Goal: Information Seeking & Learning: Learn about a topic

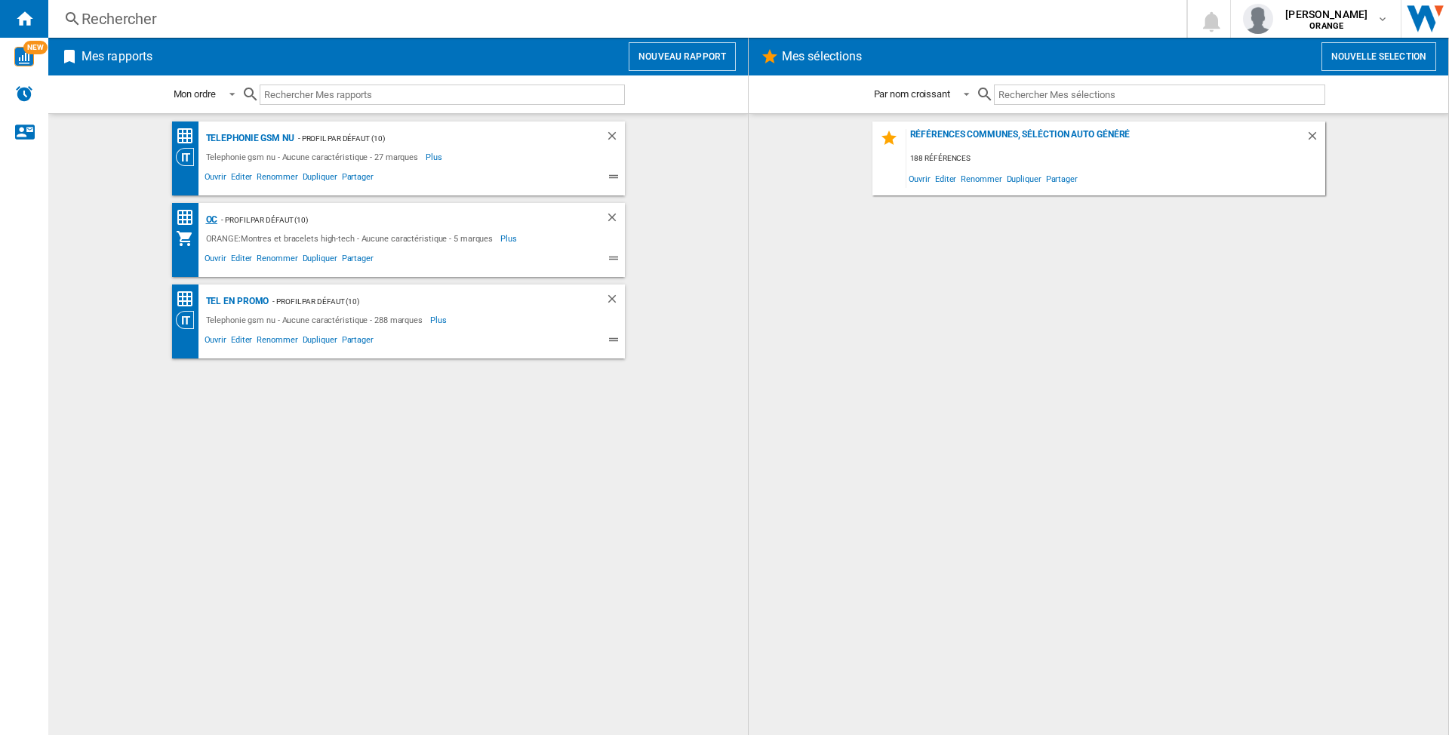
click at [206, 217] on div "OC" at bounding box center [210, 220] width 16 height 19
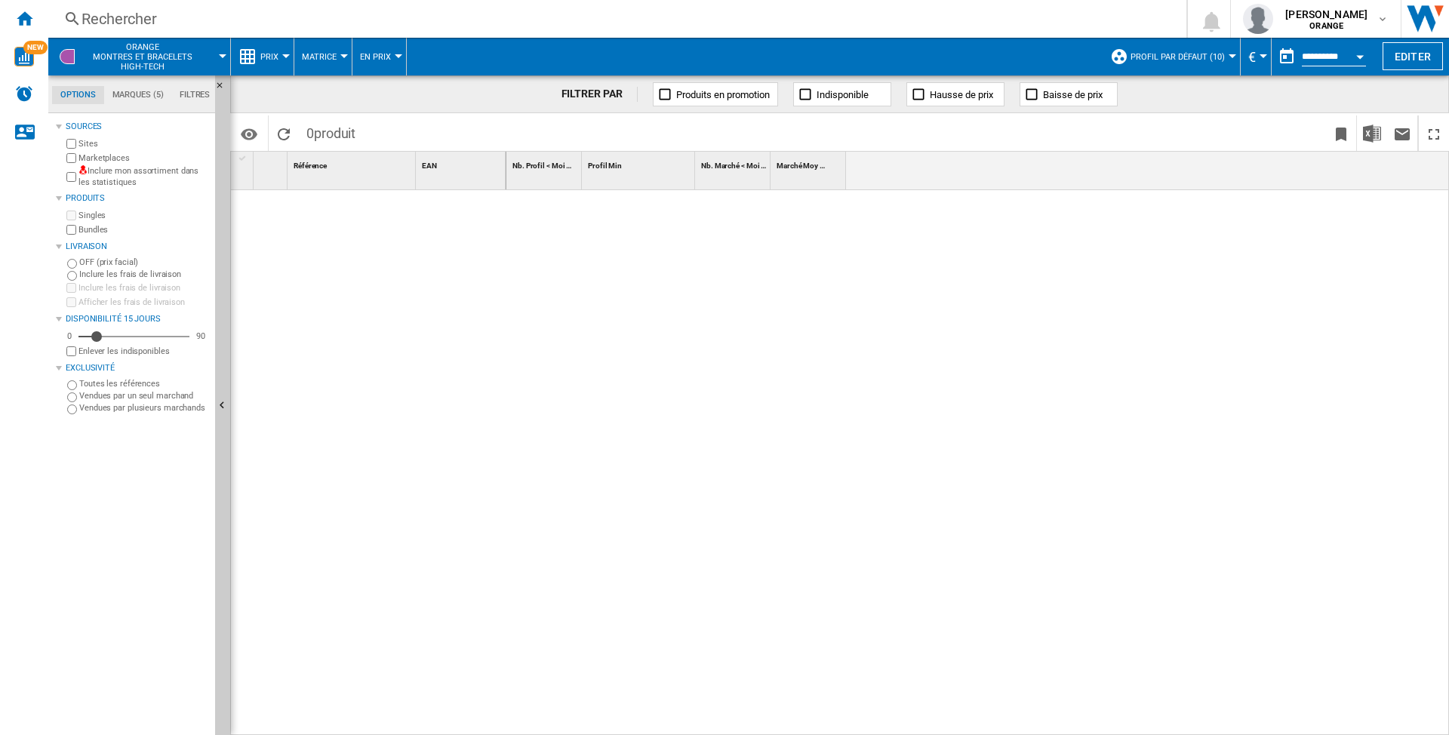
click at [1228, 55] on div at bounding box center [1232, 56] width 8 height 4
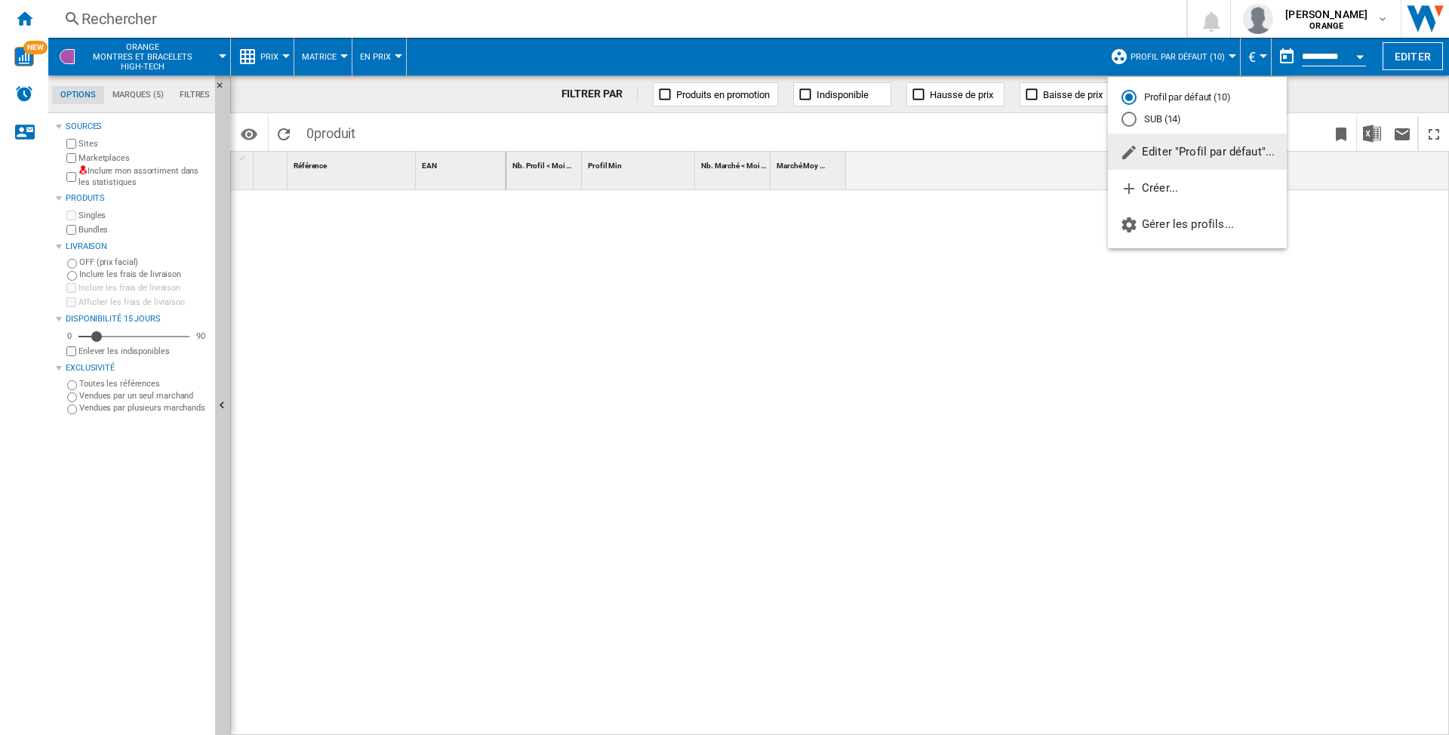
click at [1227, 54] on md-backdrop at bounding box center [724, 367] width 1449 height 735
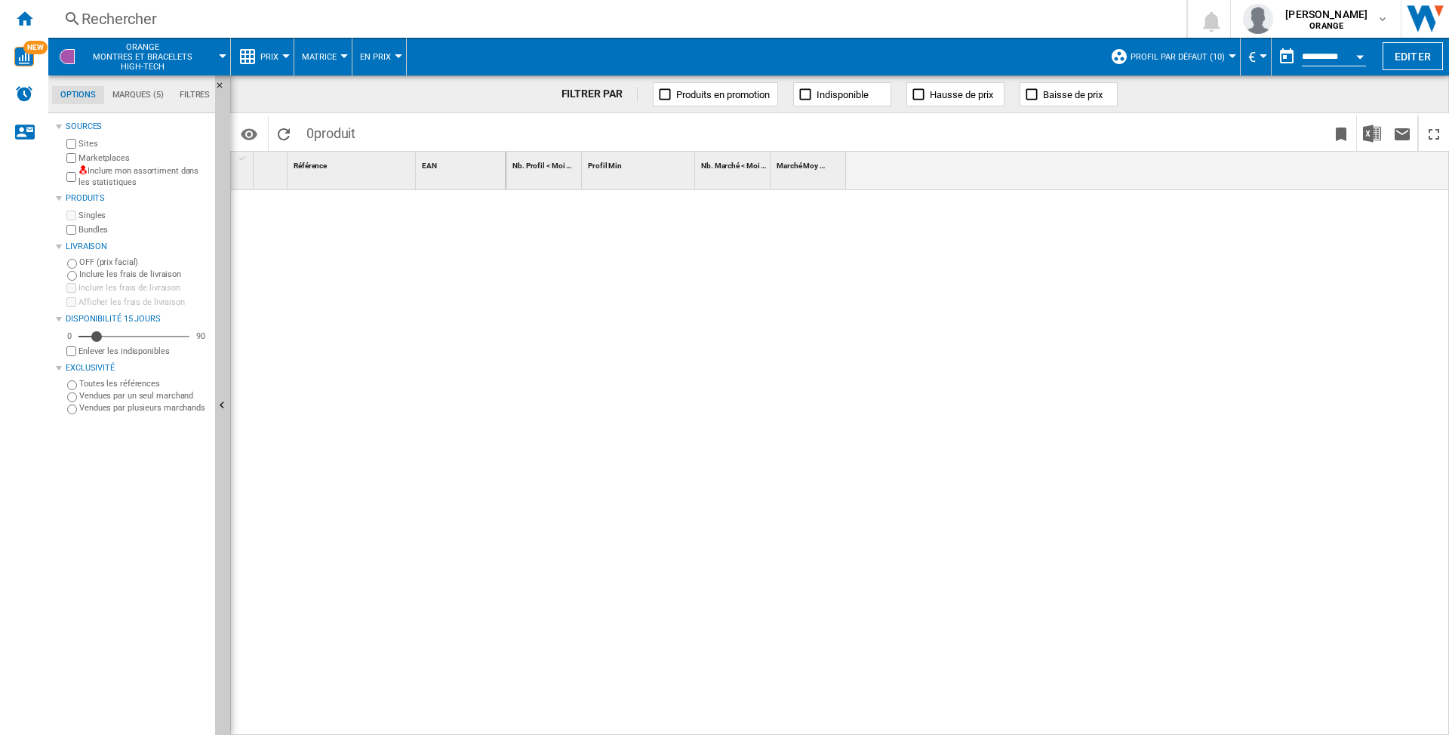
click at [1228, 59] on md-menu "Profil par défaut (10)" at bounding box center [1171, 57] width 138 height 38
click at [1228, 54] on div at bounding box center [1232, 56] width 8 height 4
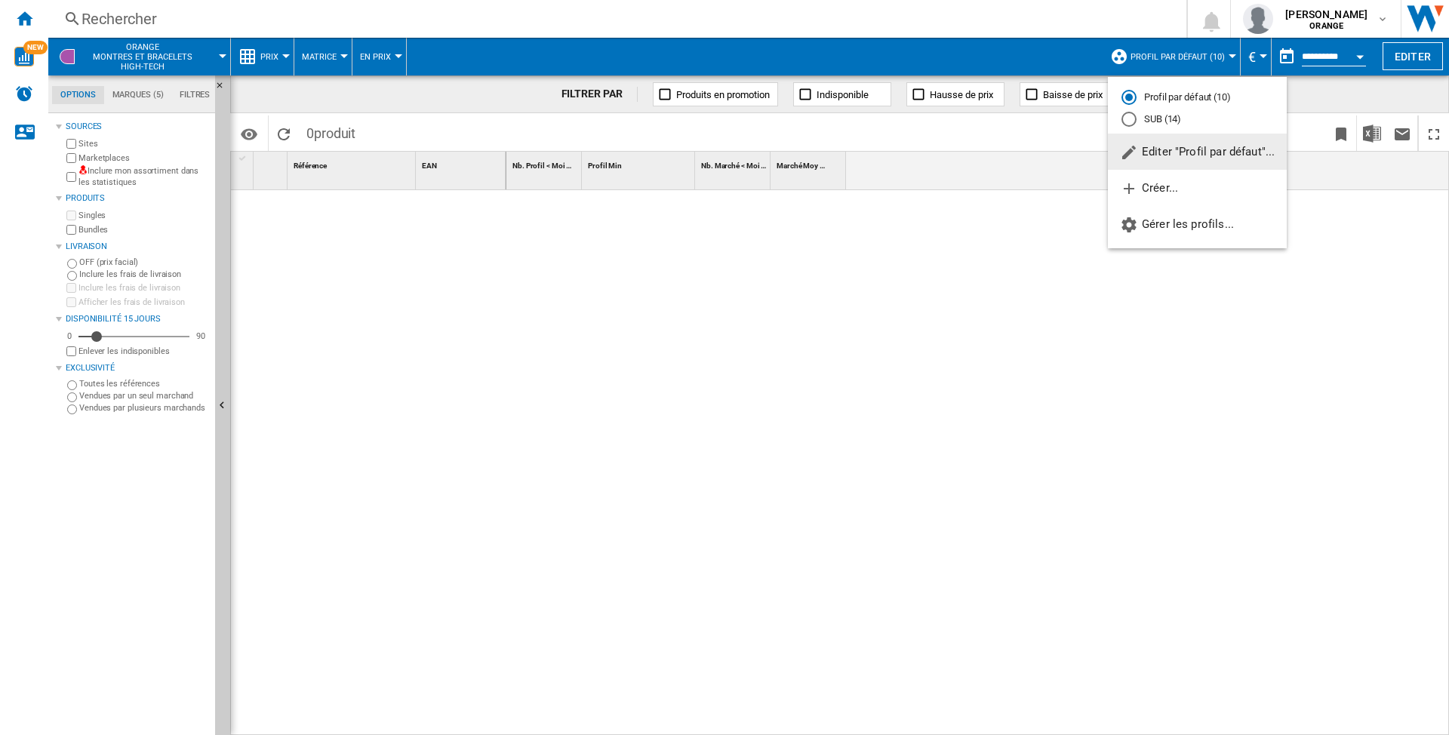
click at [377, 235] on md-backdrop at bounding box center [724, 367] width 1449 height 735
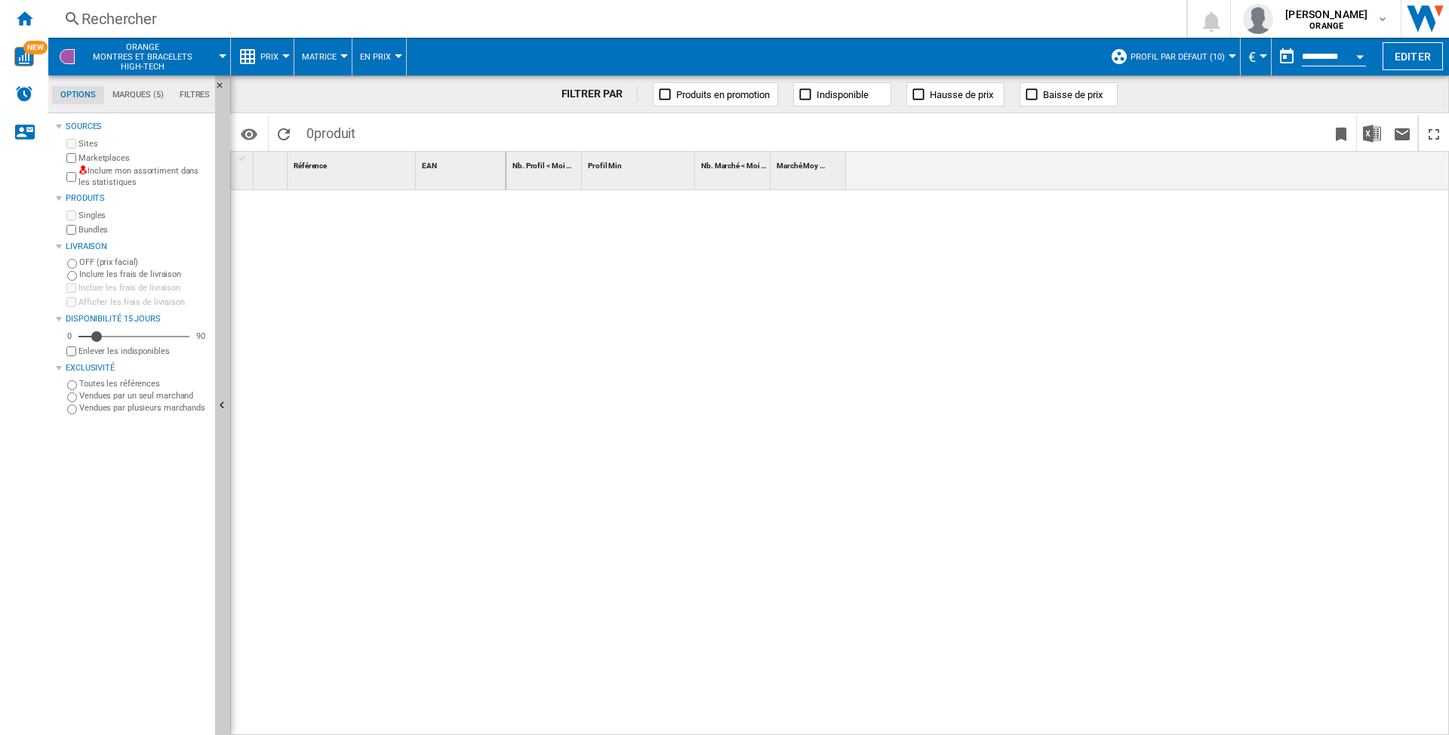
click at [131, 94] on md-tab-item "Marques (5)" at bounding box center [137, 95] width 67 height 18
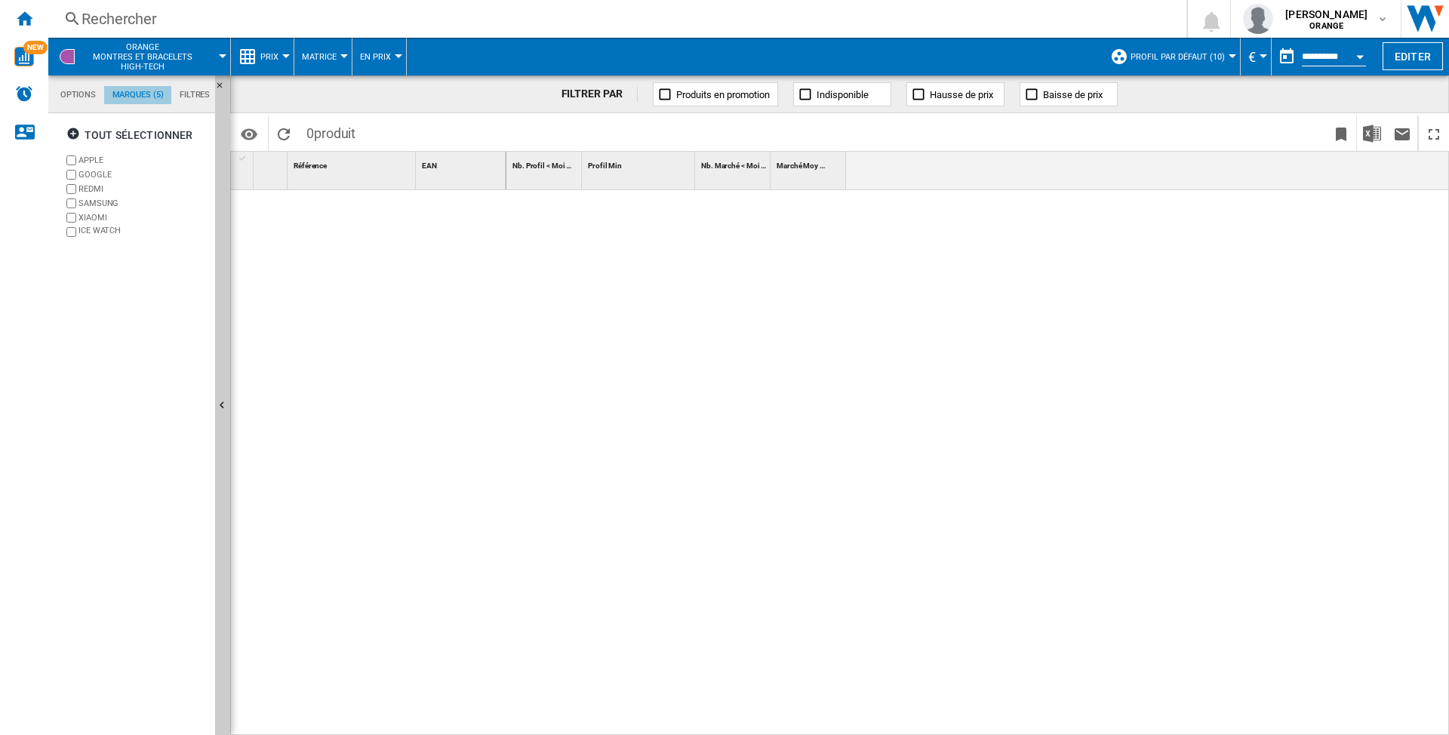
scroll to position [58, 0]
click at [80, 91] on md-tab-item "Options" at bounding box center [78, 95] width 52 height 18
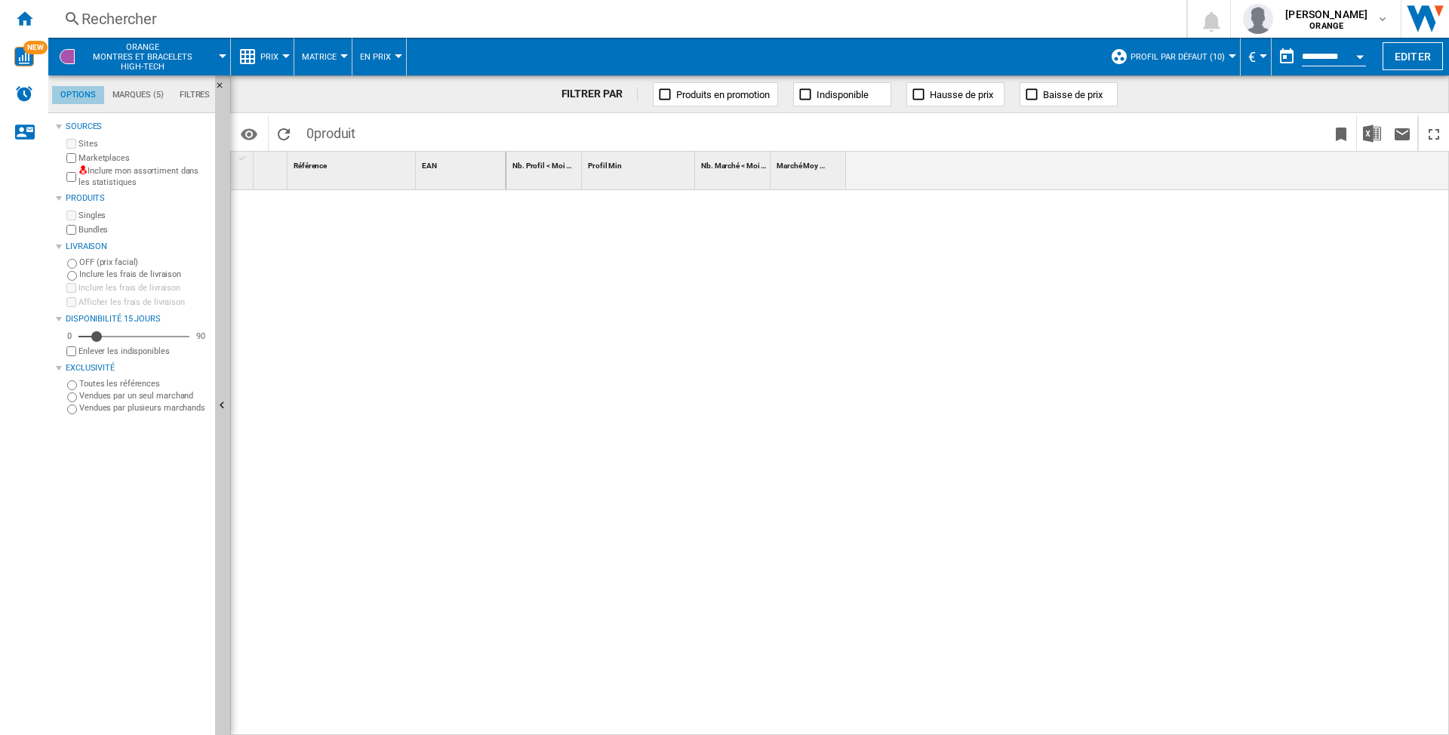
scroll to position [18, 0]
click at [1240, 47] on md-menu "€ Argentin Peso Australian Dollar balboa Bolivia [GEOGRAPHIC_DATA] Bulgarian le…" at bounding box center [1255, 57] width 31 height 38
click at [1228, 56] on div at bounding box center [1232, 56] width 8 height 4
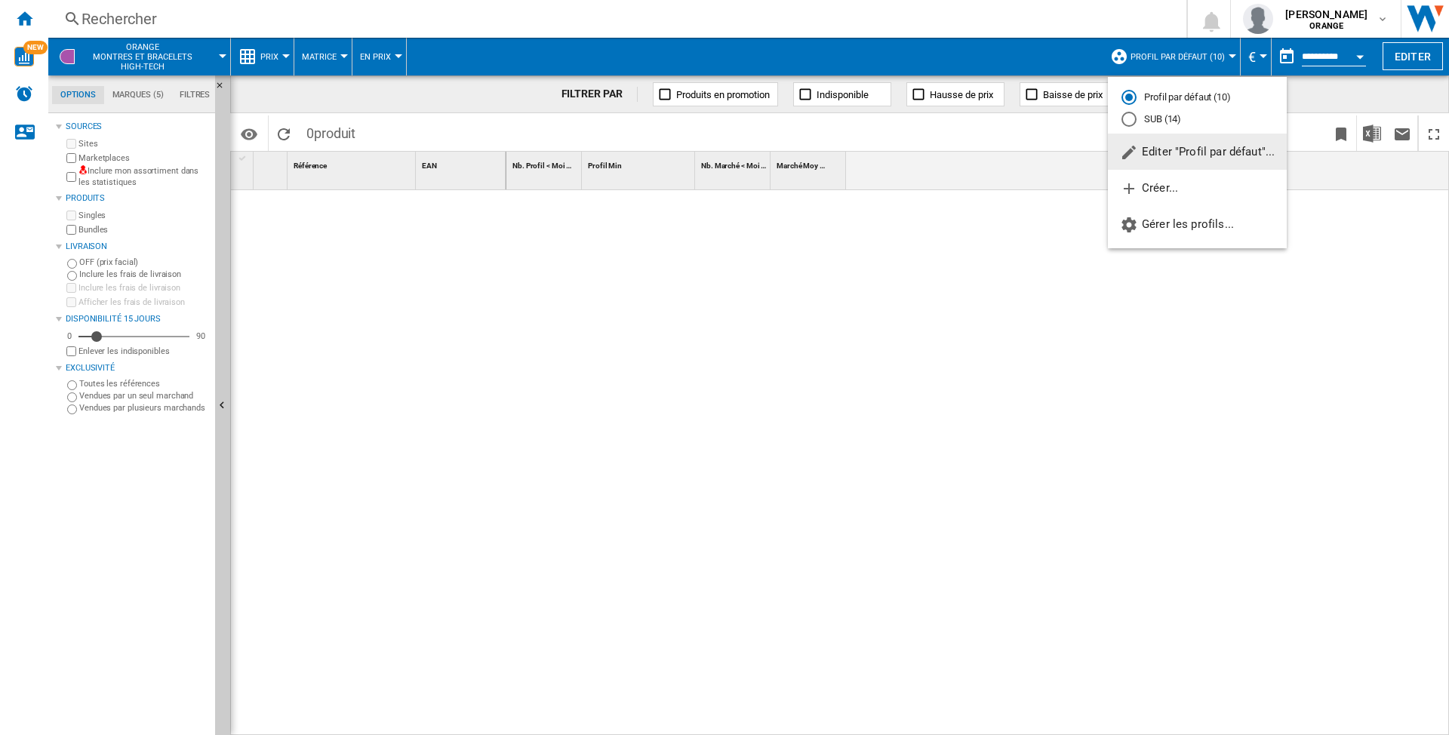
click at [134, 97] on md-backdrop at bounding box center [724, 367] width 1449 height 735
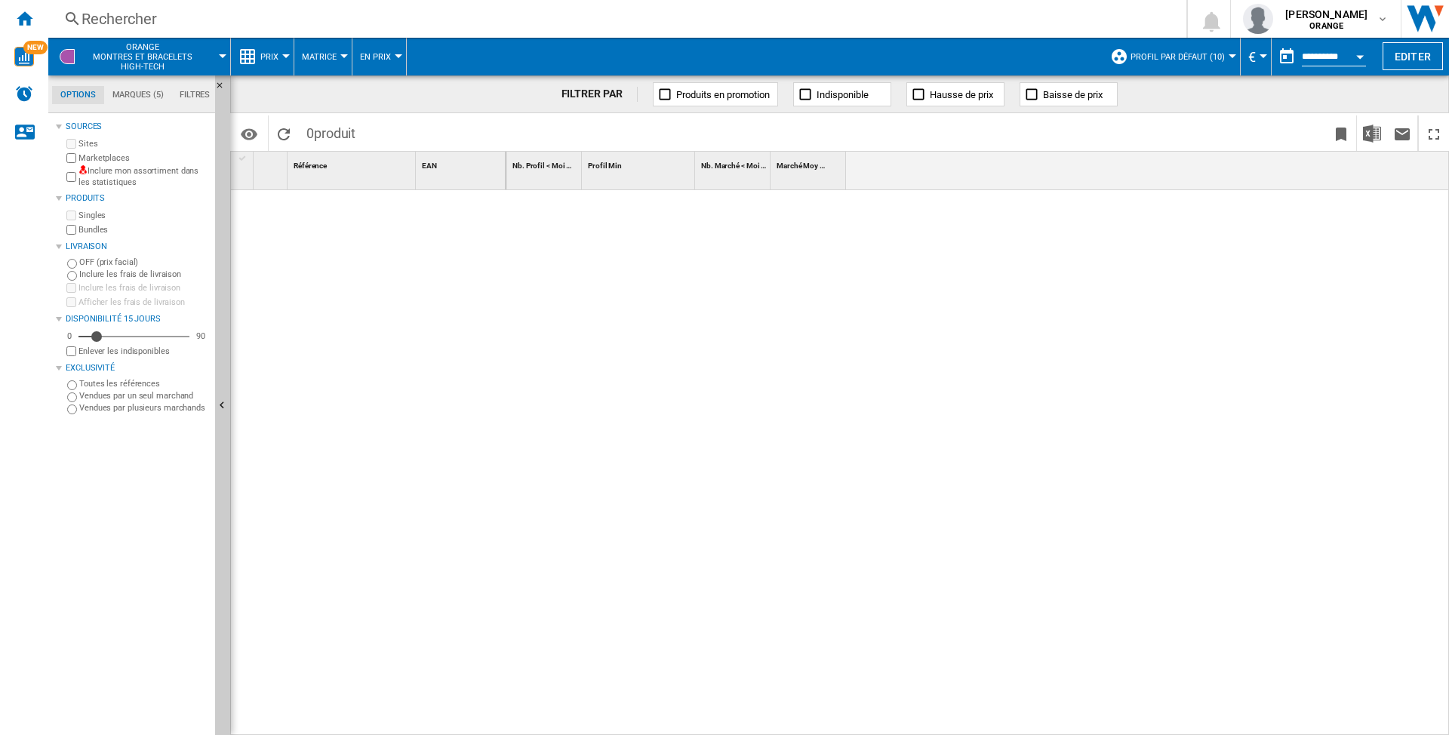
click at [1053, 288] on div at bounding box center [977, 463] width 943 height 546
click at [134, 97] on md-tab-item "Marques (5)" at bounding box center [137, 95] width 67 height 18
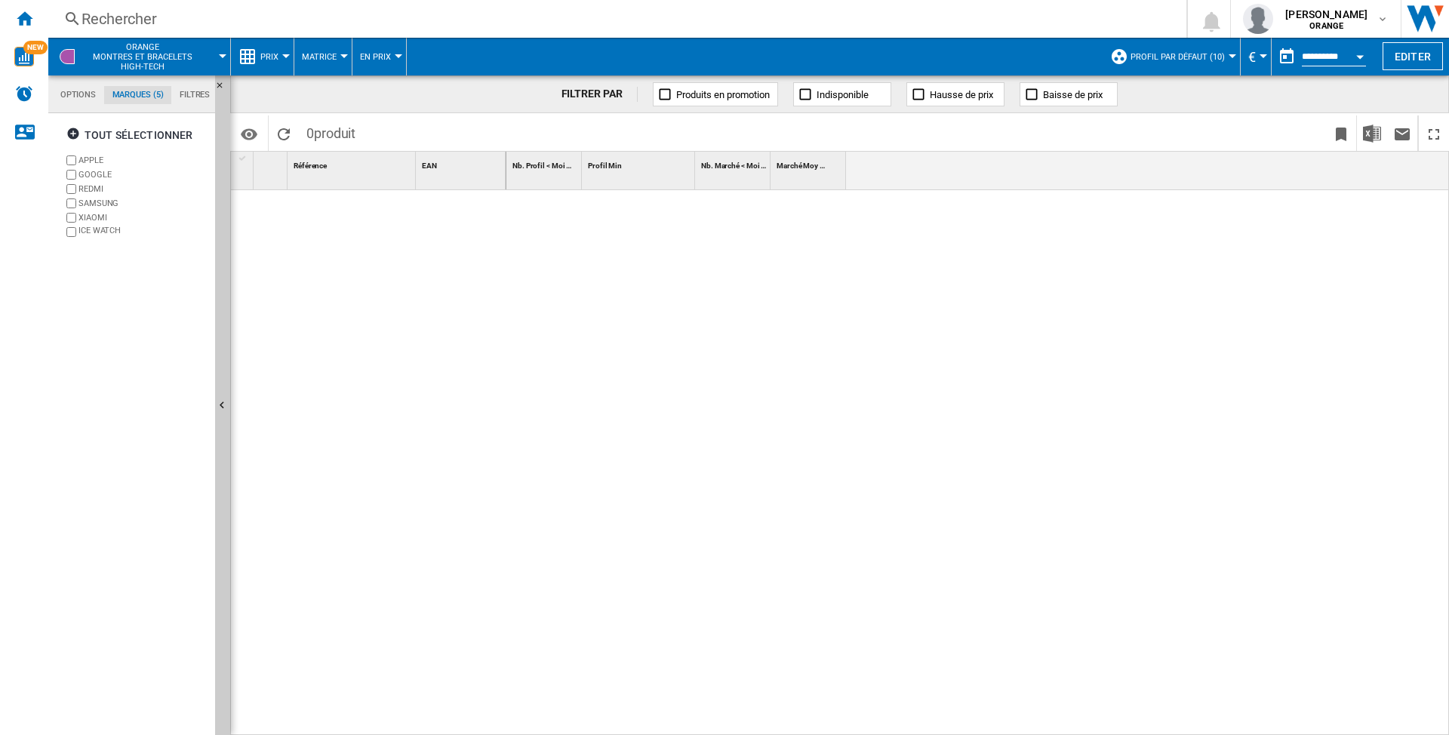
click at [71, 97] on md-tab-item "Options" at bounding box center [78, 95] width 52 height 18
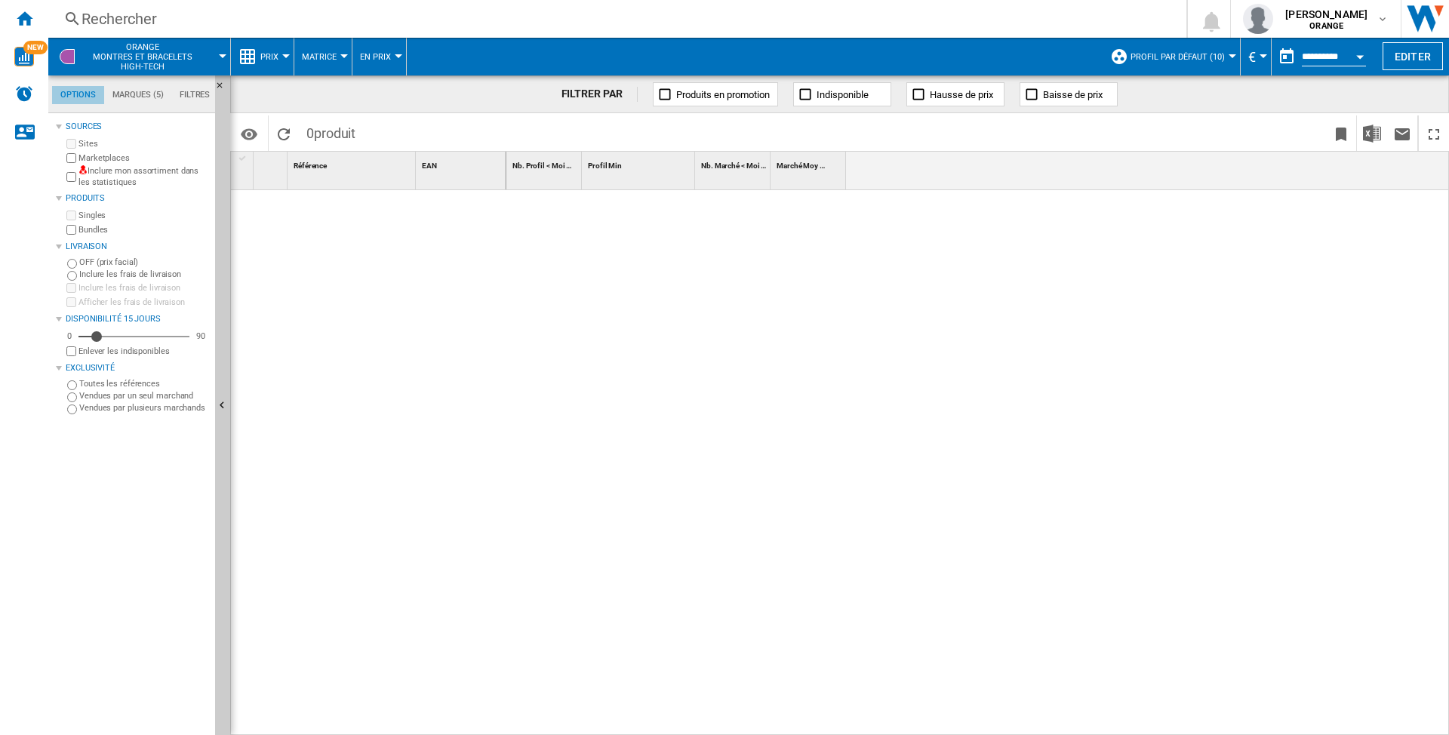
scroll to position [18, 0]
click at [1219, 59] on button "Profil par défaut (10)" at bounding box center [1181, 57] width 102 height 38
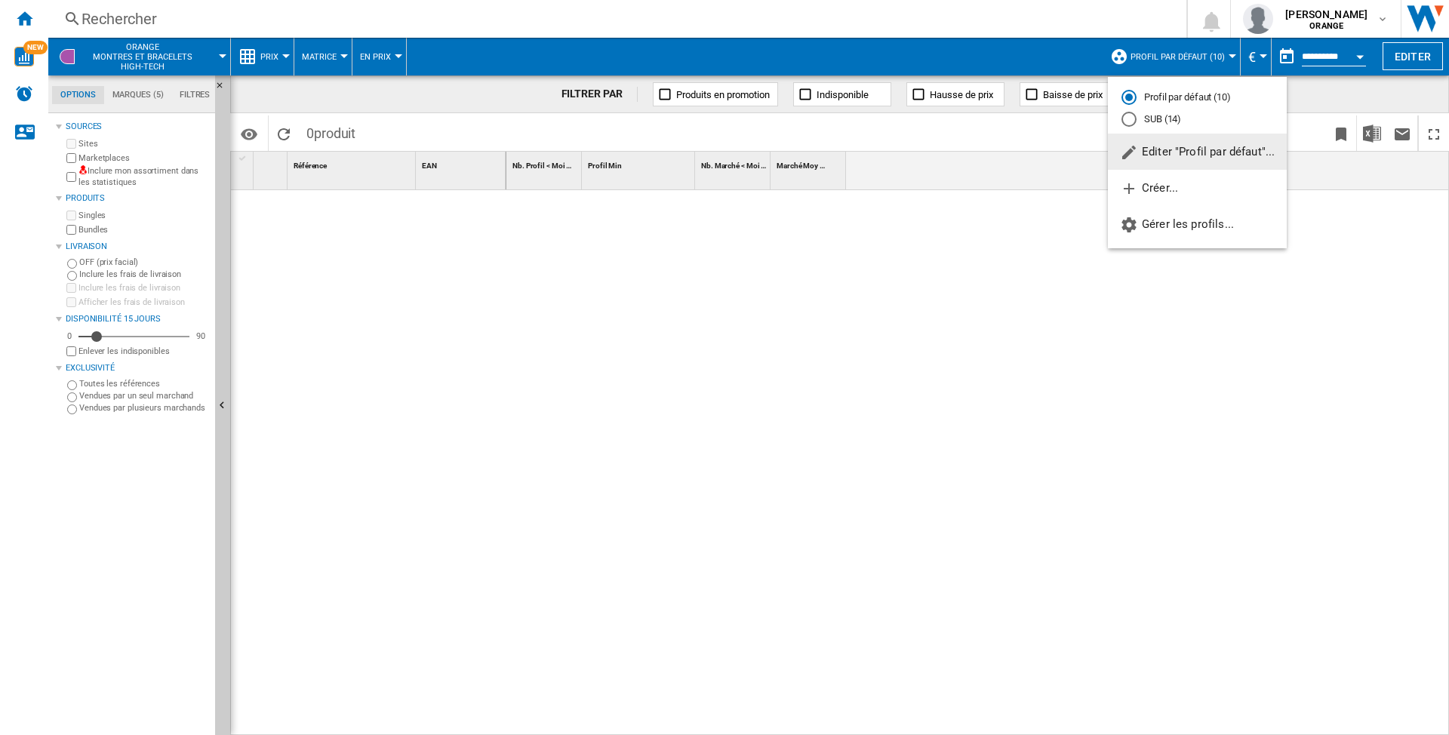
click at [715, 263] on md-backdrop at bounding box center [724, 367] width 1449 height 735
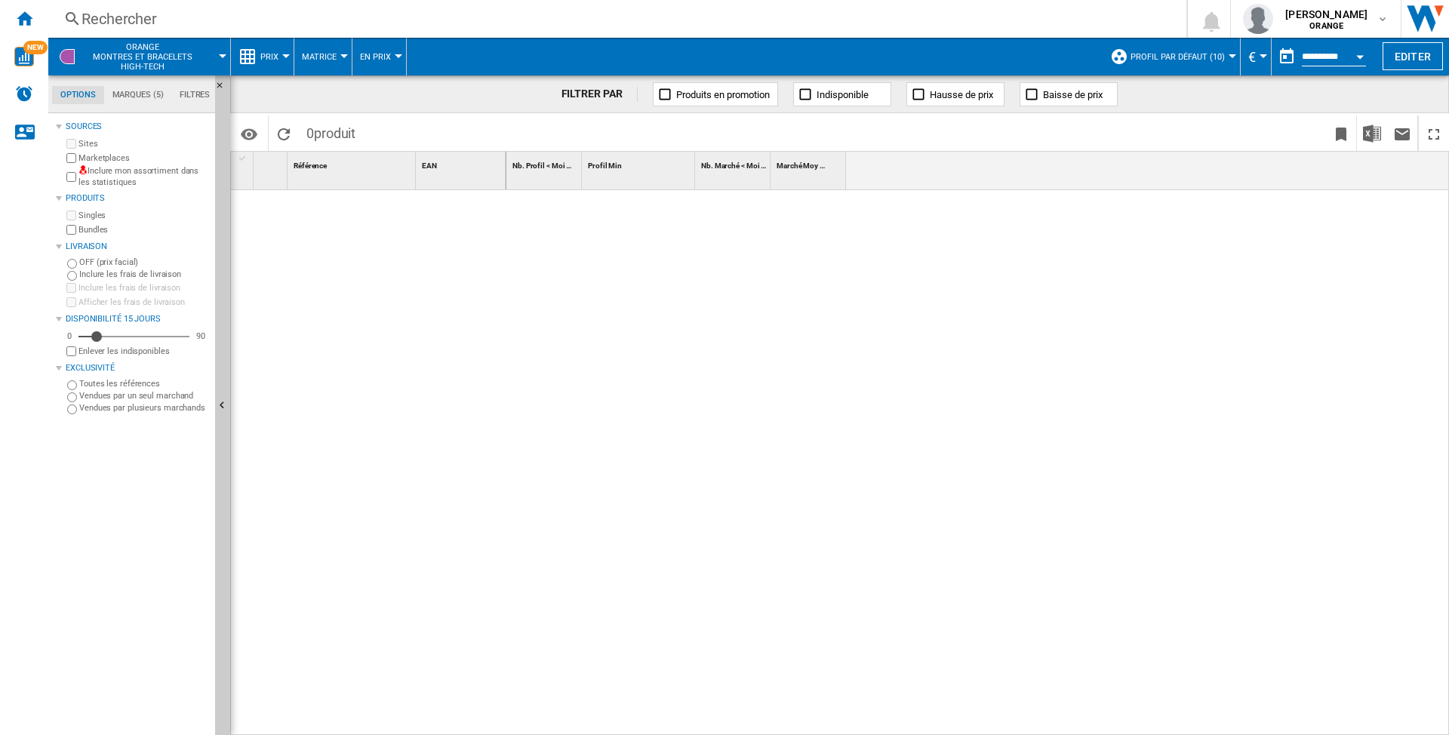
click at [193, 94] on md-tab-item "Filtres" at bounding box center [194, 95] width 47 height 18
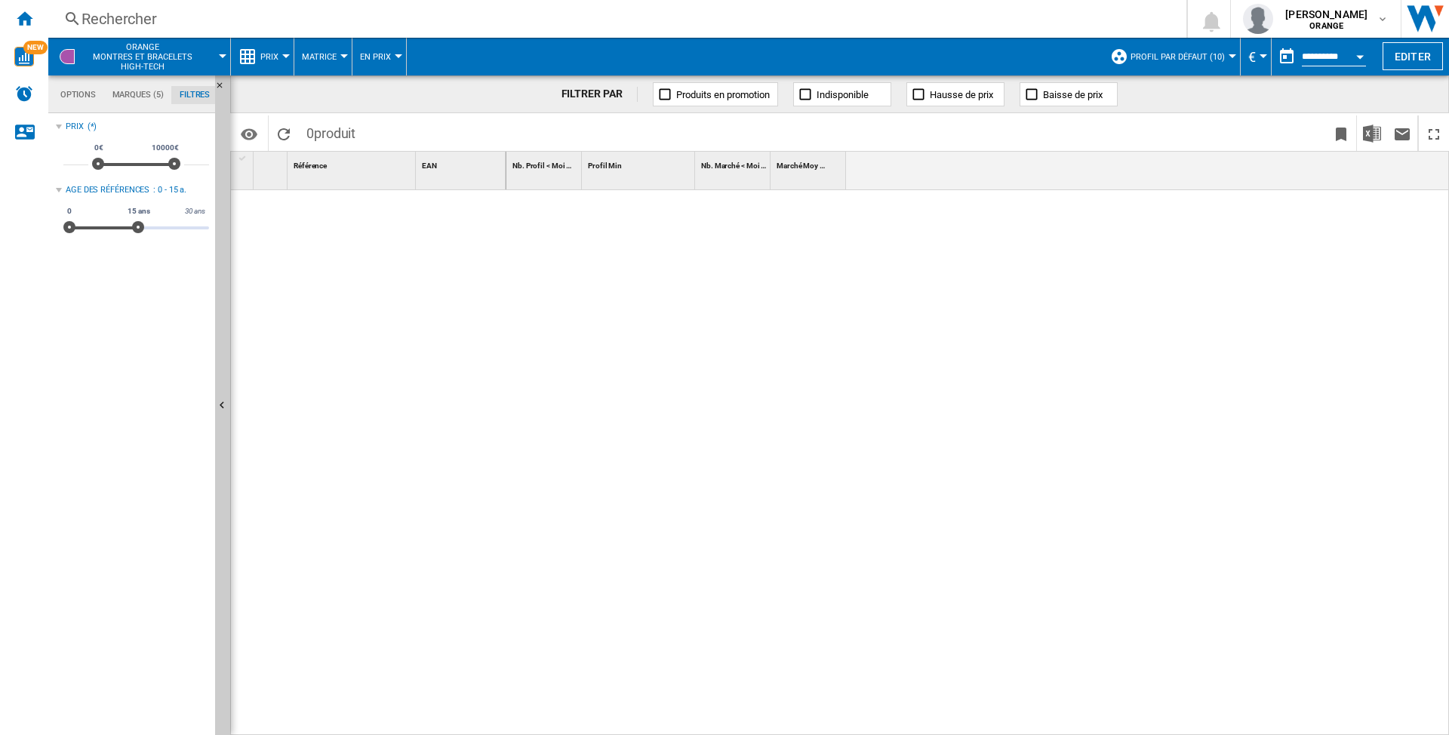
scroll to position [100, 0]
click at [65, 92] on md-tab-item "Options" at bounding box center [78, 95] width 52 height 18
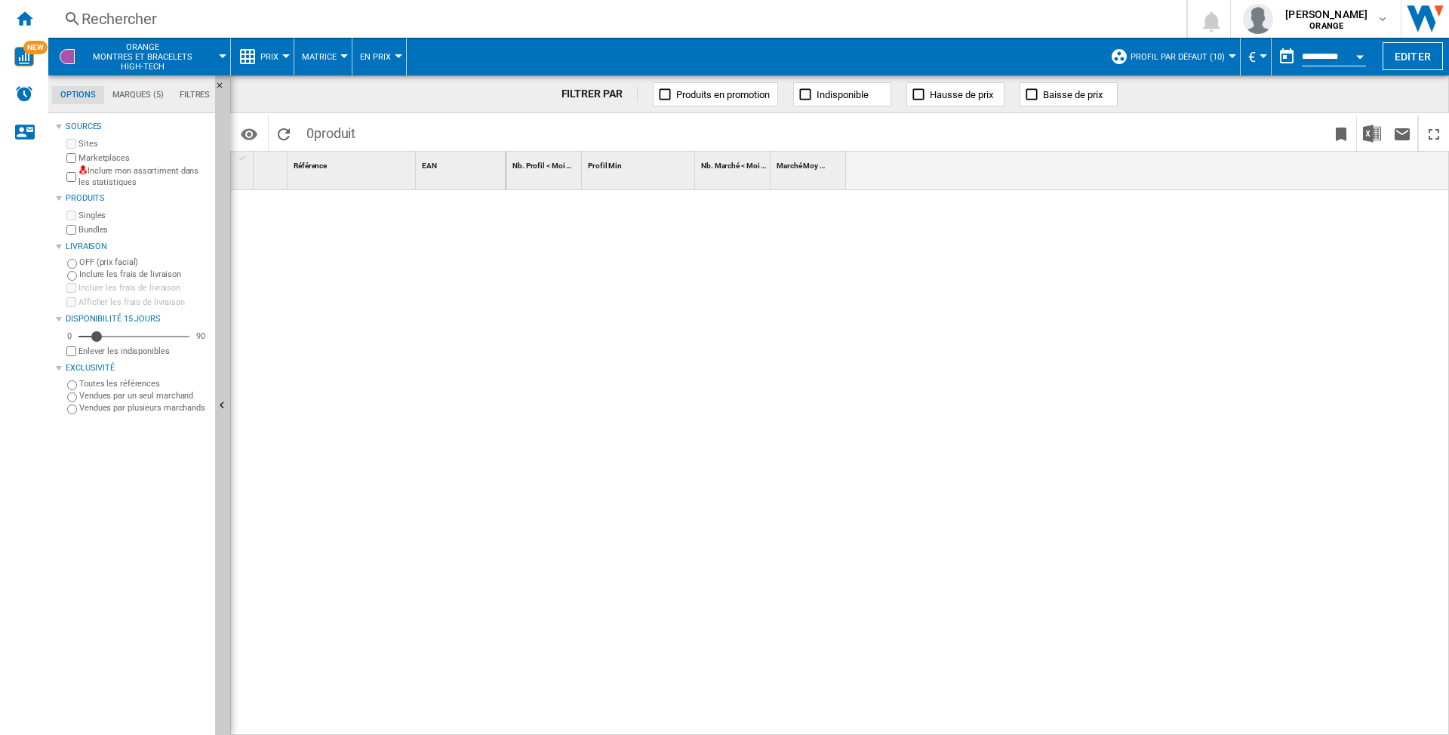
click at [203, 58] on button "ORANGE Montres et bracelets high-tech" at bounding box center [150, 57] width 134 height 38
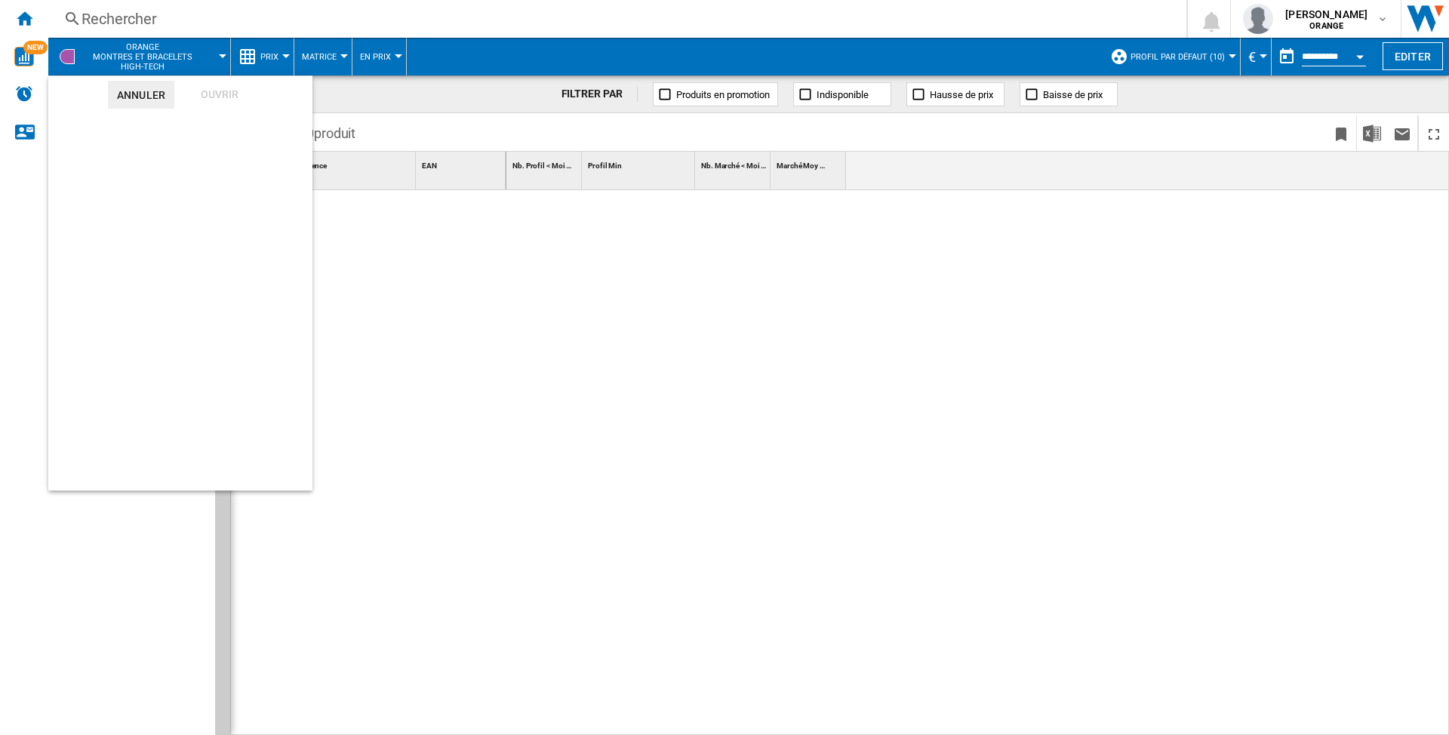
click at [557, 284] on md-backdrop at bounding box center [724, 367] width 1449 height 735
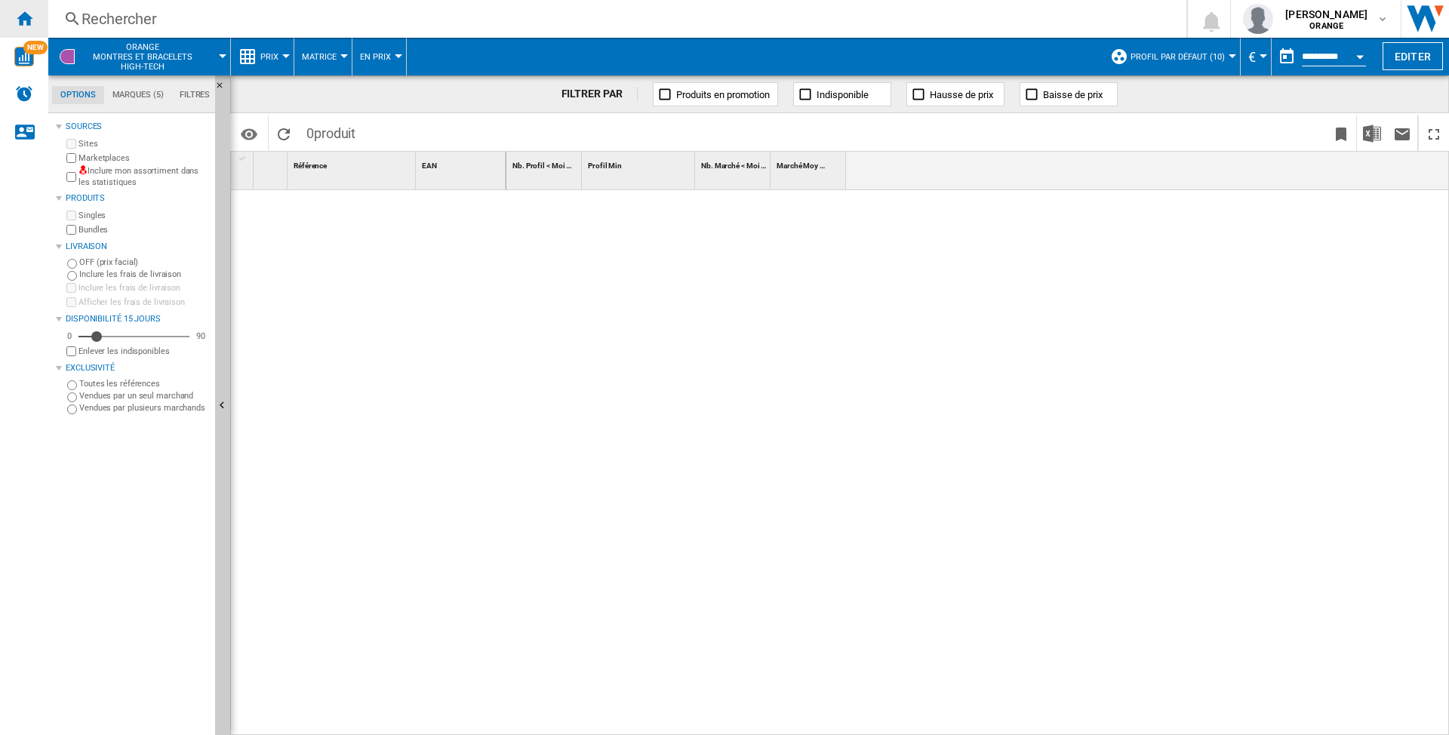
click at [13, 19] on div "Accueil" at bounding box center [24, 19] width 48 height 38
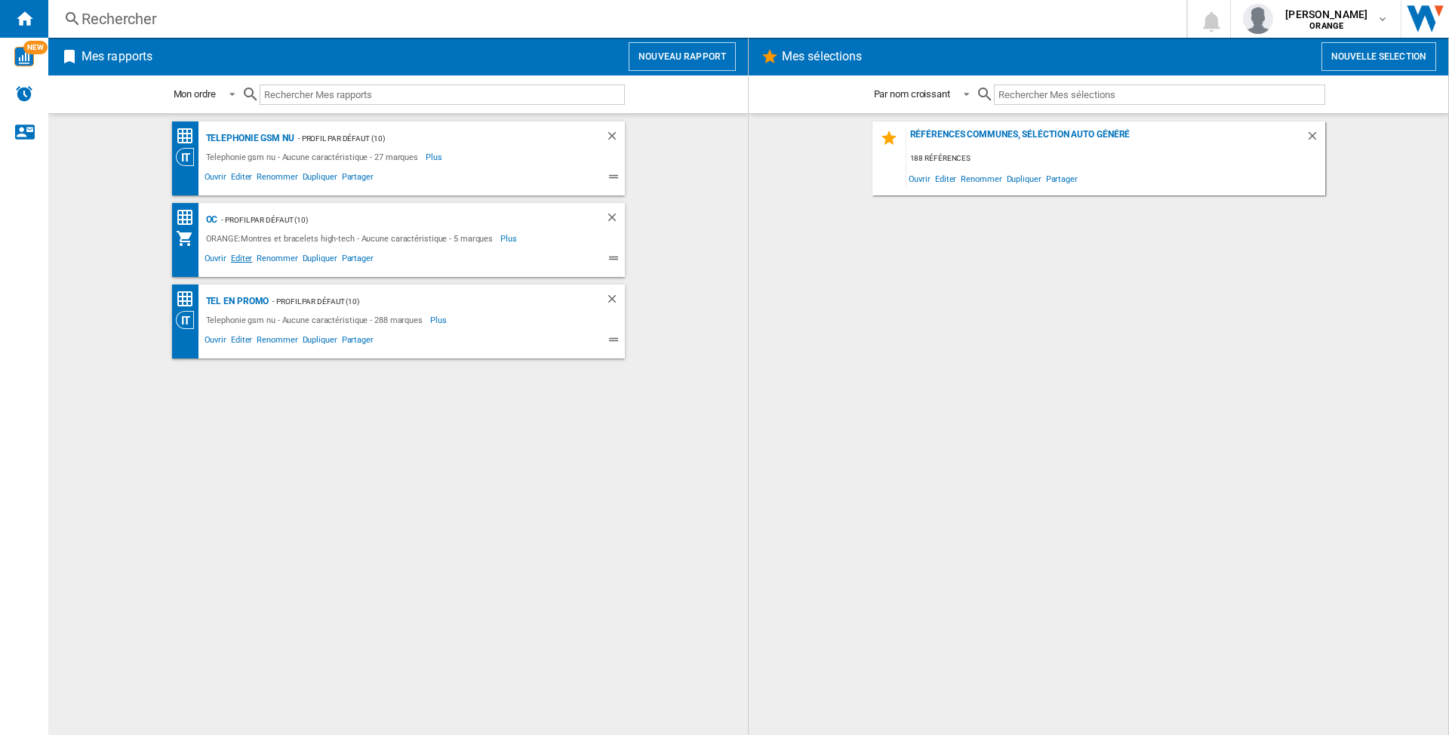
click at [240, 258] on span "Editer" at bounding box center [242, 260] width 26 height 18
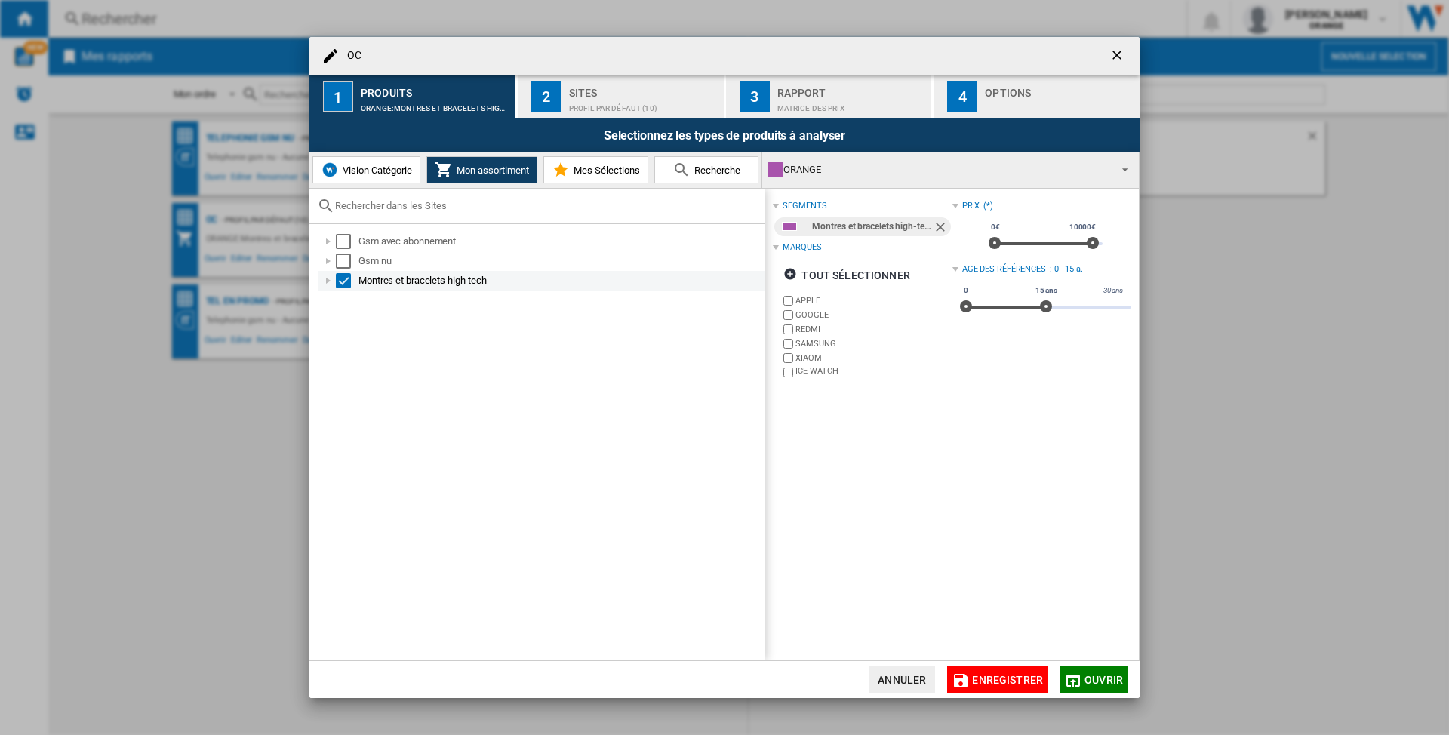
click at [324, 281] on div at bounding box center [328, 280] width 15 height 15
click at [662, 103] on div "Profil par défaut (10)" at bounding box center [643, 105] width 149 height 16
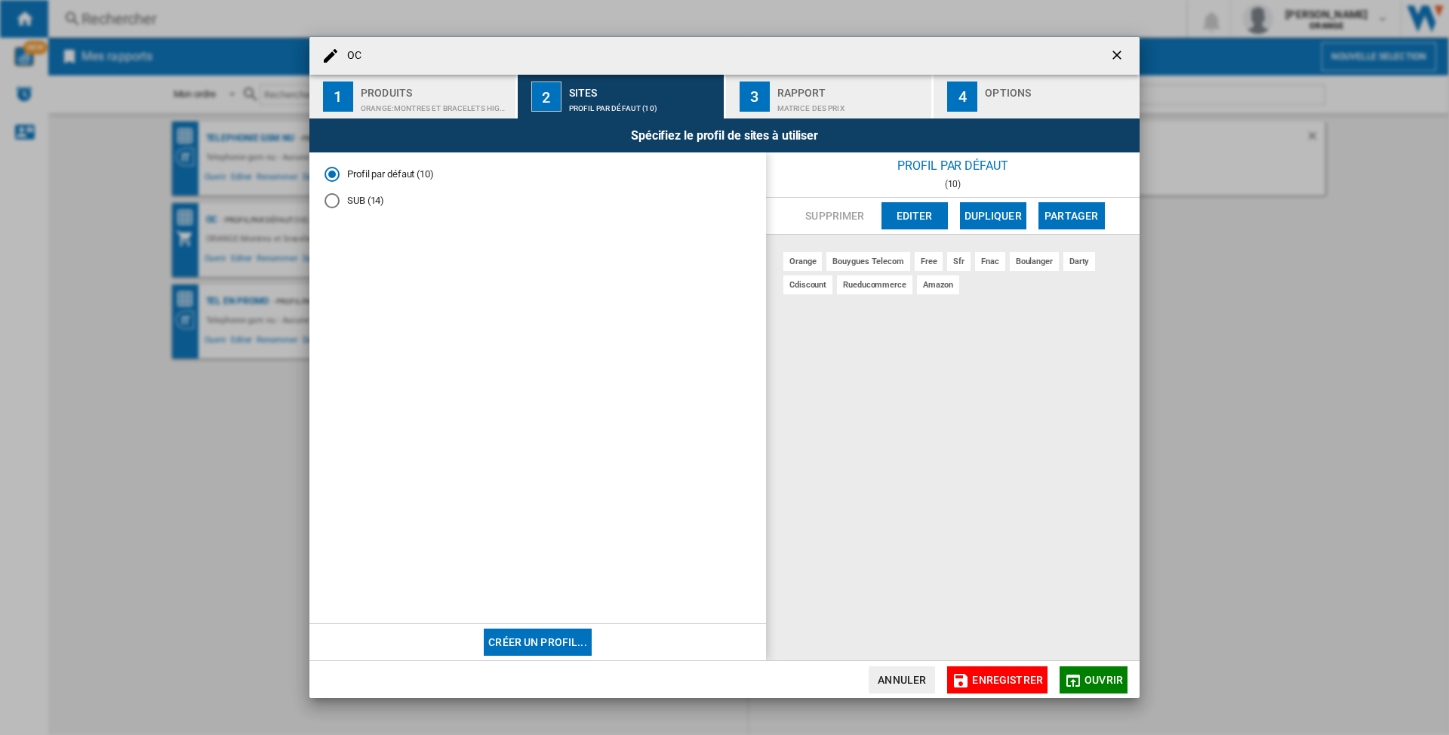
click at [411, 100] on div "ORANGE:Montres et bracelets high-tech" at bounding box center [435, 105] width 149 height 16
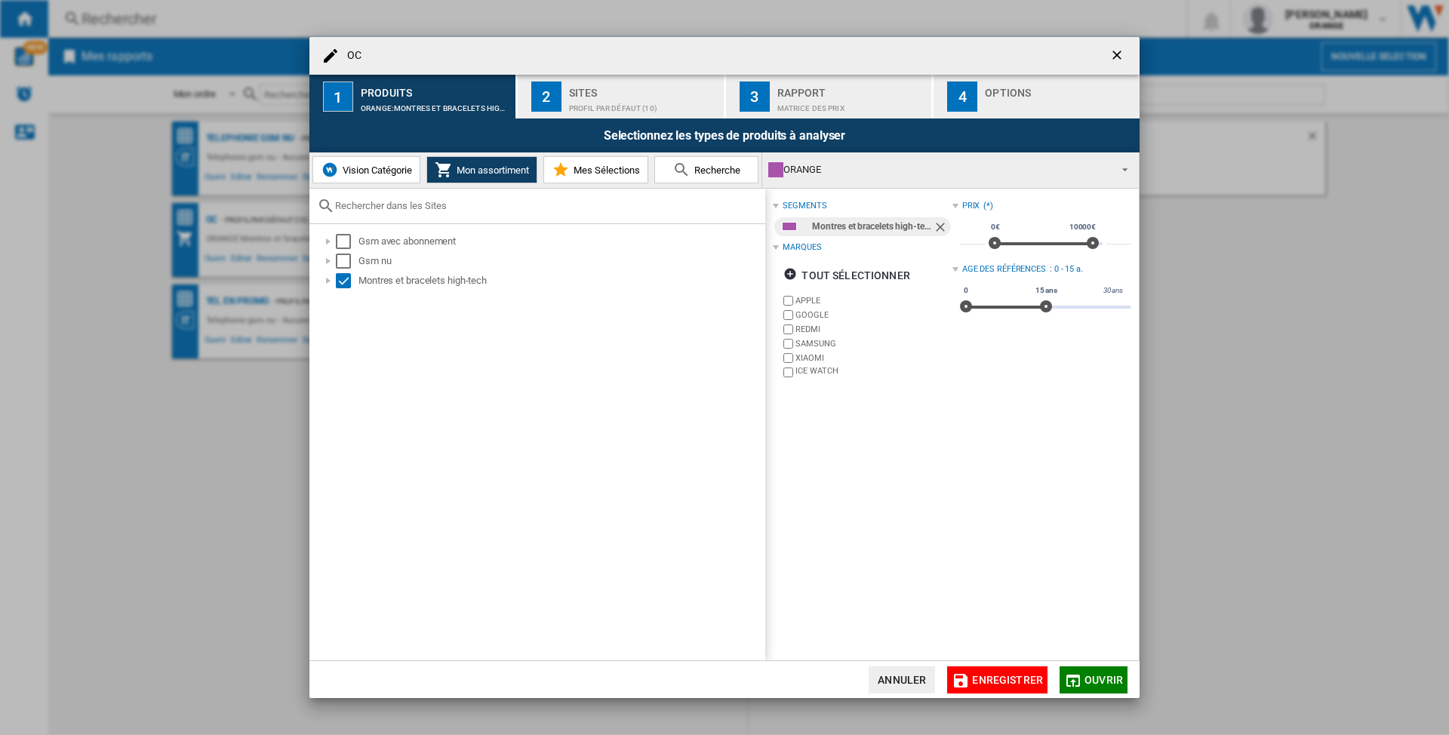
click at [1117, 51] on ng-md-icon "getI18NText('BUTTONS.CLOSE_DIALOG')" at bounding box center [1118, 57] width 18 height 18
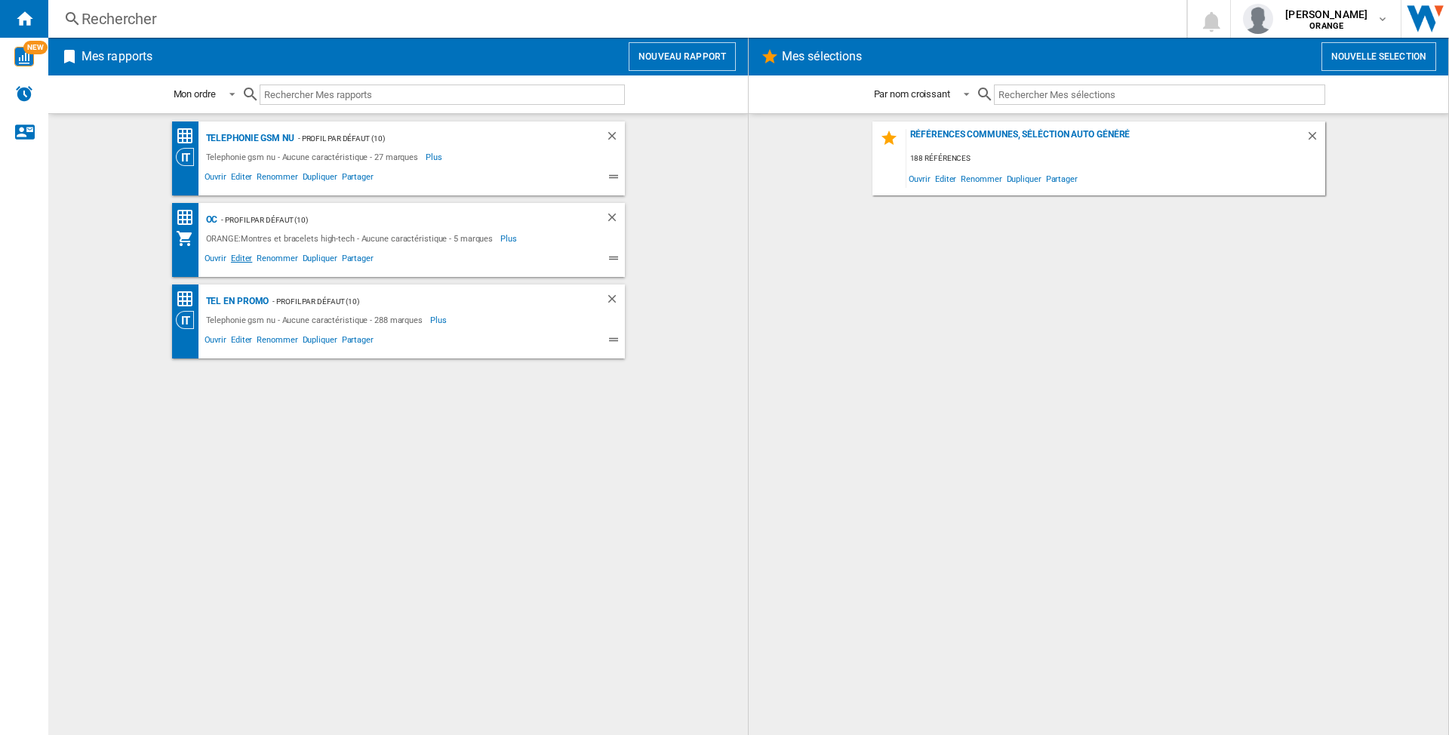
click at [236, 255] on span "Editer" at bounding box center [242, 260] width 26 height 18
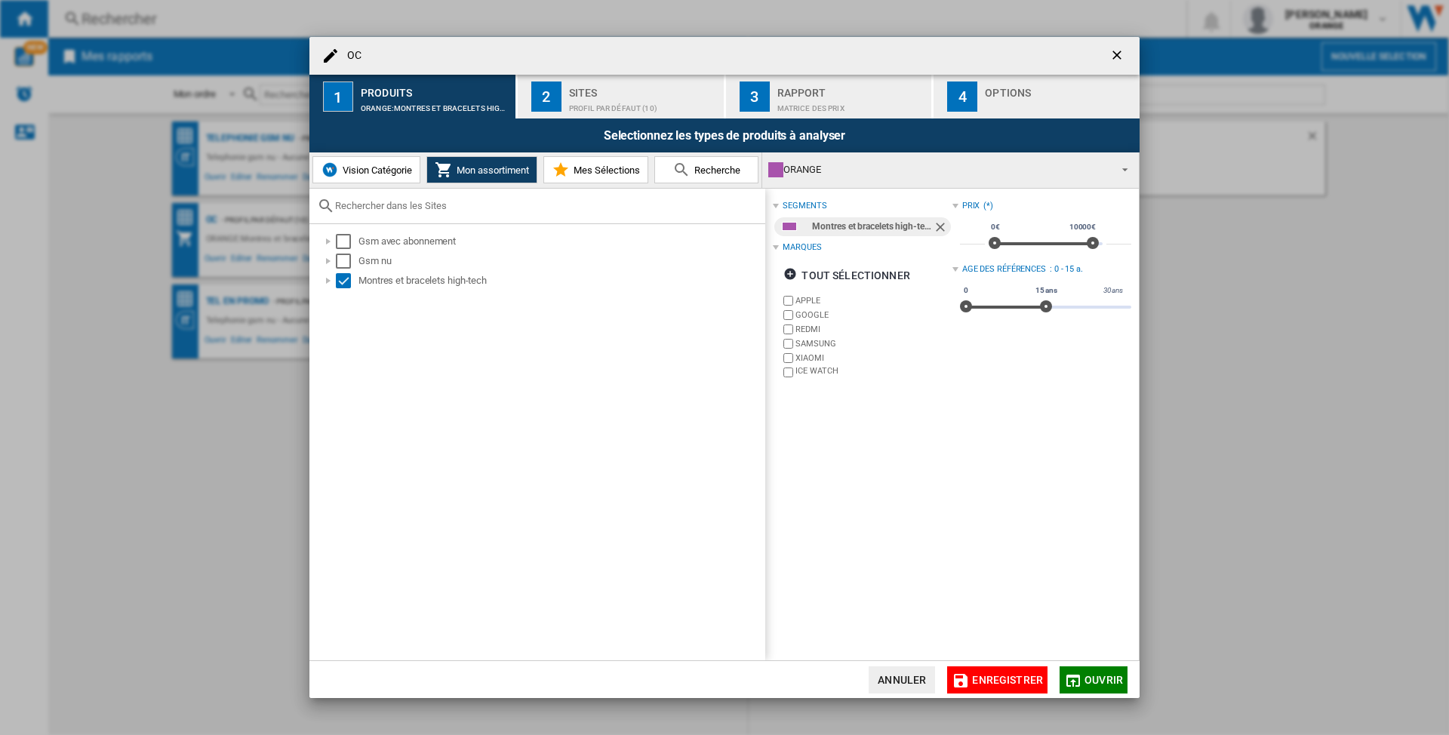
click at [595, 104] on div "Profil par défaut (10)" at bounding box center [643, 105] width 149 height 16
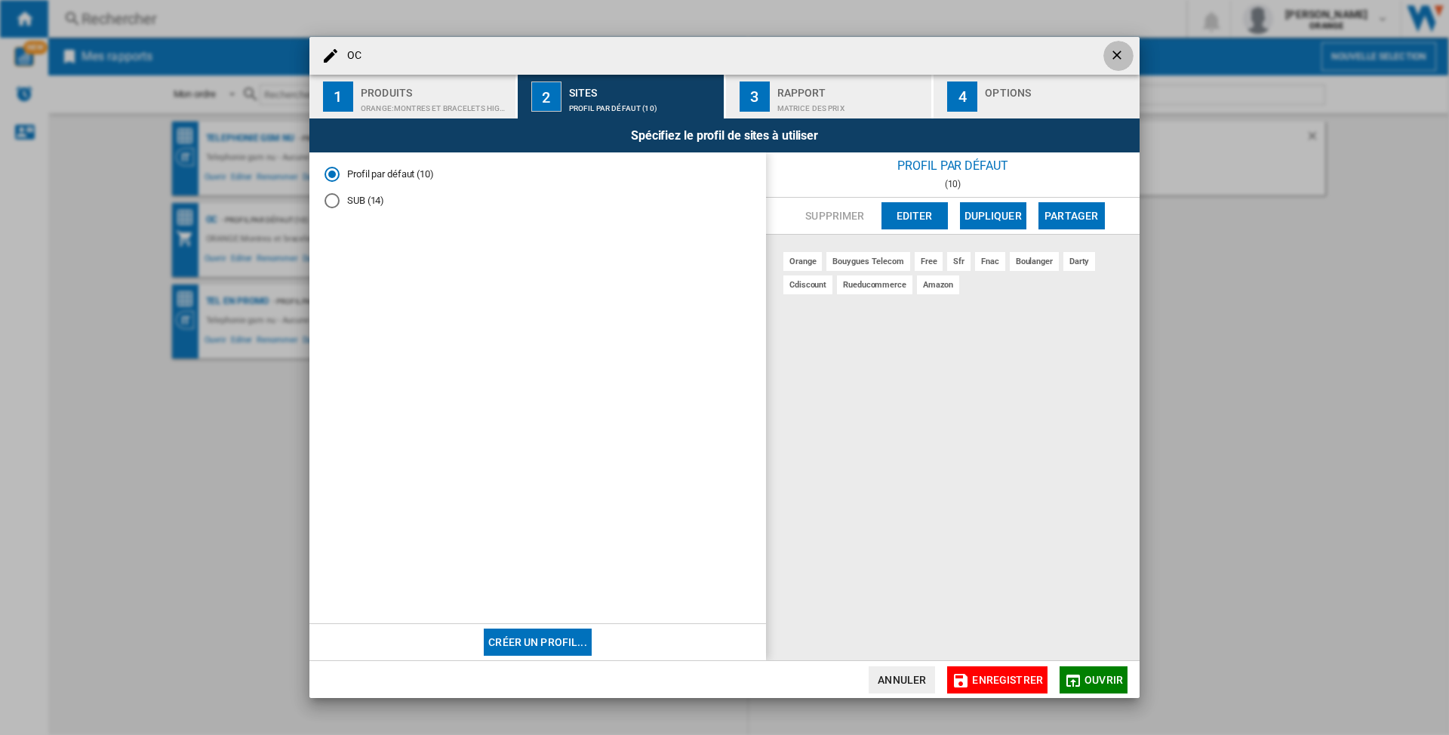
click at [1120, 50] on ng-md-icon "getI18NText('BUTTONS.CLOSE_DIALOG')" at bounding box center [1118, 57] width 18 height 18
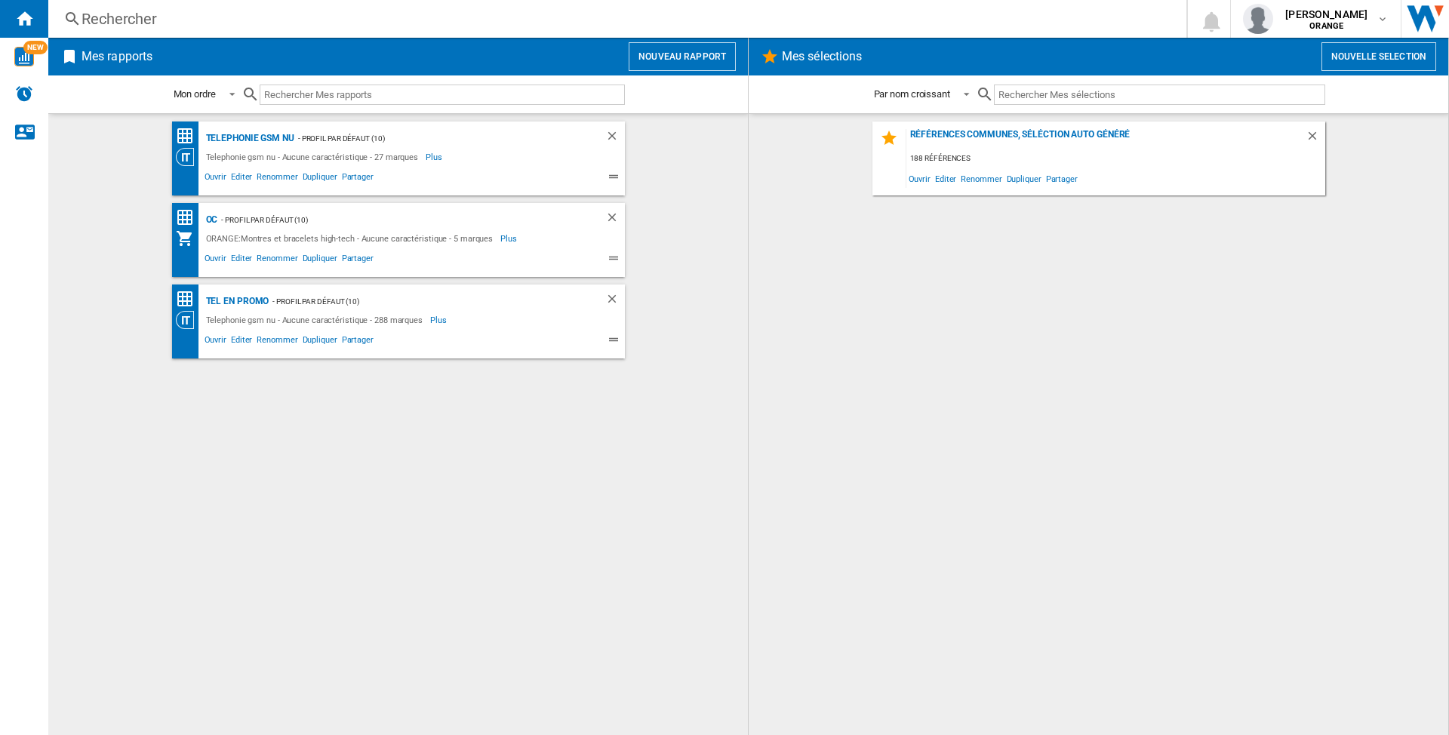
click at [358, 15] on div "Rechercher" at bounding box center [613, 18] width 1065 height 21
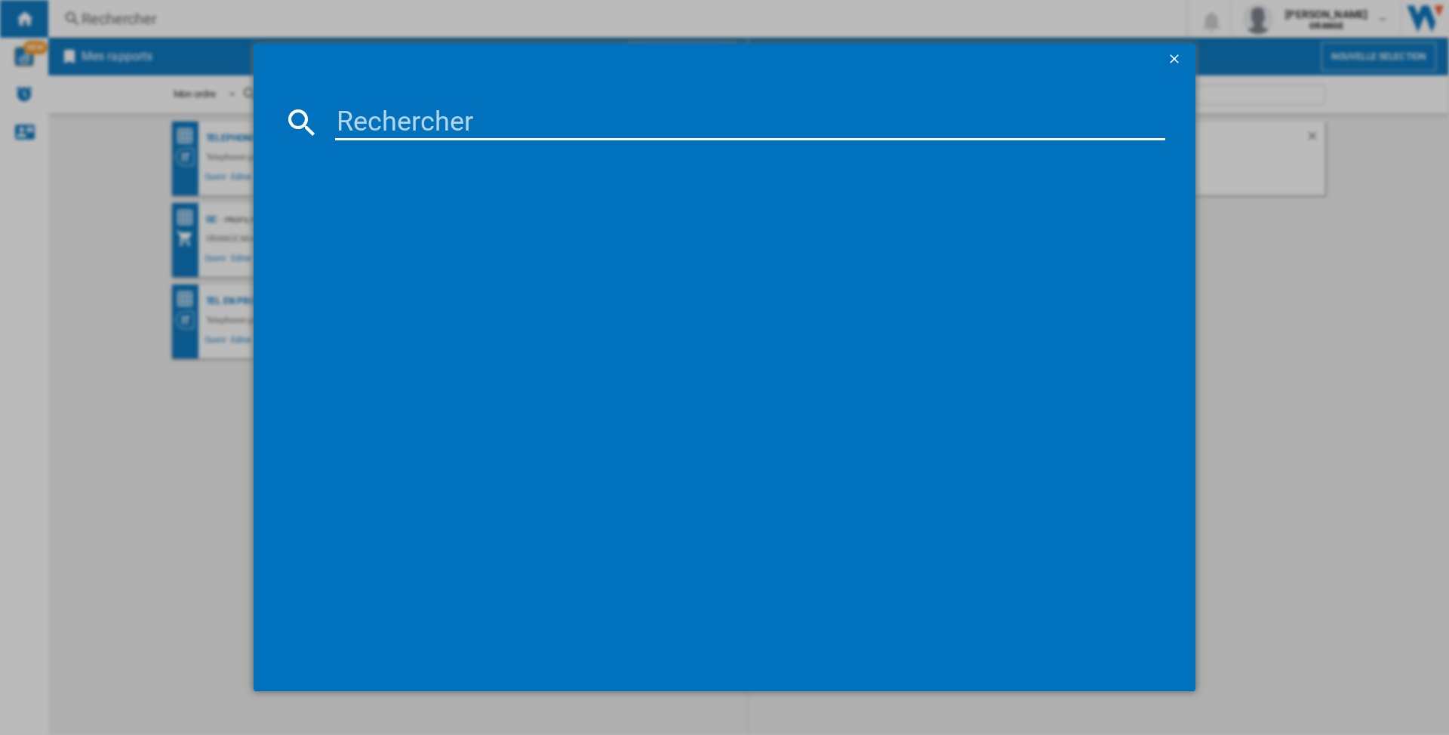
click at [478, 115] on input at bounding box center [750, 122] width 830 height 36
paste input "XIAOMI SMART BAND9 BHR8337GL NOIR"
type input "XIAOMI SMART BAND9 BHR8337GL NOIR"
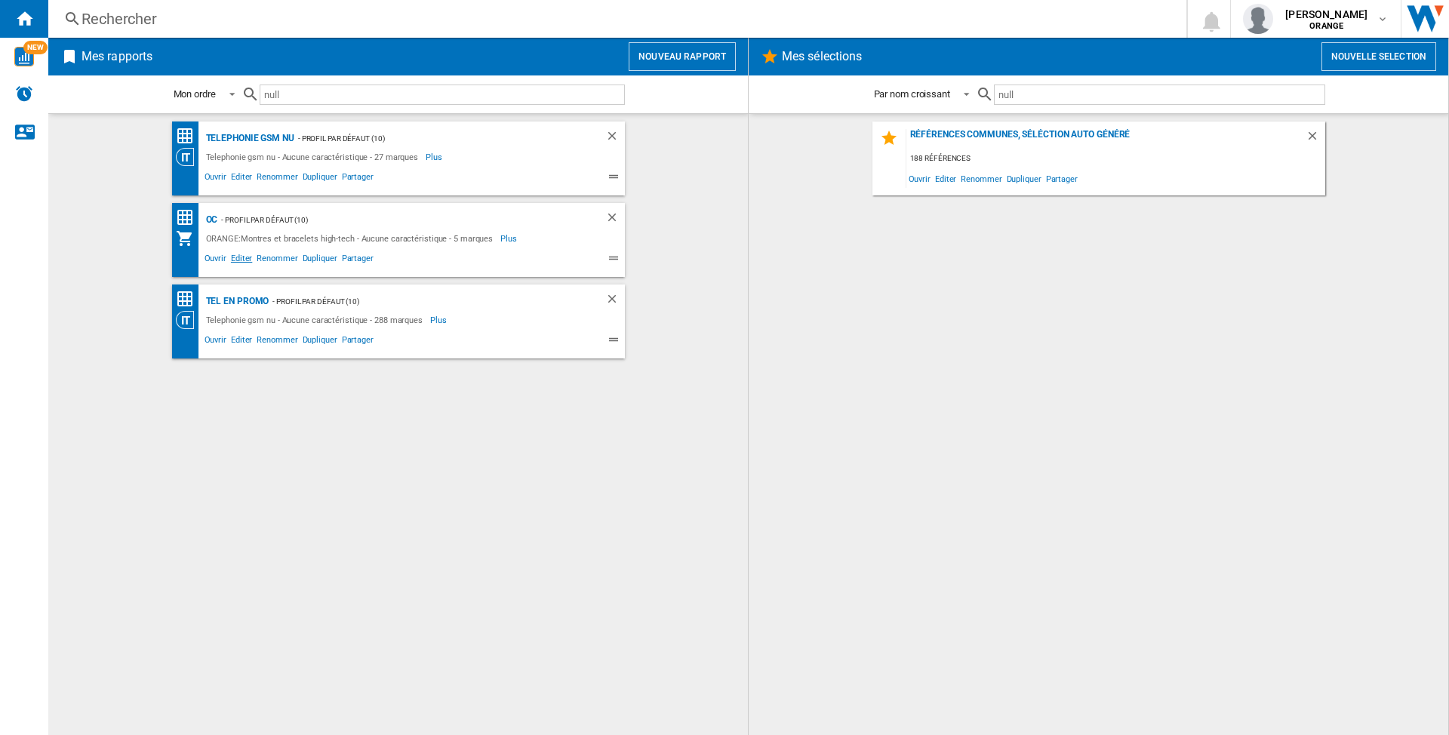
click at [241, 261] on span "Editer" at bounding box center [242, 260] width 26 height 18
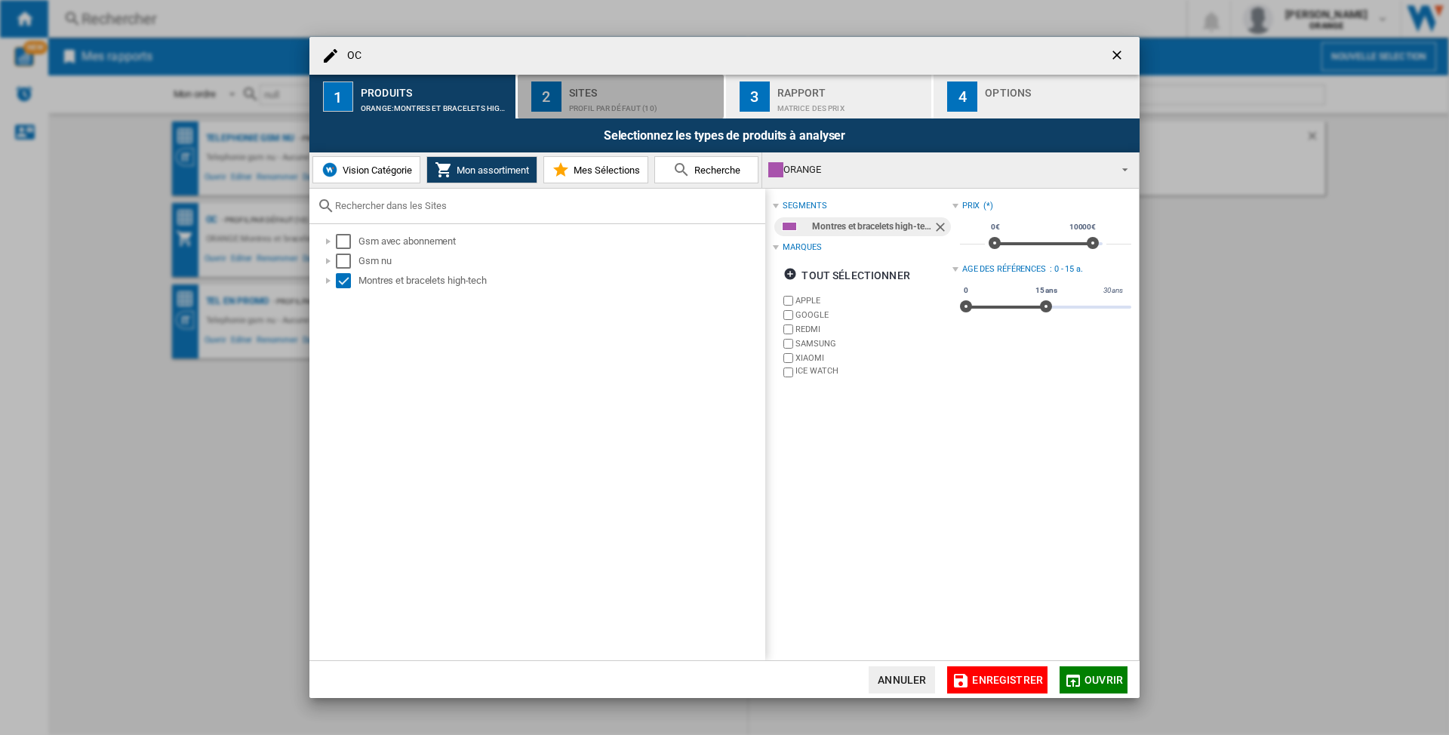
click at [570, 94] on div "Sites" at bounding box center [643, 89] width 149 height 16
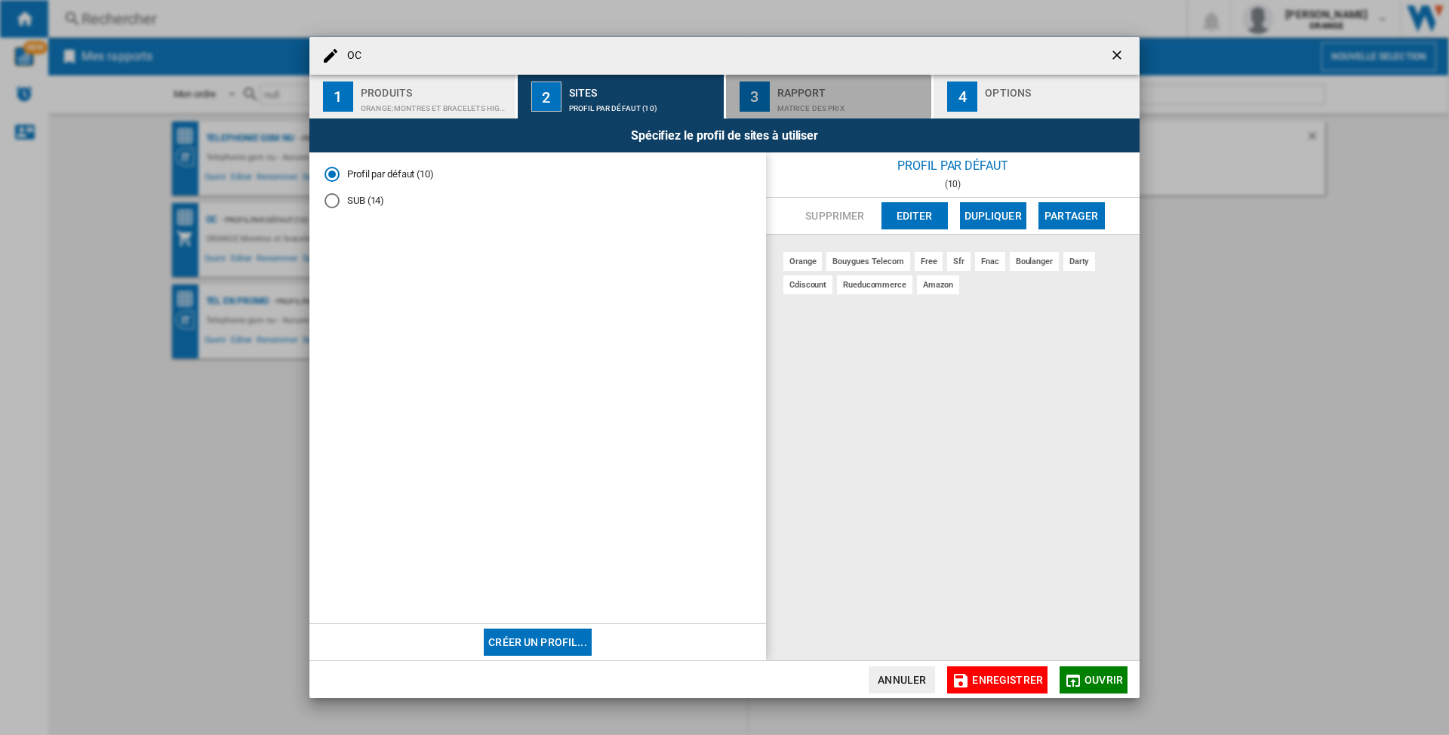
click at [765, 88] on div "3" at bounding box center [754, 96] width 30 height 30
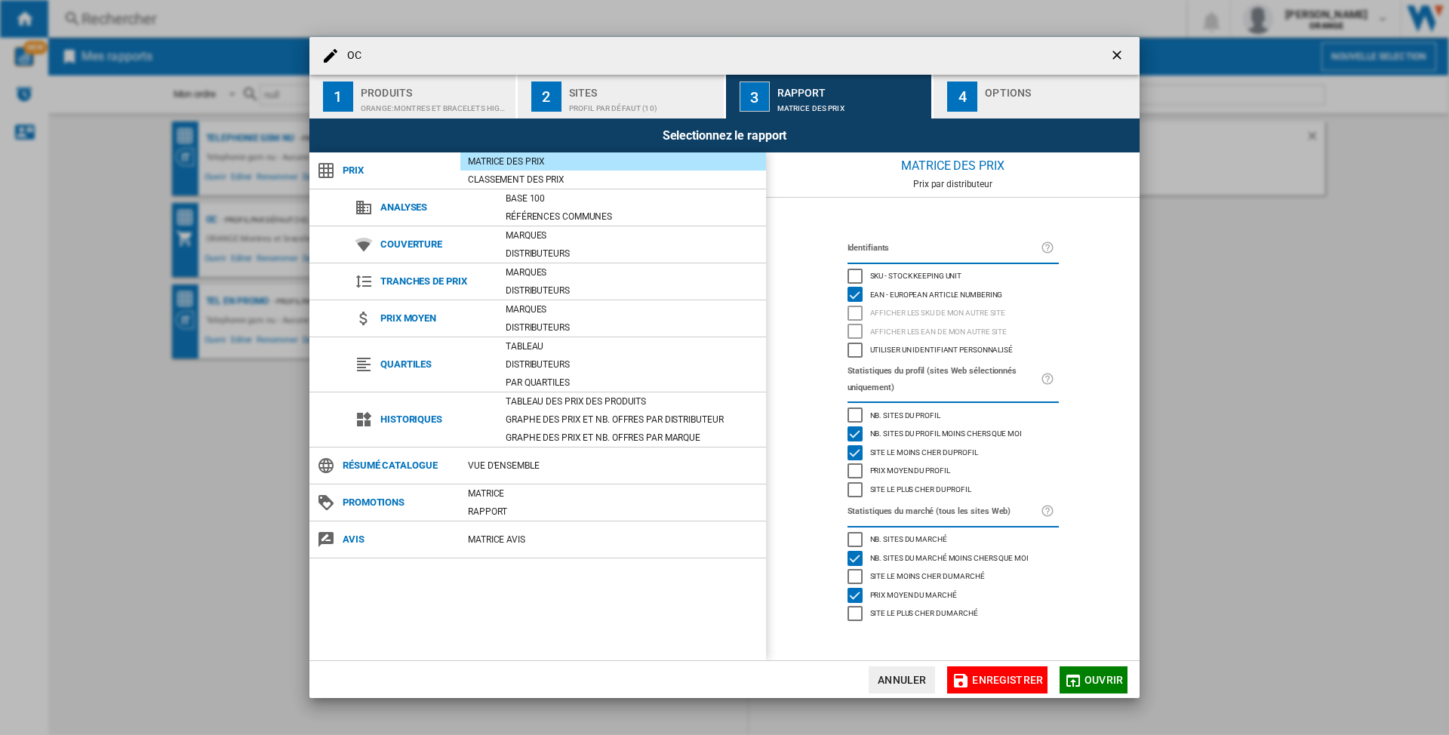
click at [407, 82] on div "Produits" at bounding box center [435, 89] width 149 height 16
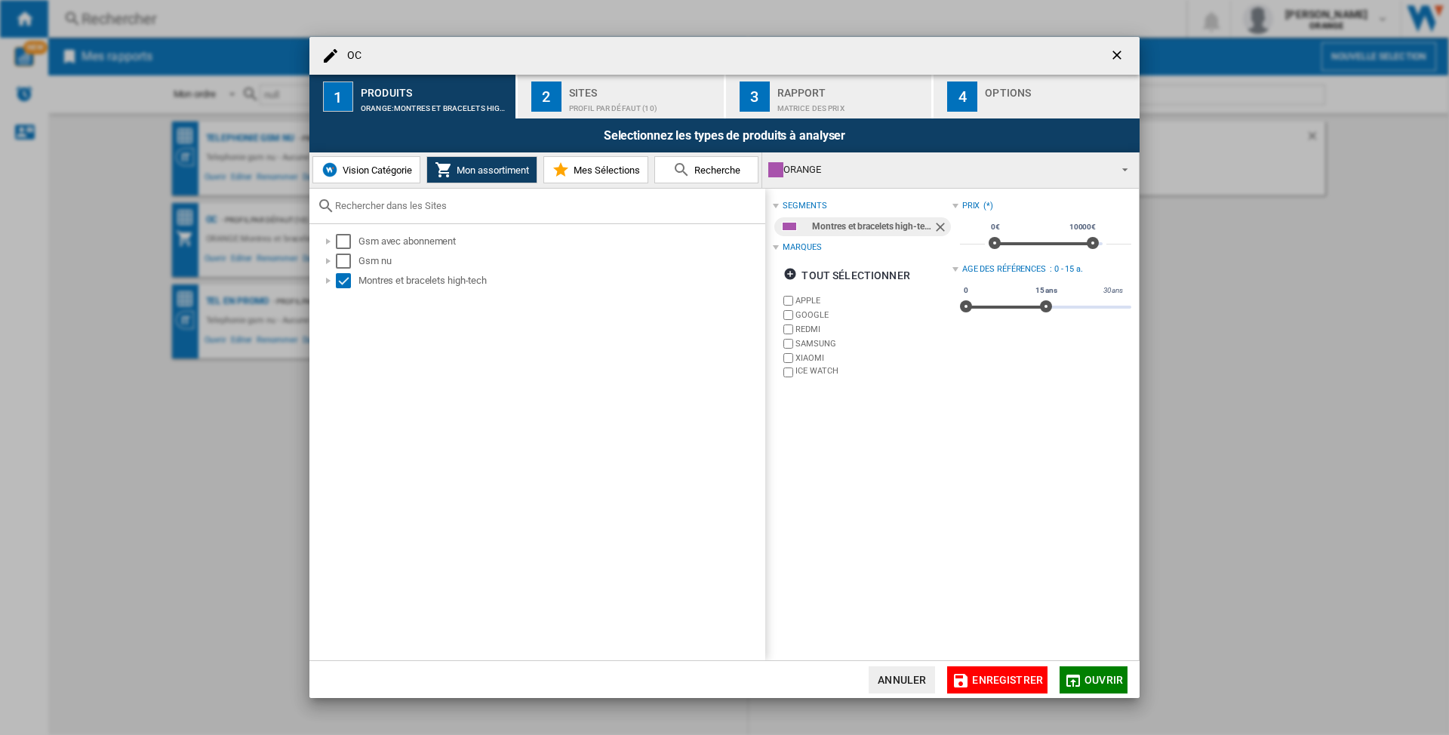
click at [1117, 52] on ng-md-icon "getI18NText('BUTTONS.CLOSE_DIALOG')" at bounding box center [1118, 57] width 18 height 18
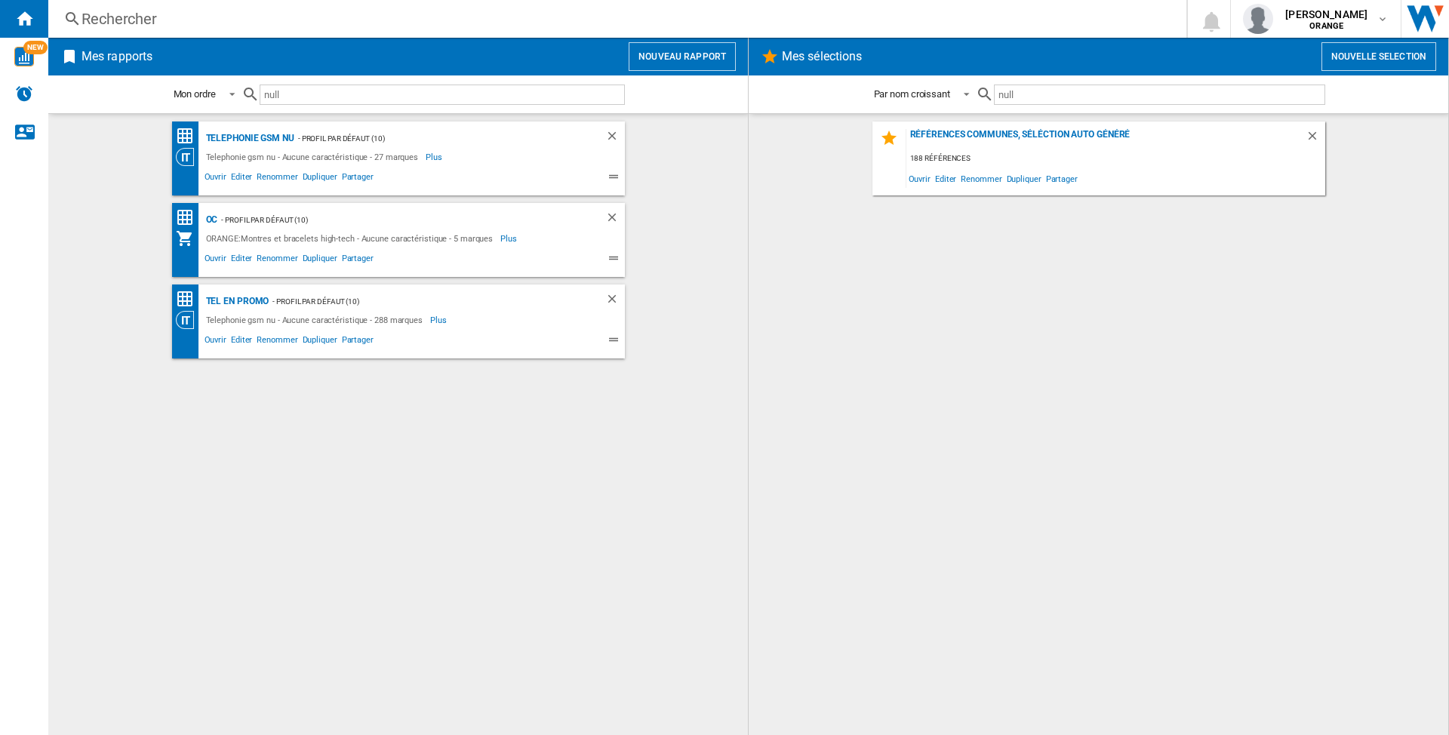
click at [251, 15] on div "Rechercher" at bounding box center [613, 18] width 1065 height 21
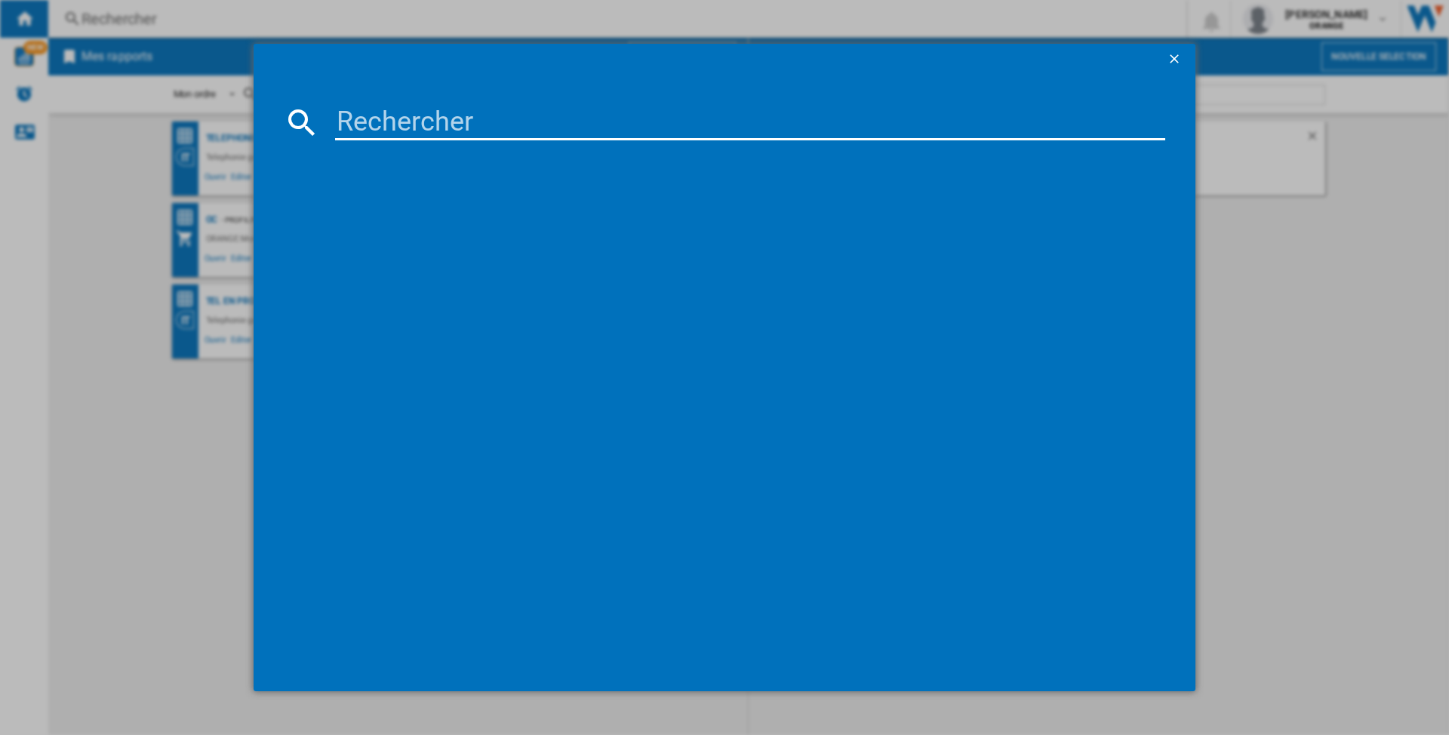
click at [401, 106] on input at bounding box center [750, 122] width 830 height 36
paste input "[PERSON_NAME] WATCH5 BHR9389GL NOIR"
type input "[PERSON_NAME] WATCH5 BHR9389GL NOIR"
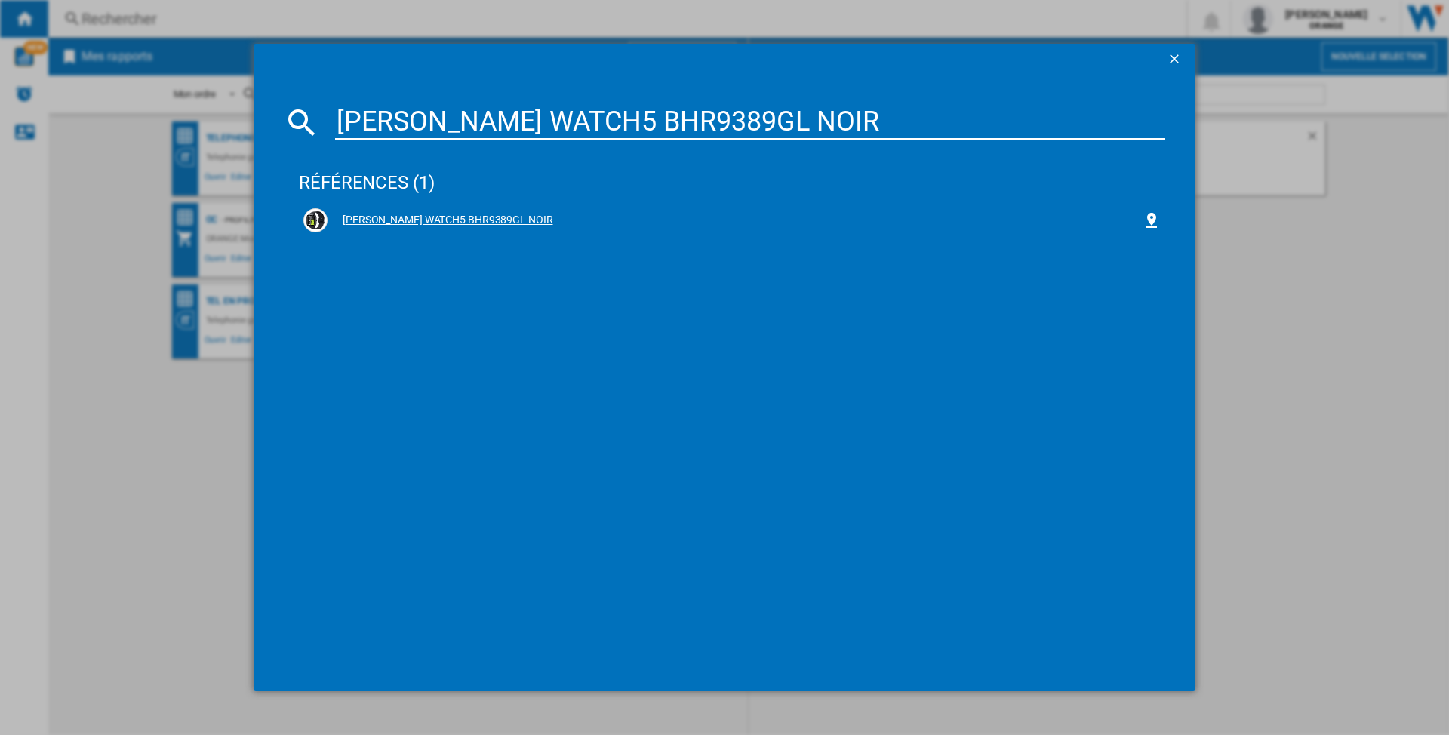
click at [432, 211] on div "[PERSON_NAME] WATCH5 BHR9389GL NOIR" at bounding box center [731, 220] width 857 height 24
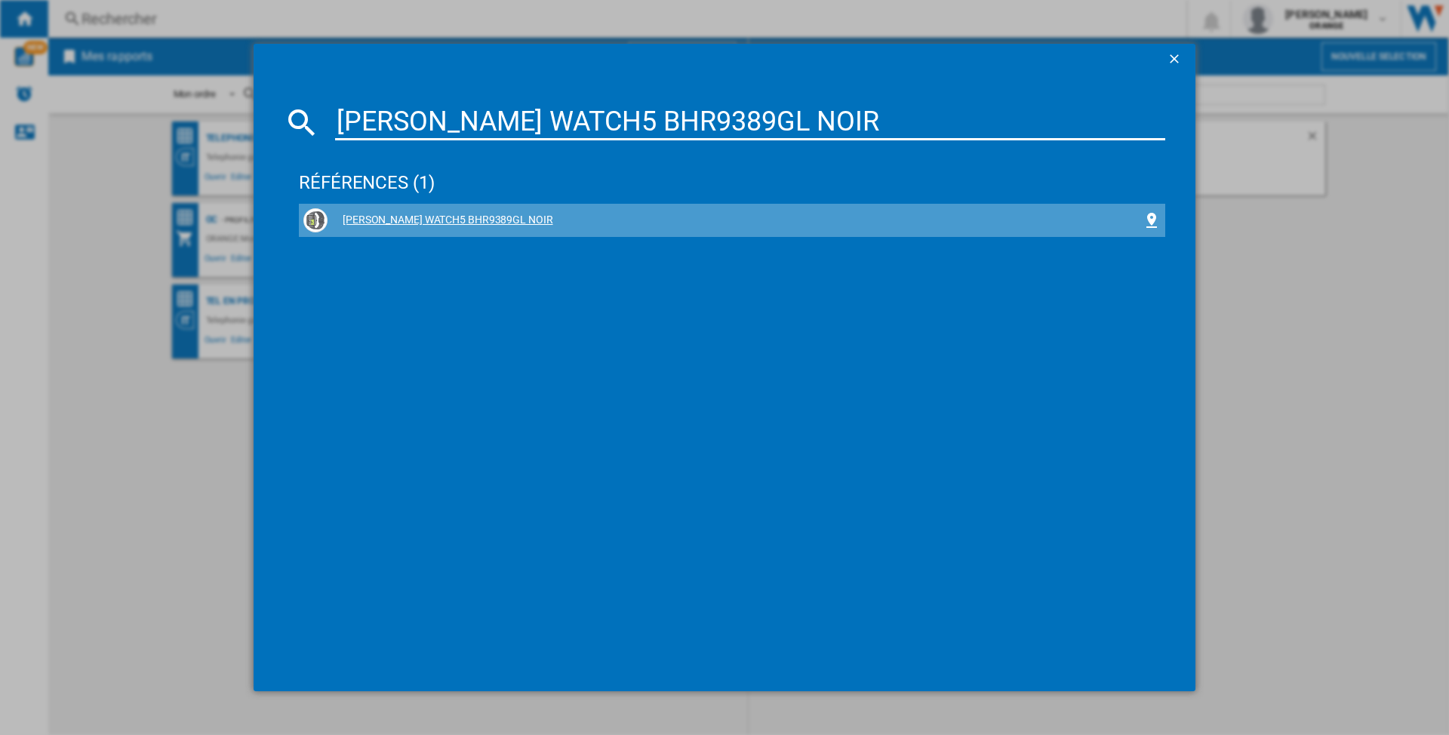
click at [435, 222] on div "[PERSON_NAME] WATCH5 BHR9389GL NOIR" at bounding box center [734, 220] width 815 height 15
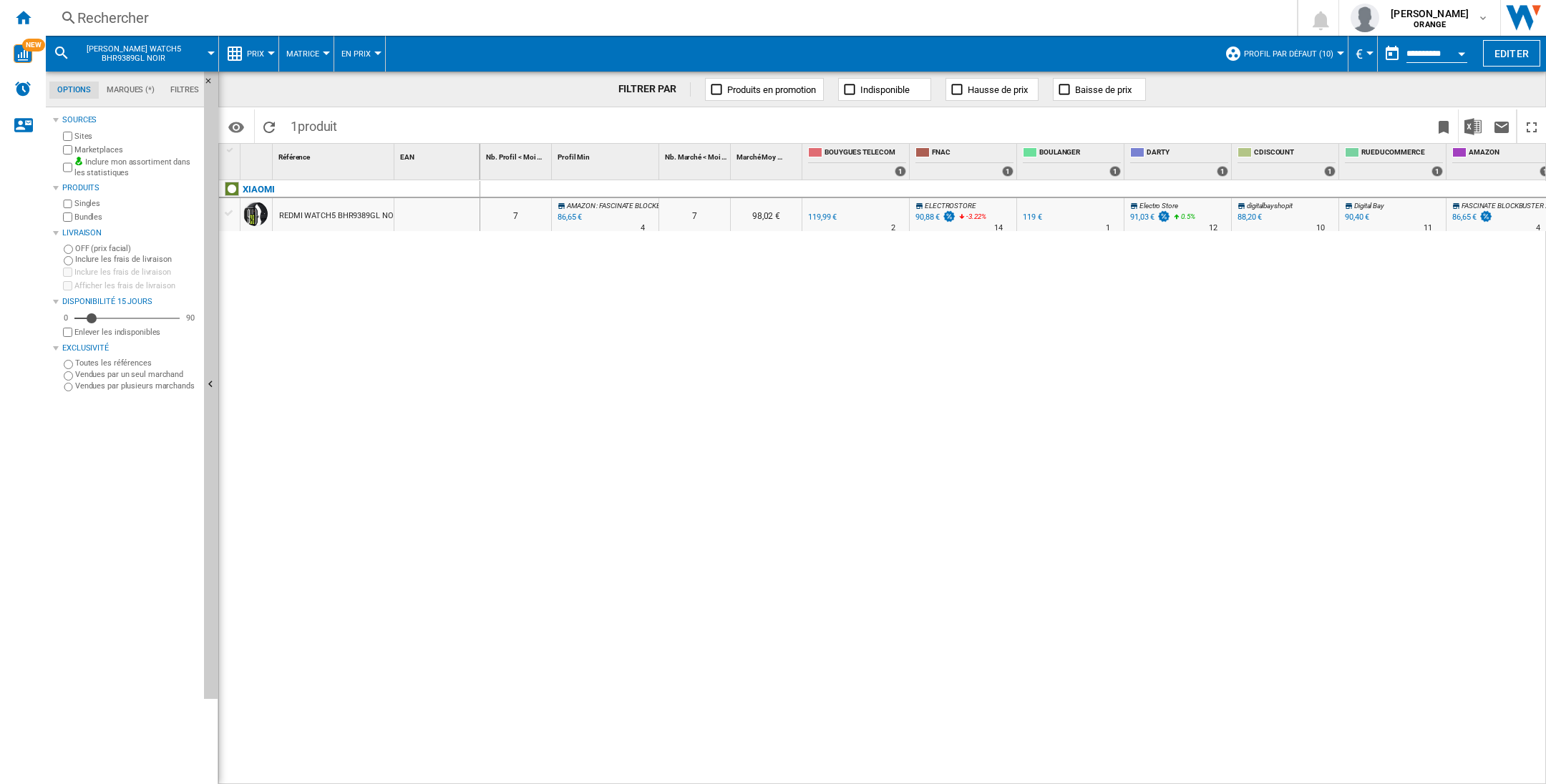
scroll to position [0, 8]
click at [1340, 56] on md-menu "Profil par défaut (10) Profil par défaut (10) SUB (14) Editer "Profil par défau…" at bounding box center [1282, 54] width 131 height 36
click at [1337, 54] on div at bounding box center [1340, 53] width 8 height 4
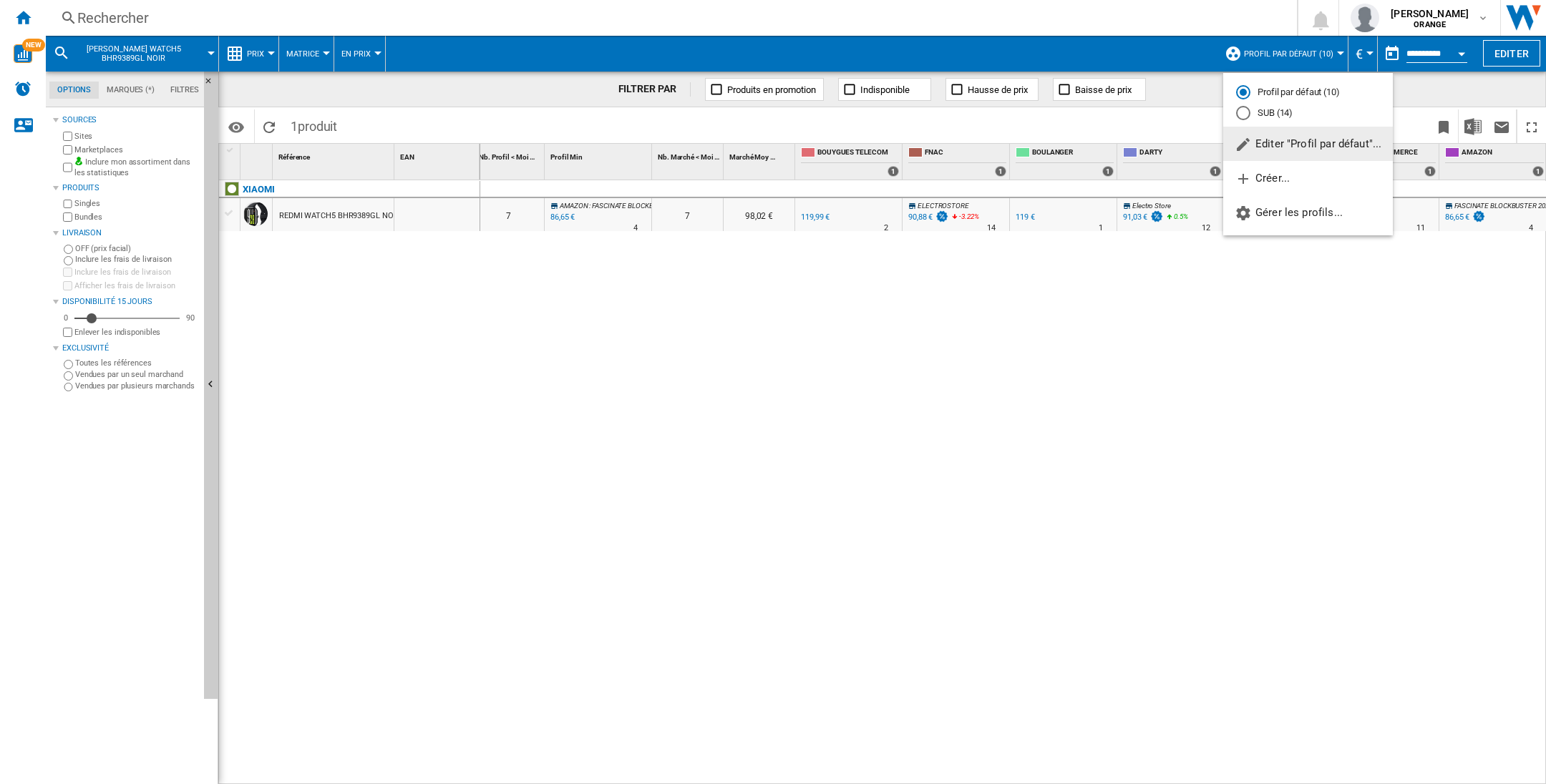
click at [1310, 91] on md-radio-button "Profil par défaut (10)" at bounding box center [1308, 93] width 144 height 13
click at [1176, 368] on div "0 0 7 AMAZON : FASCINATE BLOCKBUSTER 2025 KFT -1.0 % 86,65 € % N/A 4 AMAZON : F…" at bounding box center [1013, 483] width 1066 height 605
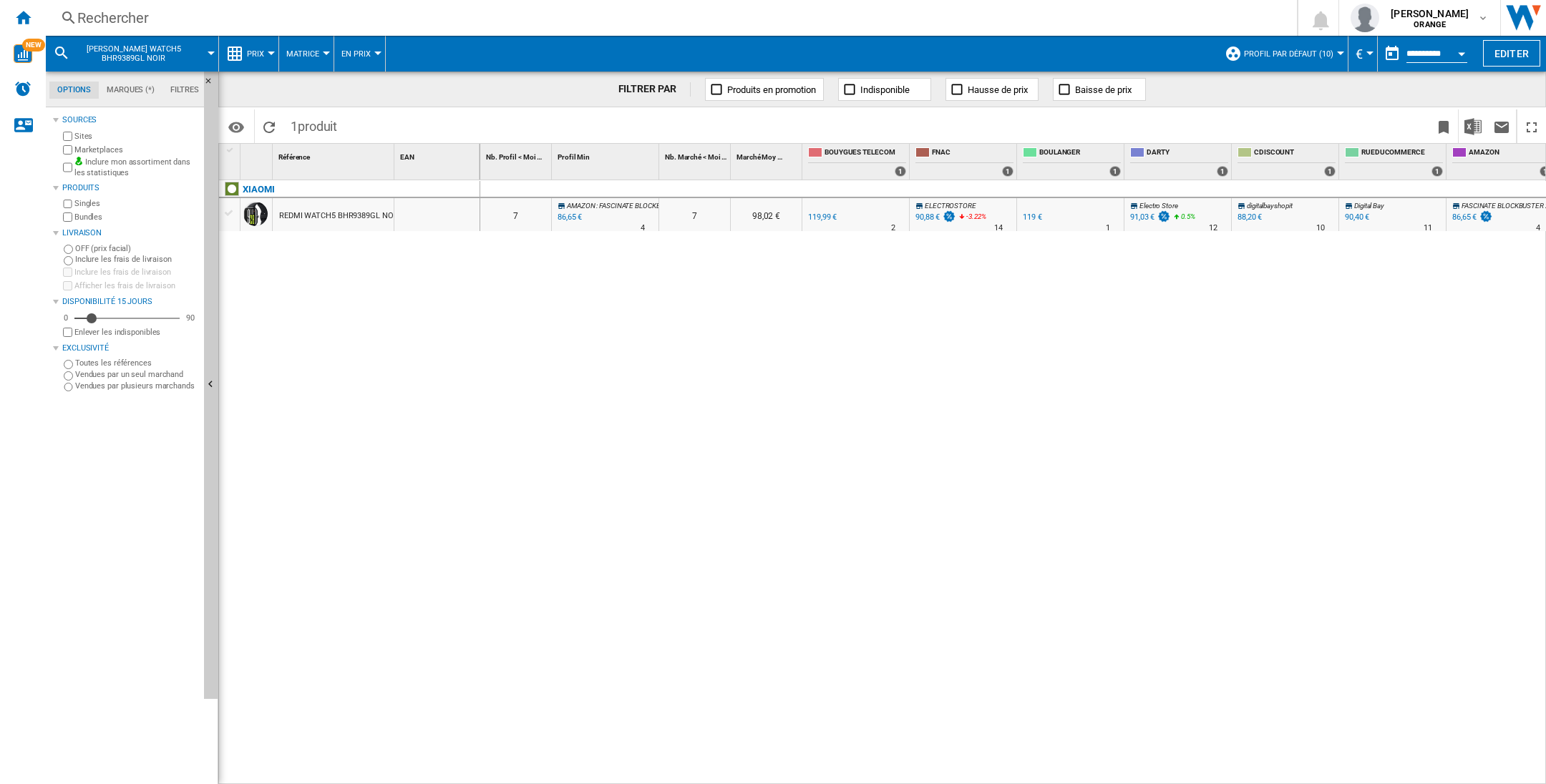
drag, startPoint x: 939, startPoint y: 776, endPoint x: 795, endPoint y: 737, distance: 149.2
click at [795, 696] on div "0 0 7 AMAZON : FASCINATE BLOCKBUSTER 2025 KFT -1.0 % 86,65 € % N/A 4 AMAZON : F…" at bounding box center [1013, 483] width 1066 height 605
drag, startPoint x: 92, startPoint y: 318, endPoint x: 120, endPoint y: 322, distance: 28.3
click at [120, 322] on div "Disponibilité" at bounding box center [120, 318] width 14 height 14
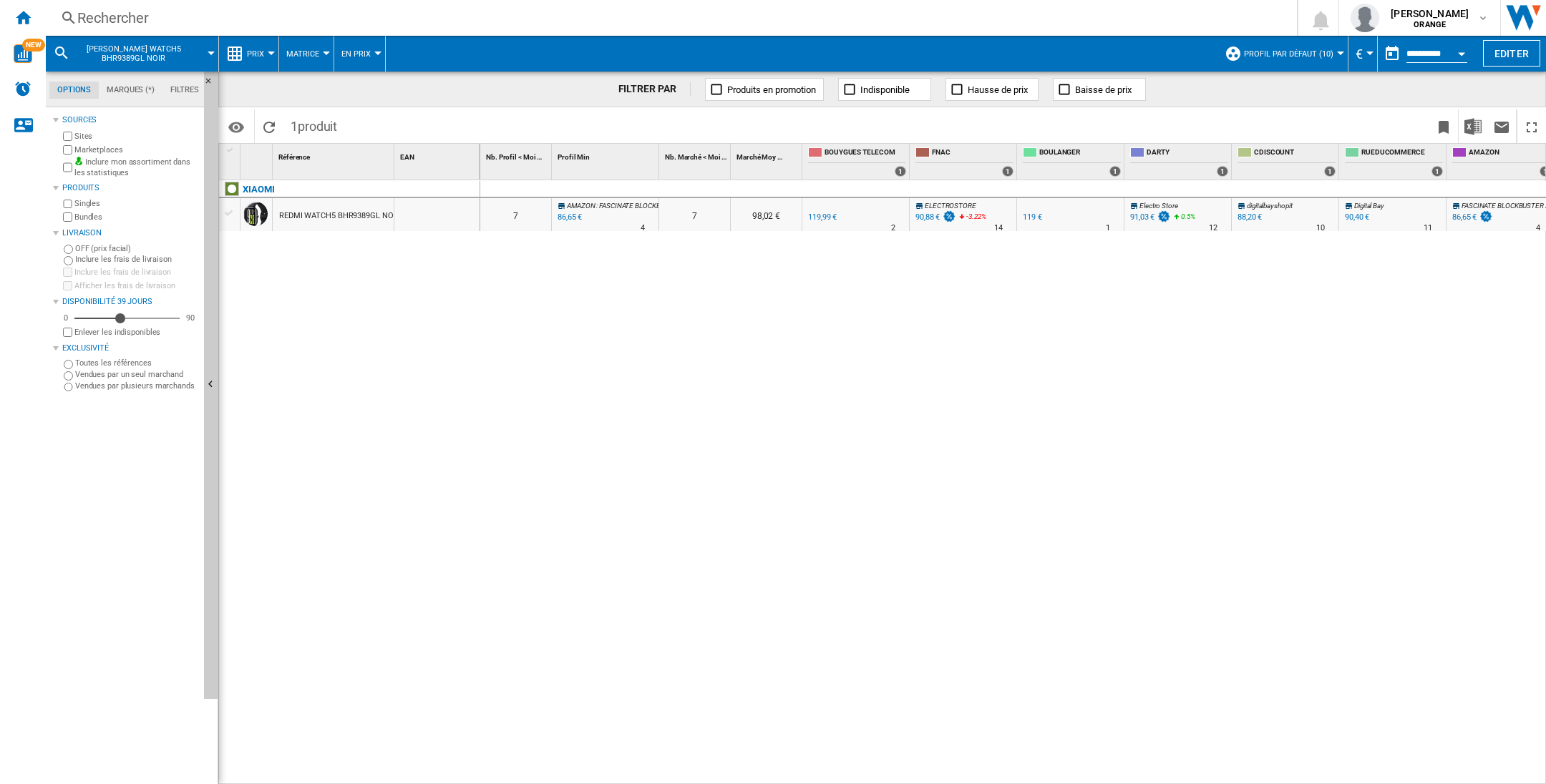
click at [204, 10] on div "Rechercher" at bounding box center [668, 17] width 1182 height 20
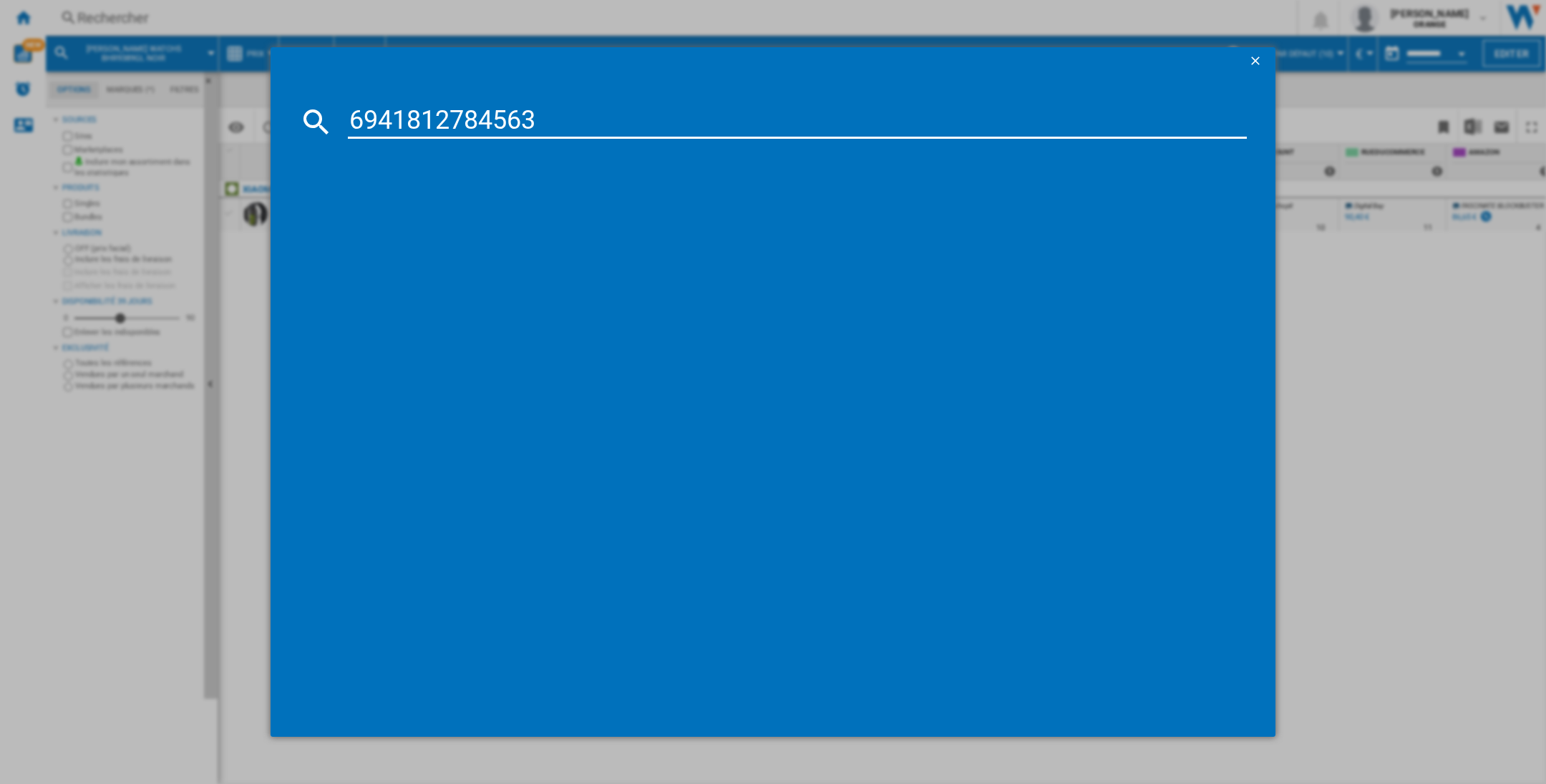
type input "6941812784563"
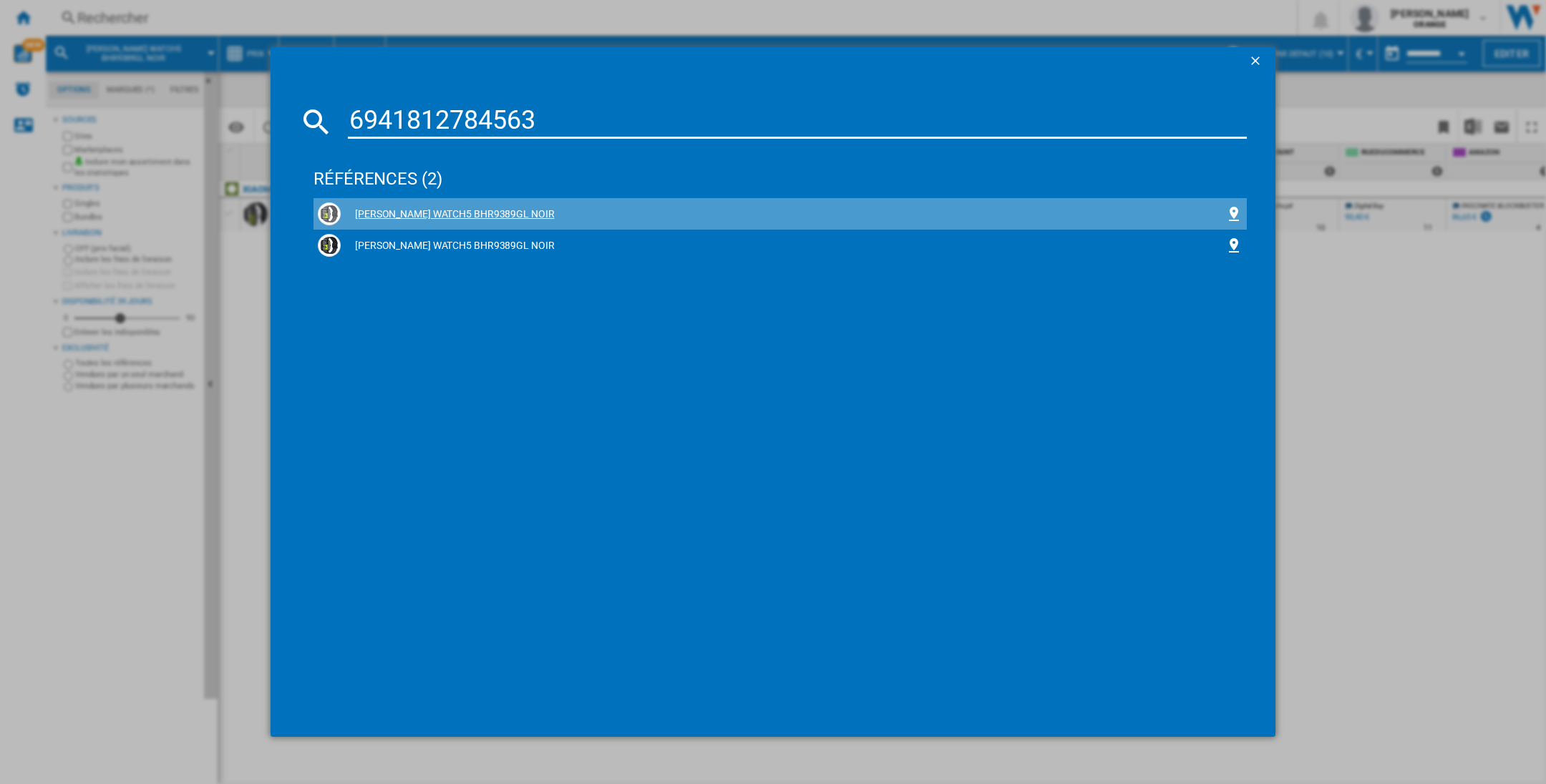
click at [523, 215] on div "[PERSON_NAME] WATCH5 BHR9389GL NOIR" at bounding box center [782, 214] width 885 height 14
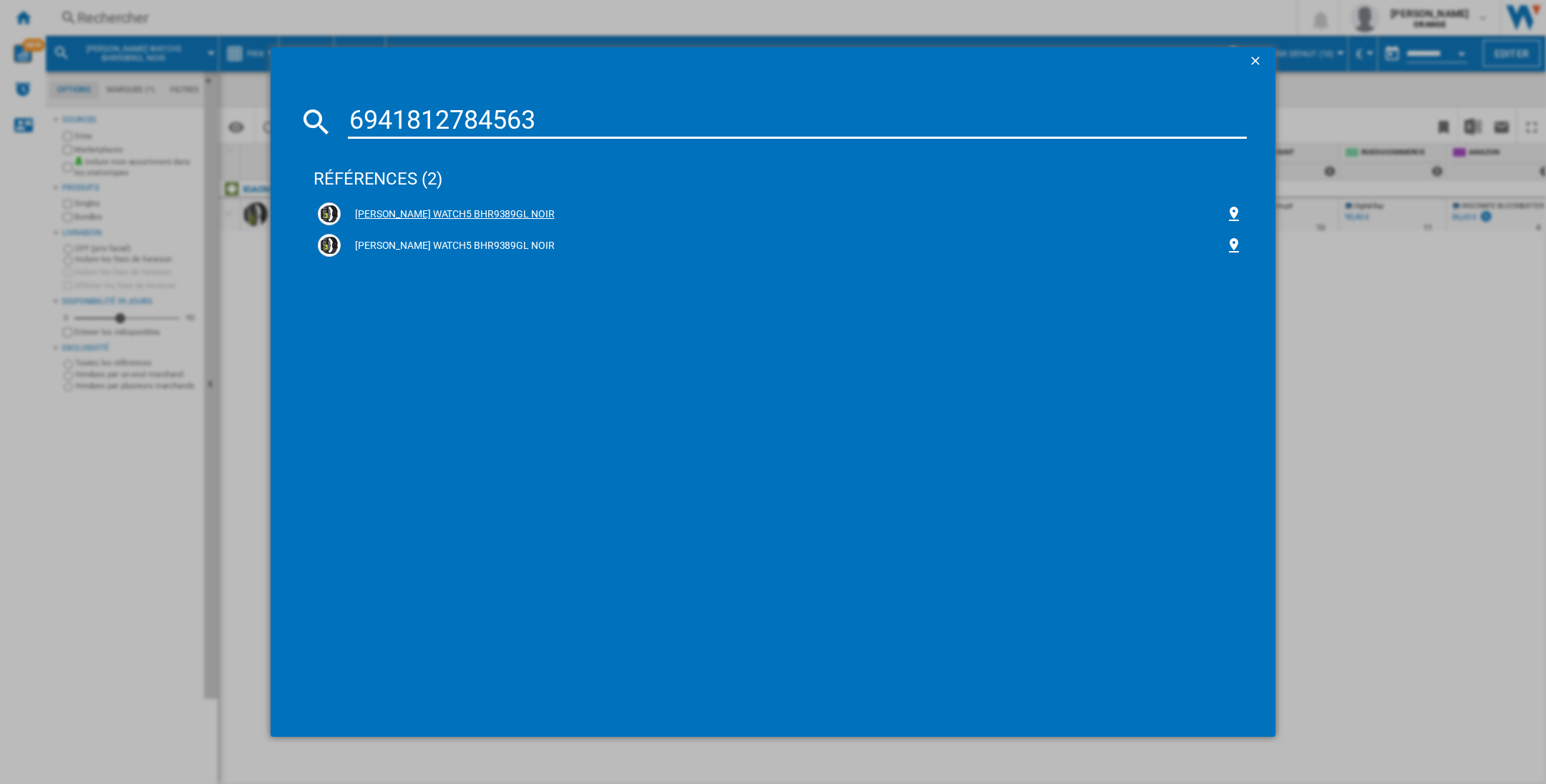
click at [505, 212] on div "[PERSON_NAME] WATCH5 BHR9389GL NOIR" at bounding box center [782, 214] width 885 height 14
click at [361, 209] on div "[PERSON_NAME] WATCH5 BHR9389GL NOIR" at bounding box center [782, 214] width 885 height 14
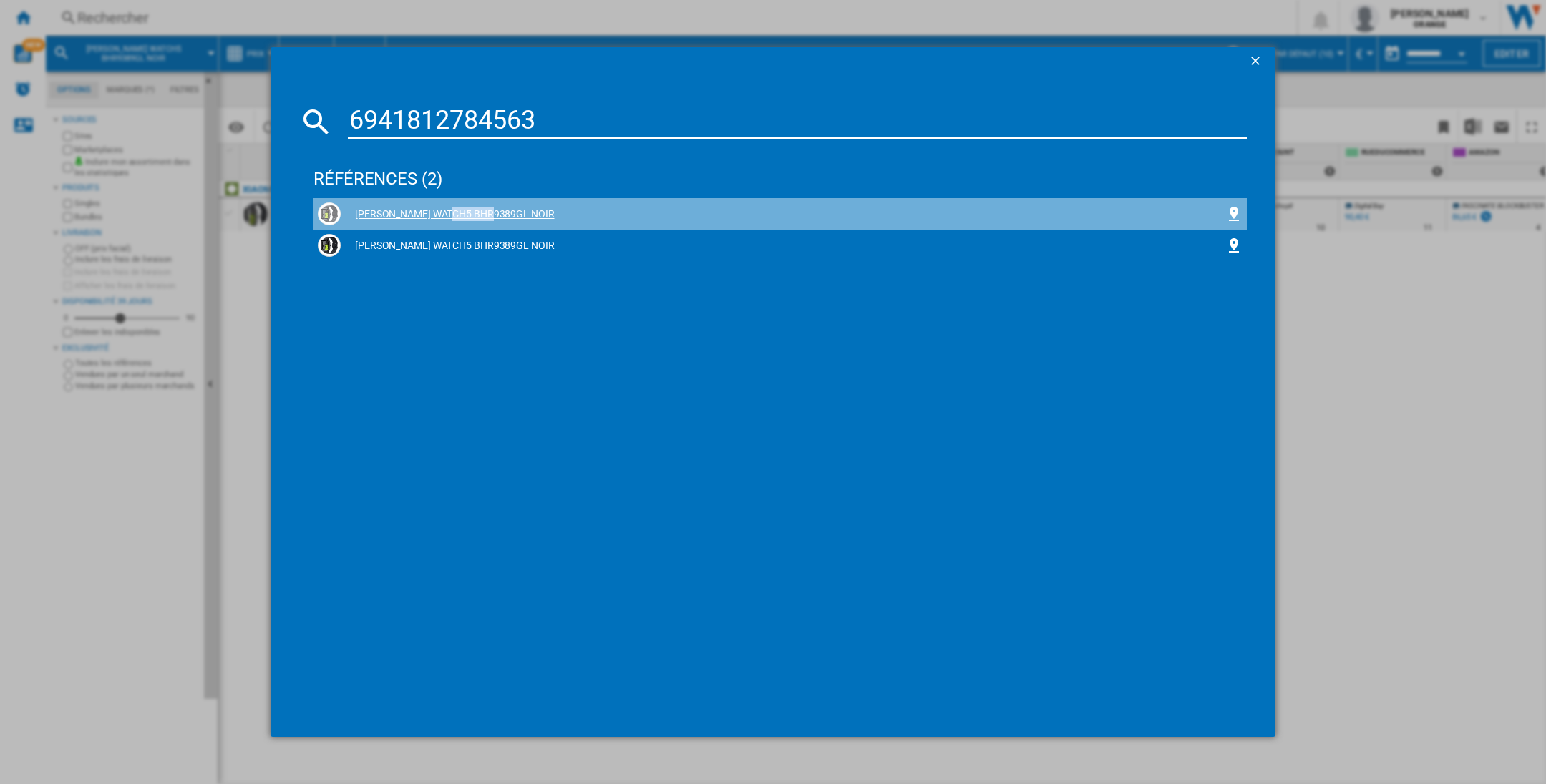
click at [361, 209] on div "[PERSON_NAME] WATCH5 BHR9389GL NOIR" at bounding box center [782, 214] width 885 height 14
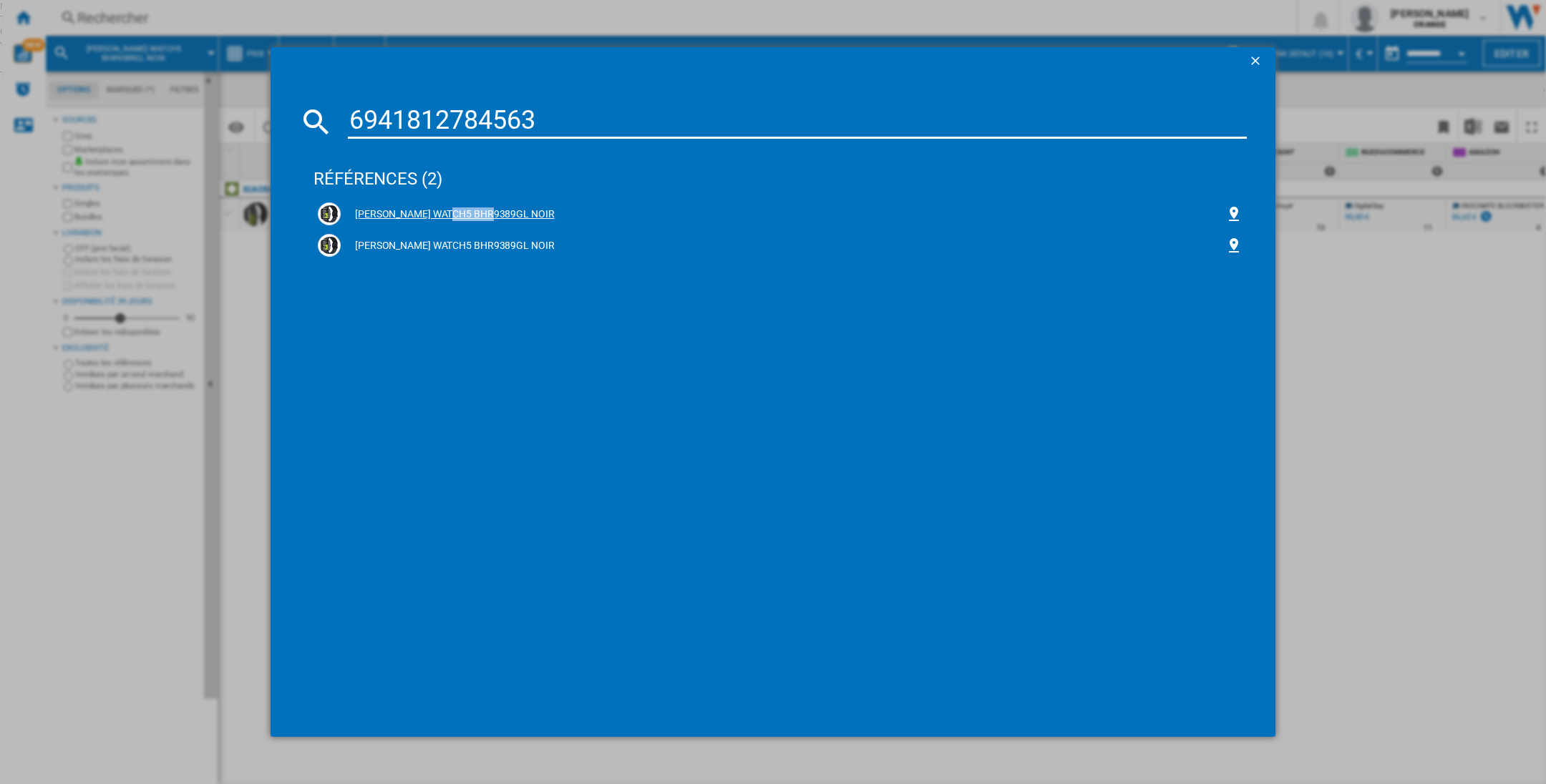
click at [324, 209] on img at bounding box center [329, 214] width 17 height 17
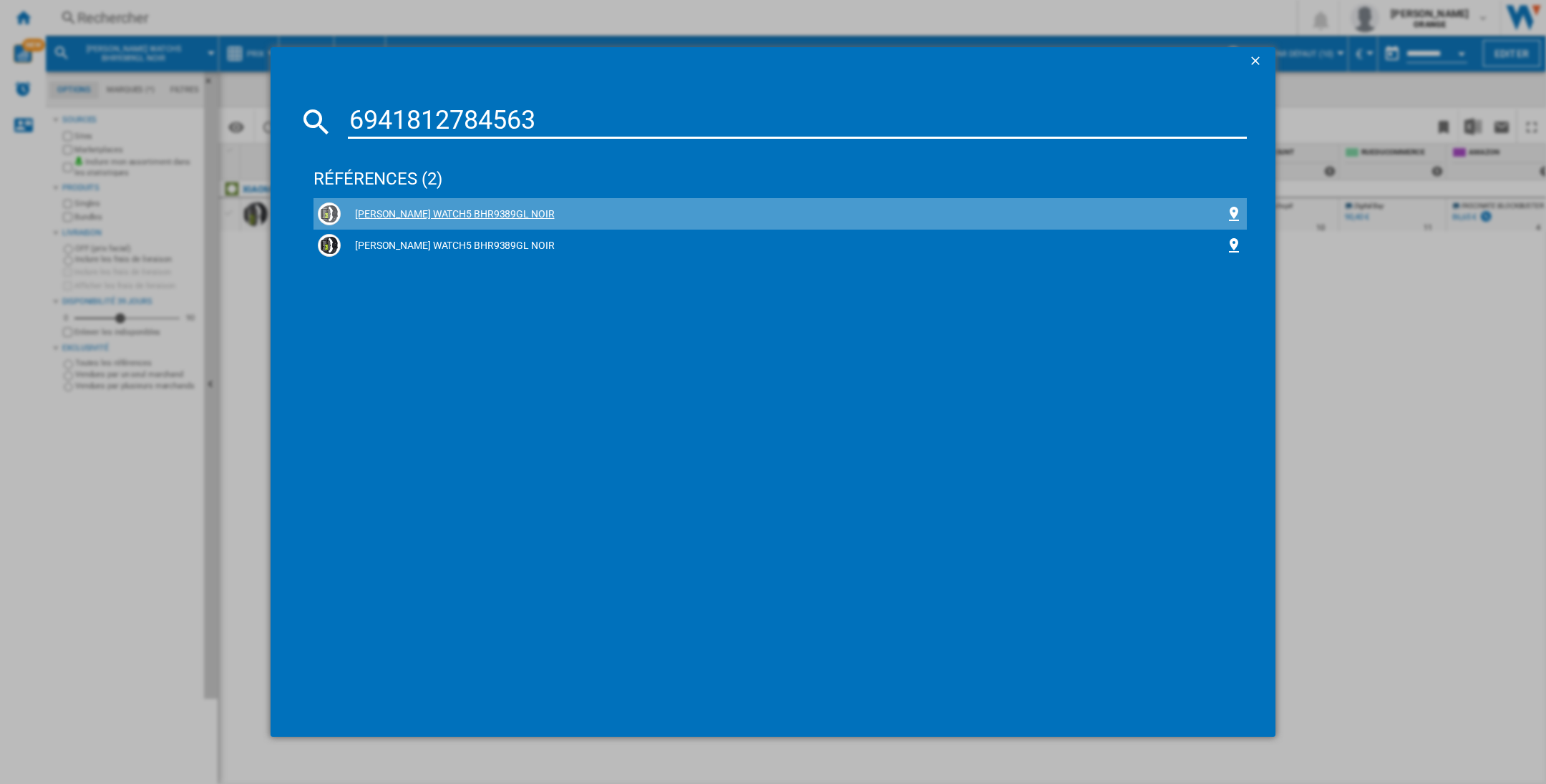
click at [450, 207] on div "[PERSON_NAME] WATCH5 BHR9389GL NOIR" at bounding box center [780, 214] width 925 height 23
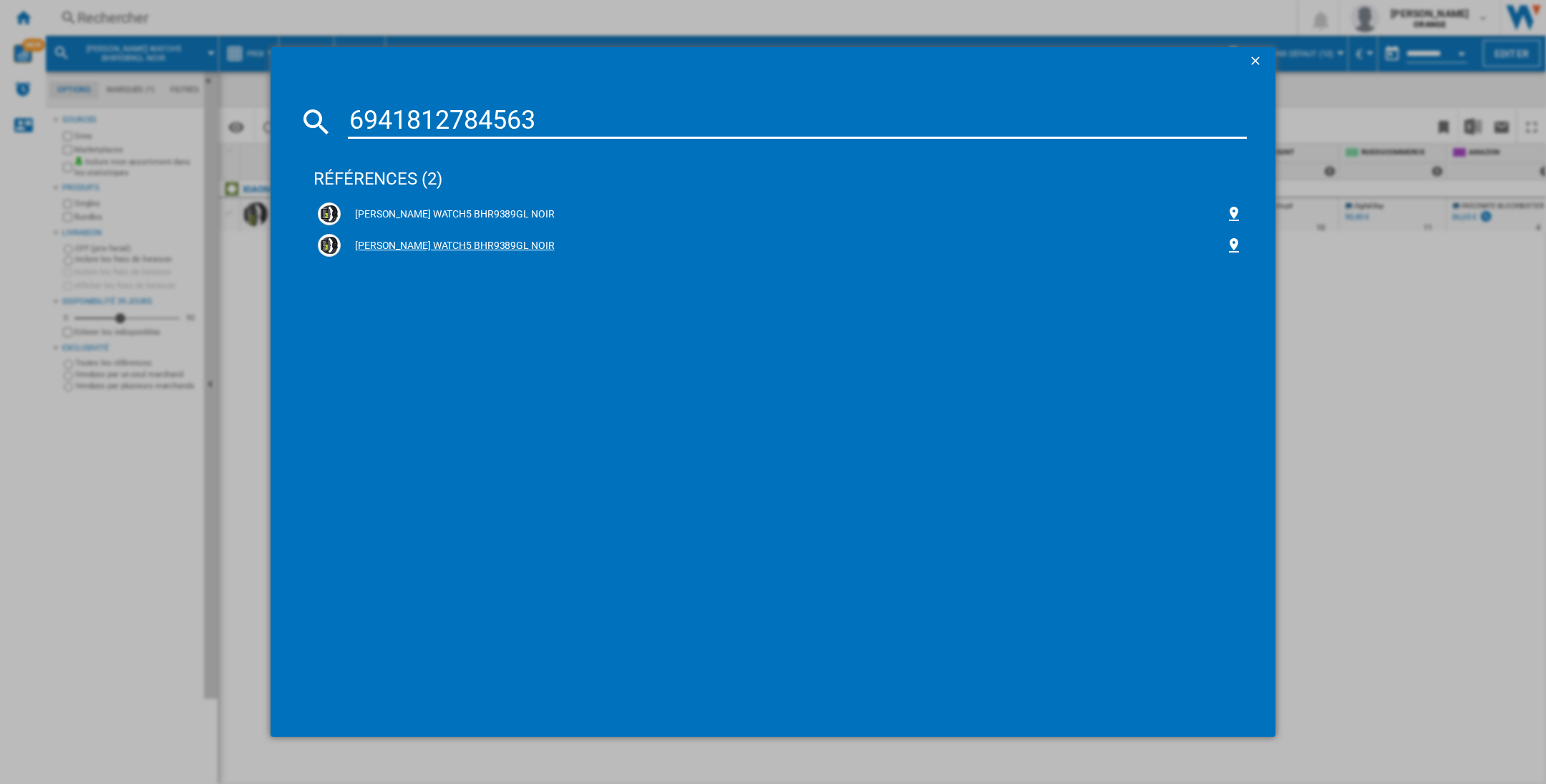
click at [459, 236] on div "[PERSON_NAME] WATCH5 BHR9389GL NOIR" at bounding box center [780, 246] width 925 height 23
click at [462, 236] on div "[PERSON_NAME] WATCH5 BHR9389GL NOIR" at bounding box center [780, 246] width 925 height 23
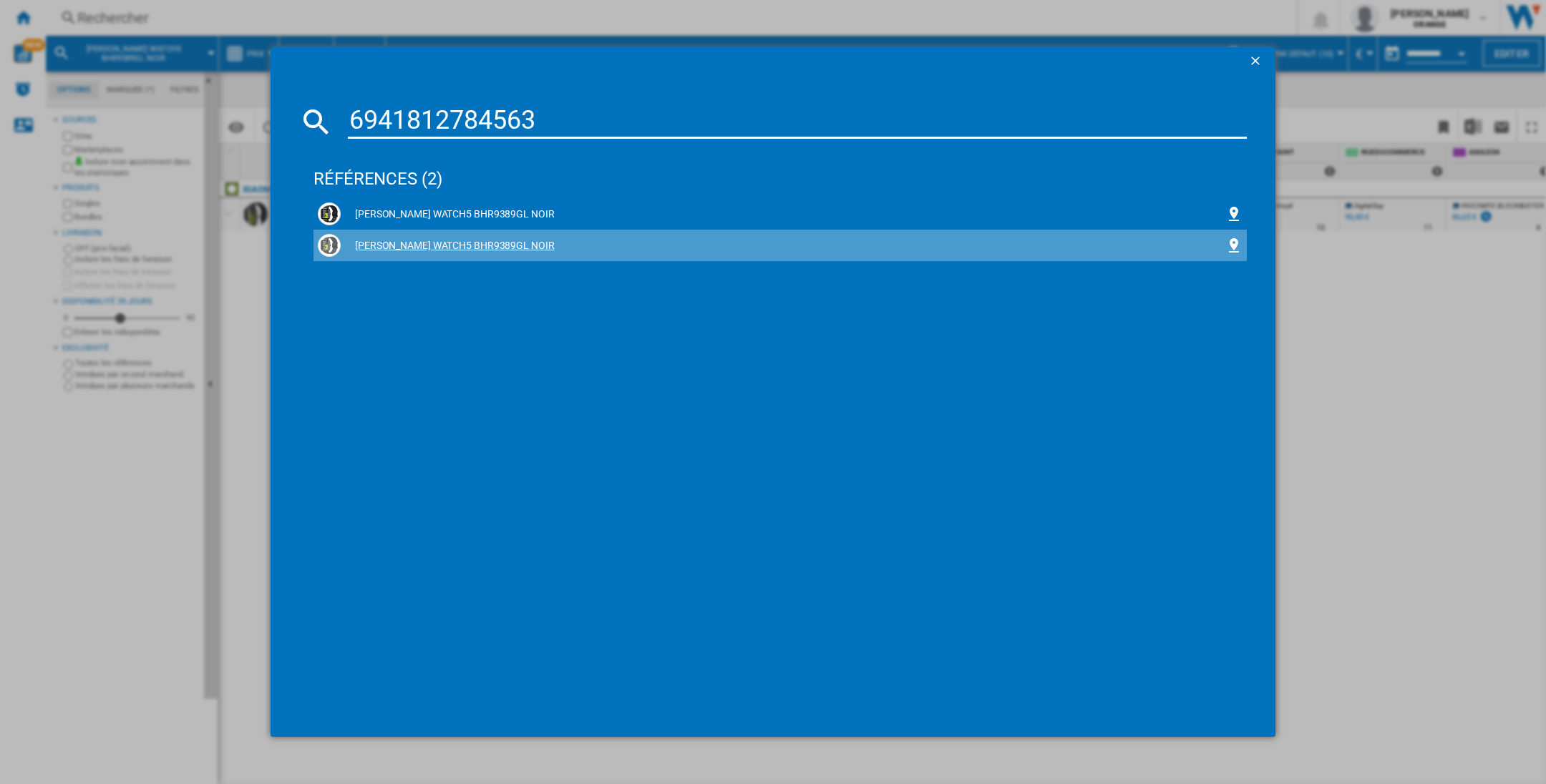
click at [462, 236] on div "[PERSON_NAME] WATCH5 BHR9389GL NOIR" at bounding box center [780, 246] width 925 height 23
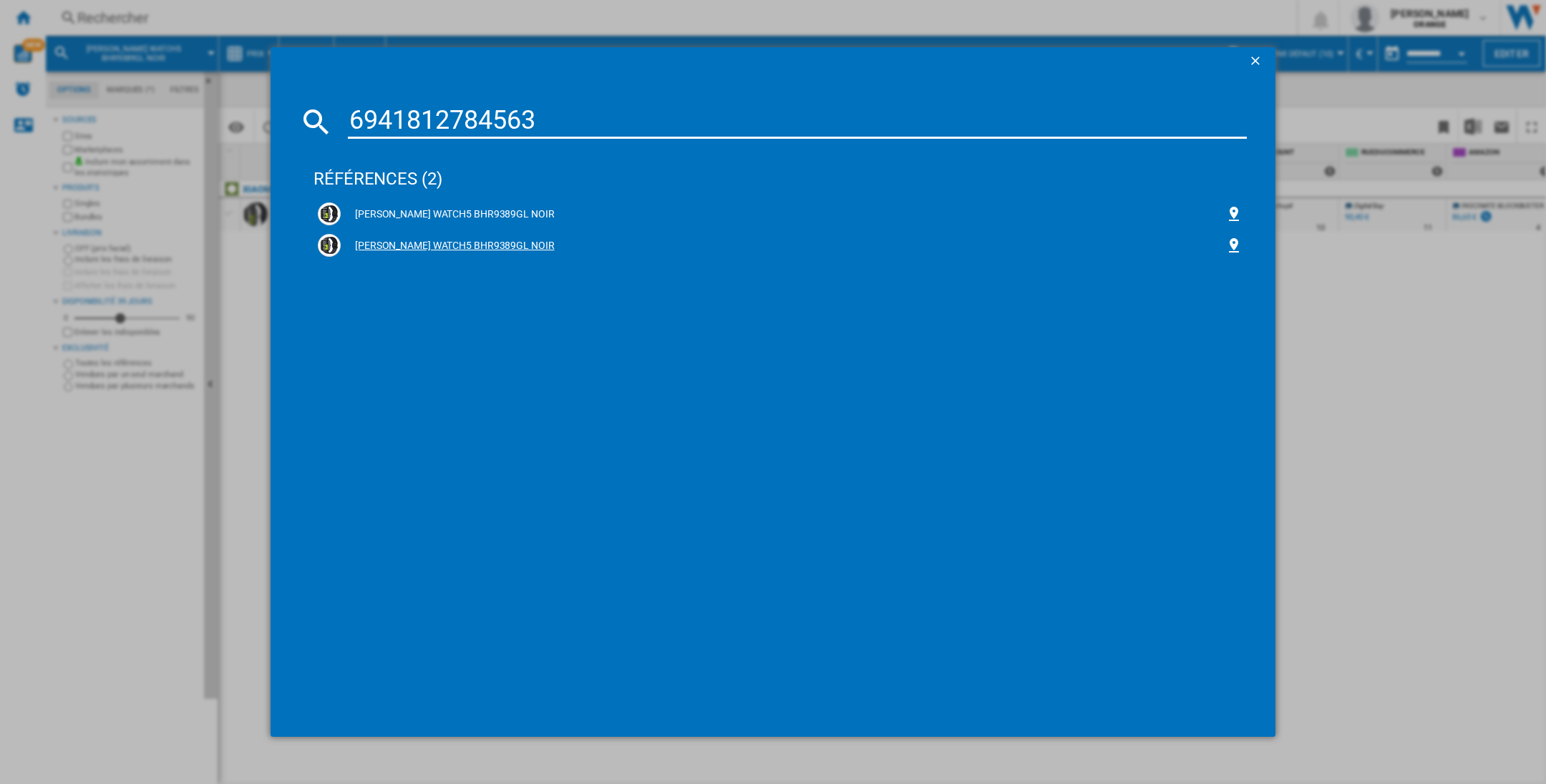
click at [462, 236] on div "[PERSON_NAME] WATCH5 BHR9389GL NOIR" at bounding box center [780, 246] width 925 height 23
click at [453, 219] on div at bounding box center [453, 219] width 0 height 0
click at [462, 236] on div "[PERSON_NAME] WATCH5 BHR9389GL NOIR" at bounding box center [780, 246] width 925 height 23
click at [1254, 57] on ng-md-icon "getI18NText('BUTTONS.CLOSE_DIALOG')" at bounding box center [1257, 63] width 17 height 17
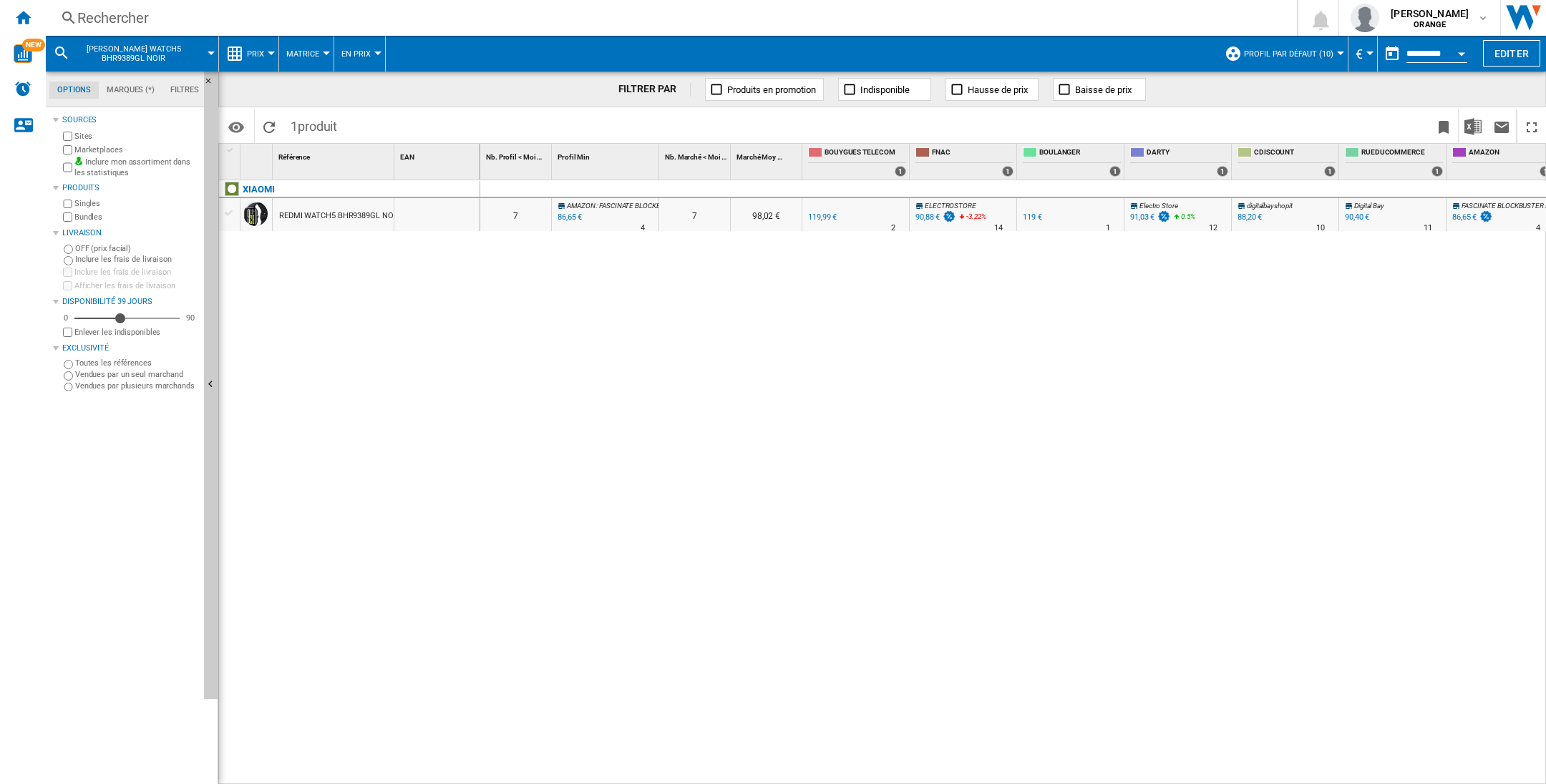
drag, startPoint x: 172, startPoint y: 57, endPoint x: 86, endPoint y: 42, distance: 87.3
click at [86, 42] on button "[PERSON_NAME] WATCH5 BHR9389GL NOIR" at bounding box center [140, 54] width 130 height 36
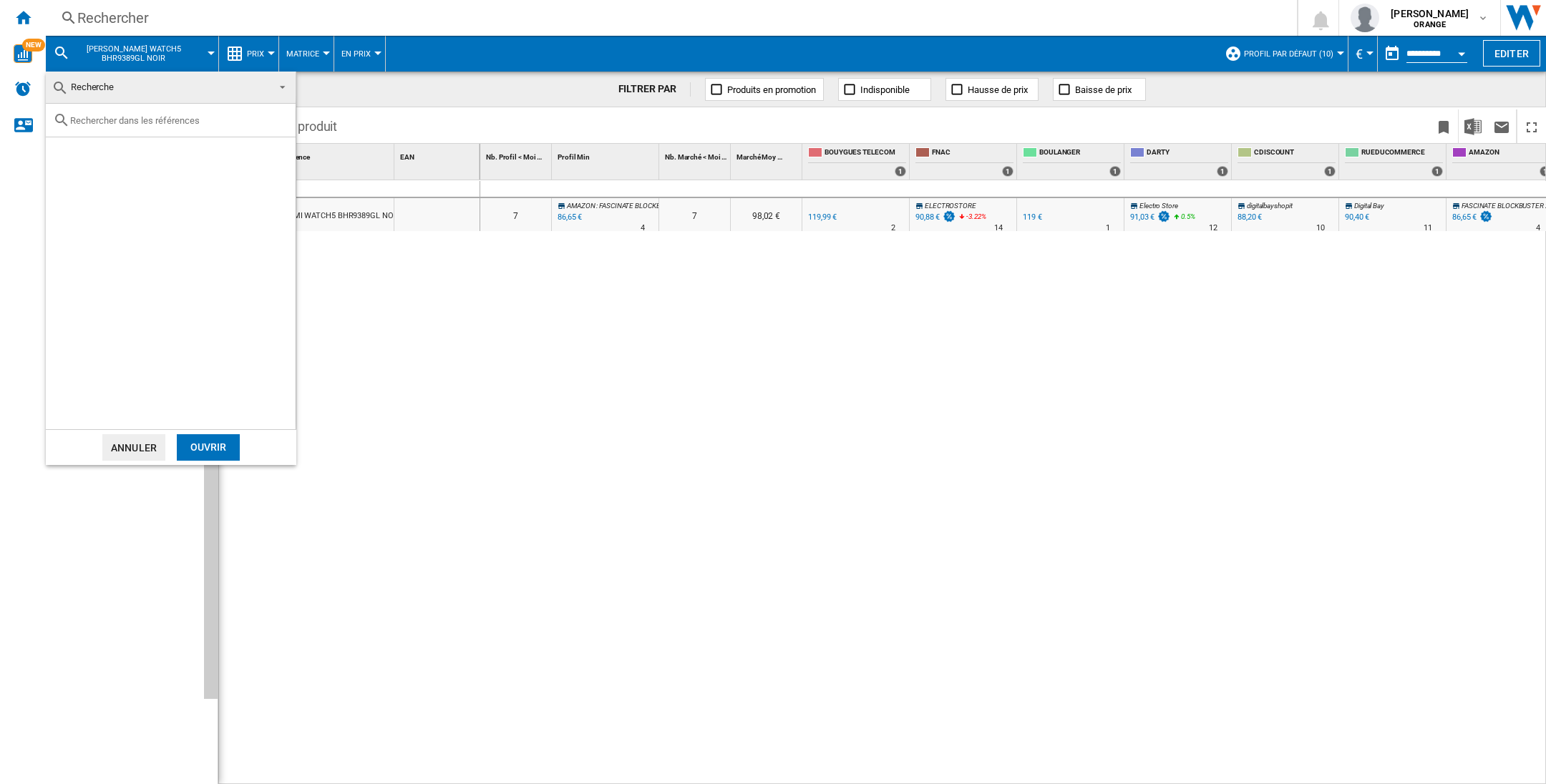
click at [107, 41] on md-backdrop at bounding box center [773, 392] width 1546 height 784
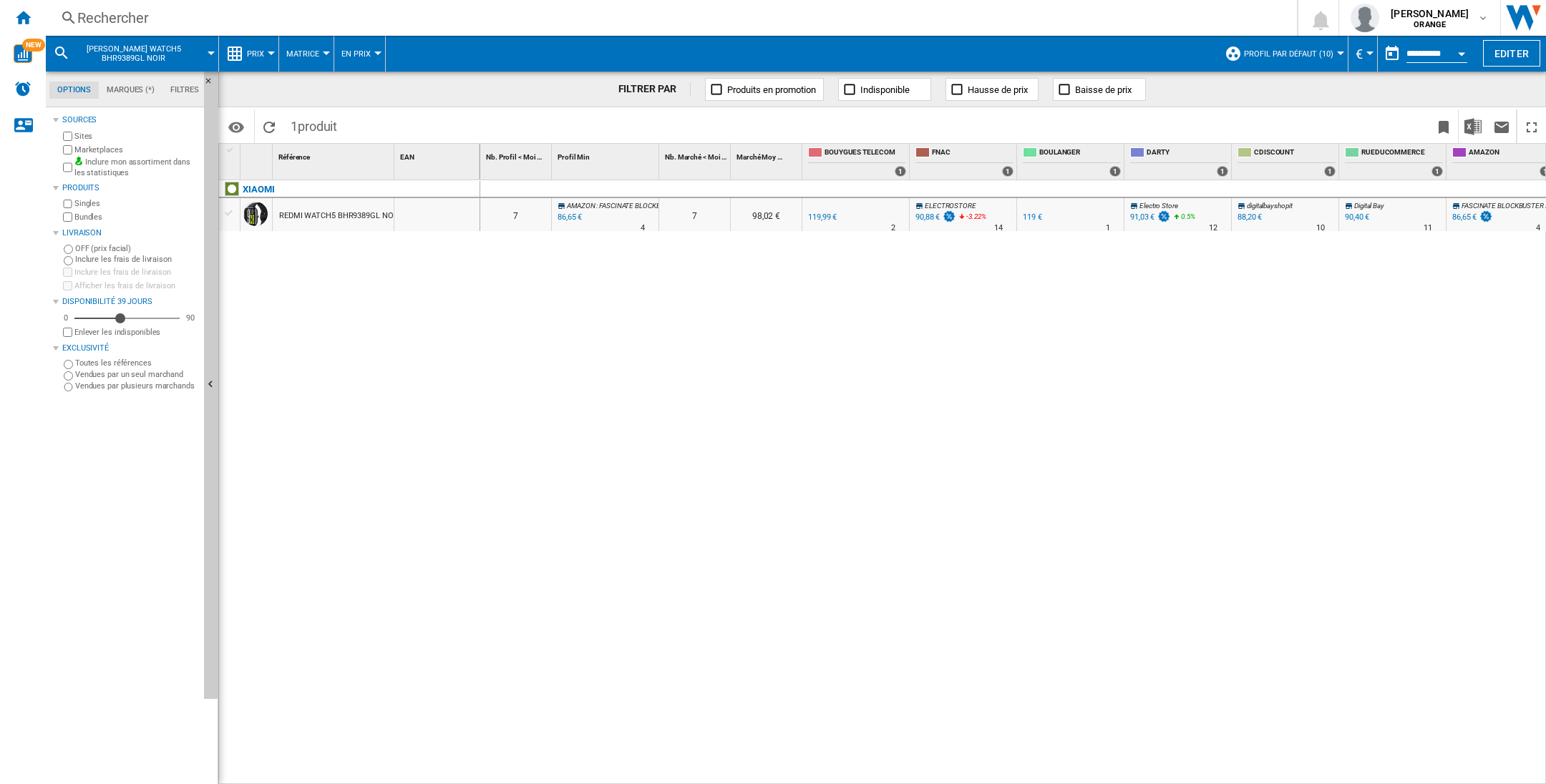
click at [115, 46] on span "[PERSON_NAME] WATCH5 BHR9389GL NOIR" at bounding box center [133, 54] width 115 height 19
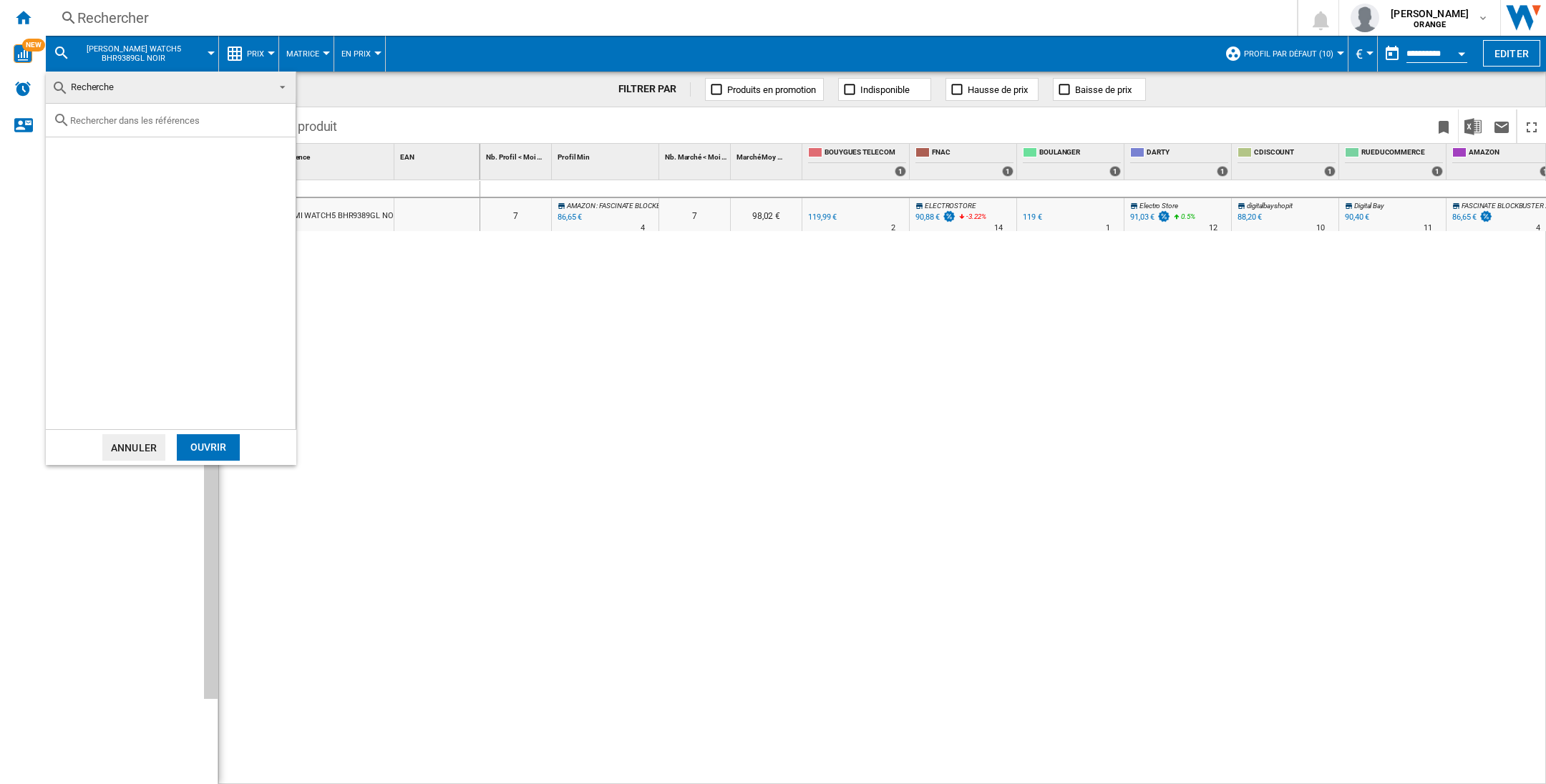
click at [115, 46] on md-backdrop at bounding box center [773, 392] width 1546 height 784
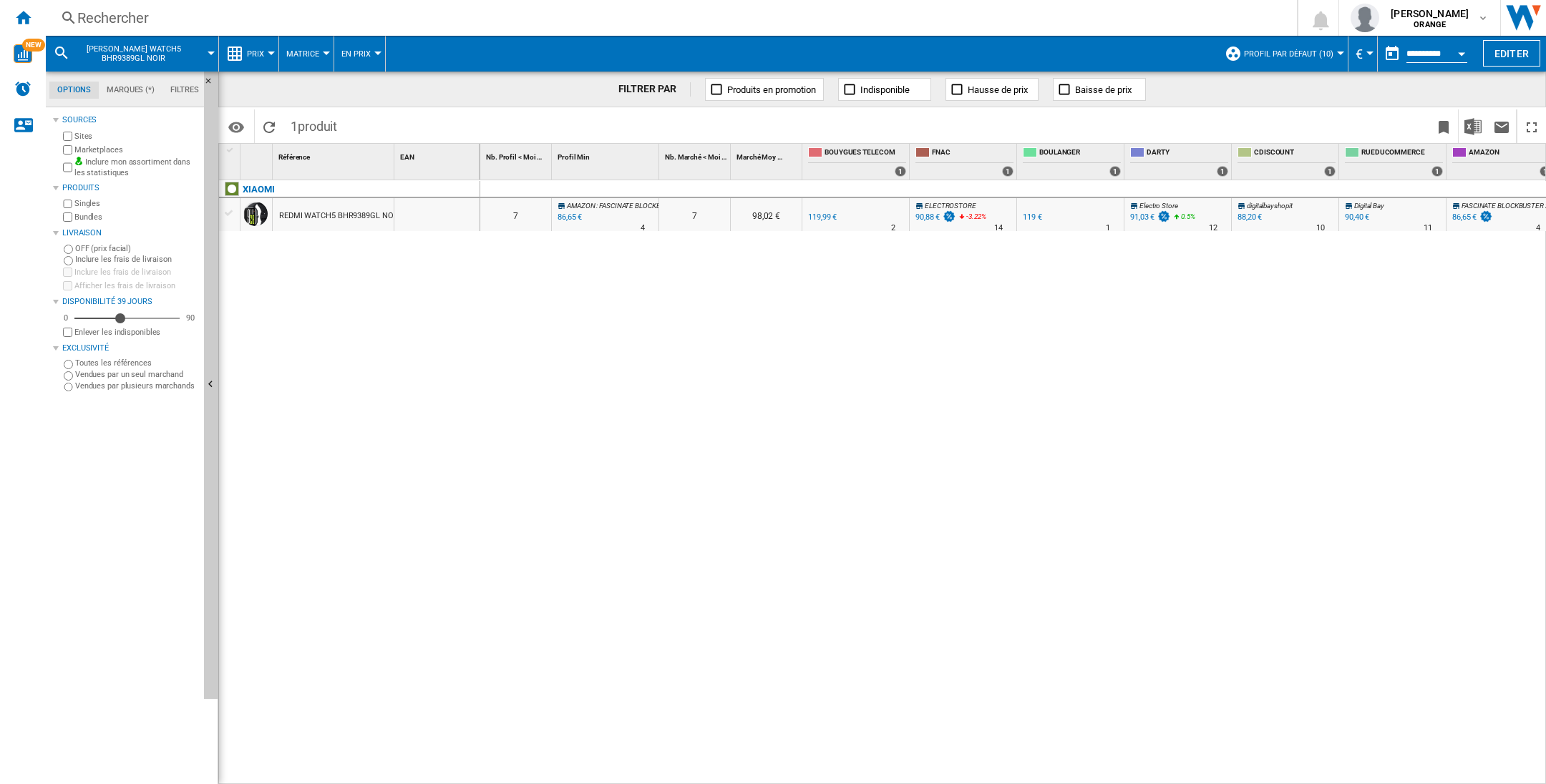
click at [209, 51] on div at bounding box center [212, 53] width 8 height 4
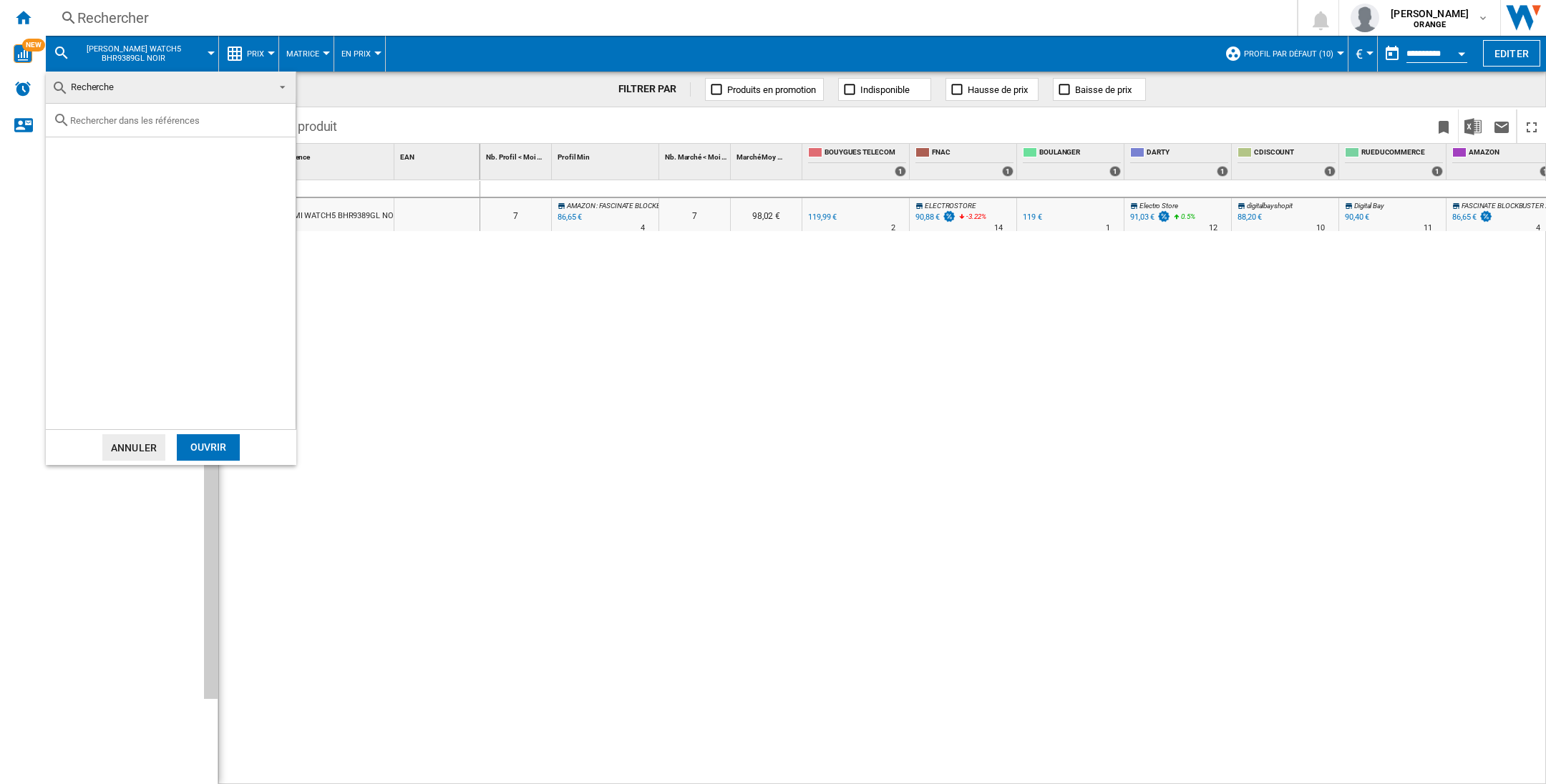
click at [209, 50] on md-backdrop at bounding box center [773, 392] width 1546 height 784
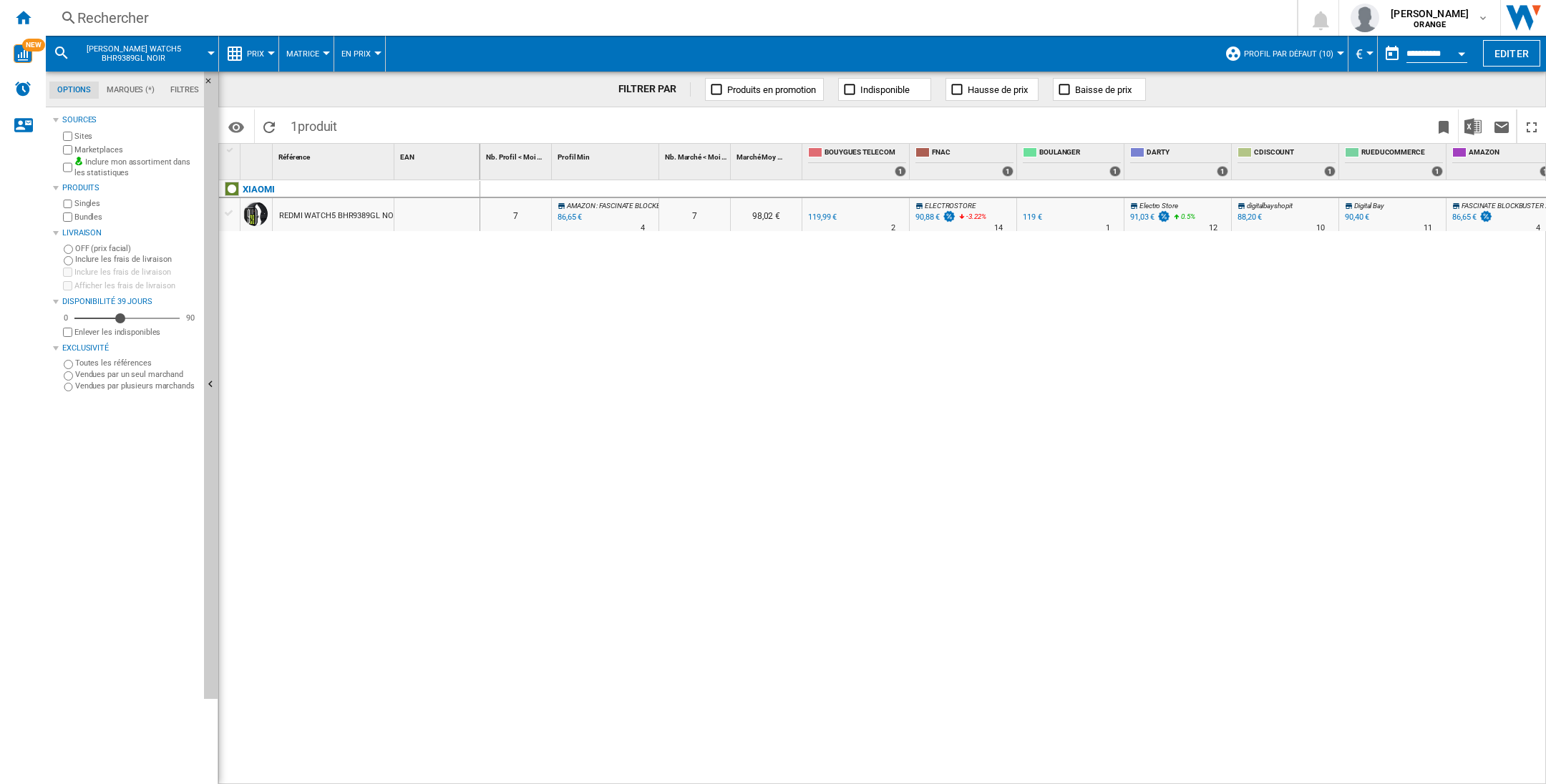
drag, startPoint x: 168, startPoint y: 58, endPoint x: 86, endPoint y: 43, distance: 83.4
click at [86, 45] on span "[PERSON_NAME] WATCH5 BHR9389GL NOIR" at bounding box center [133, 54] width 115 height 19
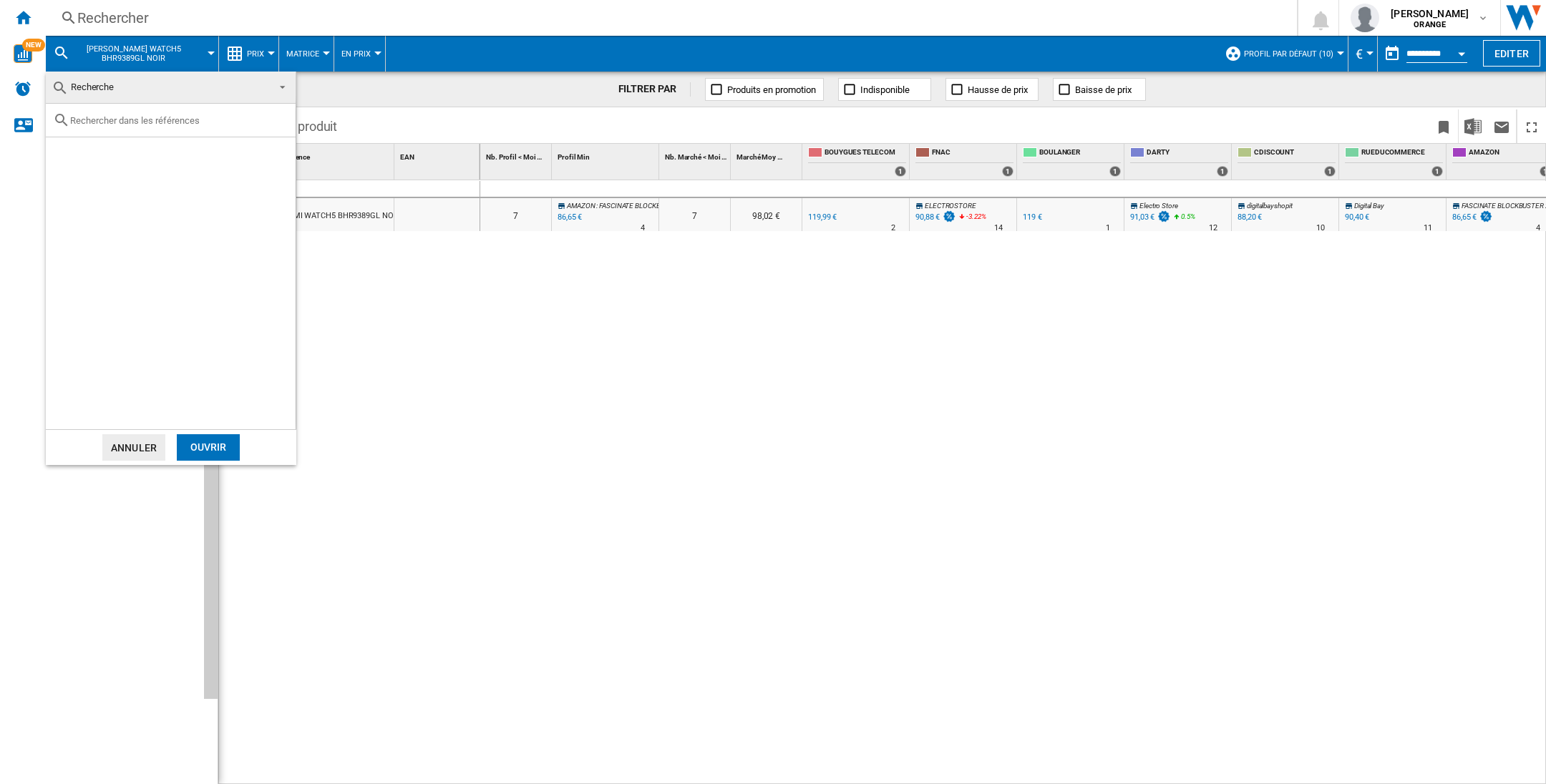
click at [204, 7] on md-backdrop at bounding box center [773, 392] width 1546 height 784
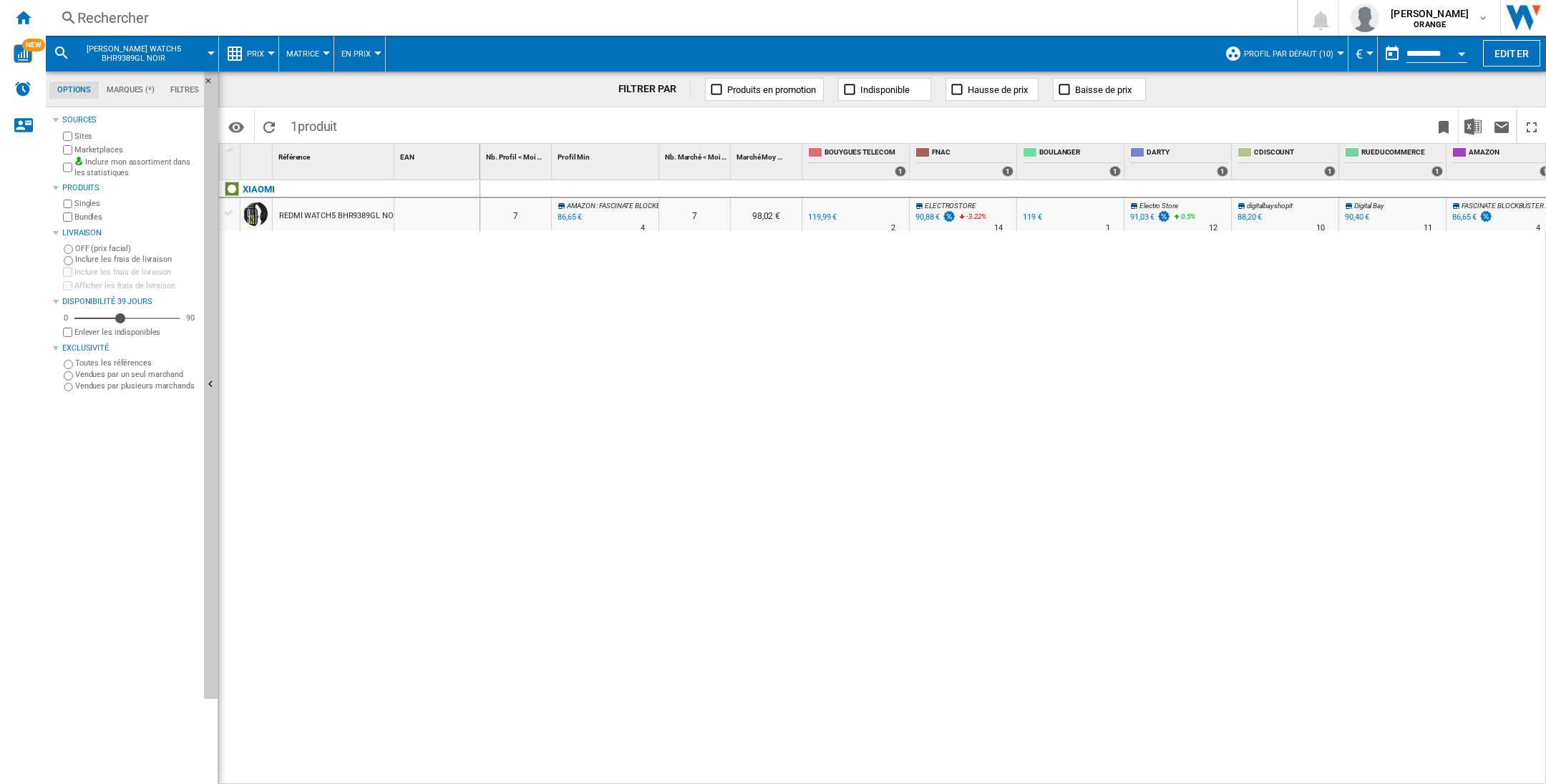
click at [172, 20] on div "Rechercher" at bounding box center [668, 17] width 1182 height 20
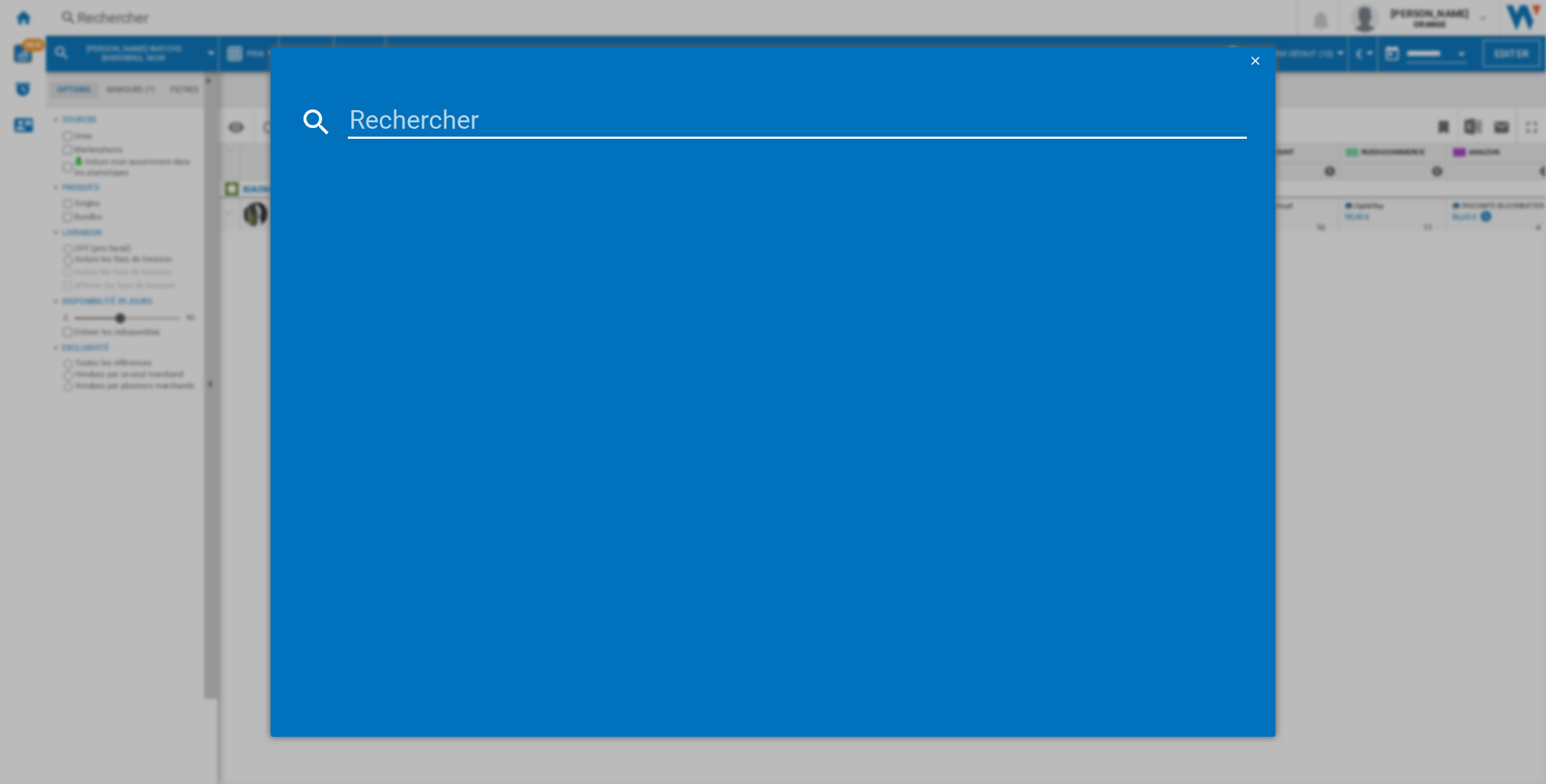
type input "6941812784563"
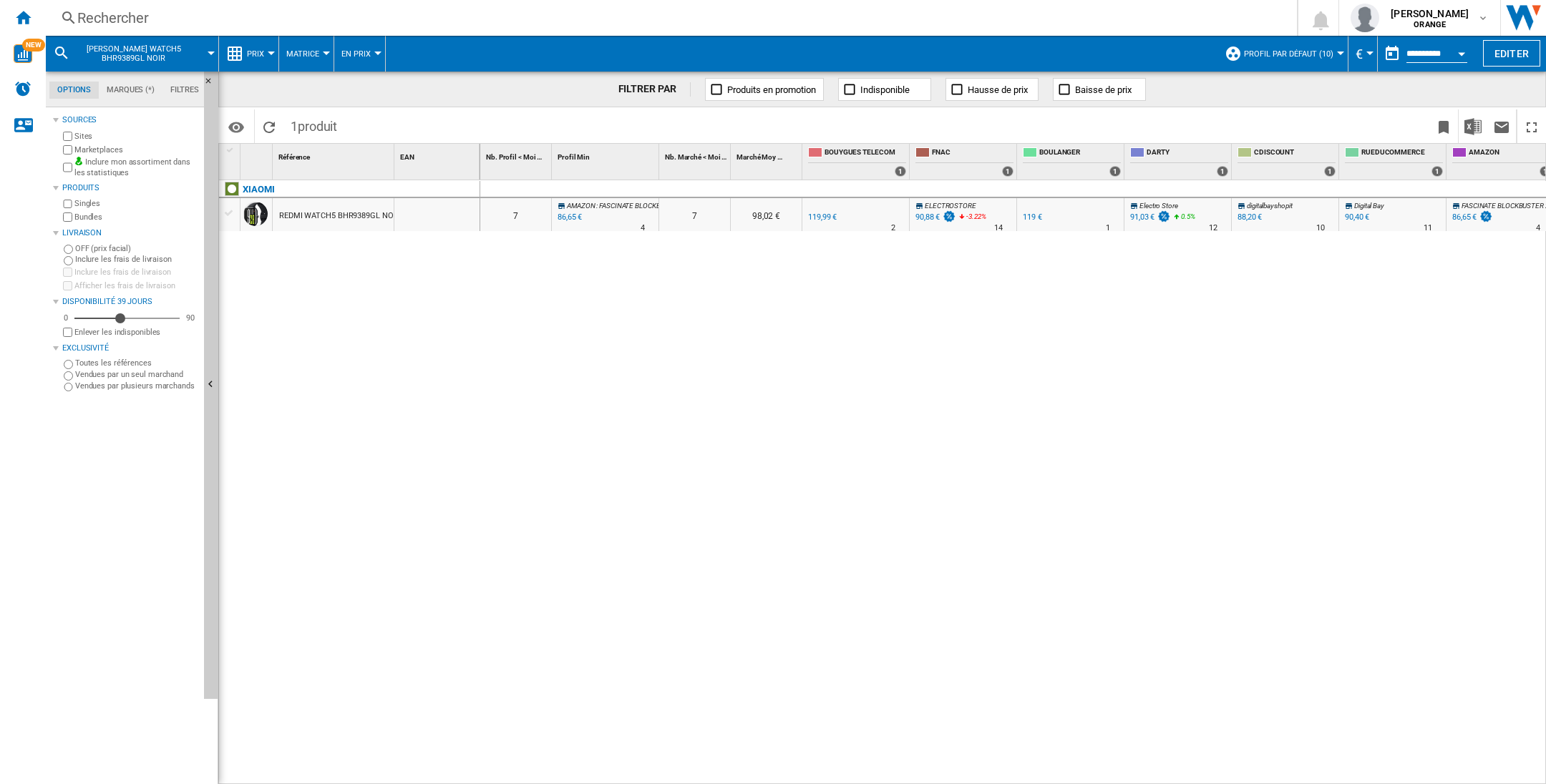
scroll to position [0, 8]
click at [28, 13] on ng-md-icon "Accueil" at bounding box center [23, 17] width 17 height 17
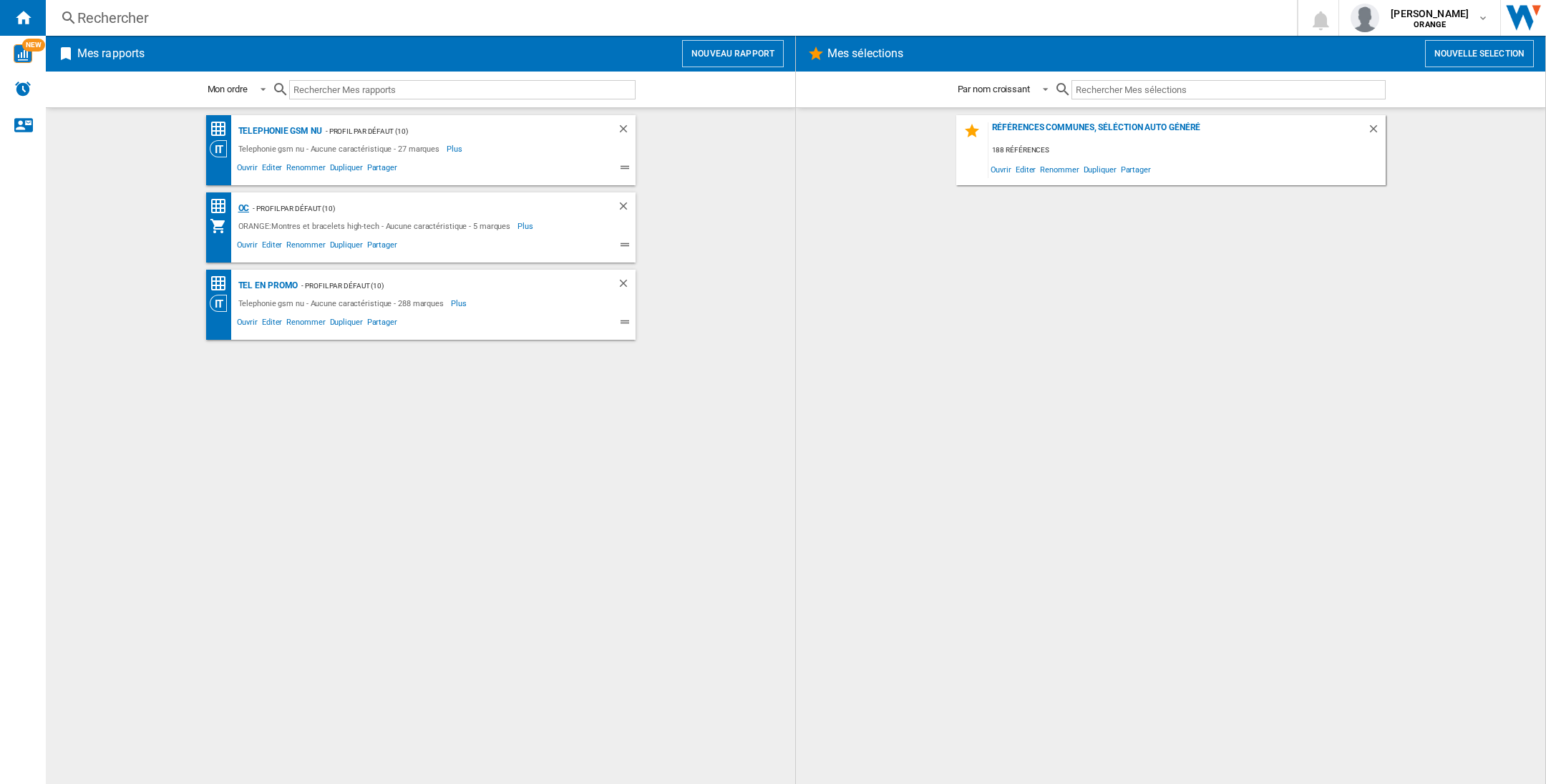
click at [247, 206] on div "OC" at bounding box center [242, 209] width 15 height 18
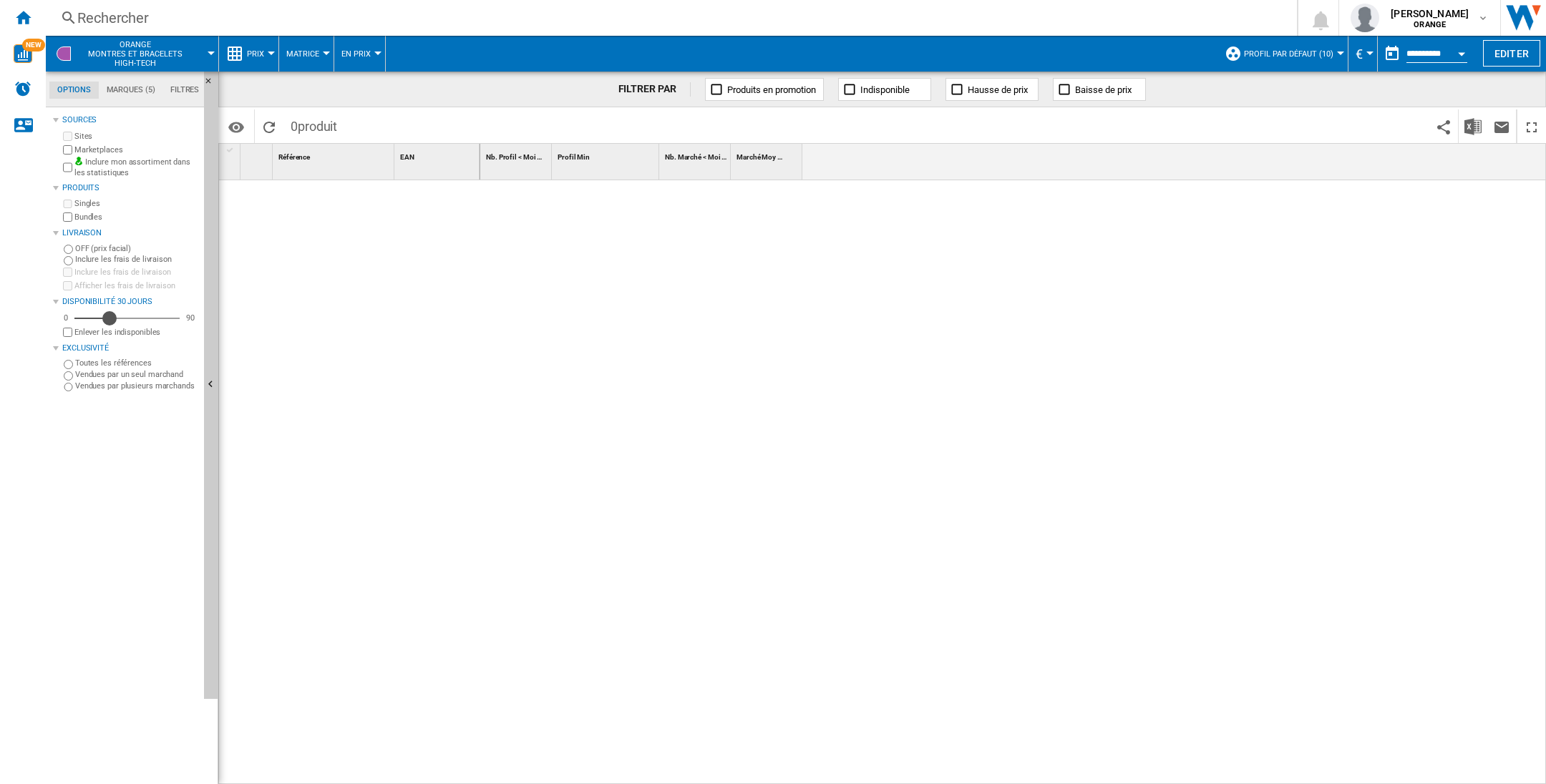
drag, startPoint x: 91, startPoint y: 316, endPoint x: 109, endPoint y: 316, distance: 18.0
click at [109, 316] on div "Disponibilité" at bounding box center [109, 318] width 14 height 14
drag, startPoint x: 107, startPoint y: 319, endPoint x: 130, endPoint y: 319, distance: 23.0
click at [130, 319] on div "Disponibilité" at bounding box center [130, 318] width 14 height 14
drag, startPoint x: 129, startPoint y: 314, endPoint x: 114, endPoint y: 319, distance: 15.8
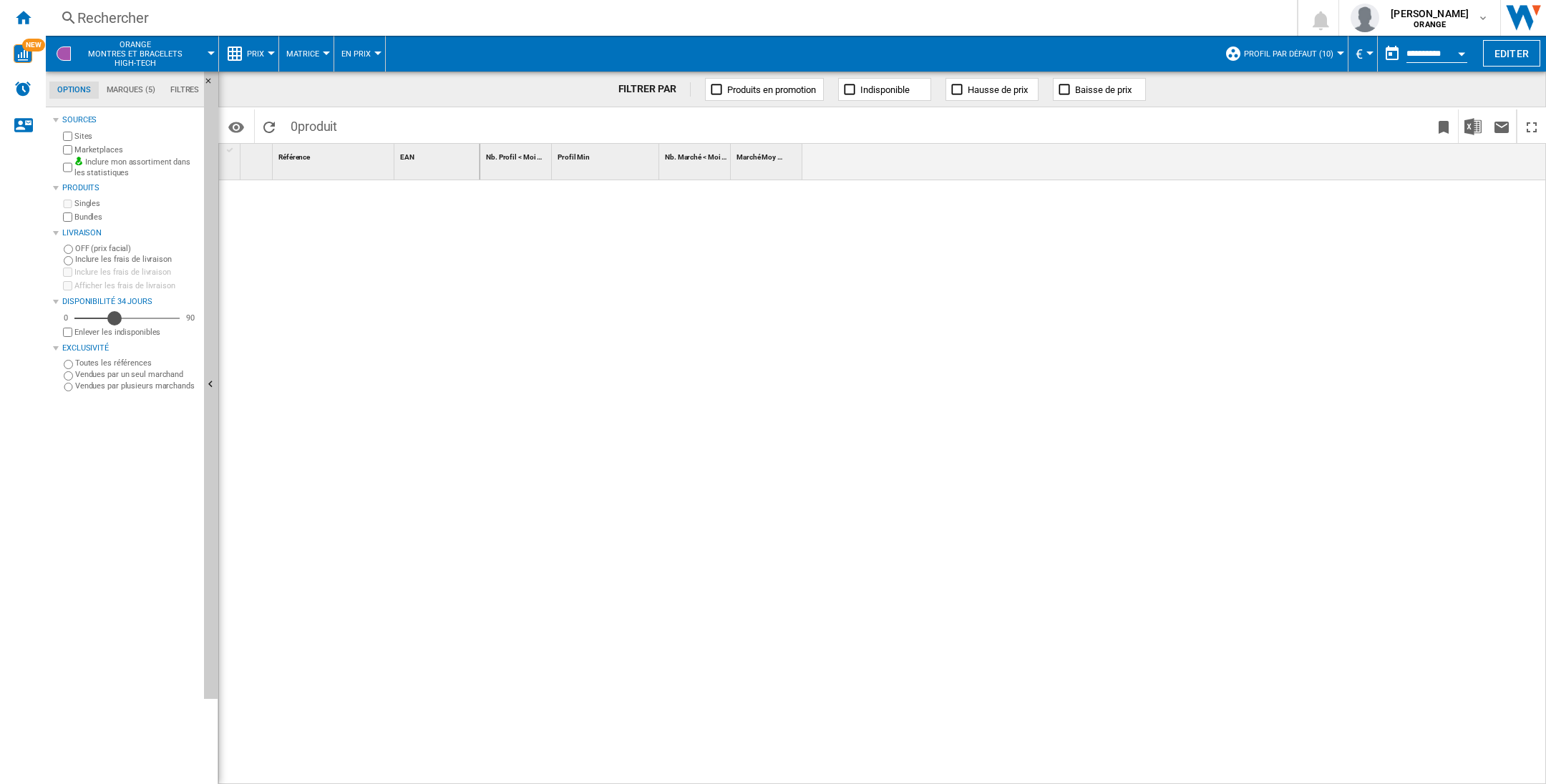
click at [114, 319] on div "Disponibilité" at bounding box center [114, 318] width 14 height 14
click at [97, 334] on label "Enlever les indisponibles" at bounding box center [136, 332] width 124 height 10
click at [19, 13] on ng-md-icon "Accueil" at bounding box center [23, 17] width 17 height 17
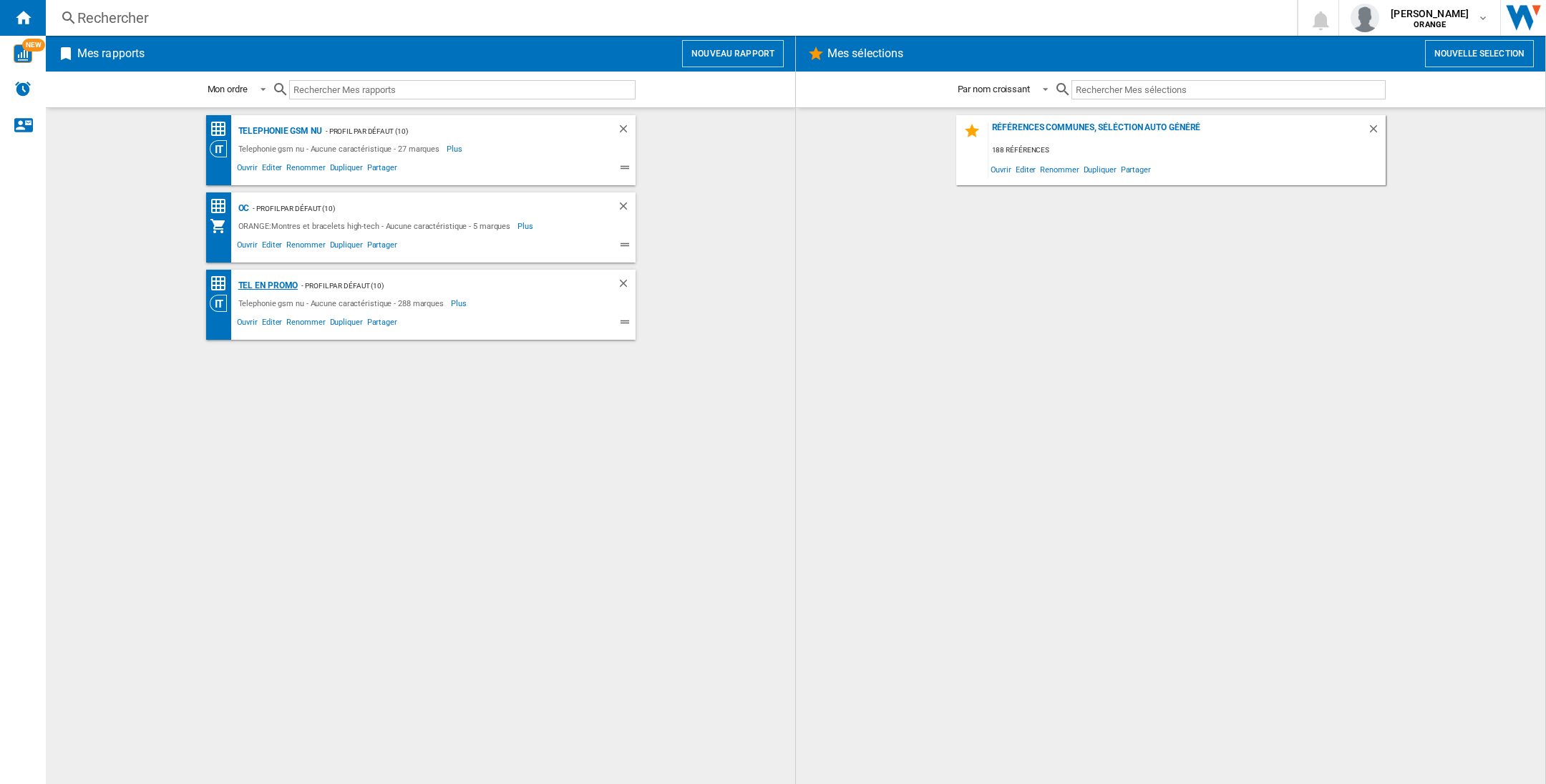
click at [263, 278] on div "TEL EN PROMO" at bounding box center [266, 285] width 64 height 18
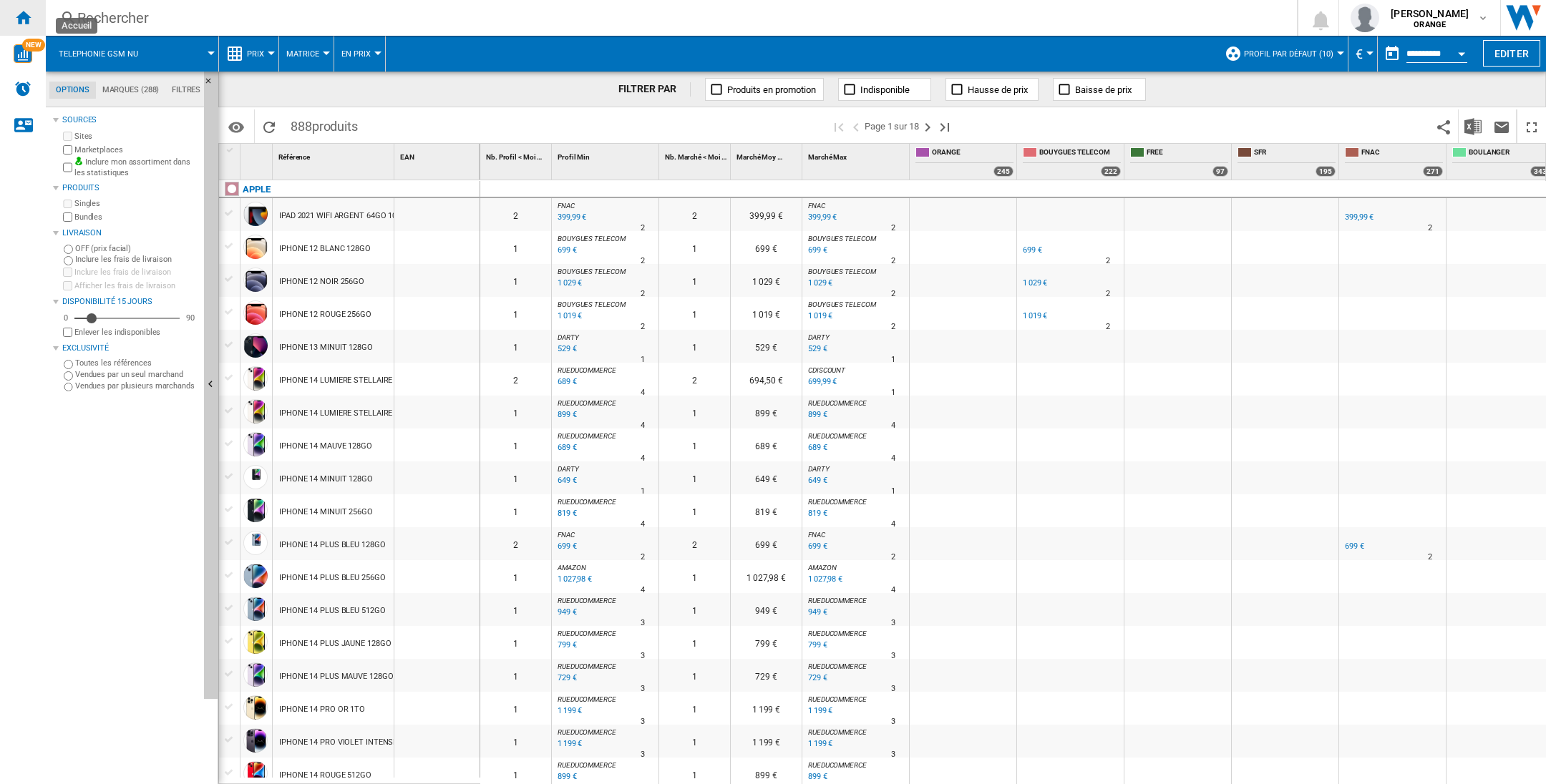
click at [15, 9] on ng-md-icon "Accueil" at bounding box center [23, 17] width 17 height 17
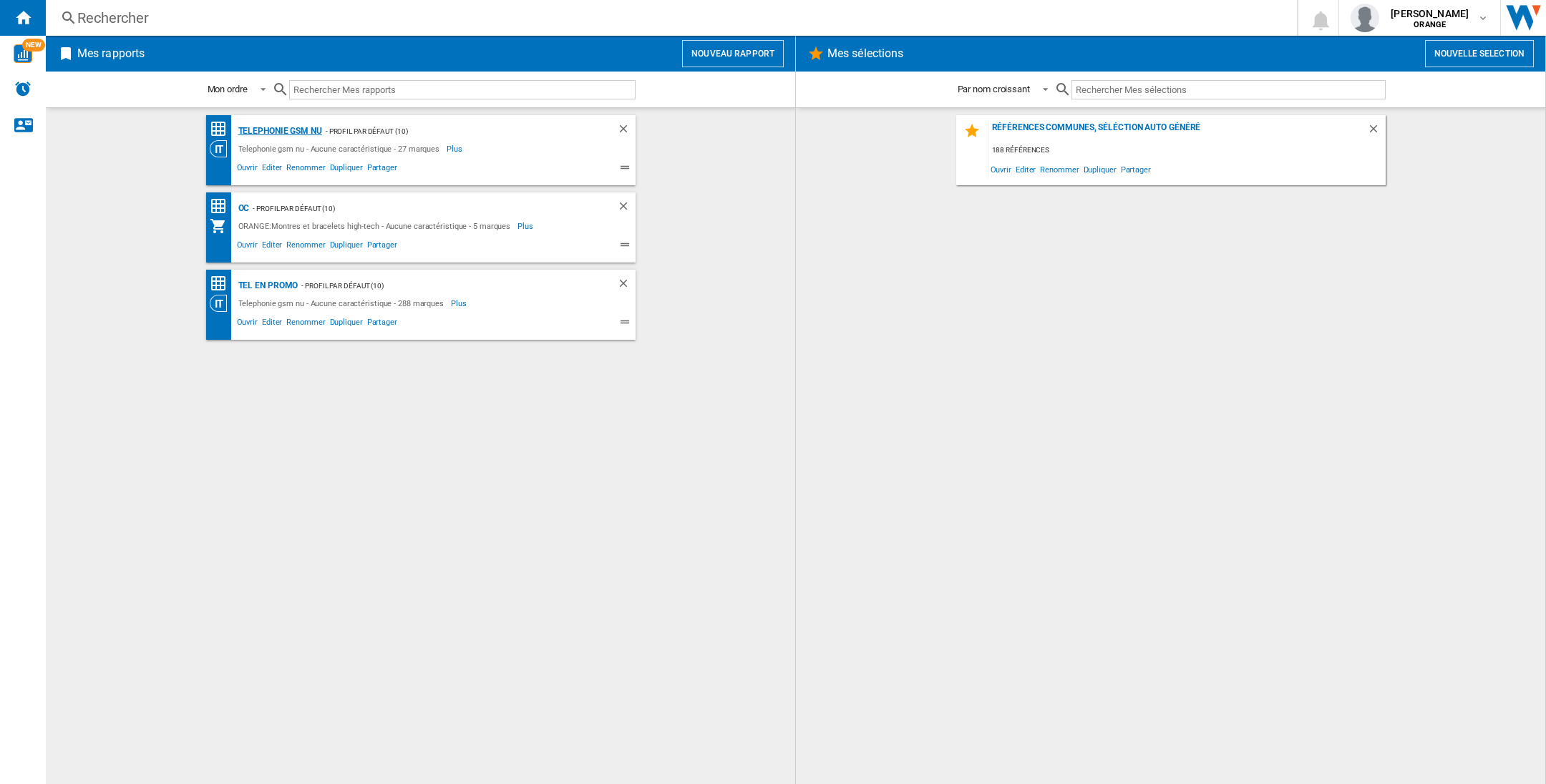
click at [295, 127] on div "Telephonie gsm nu" at bounding box center [278, 131] width 87 height 18
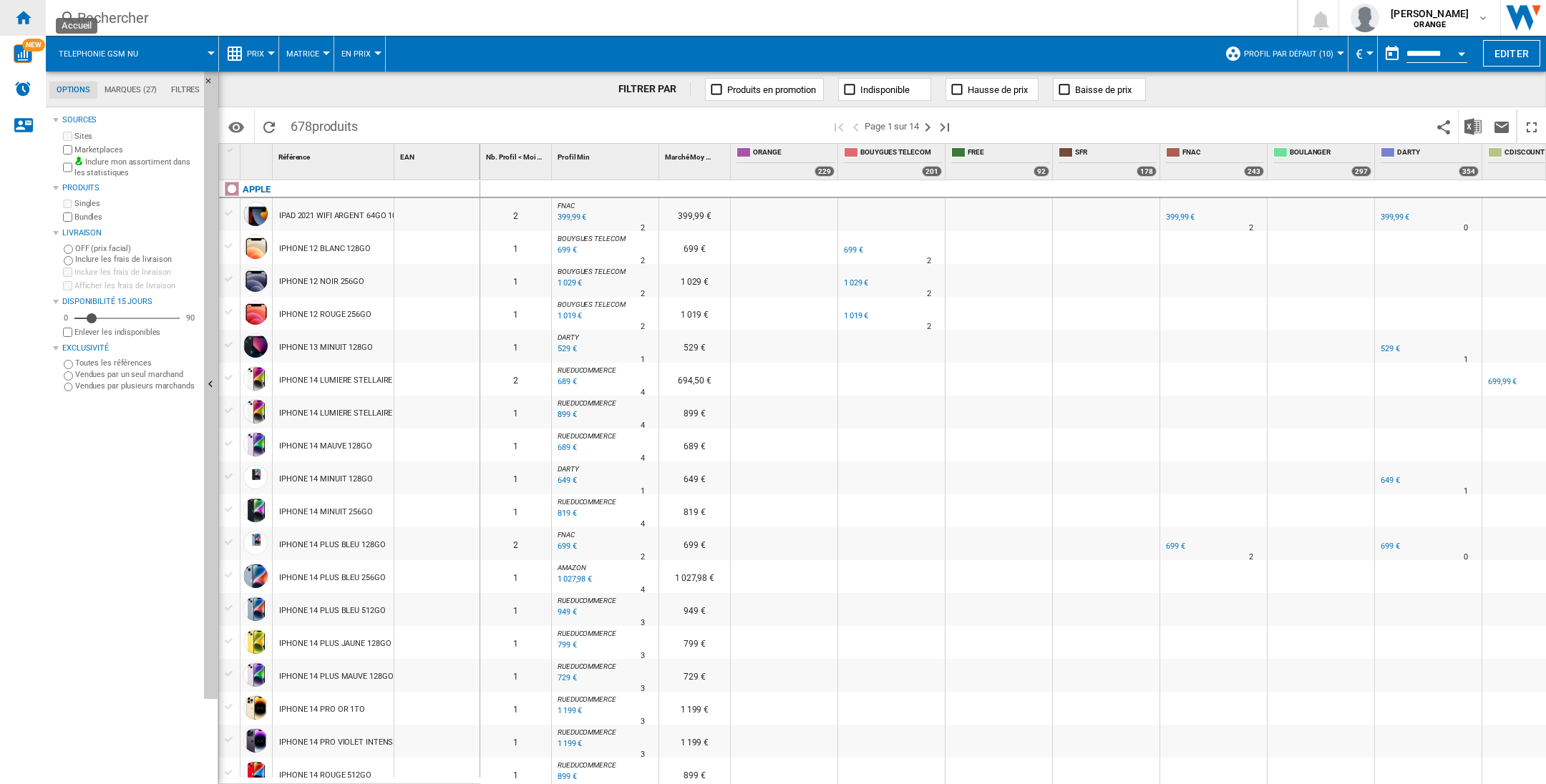
click at [34, 10] on div "Accueil" at bounding box center [23, 18] width 46 height 36
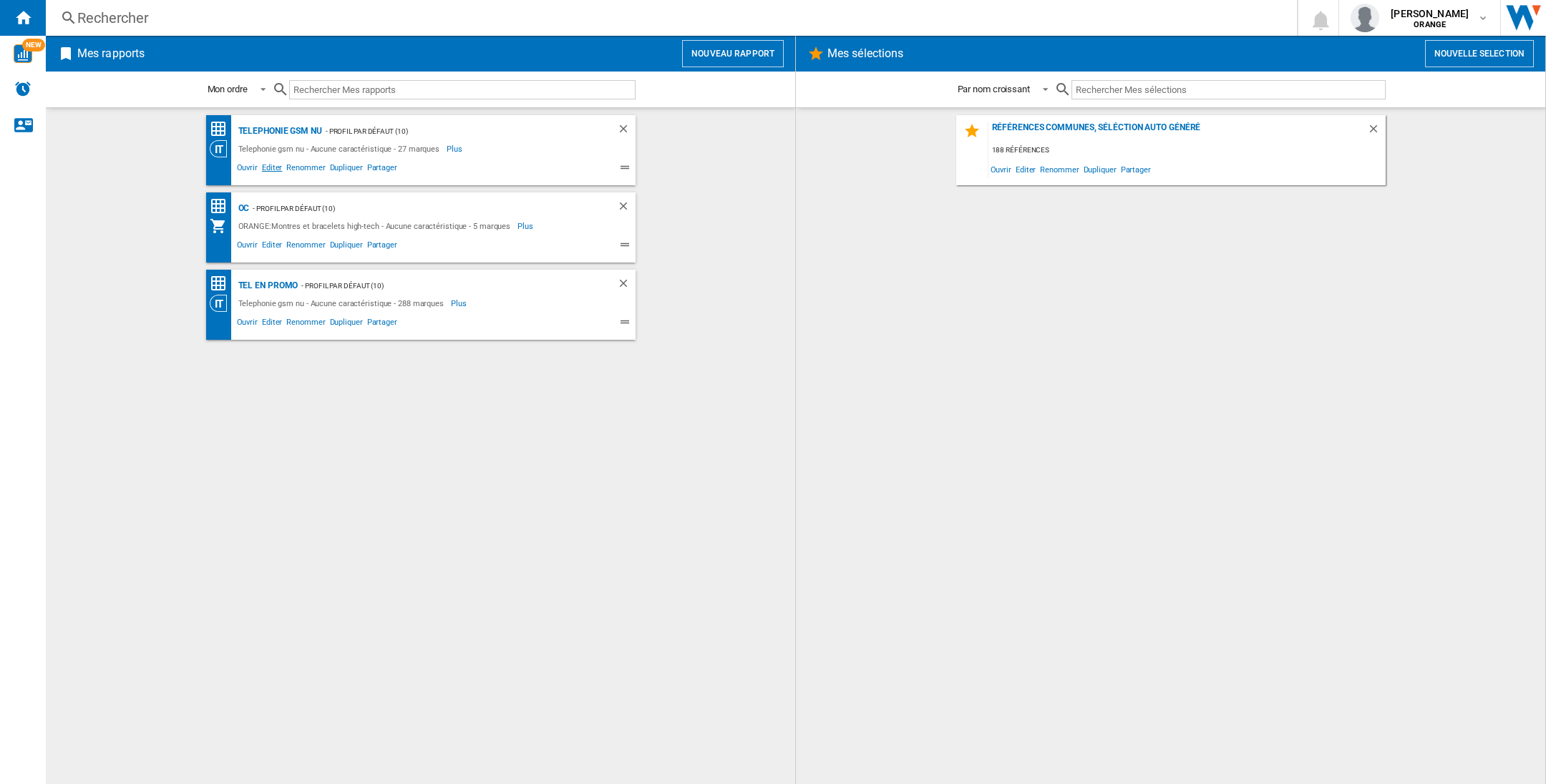
click at [264, 164] on span "Editer" at bounding box center [272, 170] width 25 height 17
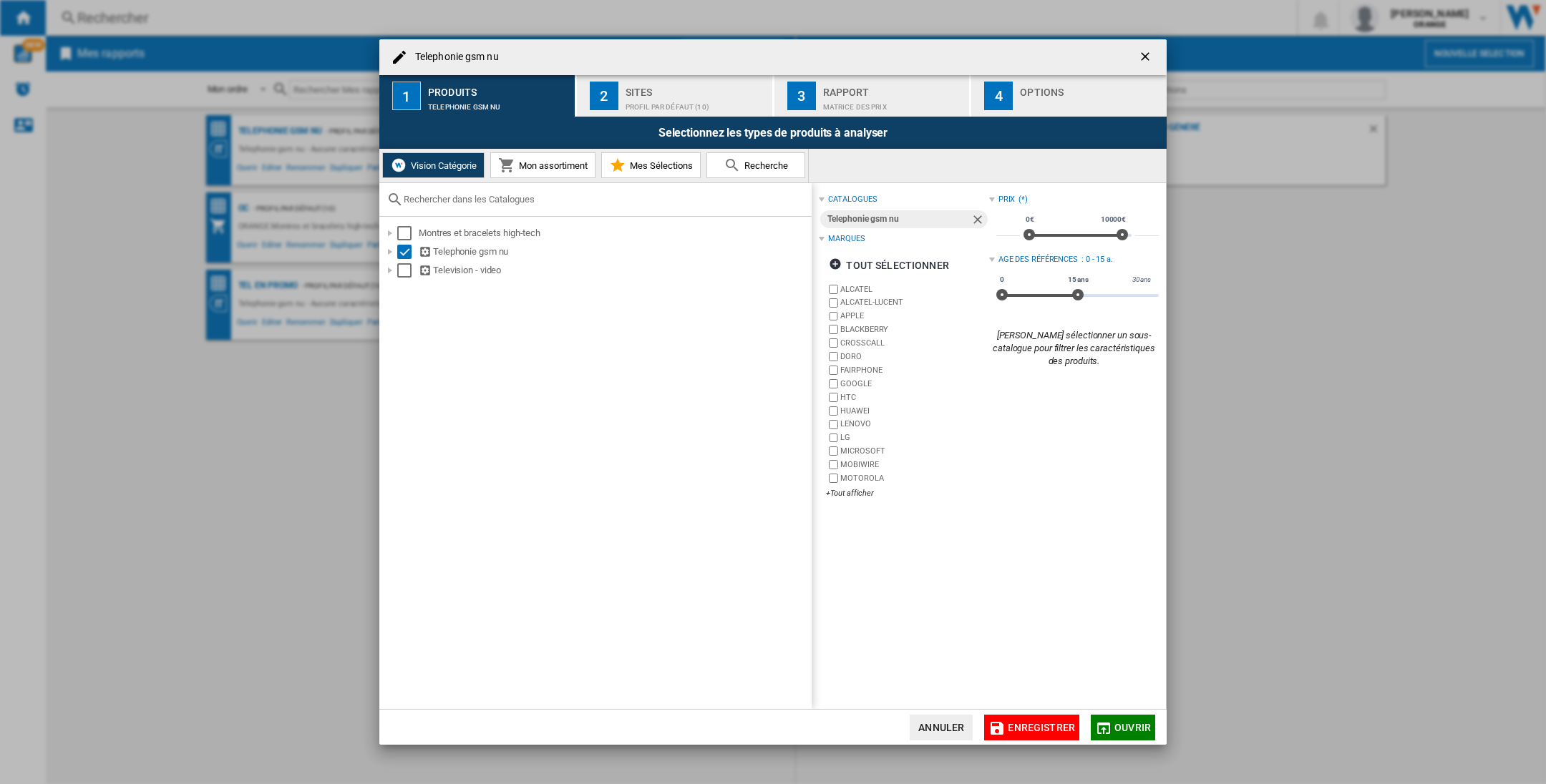
click at [1141, 57] on ng-md-icon "getI18NText('BUTTONS.CLOSE_DIALOG')" at bounding box center [1147, 58] width 17 height 17
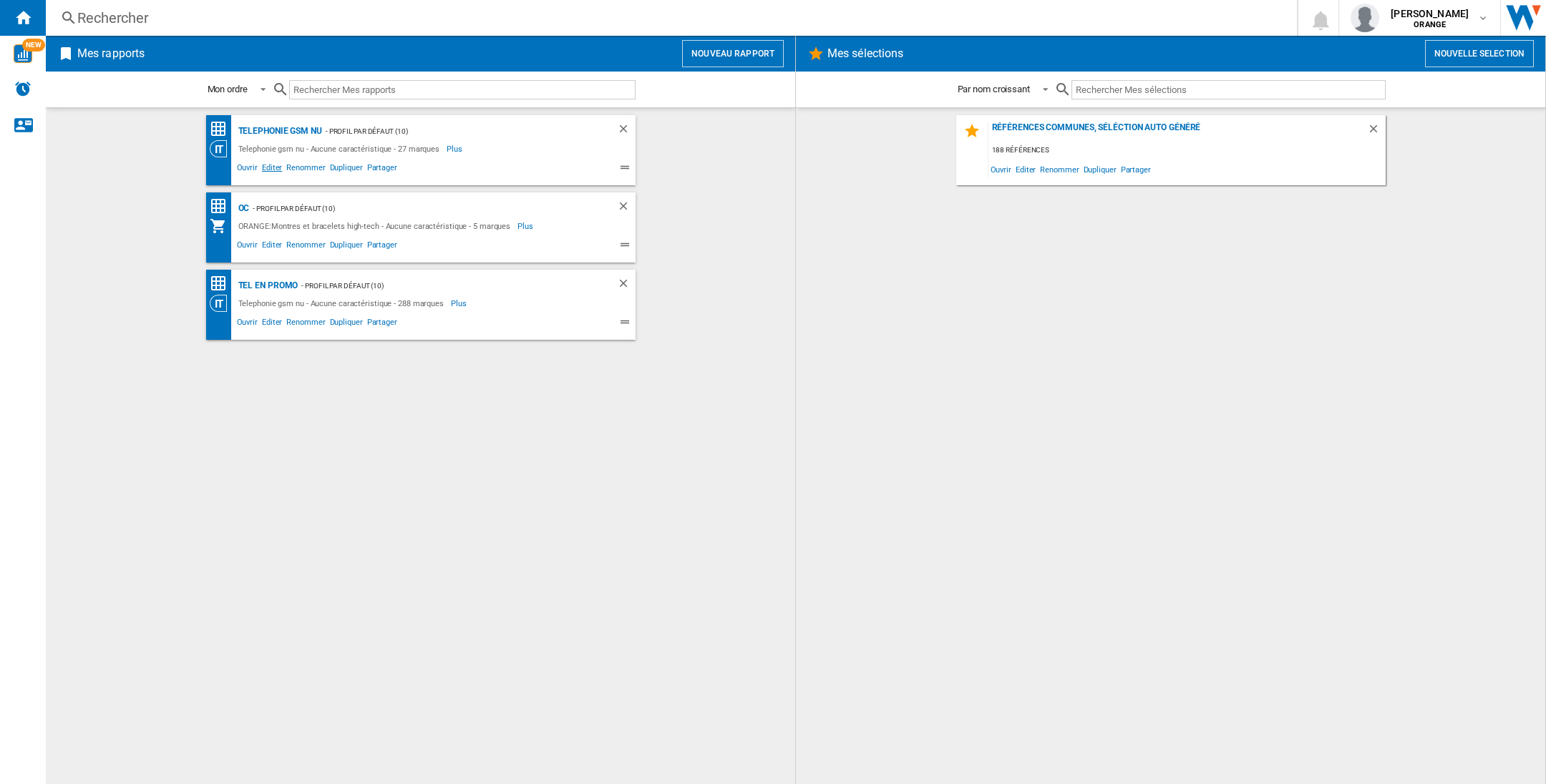
click at [269, 168] on span "Editer" at bounding box center [272, 170] width 25 height 17
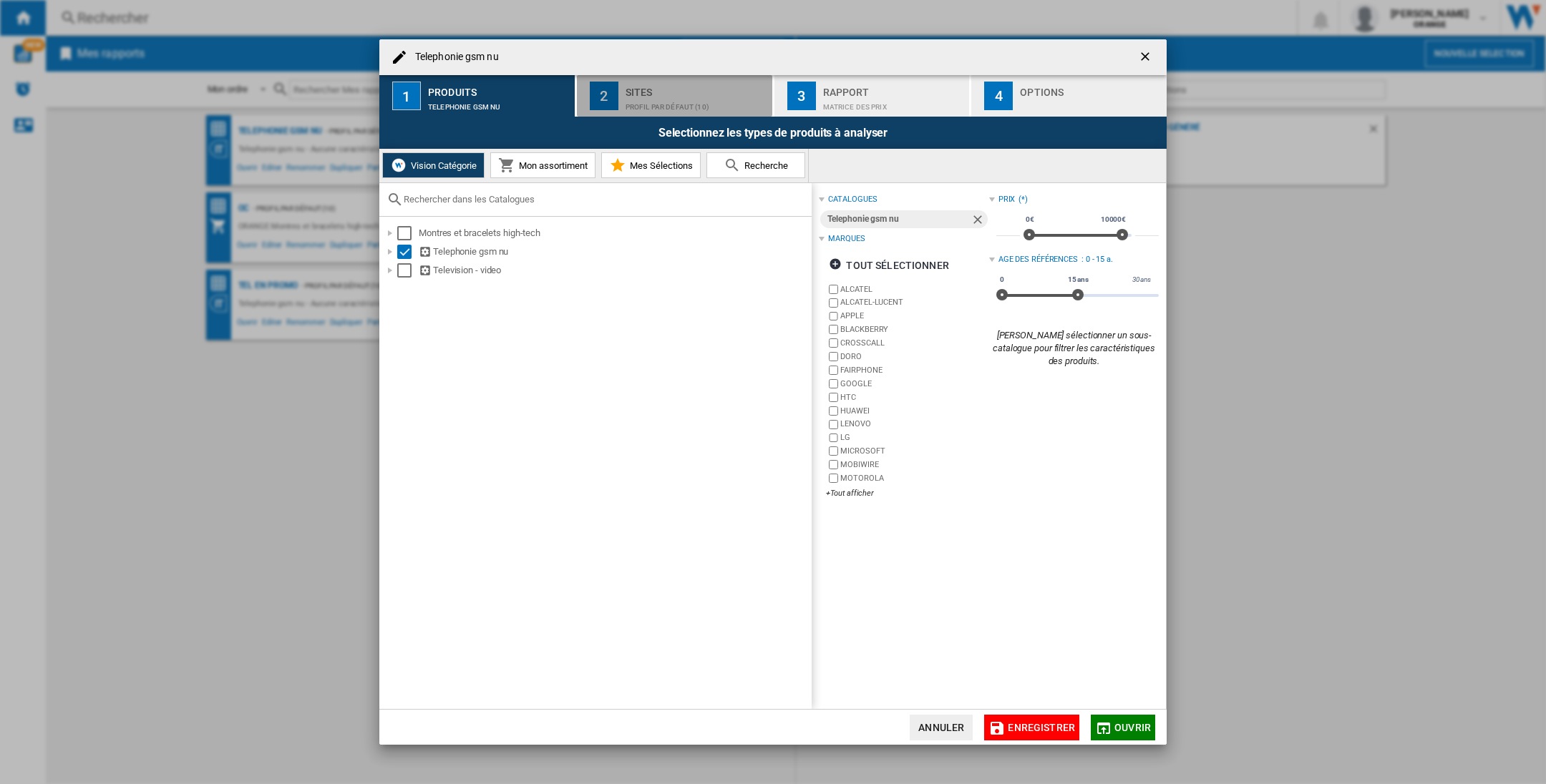
click at [606, 97] on div "2" at bounding box center [604, 96] width 28 height 28
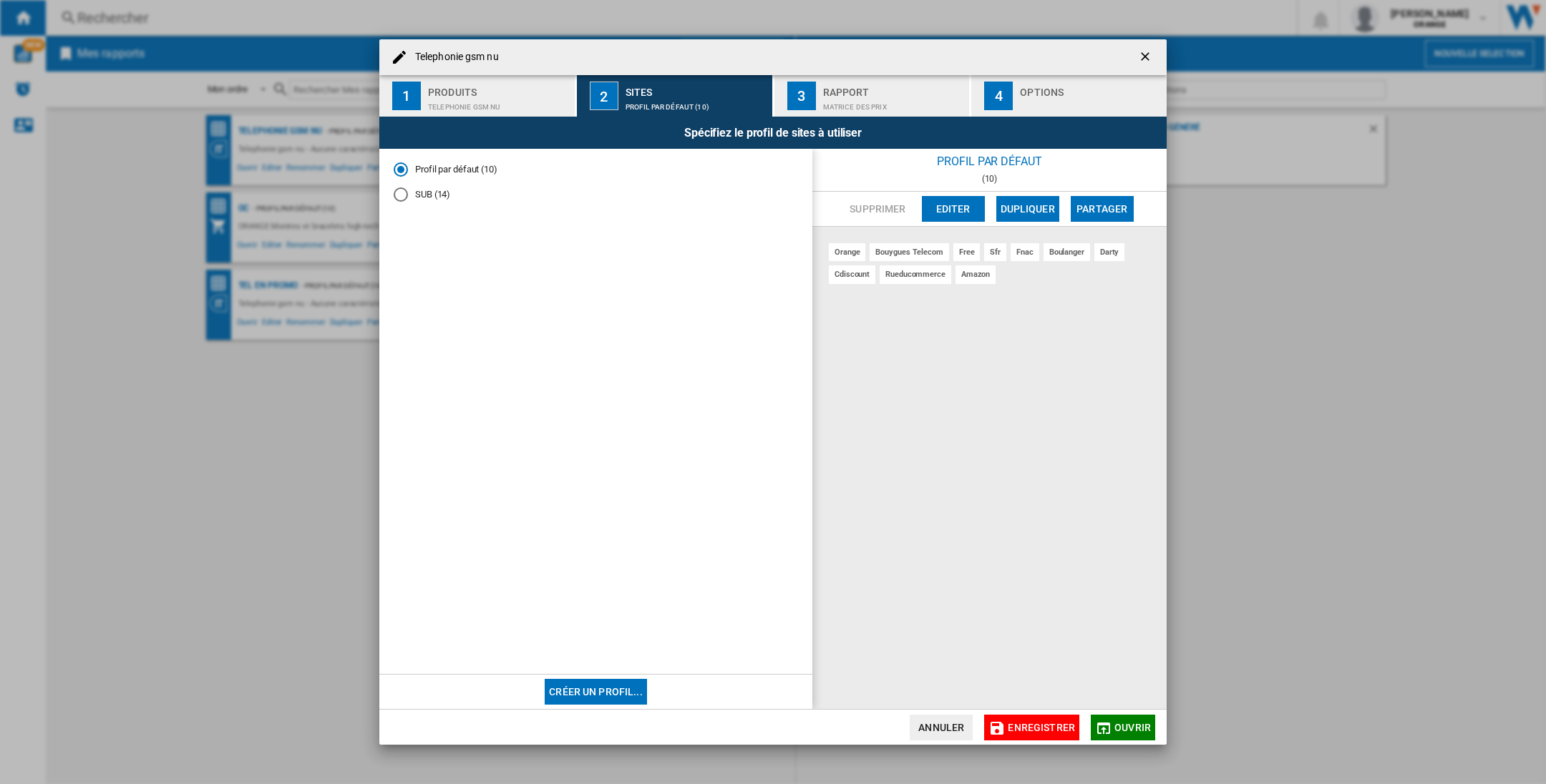
click at [462, 98] on div "Telephonie gsm nu" at bounding box center [498, 103] width 141 height 15
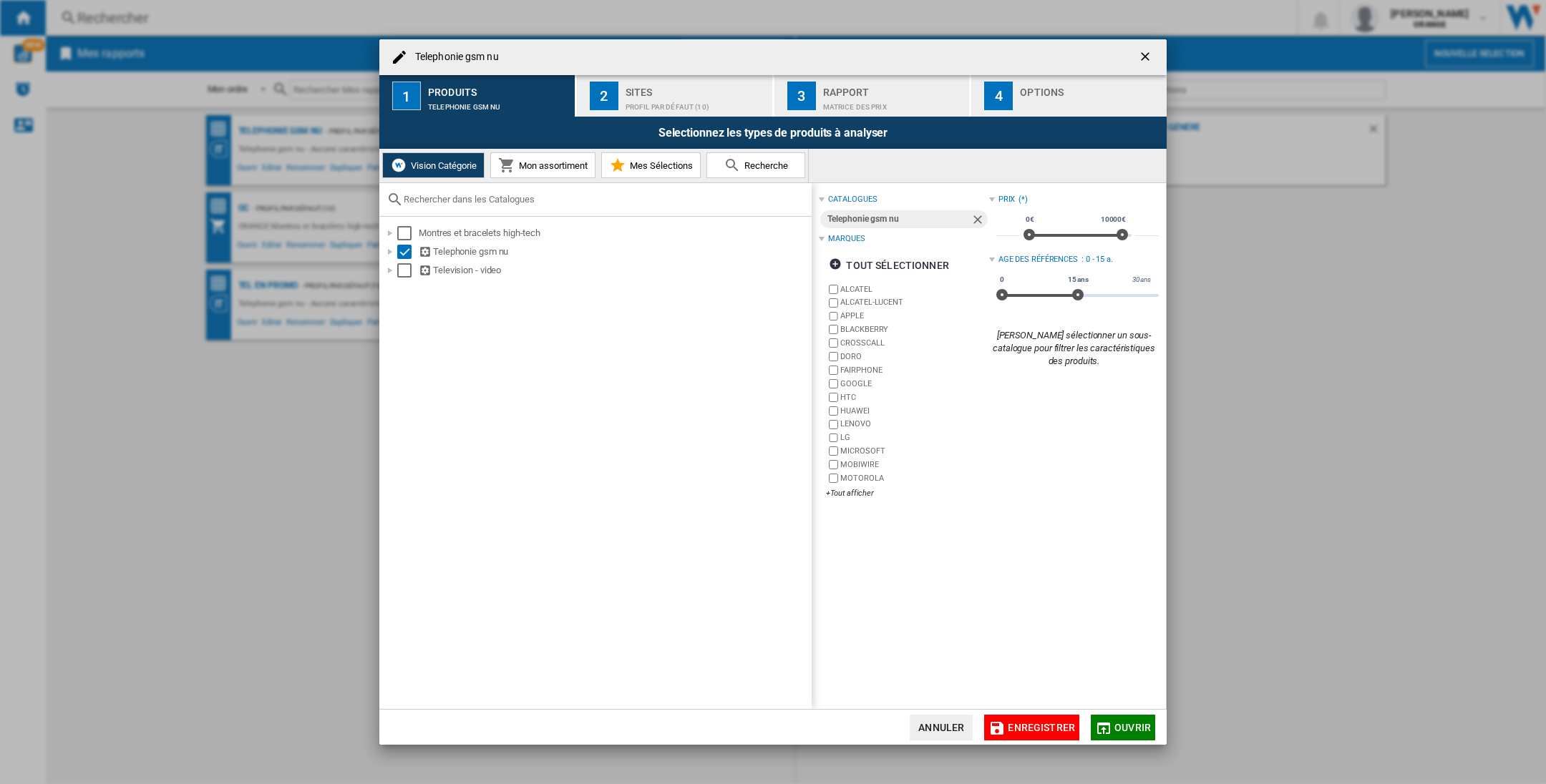
click at [1143, 57] on ng-md-icon "getI18NText('BUTTONS.CLOSE_DIALOG')" at bounding box center [1147, 58] width 17 height 17
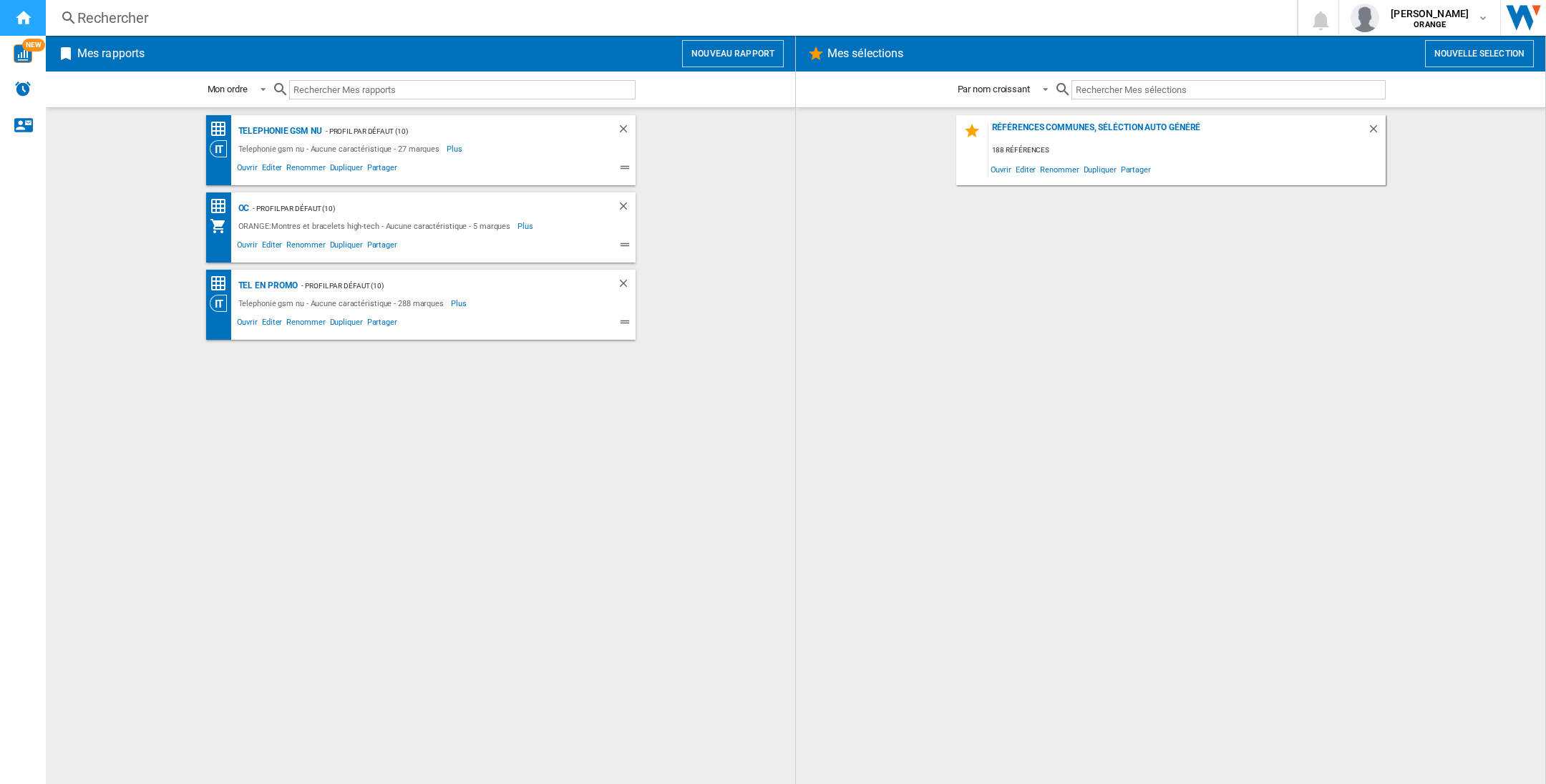
click at [19, 11] on ng-md-icon "Accueil" at bounding box center [23, 17] width 17 height 17
click at [730, 59] on button "Nouveau rapport" at bounding box center [732, 53] width 101 height 27
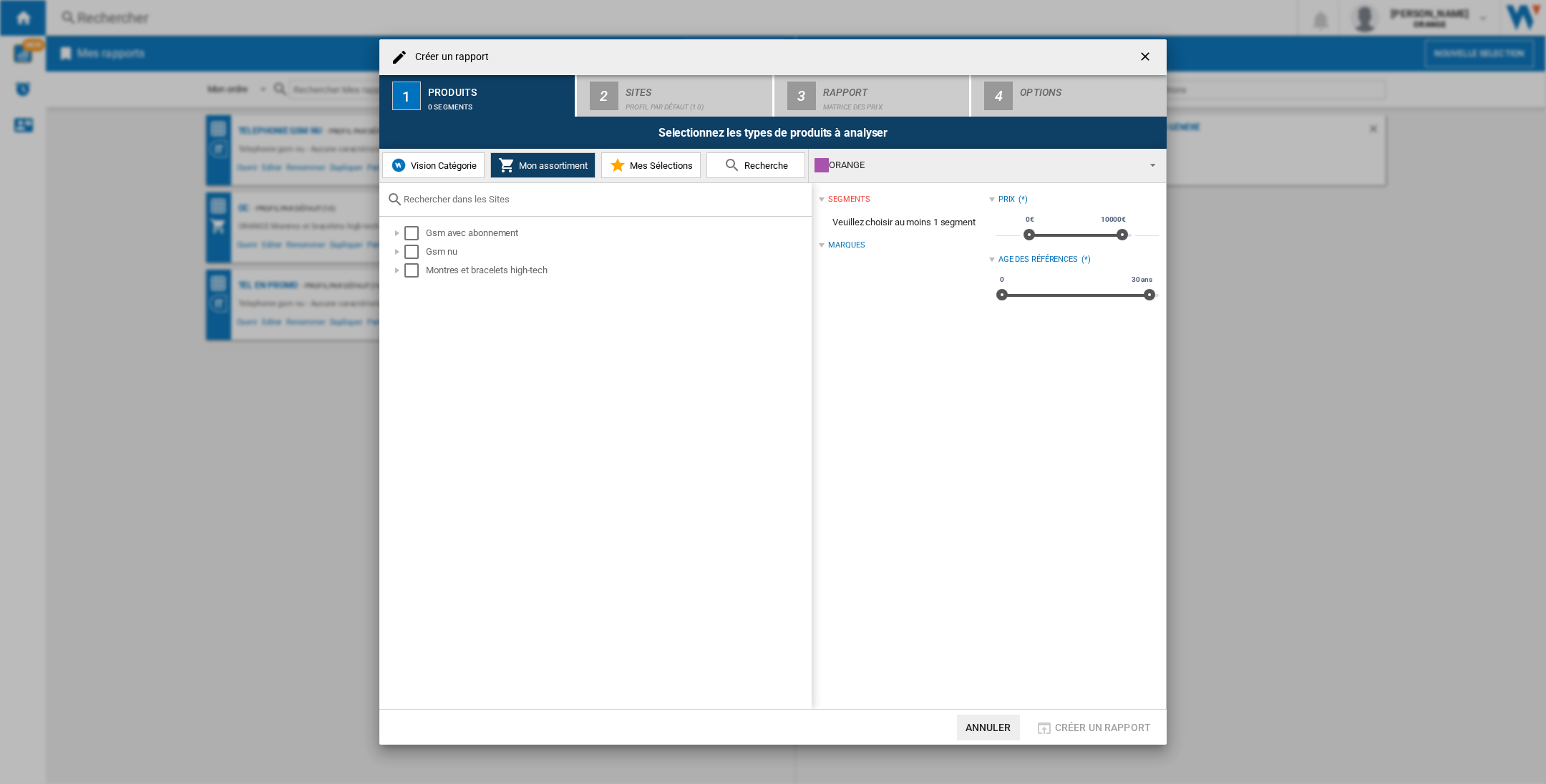
click at [1142, 54] on ng-md-icon "getI18NText('BUTTONS.CLOSE_DIALOG')" at bounding box center [1147, 58] width 17 height 17
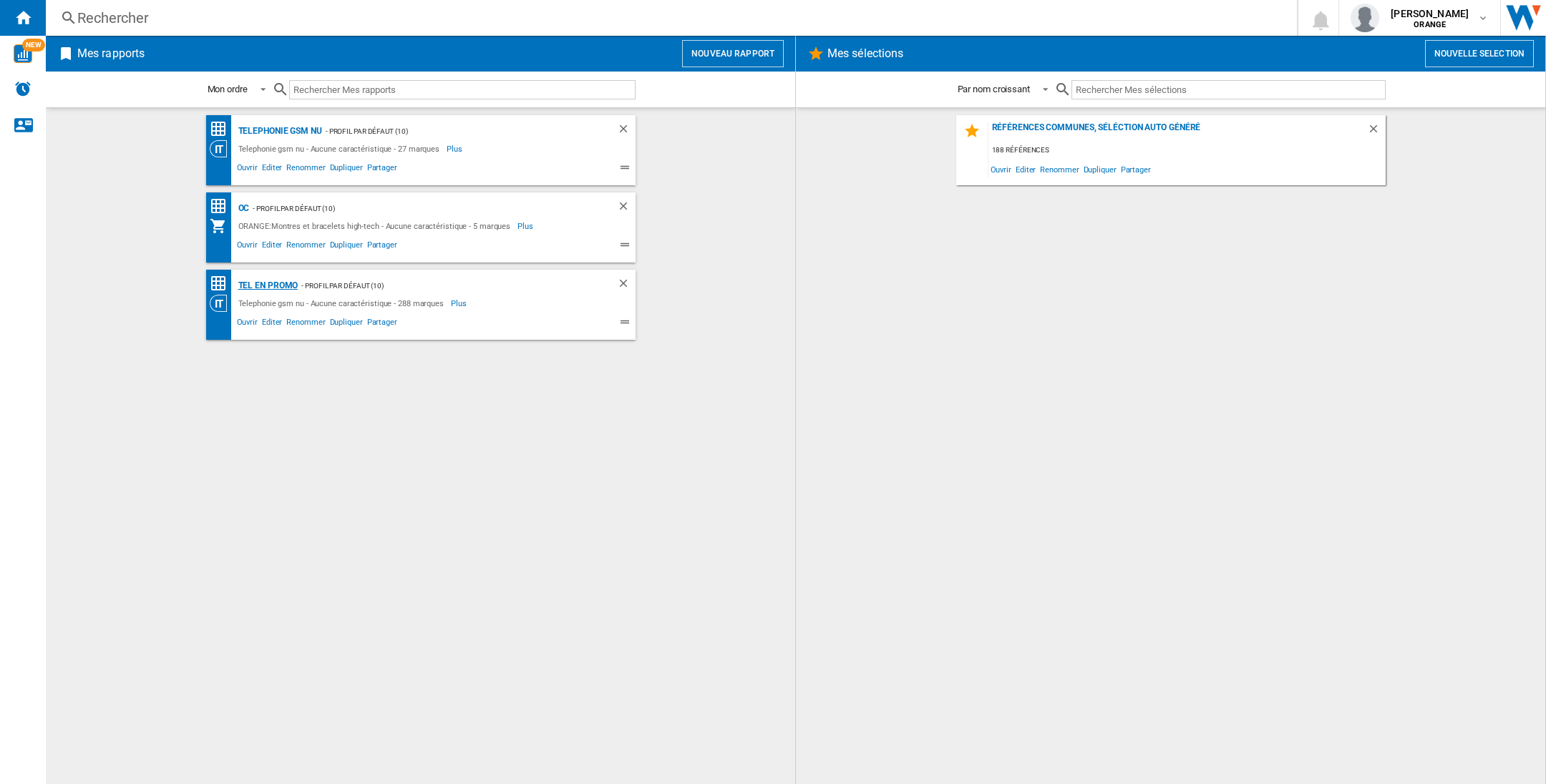
click at [252, 282] on div "TEL EN PROMO" at bounding box center [266, 285] width 64 height 18
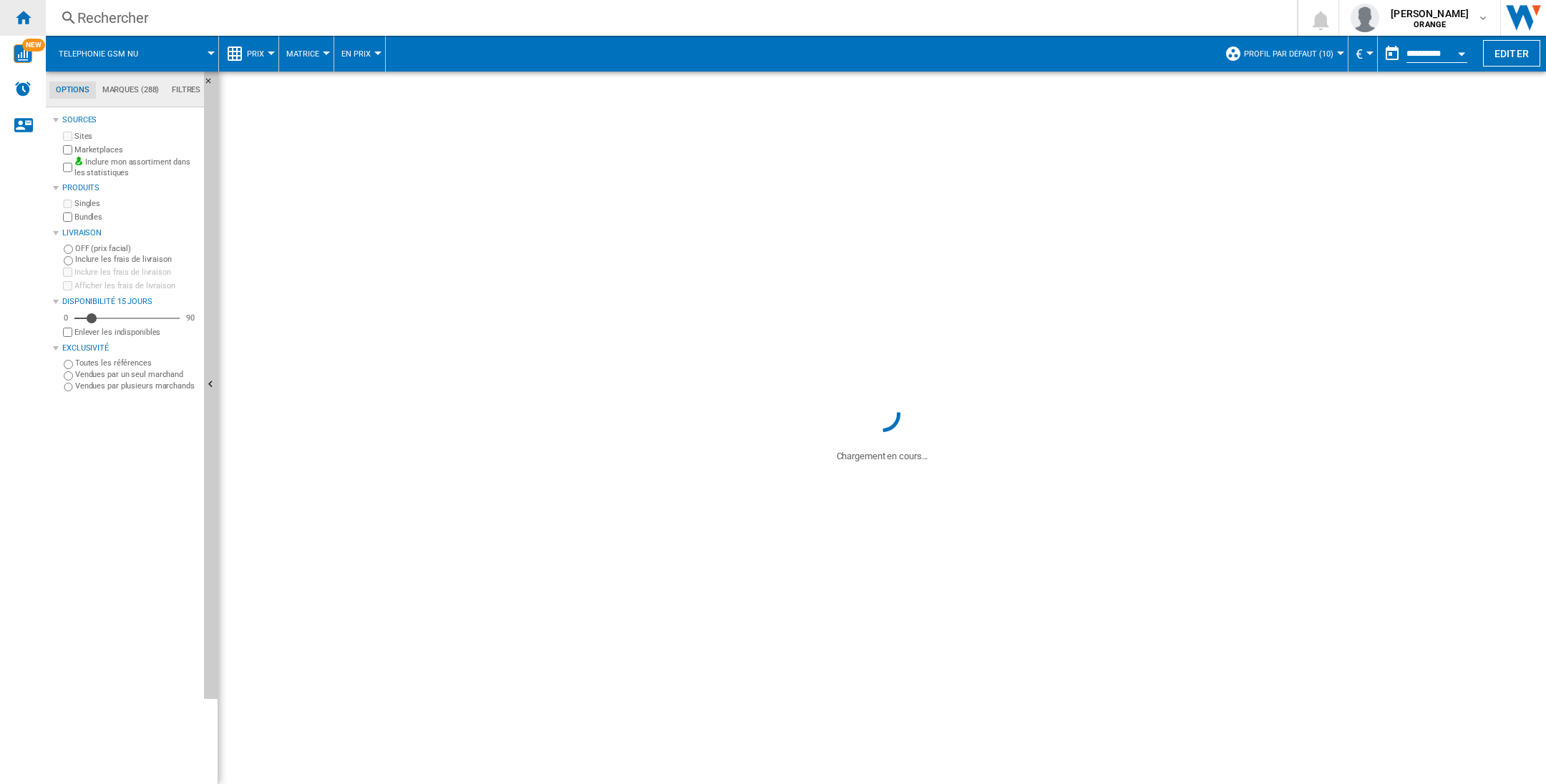
click at [30, 13] on ng-md-icon "Accueil" at bounding box center [23, 17] width 17 height 17
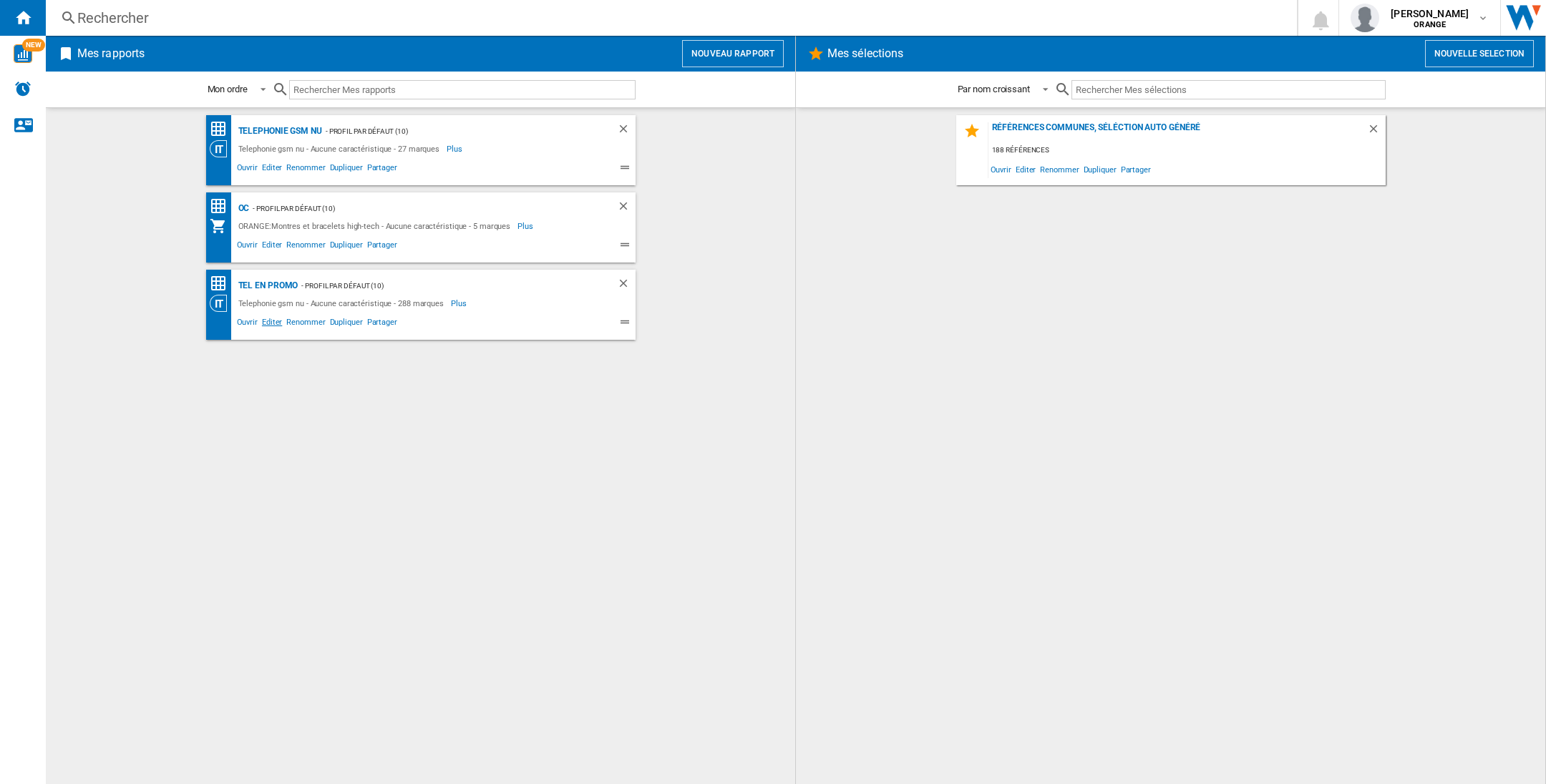
click at [275, 320] on span "Editer" at bounding box center [272, 324] width 25 height 17
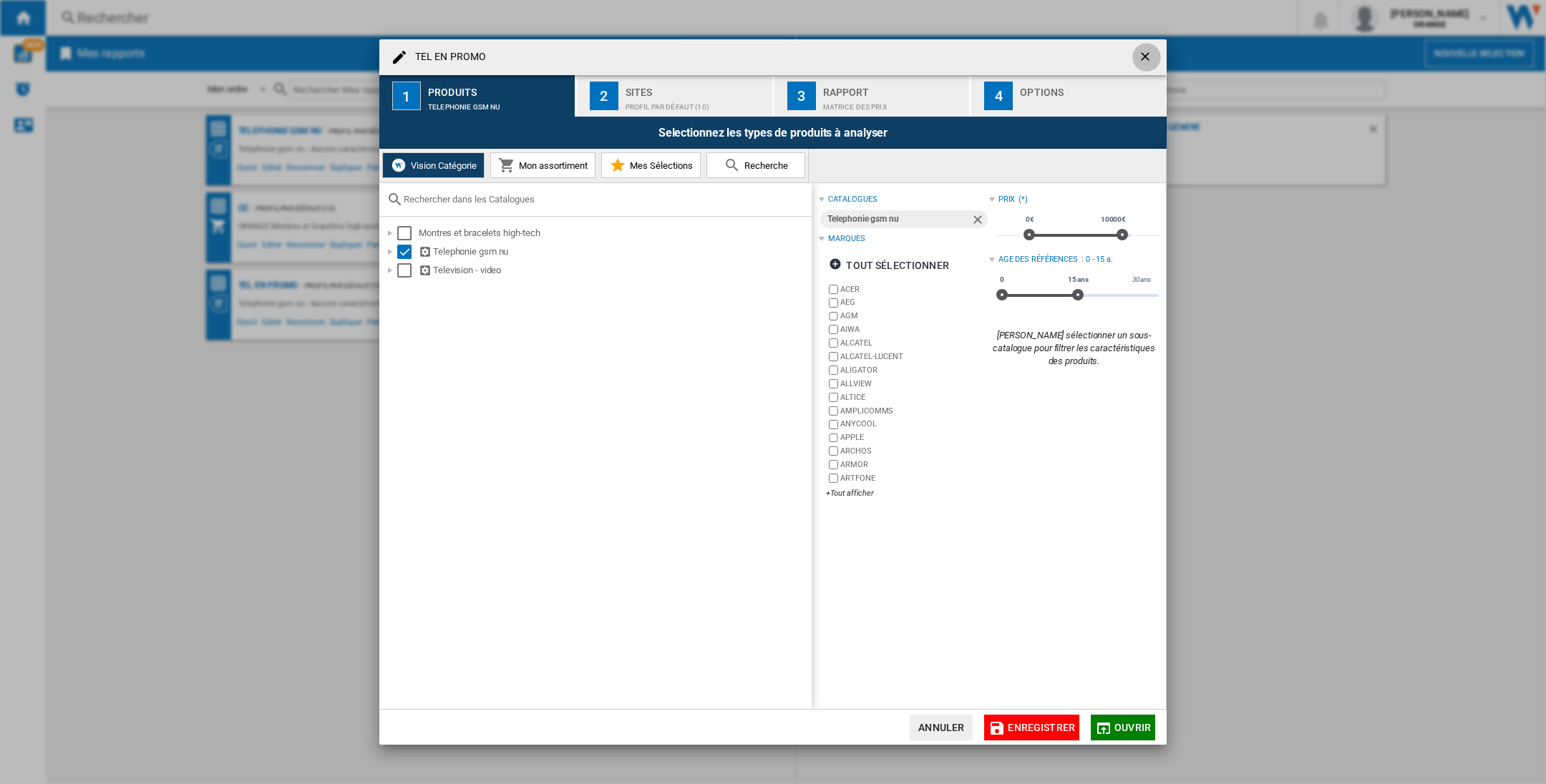
click at [1151, 56] on ng-md-icon "getI18NText('BUTTONS.CLOSE_DIALOG')" at bounding box center [1147, 58] width 17 height 17
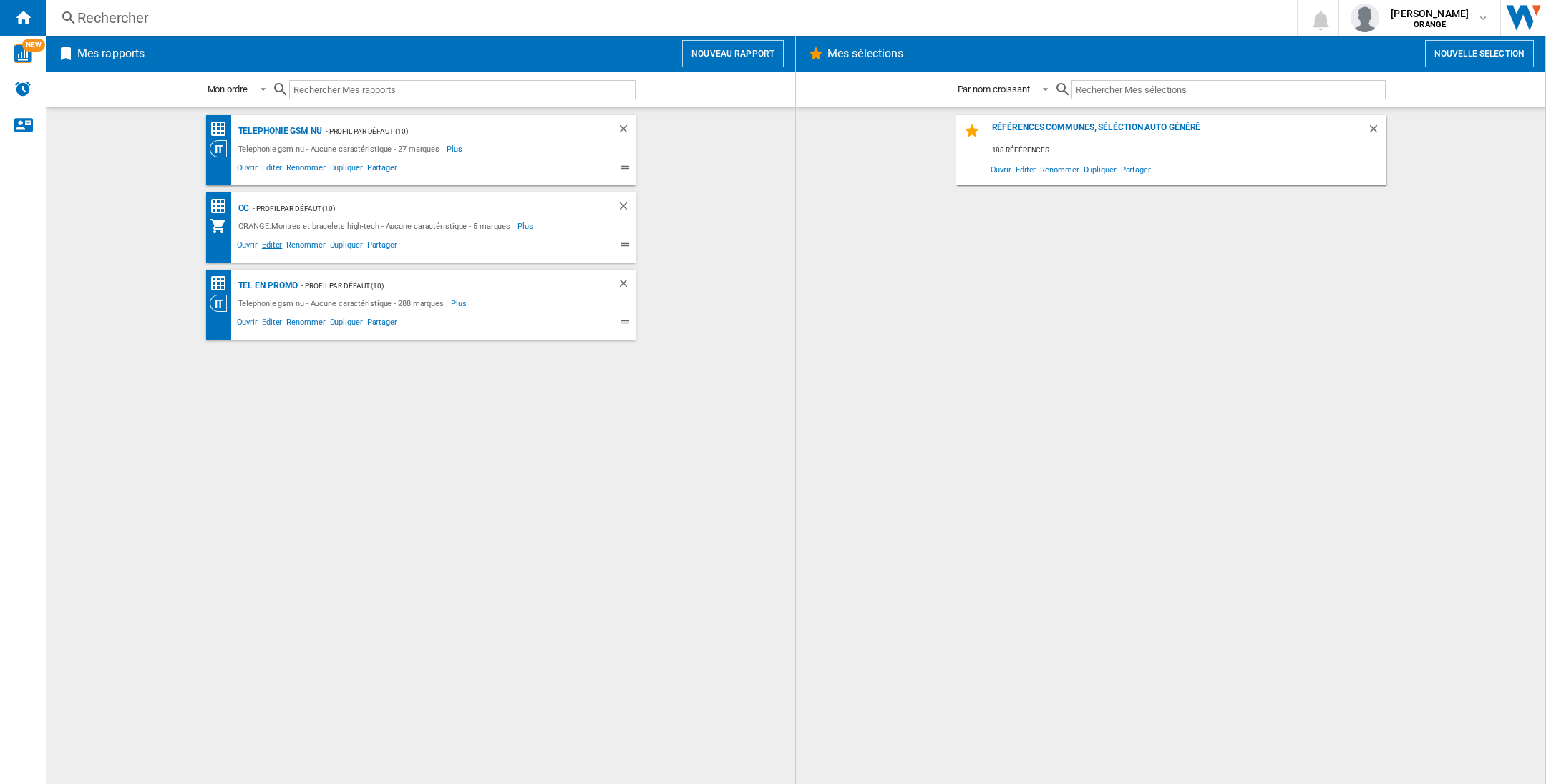
click at [270, 245] on span "Editer" at bounding box center [272, 246] width 25 height 17
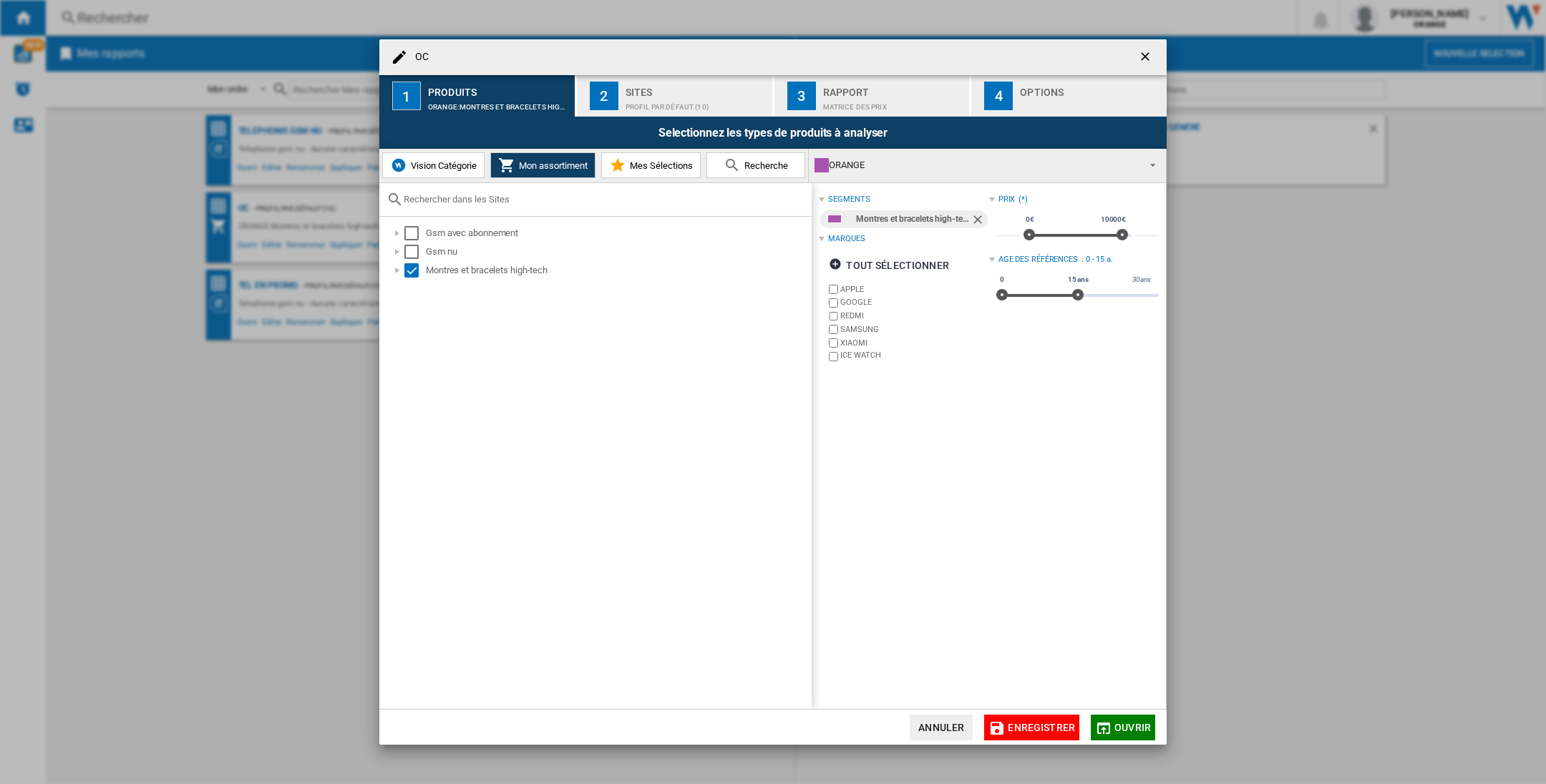
click at [453, 164] on span "Vision Catégorie" at bounding box center [441, 165] width 69 height 10
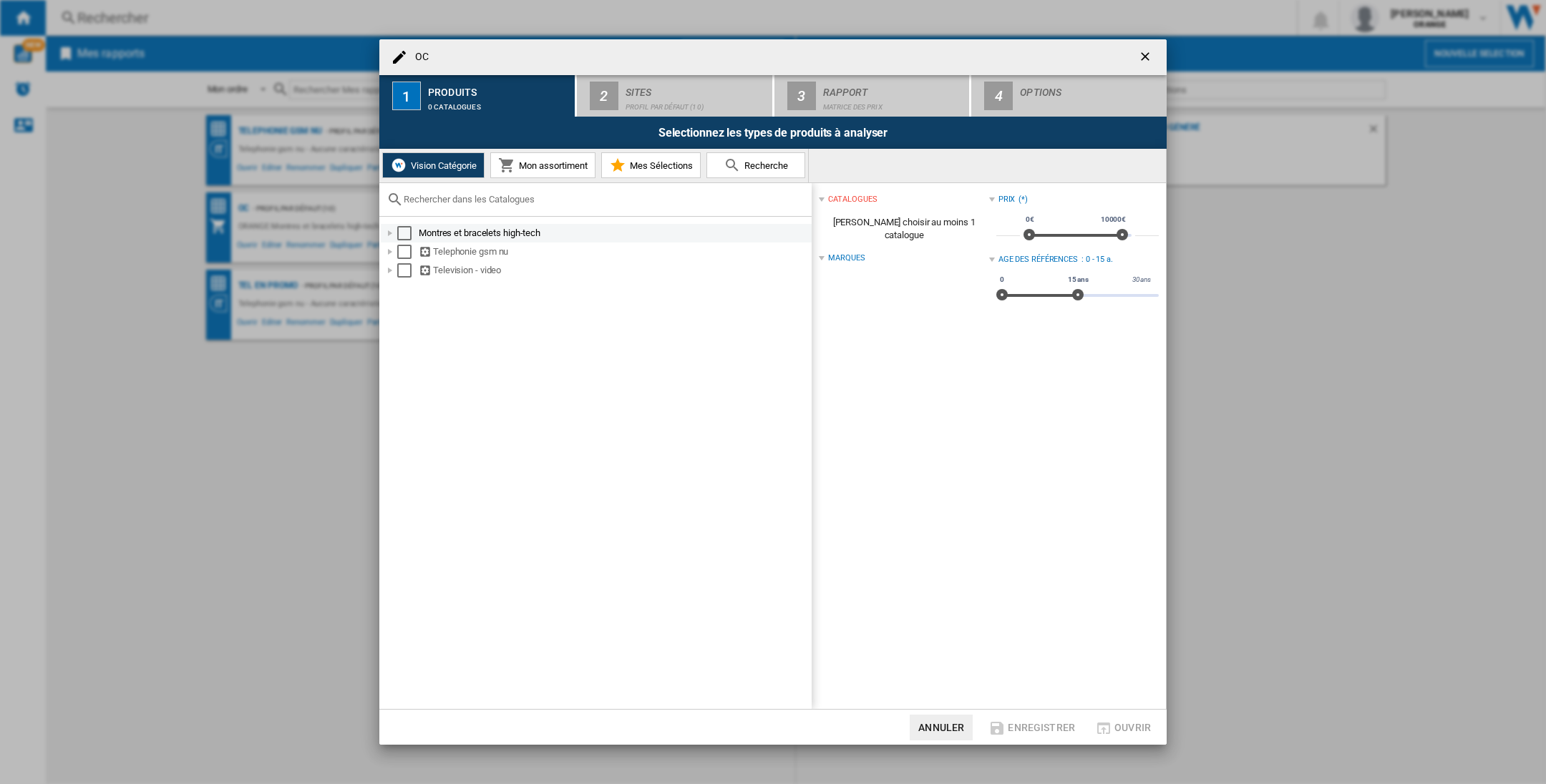
click at [404, 231] on div "Select" at bounding box center [404, 232] width 14 height 14
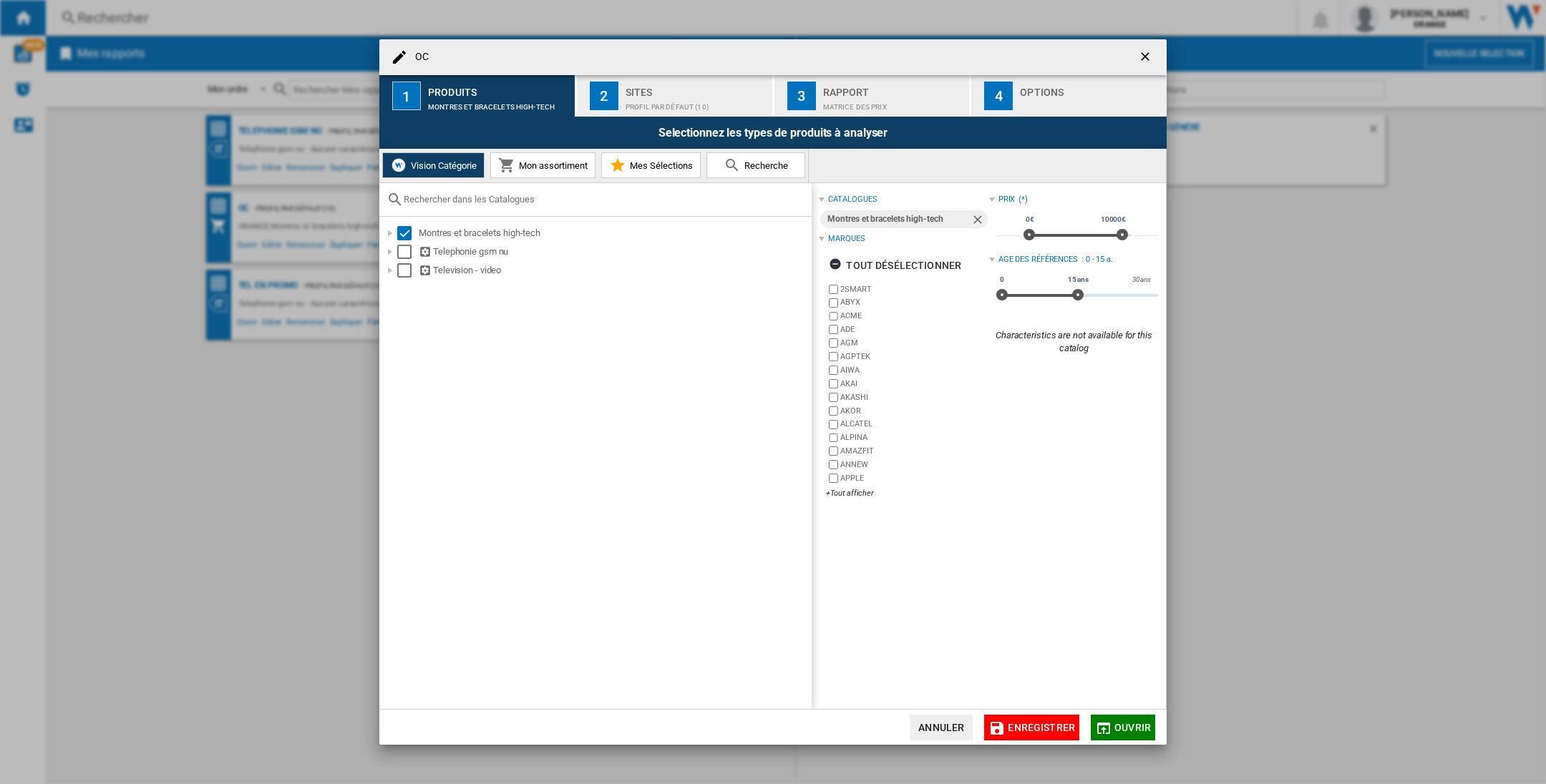
click at [1117, 696] on span "Ouvrir" at bounding box center [1132, 727] width 36 height 11
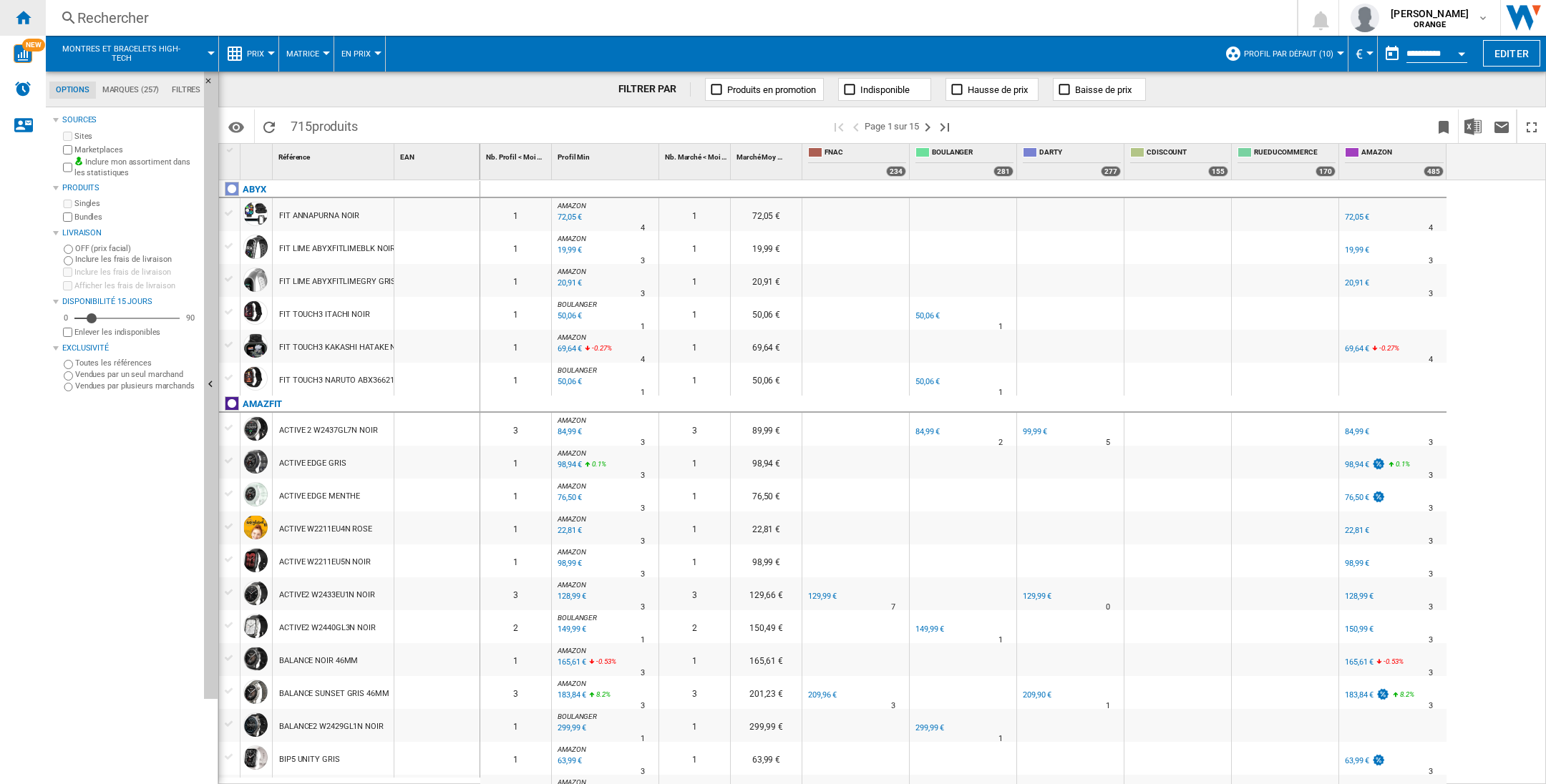
click at [26, 17] on ng-md-icon "Accueil" at bounding box center [23, 17] width 17 height 17
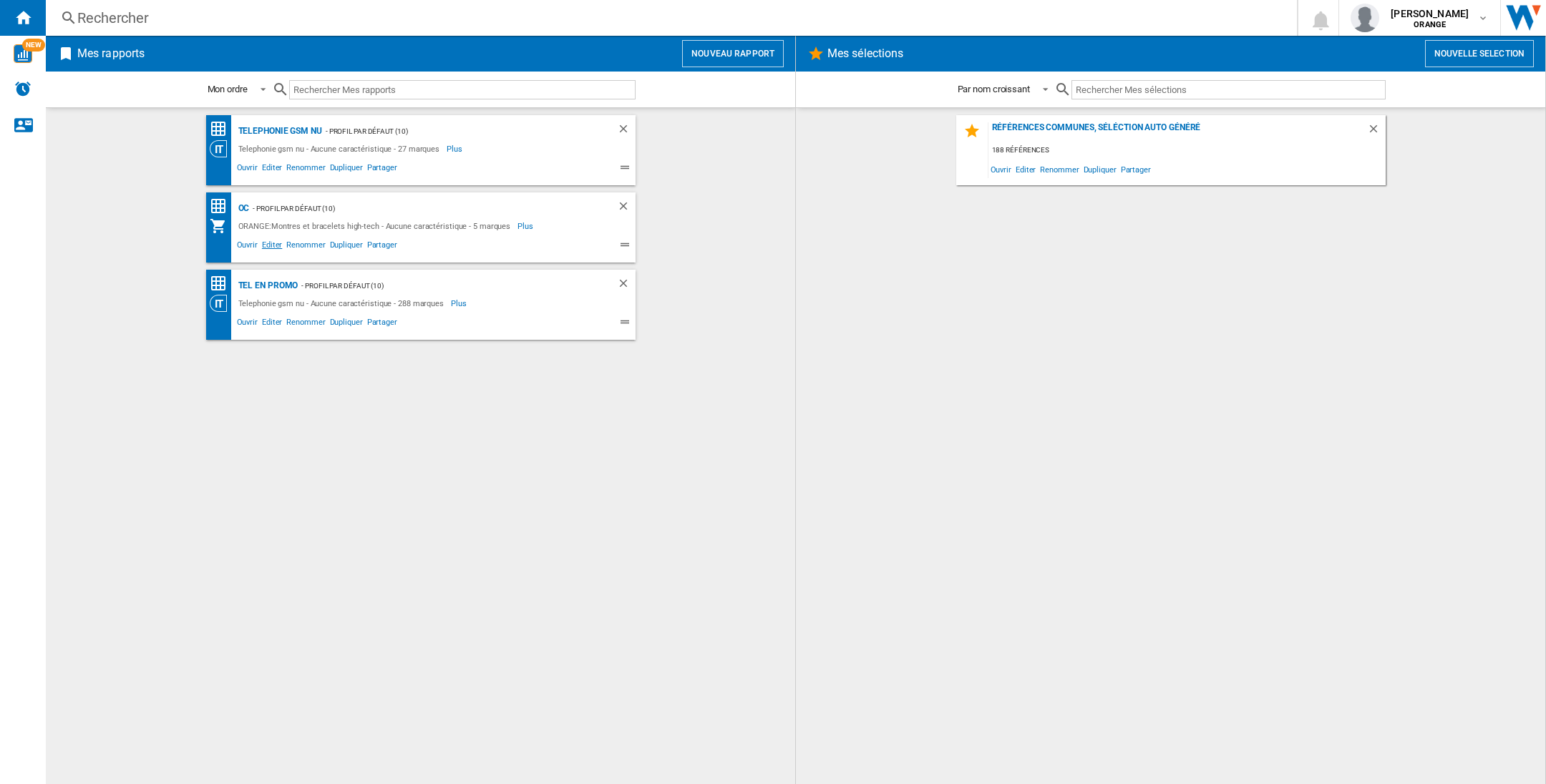
click at [275, 244] on span "Editer" at bounding box center [272, 246] width 25 height 17
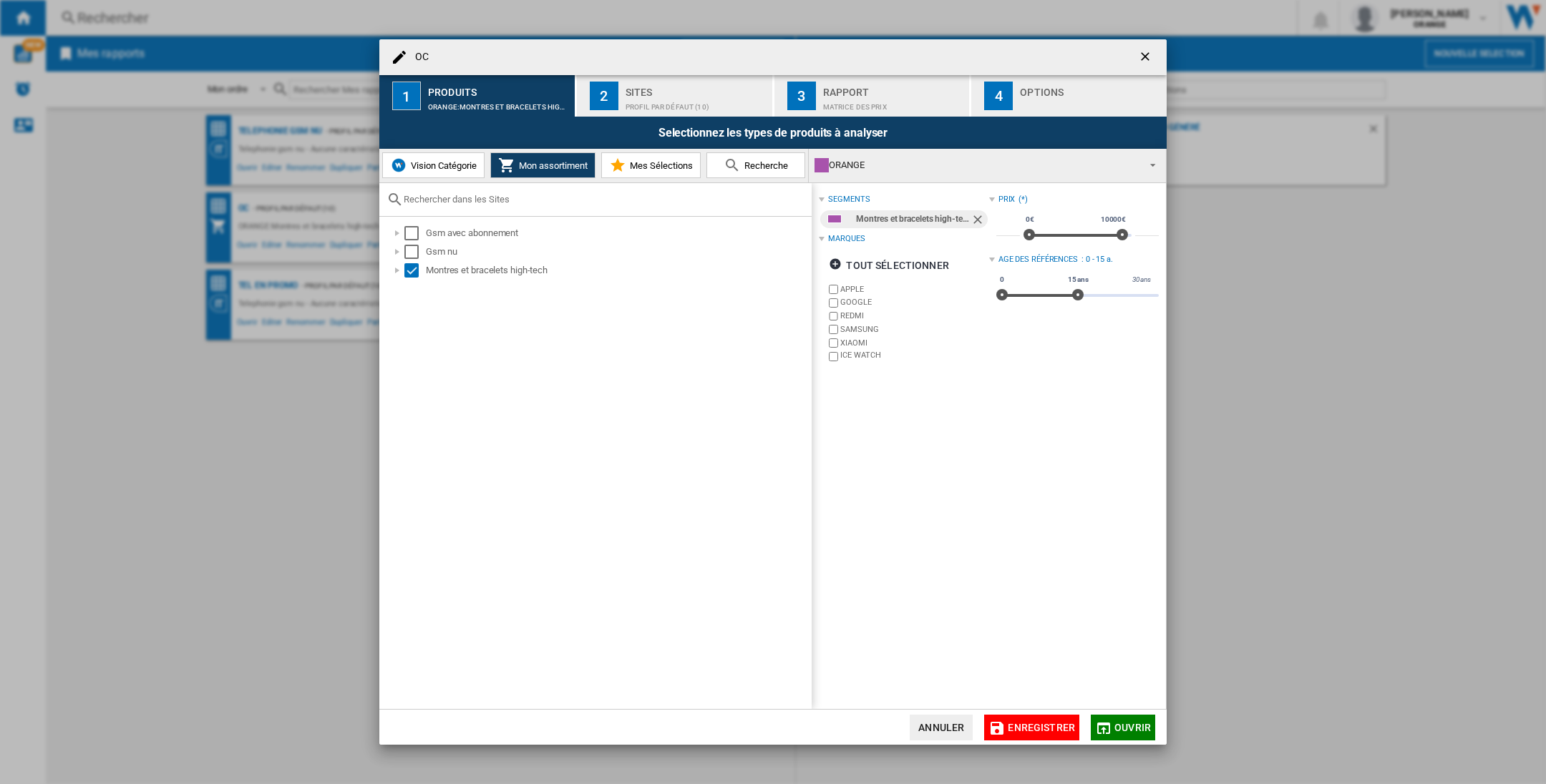
click at [1142, 52] on ng-md-icon "getI18NText('BUTTONS.CLOSE_DIALOG')" at bounding box center [1147, 58] width 17 height 17
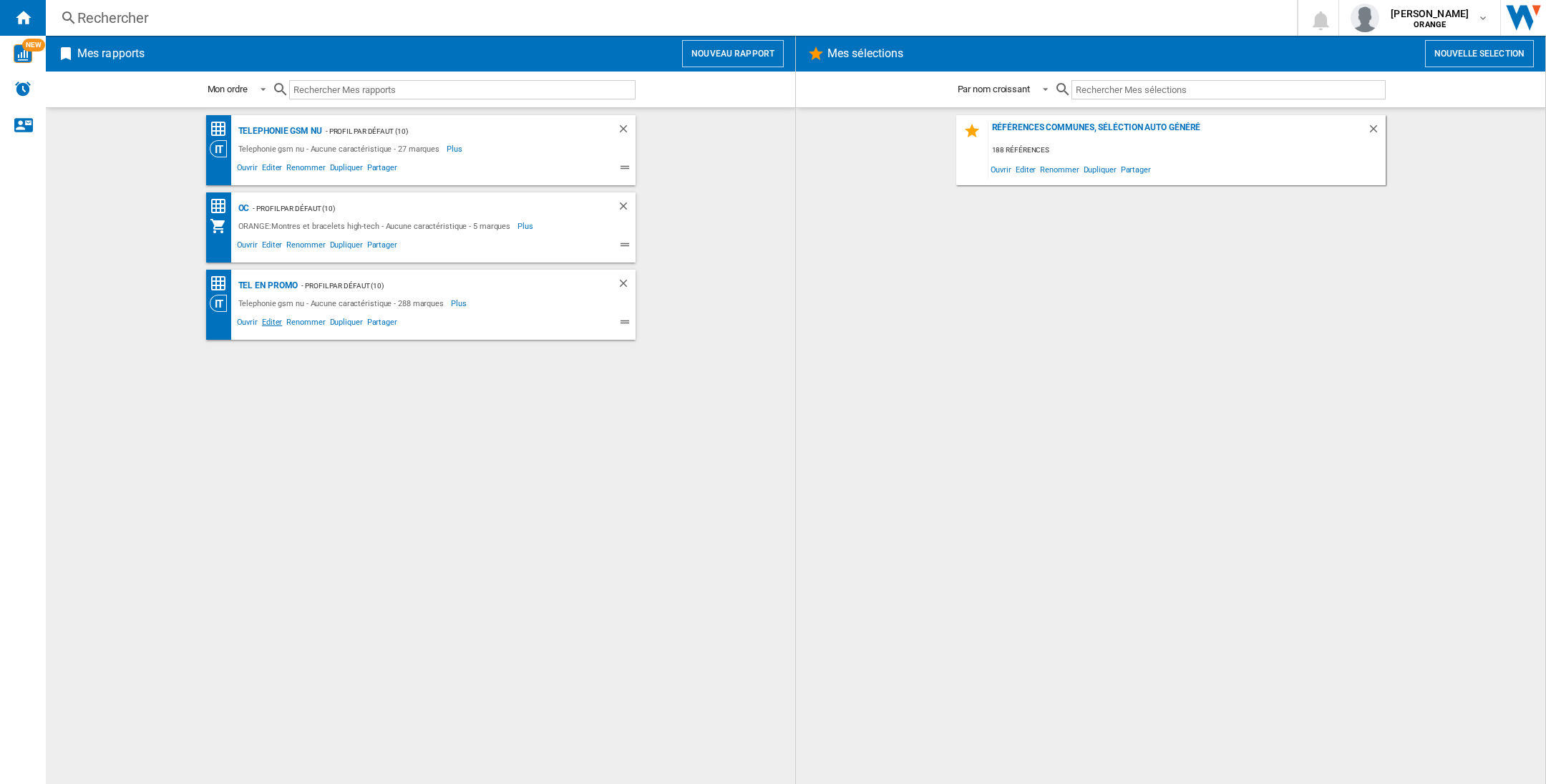
click at [267, 322] on span "Editer" at bounding box center [272, 324] width 25 height 17
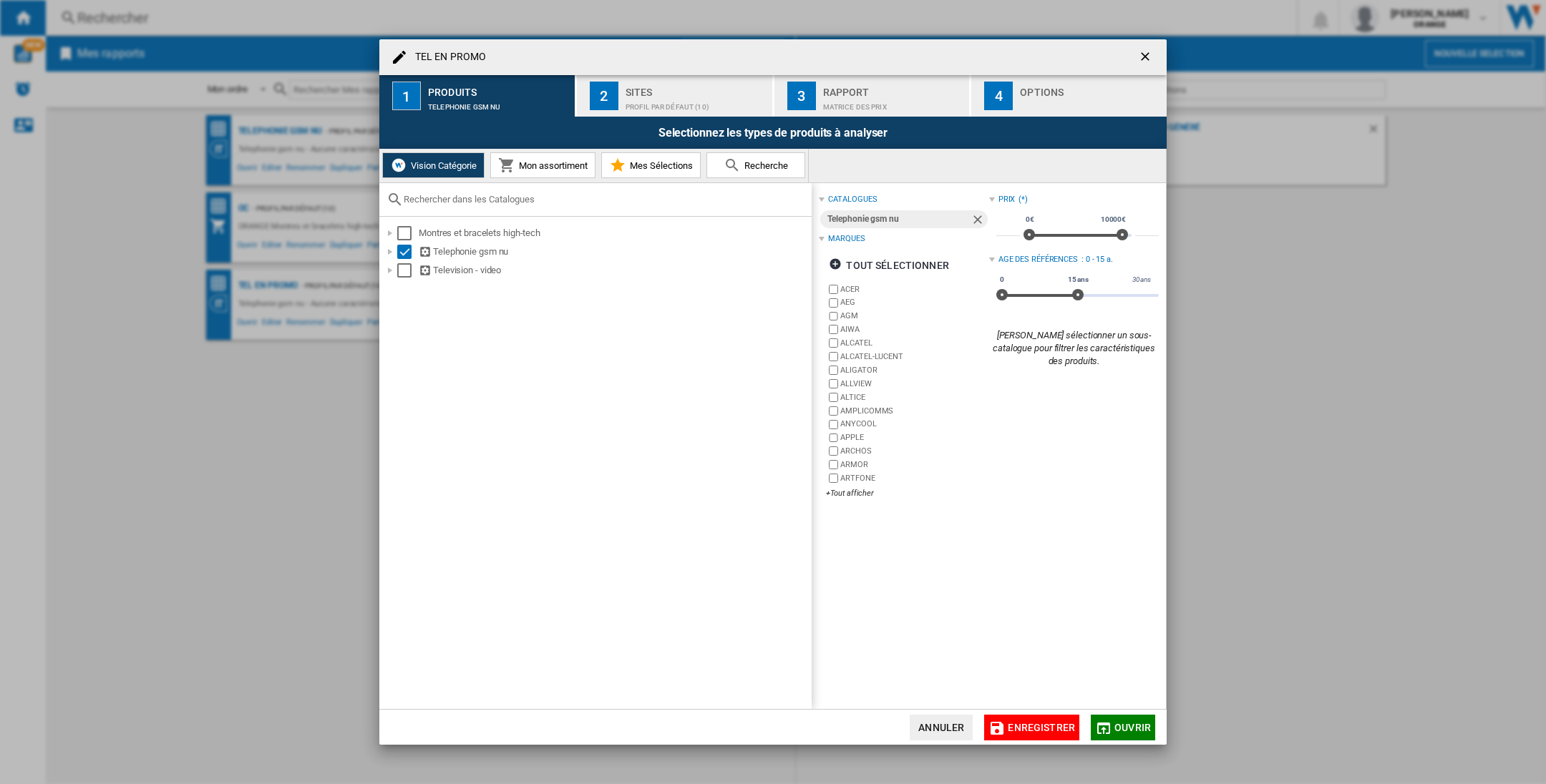
click at [528, 172] on button "Mon assortiment" at bounding box center [543, 165] width 105 height 26
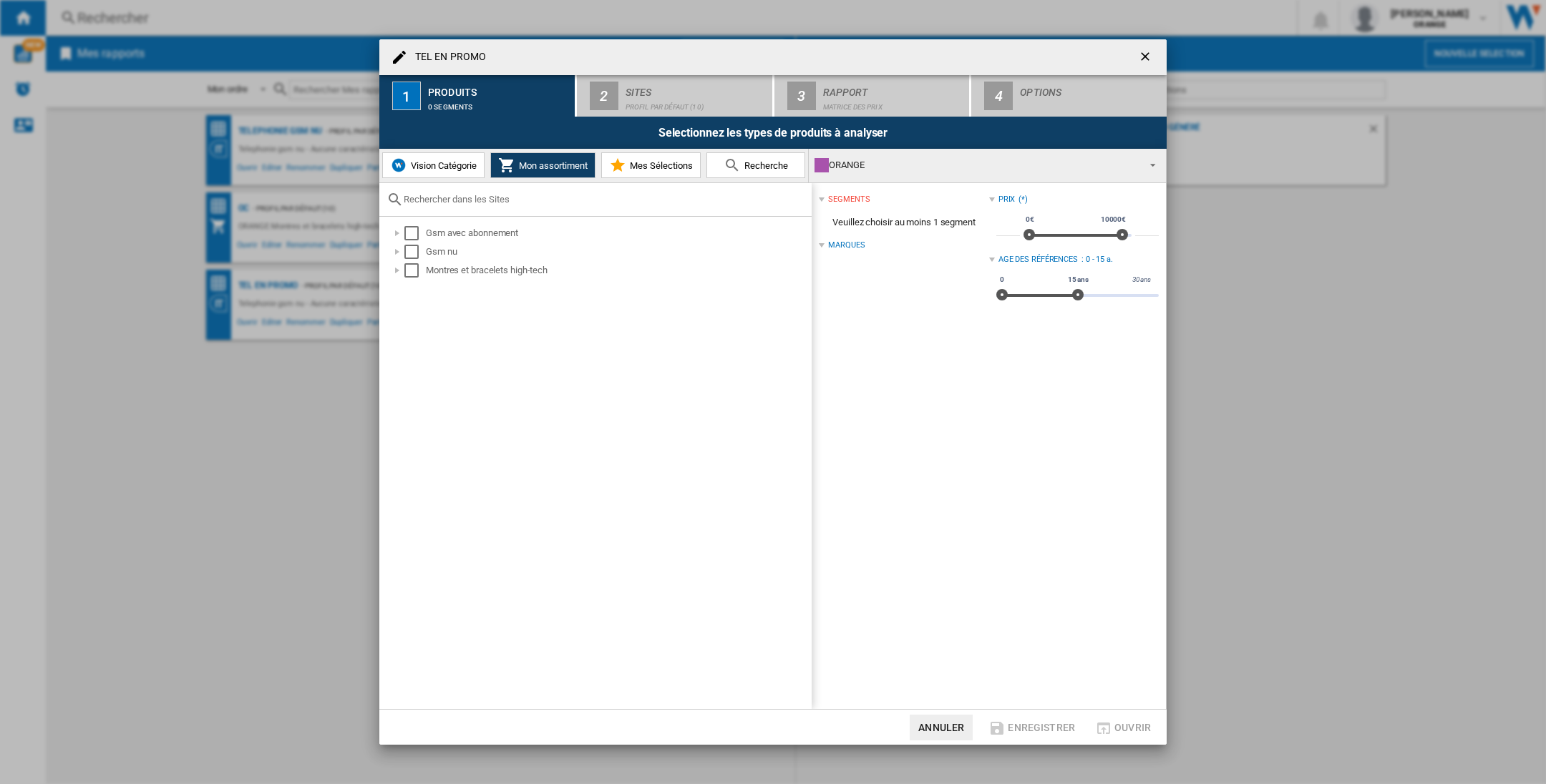
click at [408, 168] on span "Vision Catégorie" at bounding box center [441, 165] width 69 height 10
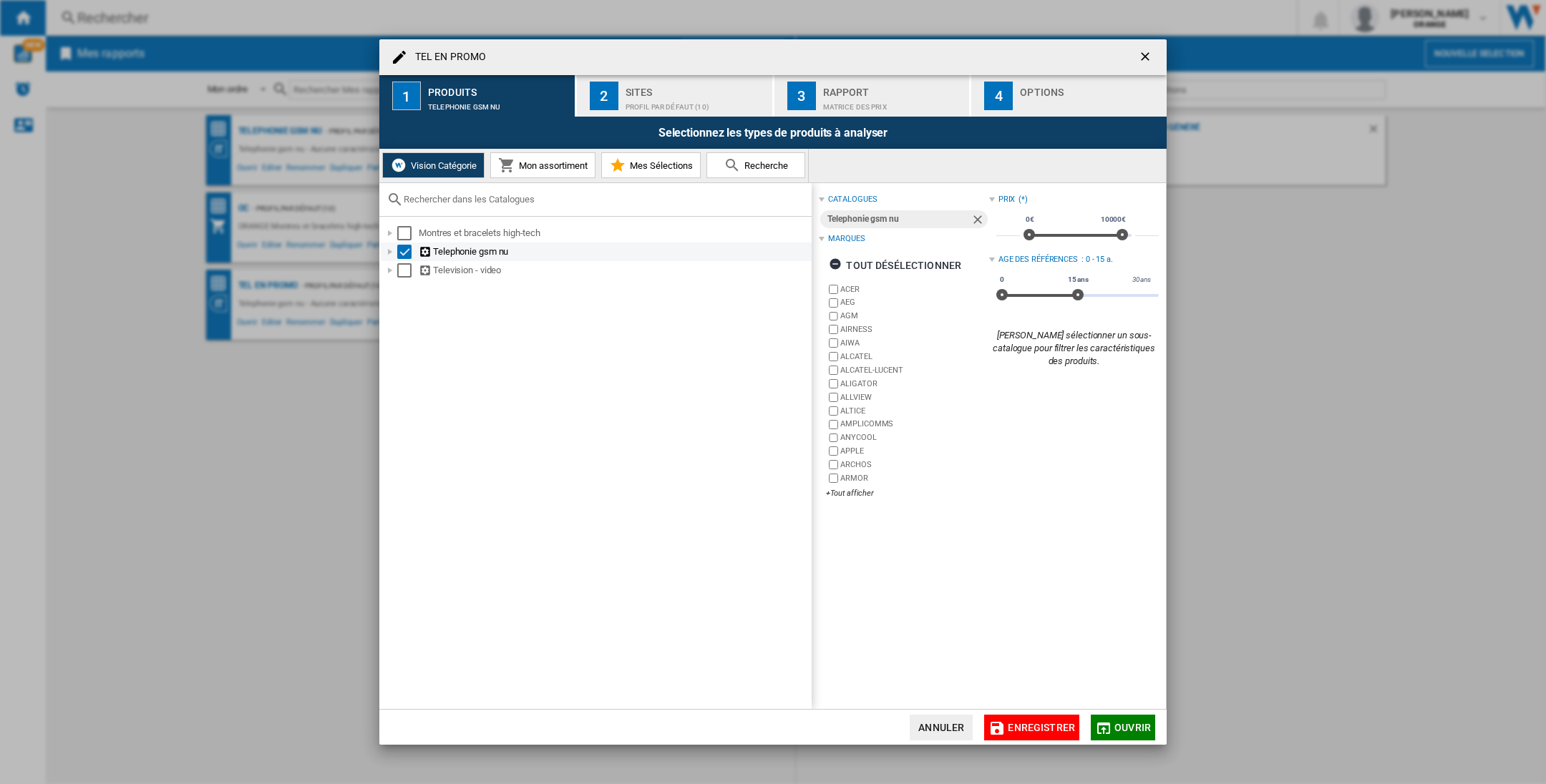
click at [404, 252] on div "Select" at bounding box center [404, 251] width 14 height 14
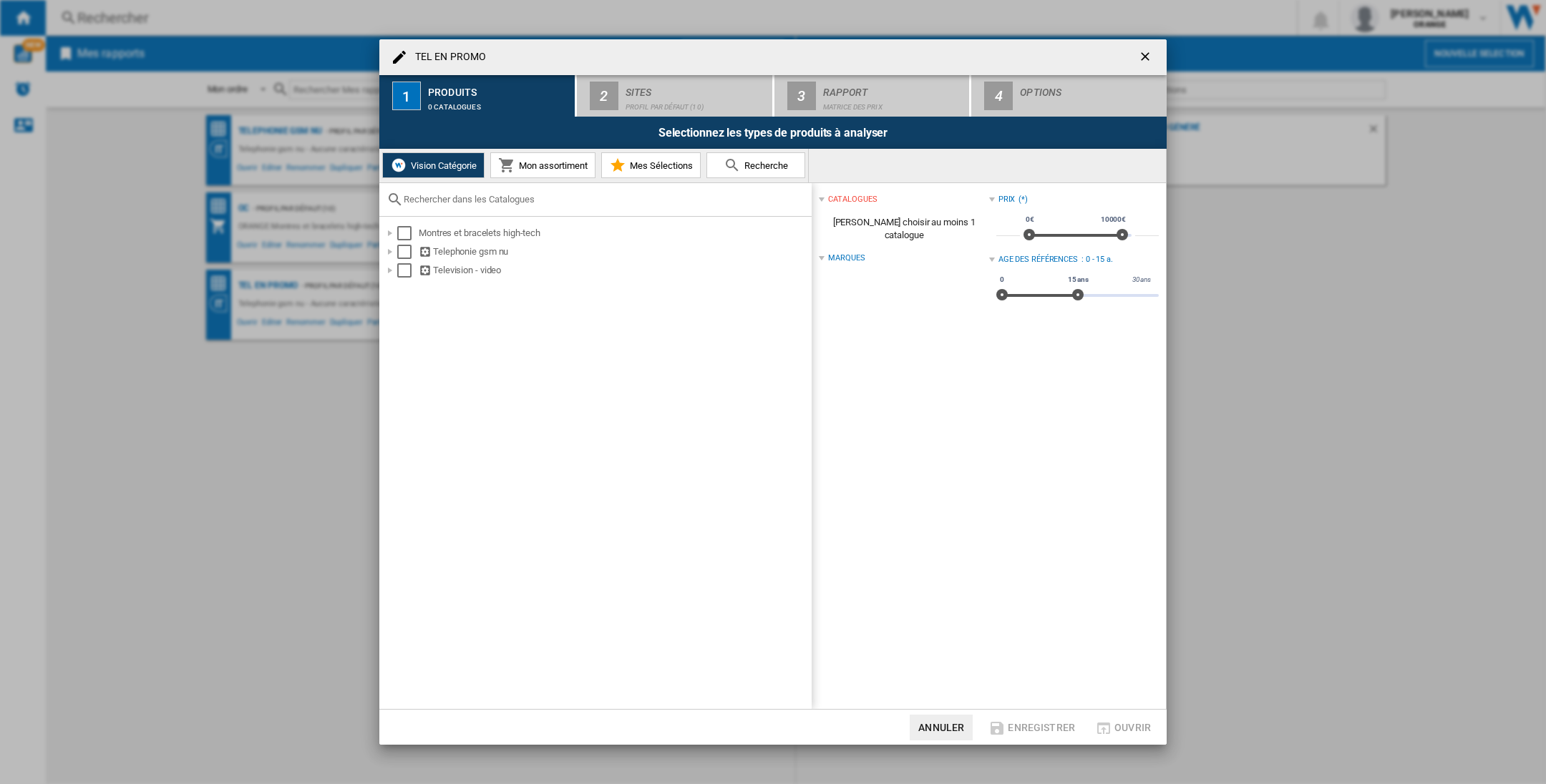
click at [530, 166] on span "Mon assortiment" at bounding box center [551, 165] width 72 height 10
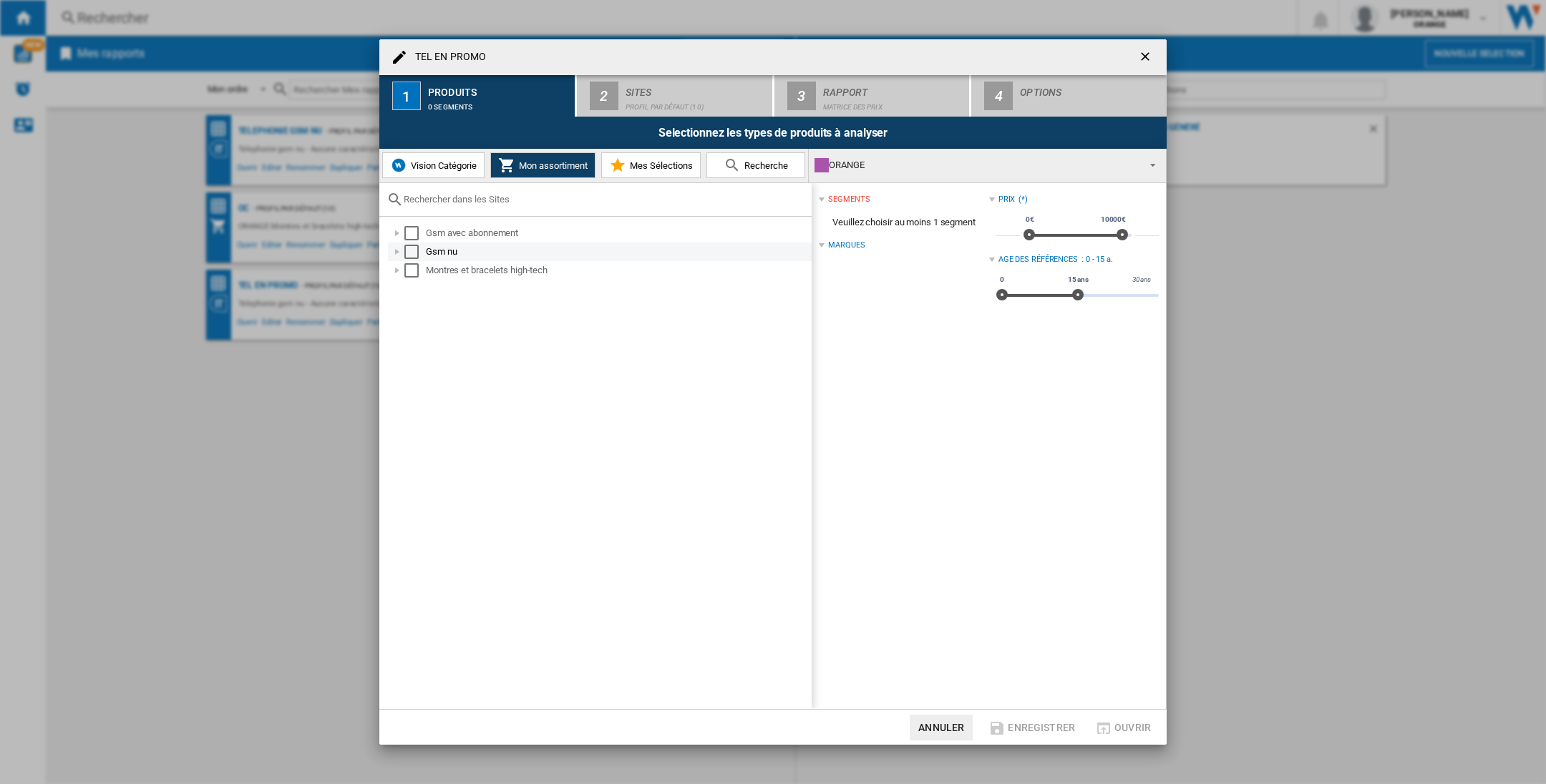
click at [398, 249] on div "TEL EN ..." at bounding box center [396, 251] width 14 height 14
click at [423, 266] on div "Select" at bounding box center [427, 270] width 14 height 14
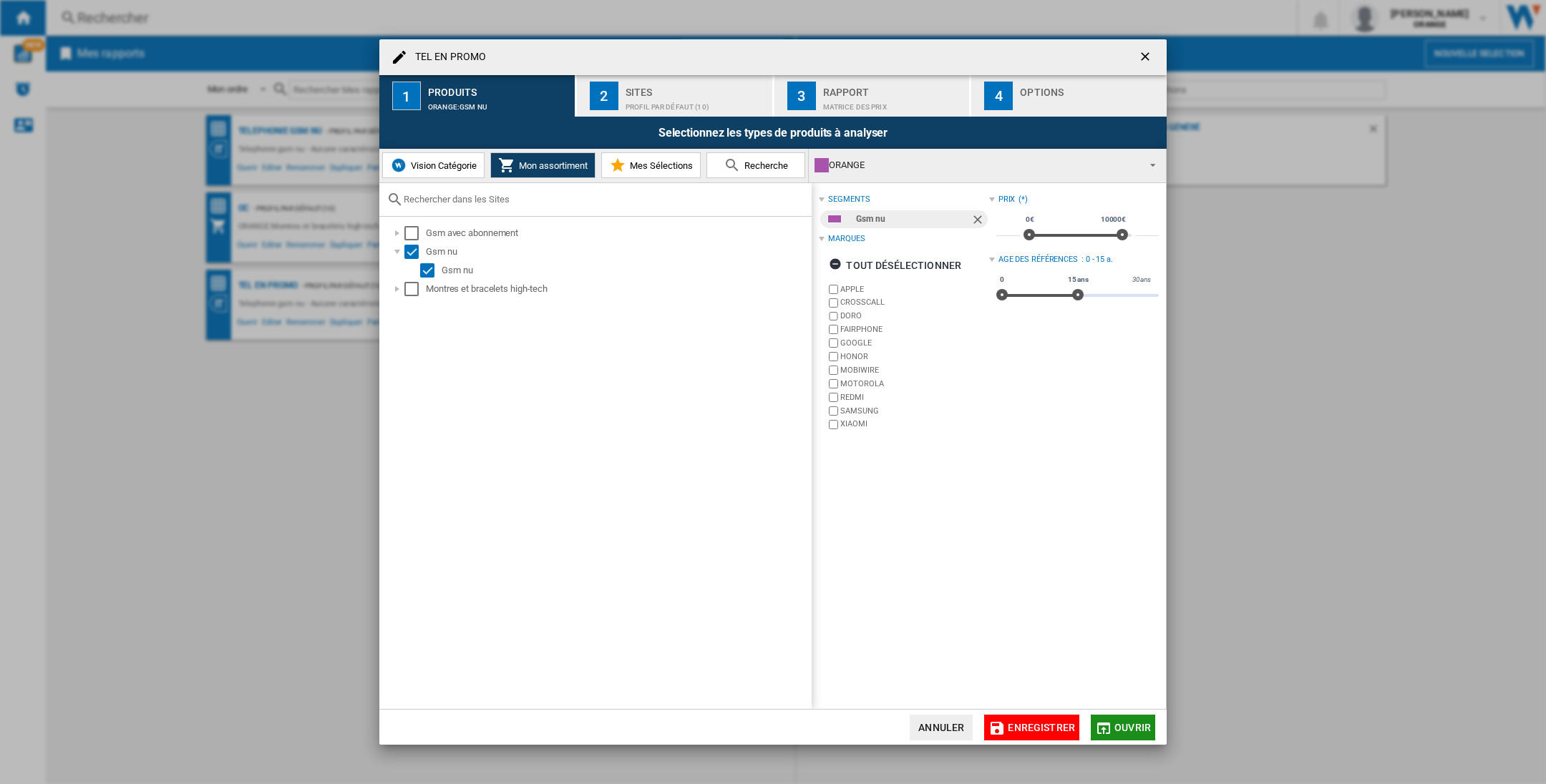
click at [1132, 696] on span "Ouvrir" at bounding box center [1132, 727] width 36 height 11
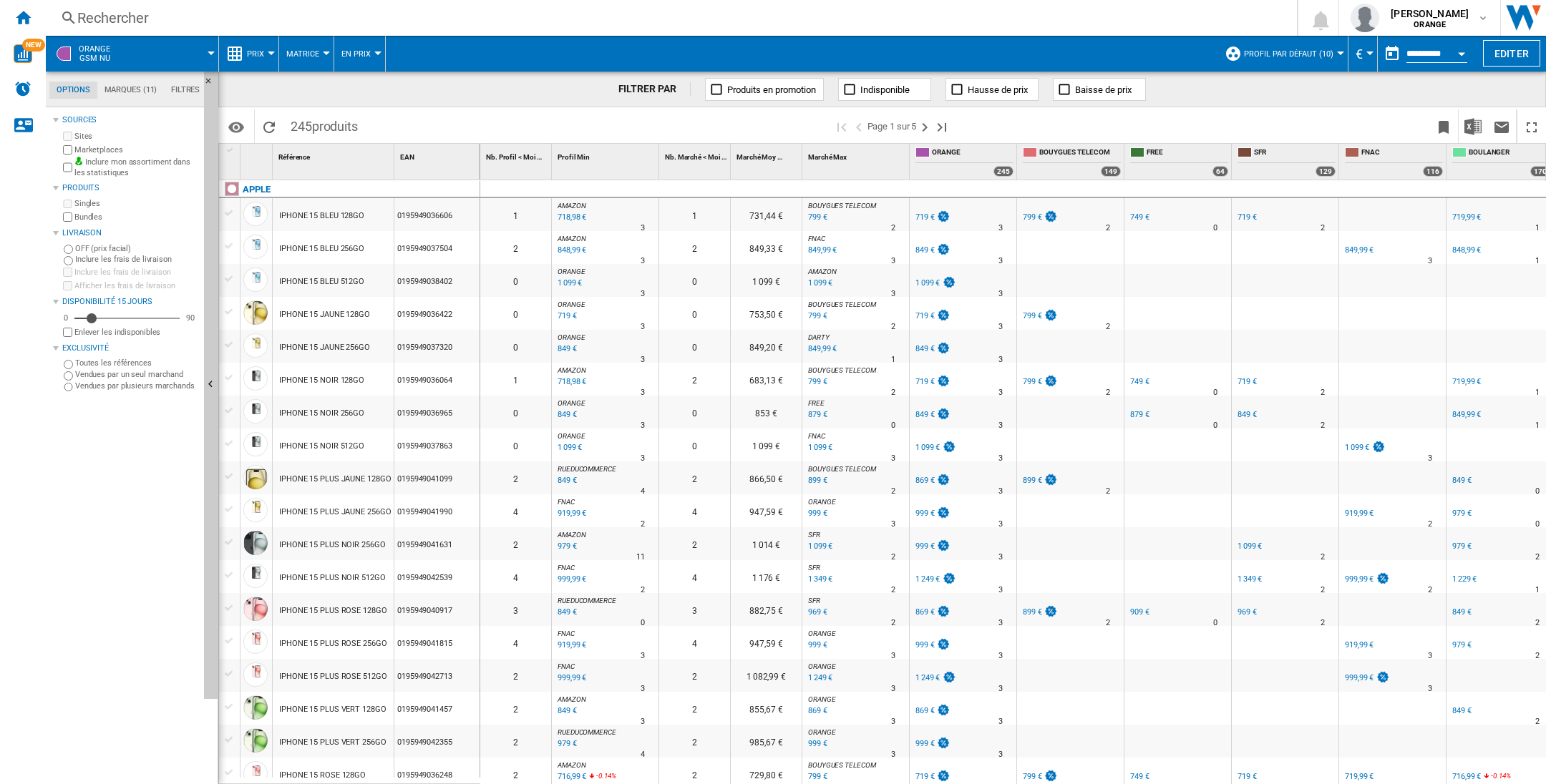
scroll to position [322, 0]
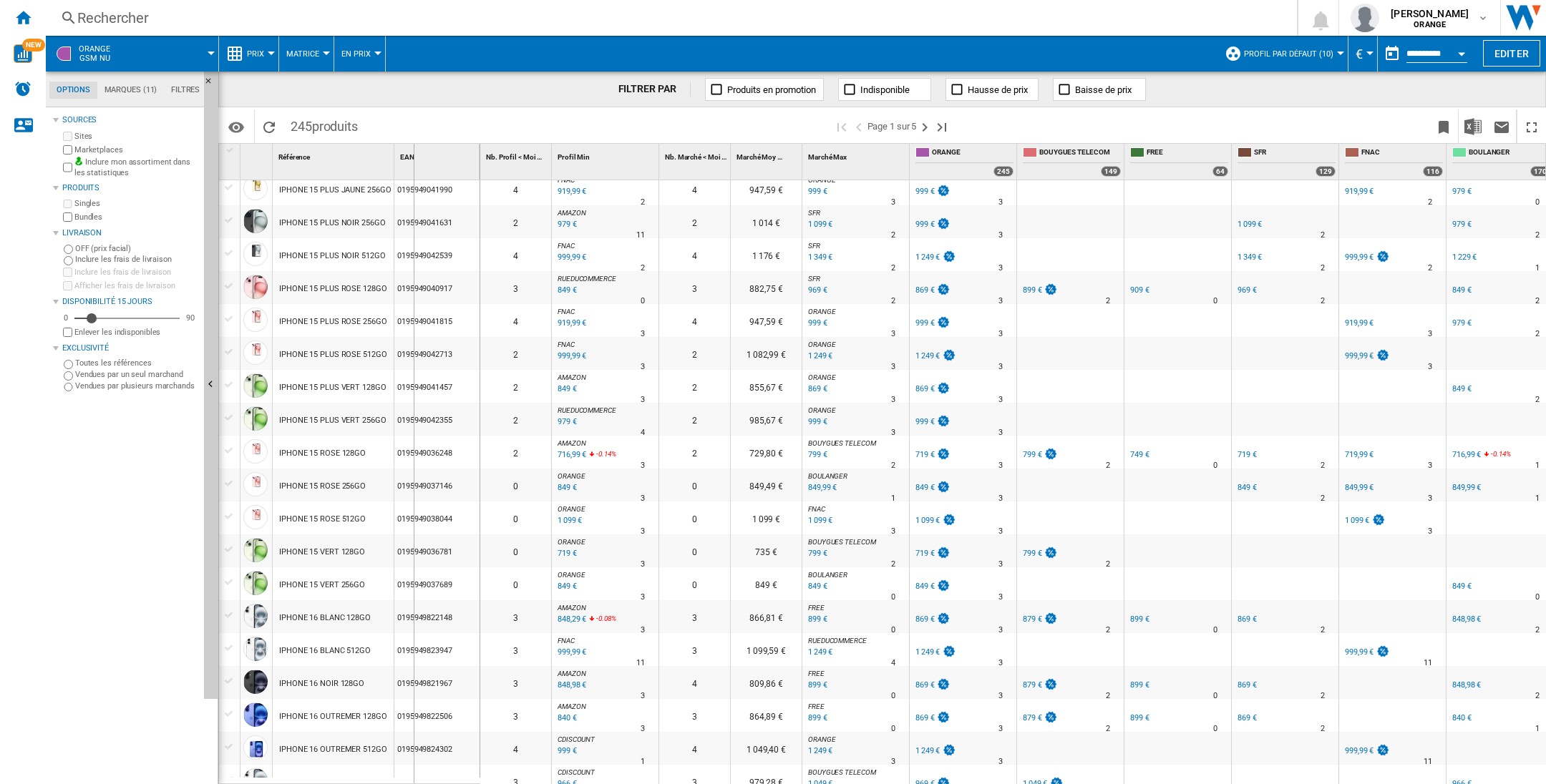
drag, startPoint x: 394, startPoint y: 166, endPoint x: 511, endPoint y: 165, distance: 117.0
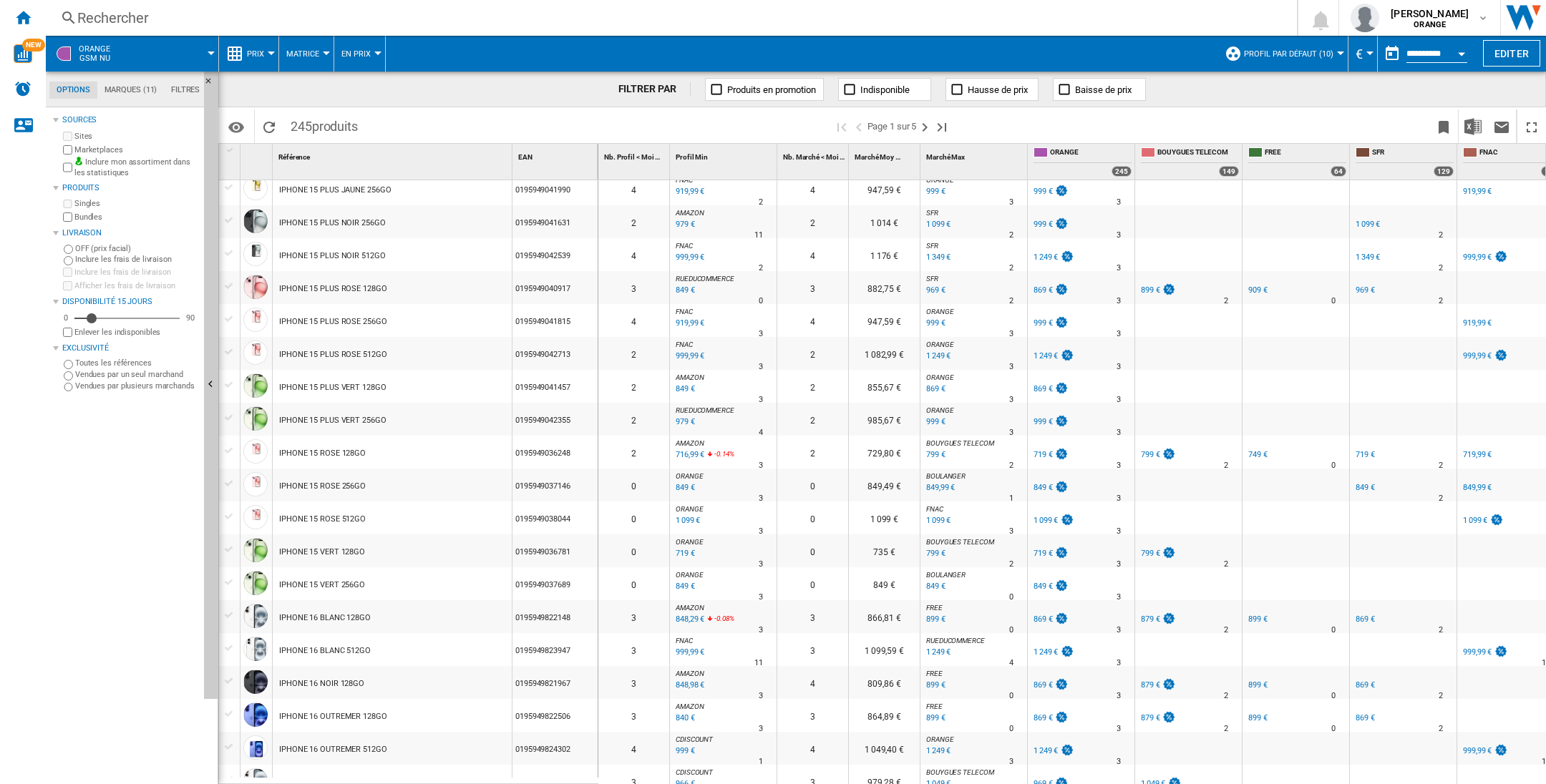
click at [384, 197] on div "IPHONE 15 PLUS JAUNE 256GO" at bounding box center [335, 190] width 112 height 33
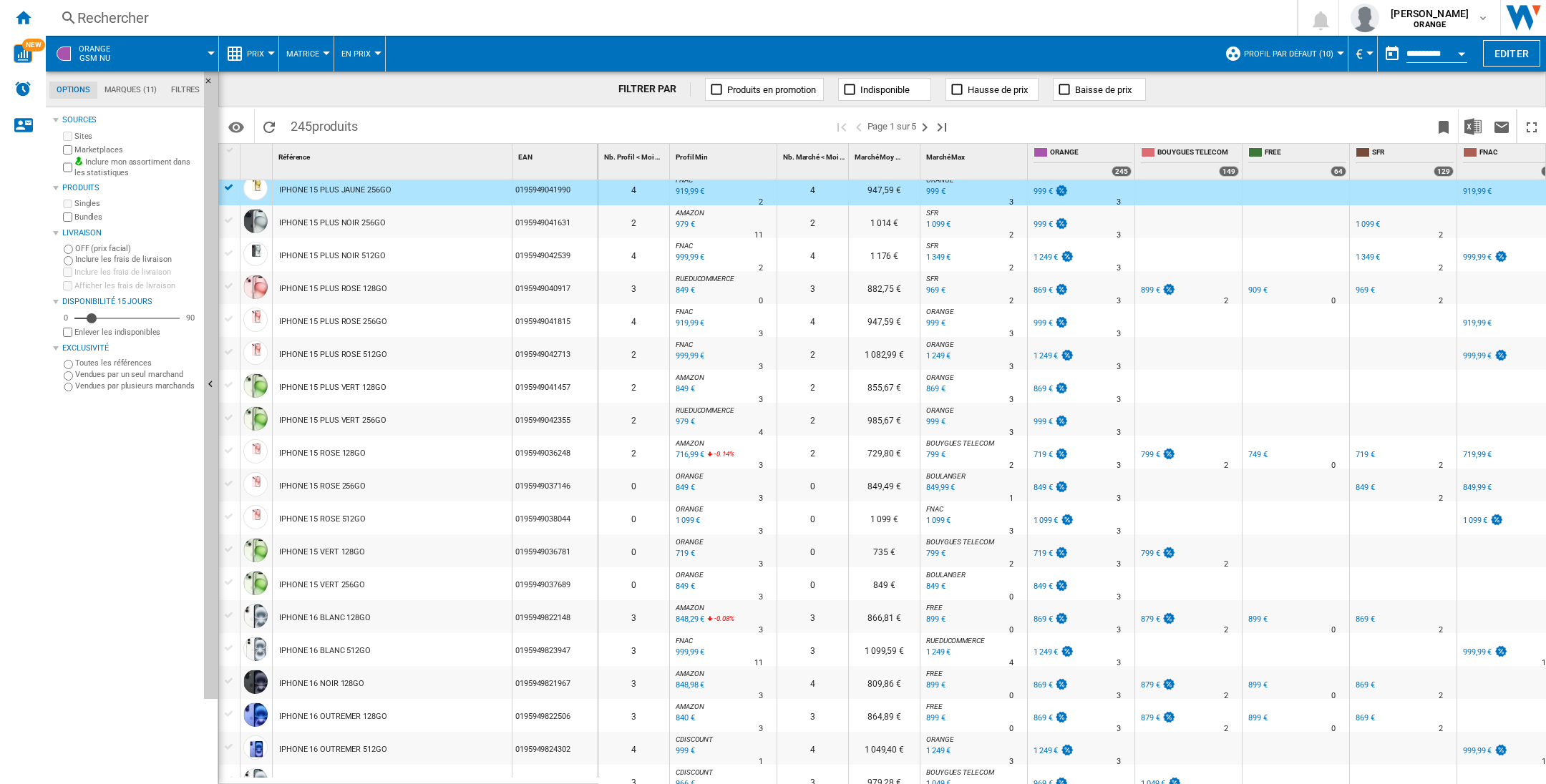
click at [372, 197] on div "IPHONE 15 PLUS JAUNE 256GO" at bounding box center [335, 190] width 112 height 33
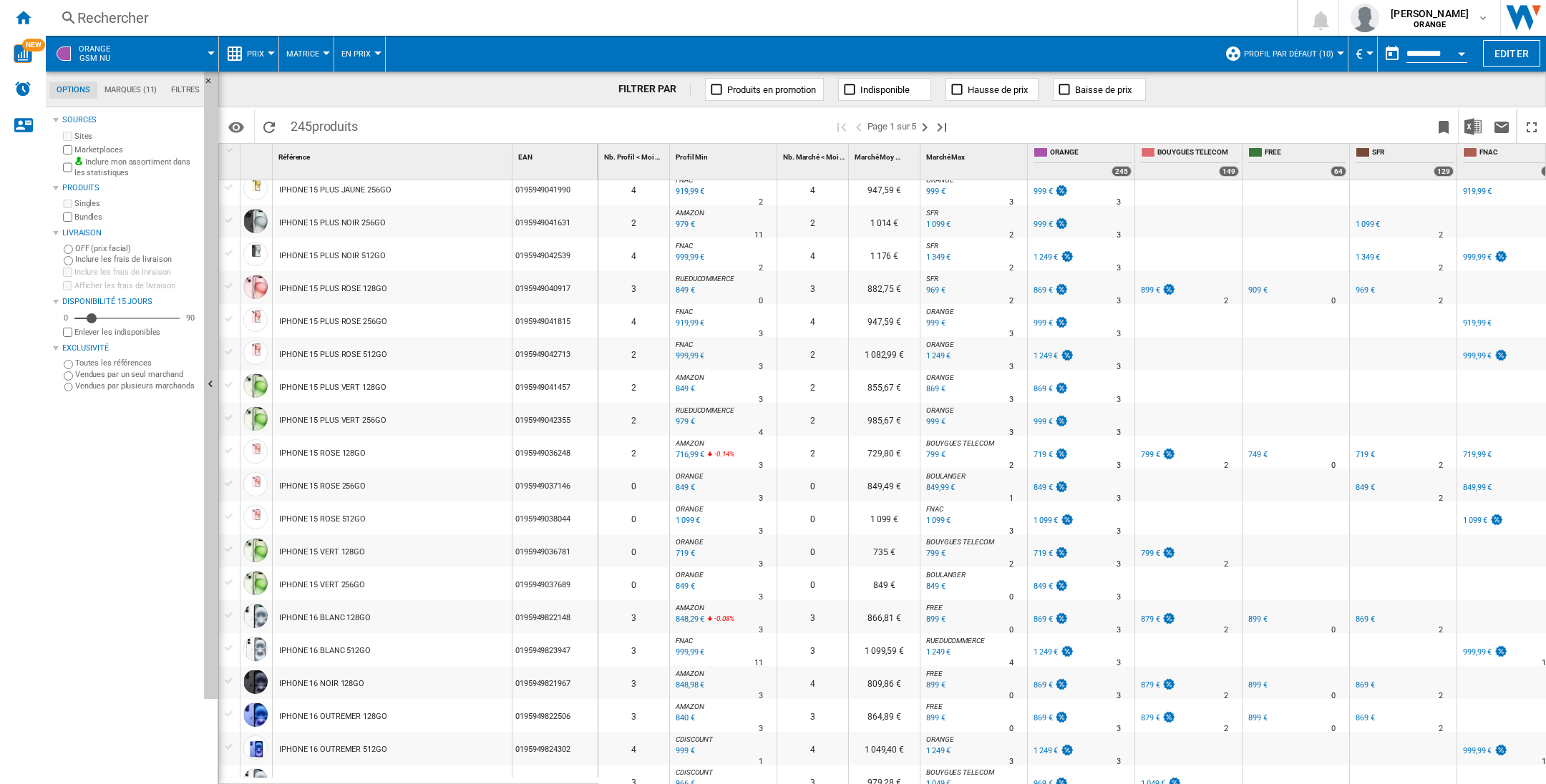
click at [372, 197] on div "IPHONE 15 PLUS JAUNE 256GO" at bounding box center [335, 190] width 112 height 33
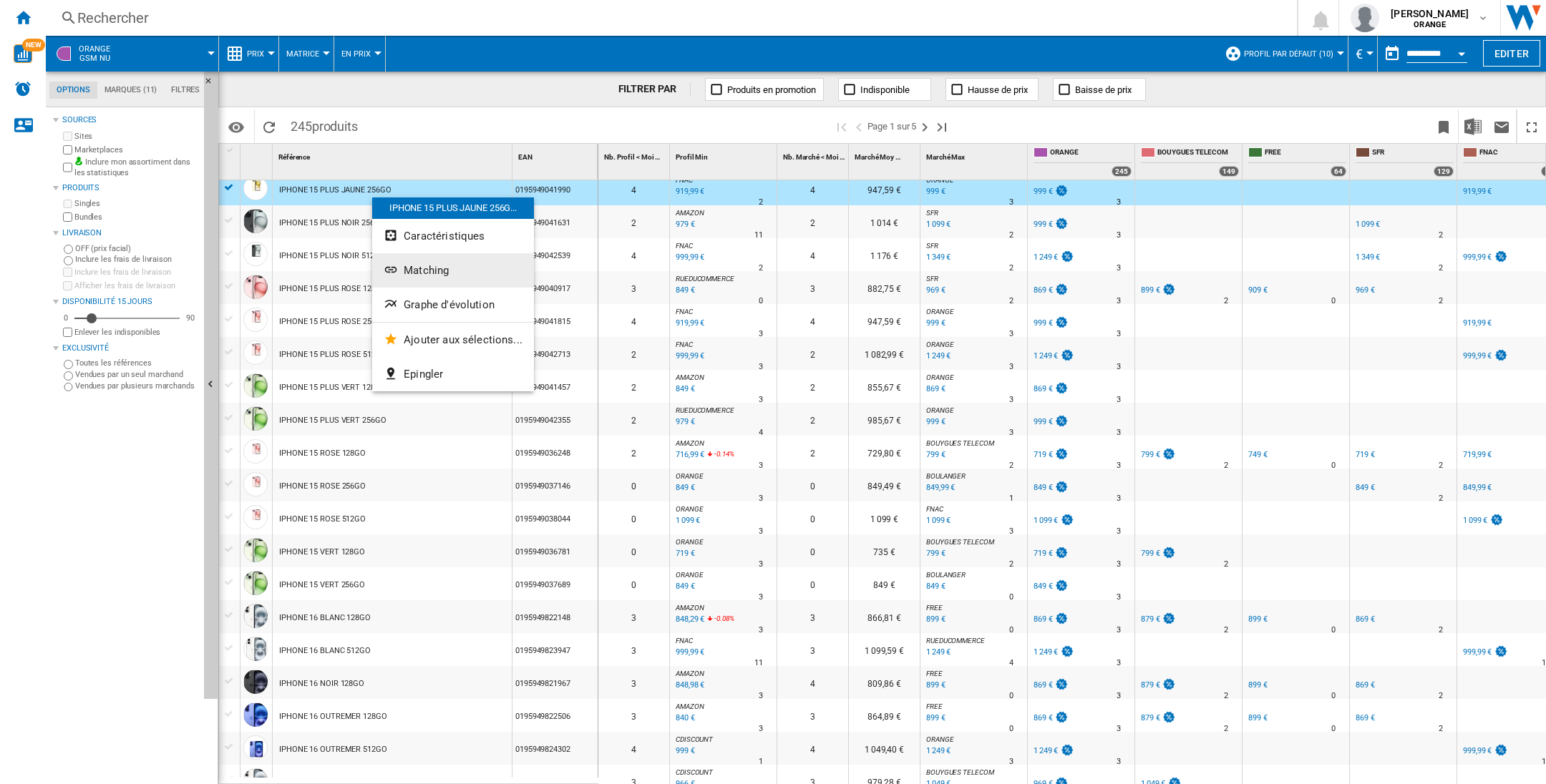
click at [417, 268] on span "Matching" at bounding box center [427, 270] width 46 height 13
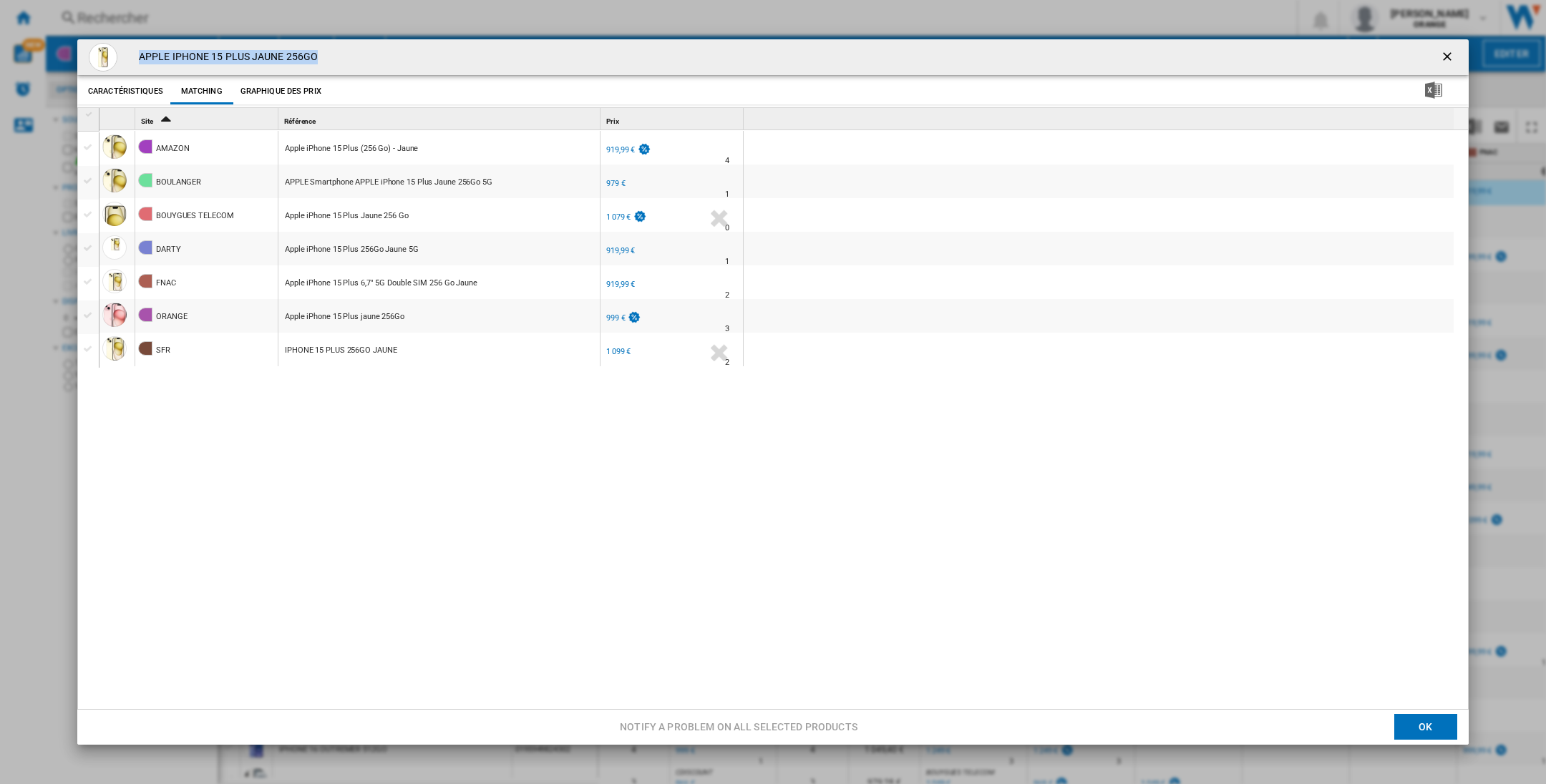
drag, startPoint x: 327, startPoint y: 59, endPoint x: 136, endPoint y: 47, distance: 191.4
click at [136, 47] on div "APPLE IPHONE 15 PLUS JAUNE 256GO" at bounding box center [772, 57] width 1391 height 36
copy h4 "APPLE IPHONE 15 PLUS JAUNE 256GO"
click at [1373, 60] on ng-md-icon "getI18NText('BUTTONS.CLOSE_DIALOG')" at bounding box center [1448, 58] width 17 height 17
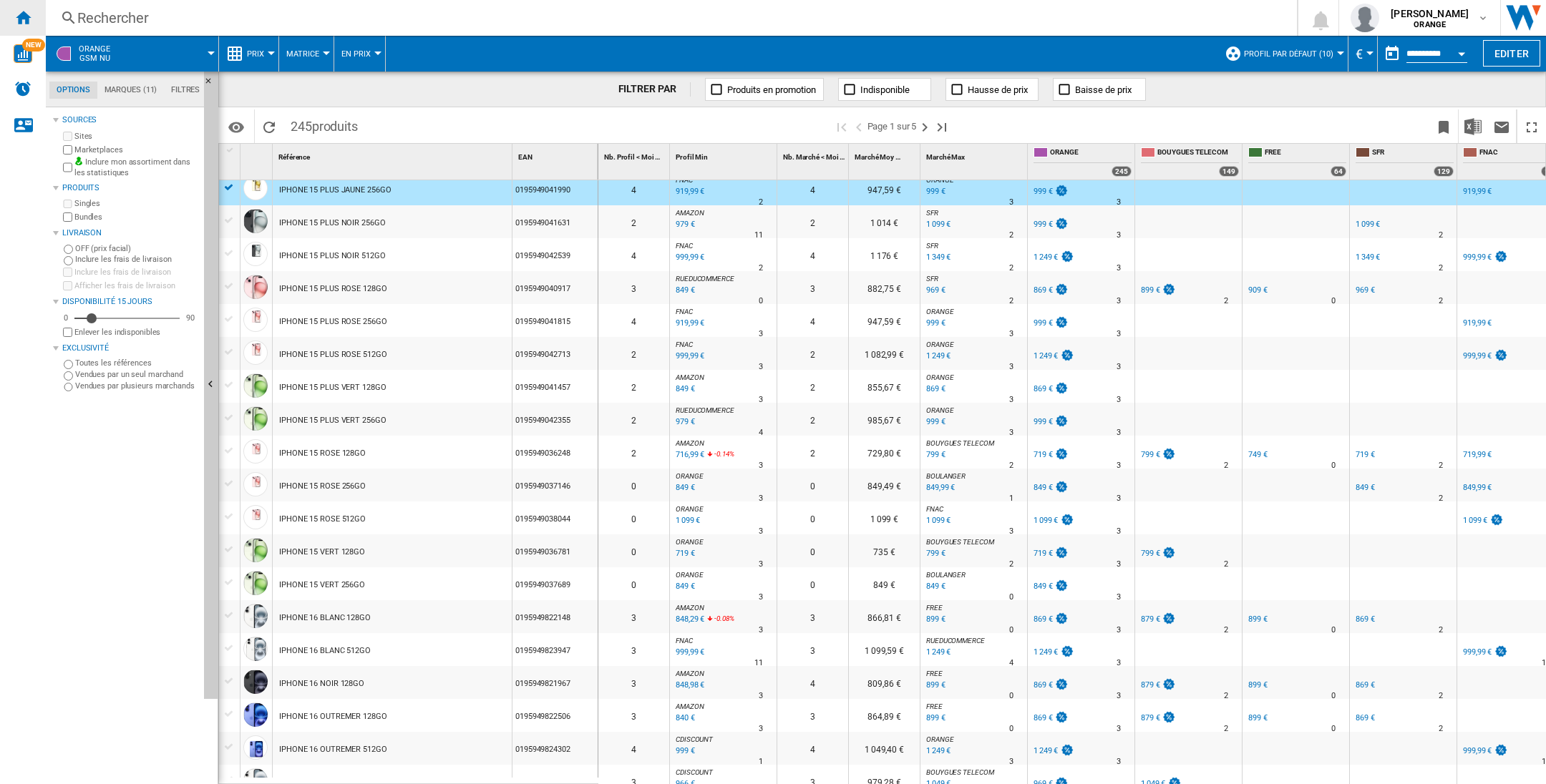
click at [28, 18] on ng-md-icon "Accueil" at bounding box center [23, 17] width 17 height 17
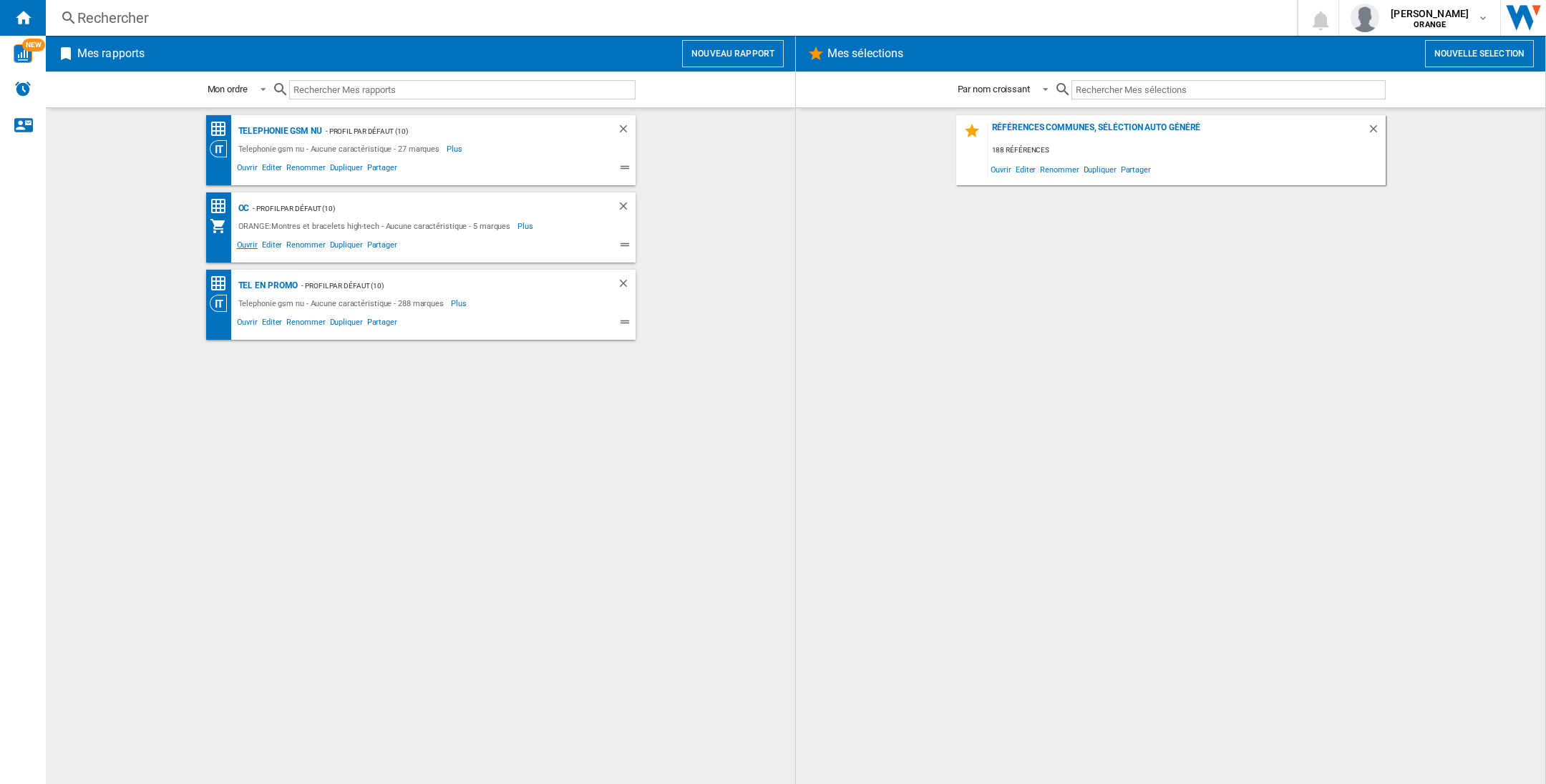
click at [246, 245] on span "Ouvrir" at bounding box center [247, 246] width 25 height 17
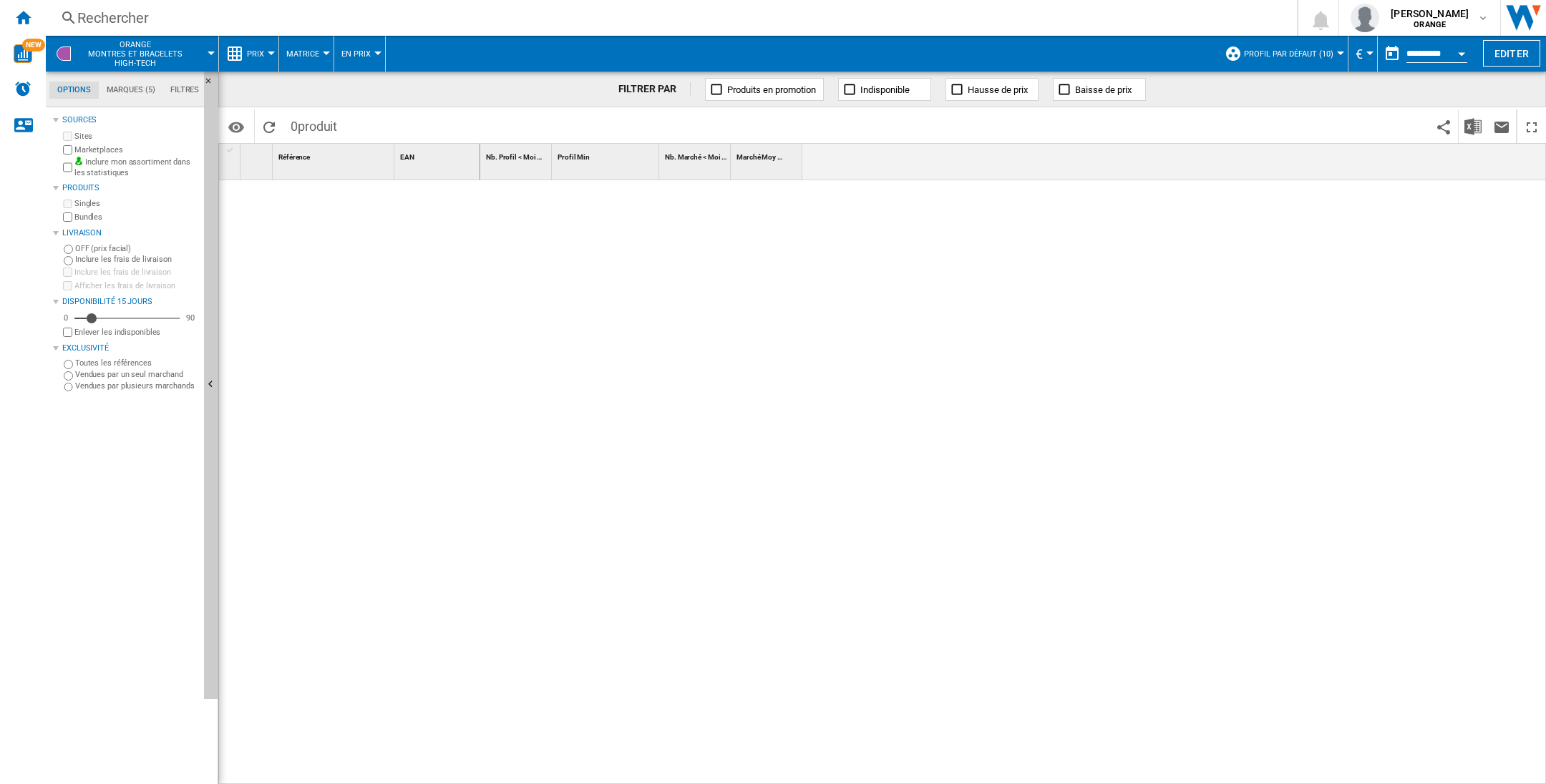
click at [193, 13] on div "Rechercher" at bounding box center [668, 17] width 1182 height 20
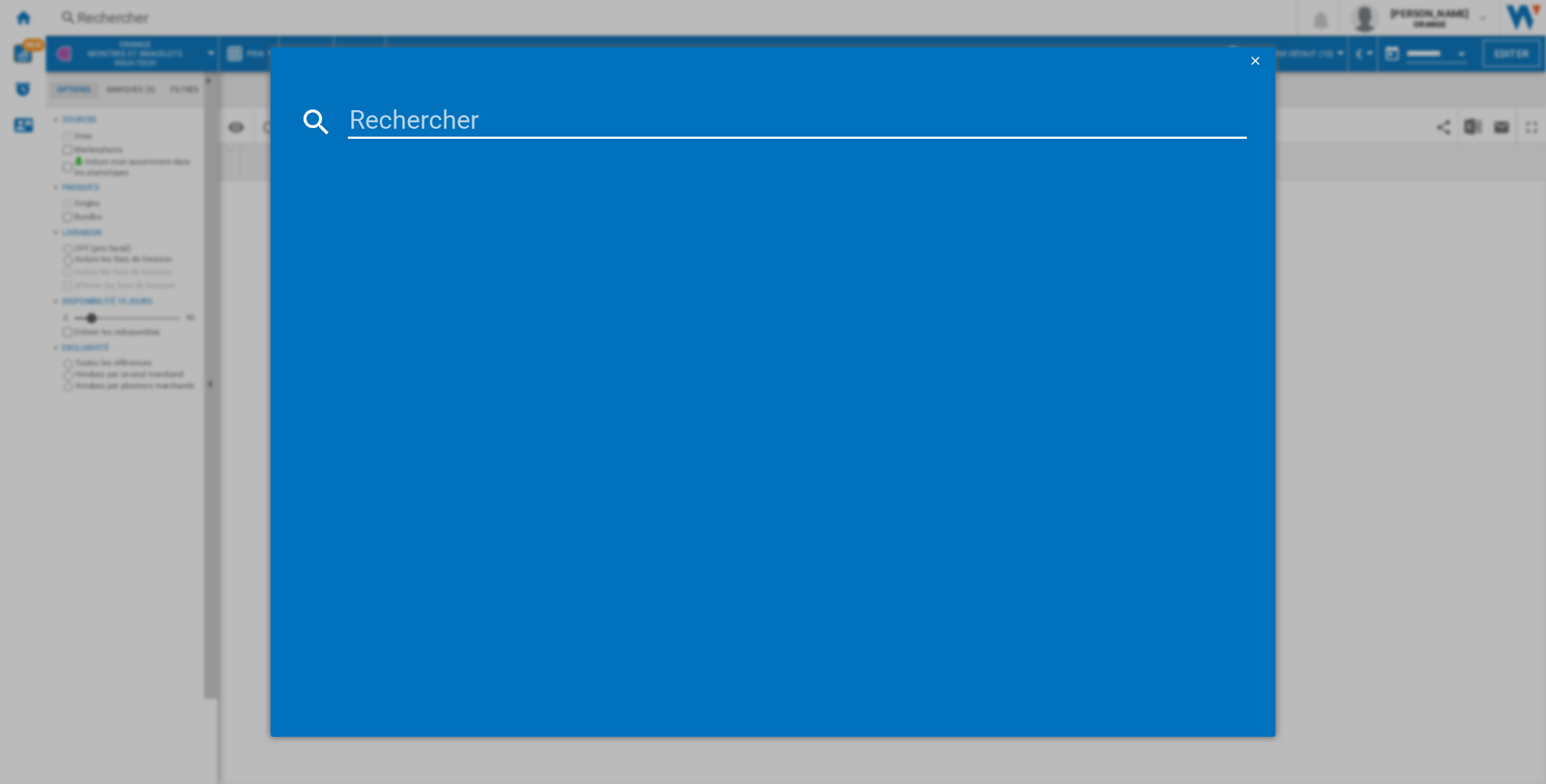
type input "XIAOMI SMART BAND9 BHR8337GL NOIR"
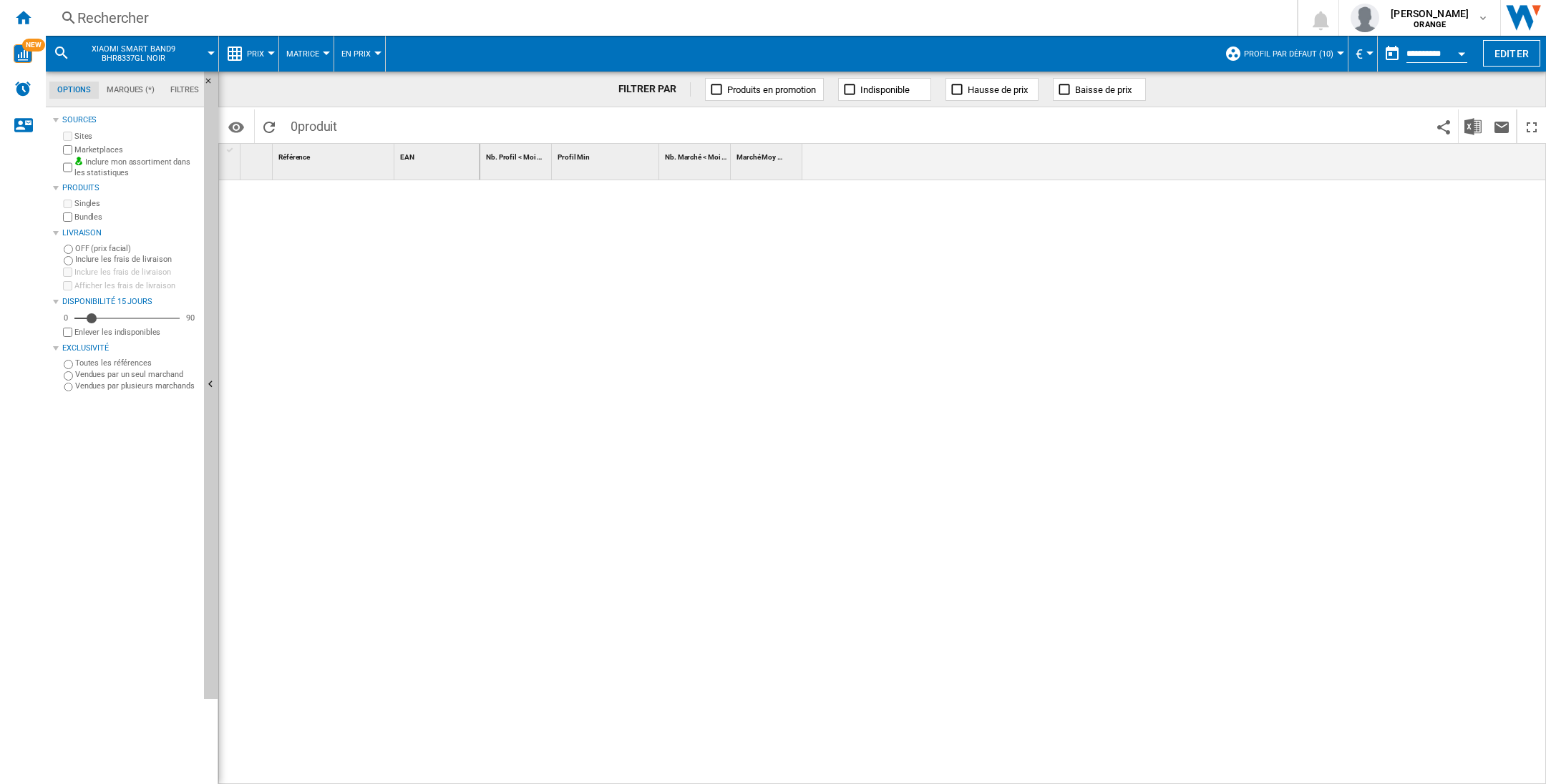
drag, startPoint x: 101, startPoint y: 333, endPoint x: 77, endPoint y: 416, distance: 86.4
click at [100, 334] on label "Enlever les indisponibles" at bounding box center [136, 332] width 124 height 10
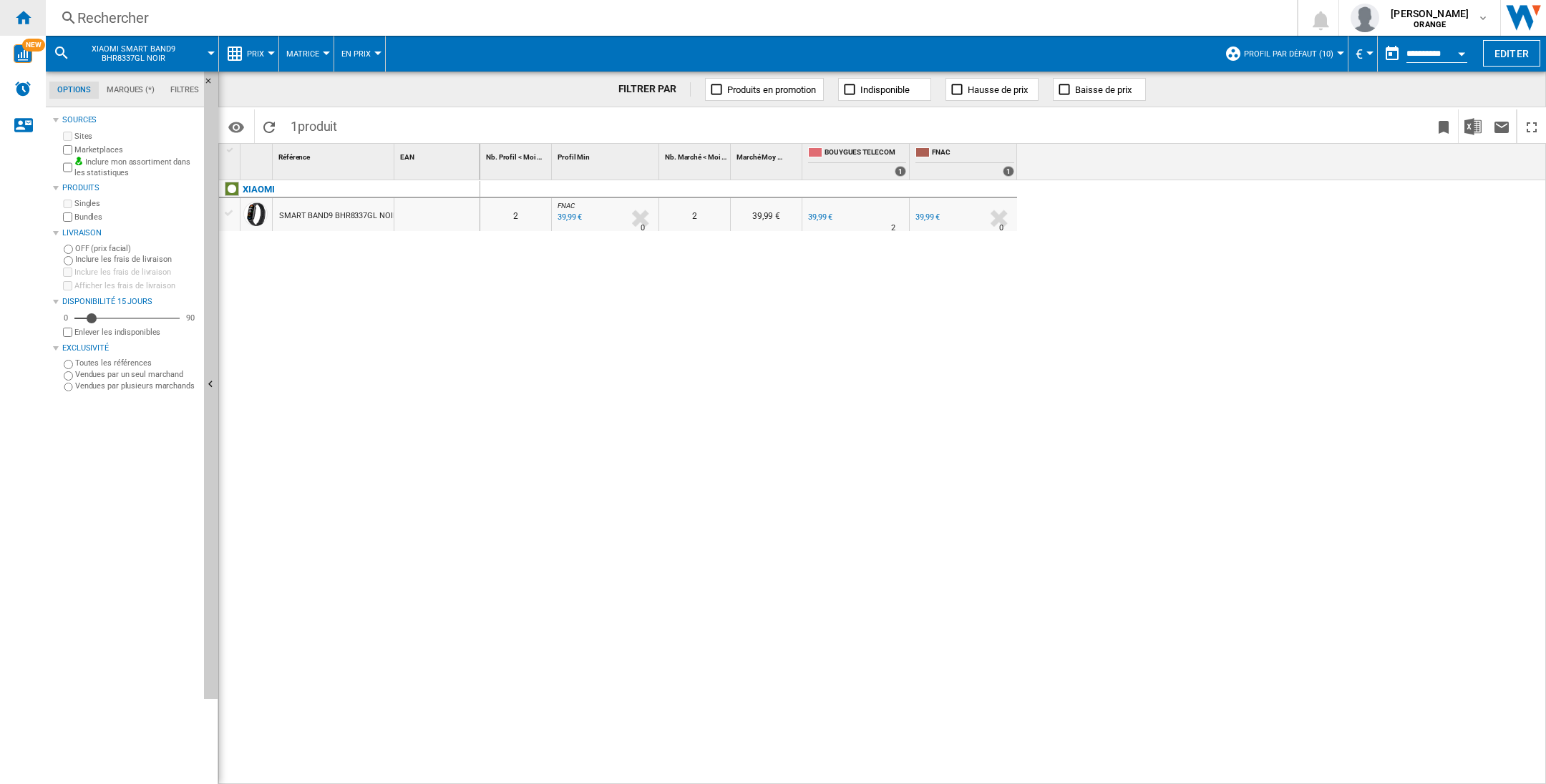
click at [28, 11] on ng-md-icon "Accueil" at bounding box center [23, 17] width 17 height 17
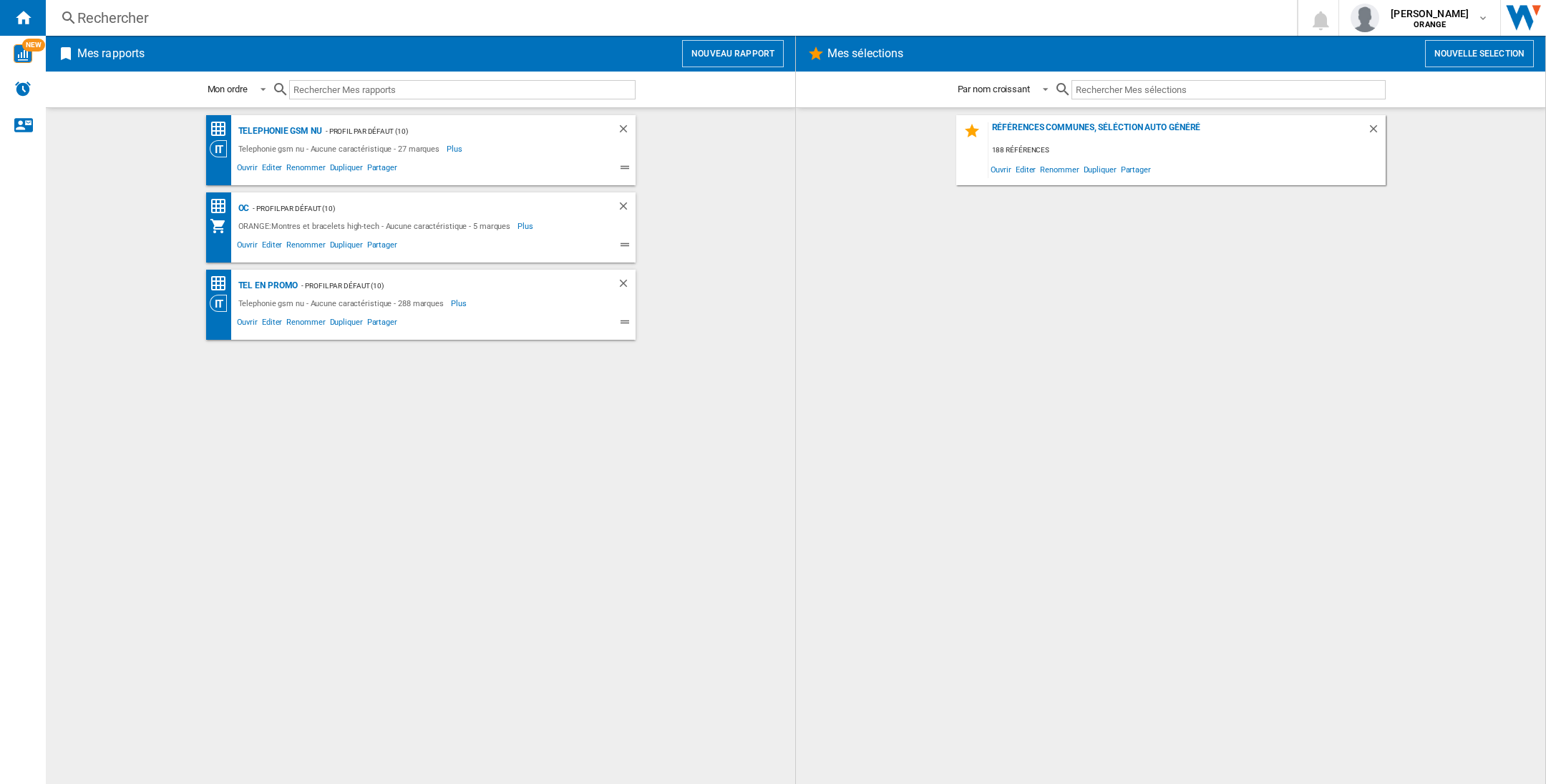
click at [275, 210] on div "- Profil par défaut (10)" at bounding box center [418, 209] width 339 height 18
click at [241, 203] on div "OC" at bounding box center [242, 209] width 15 height 18
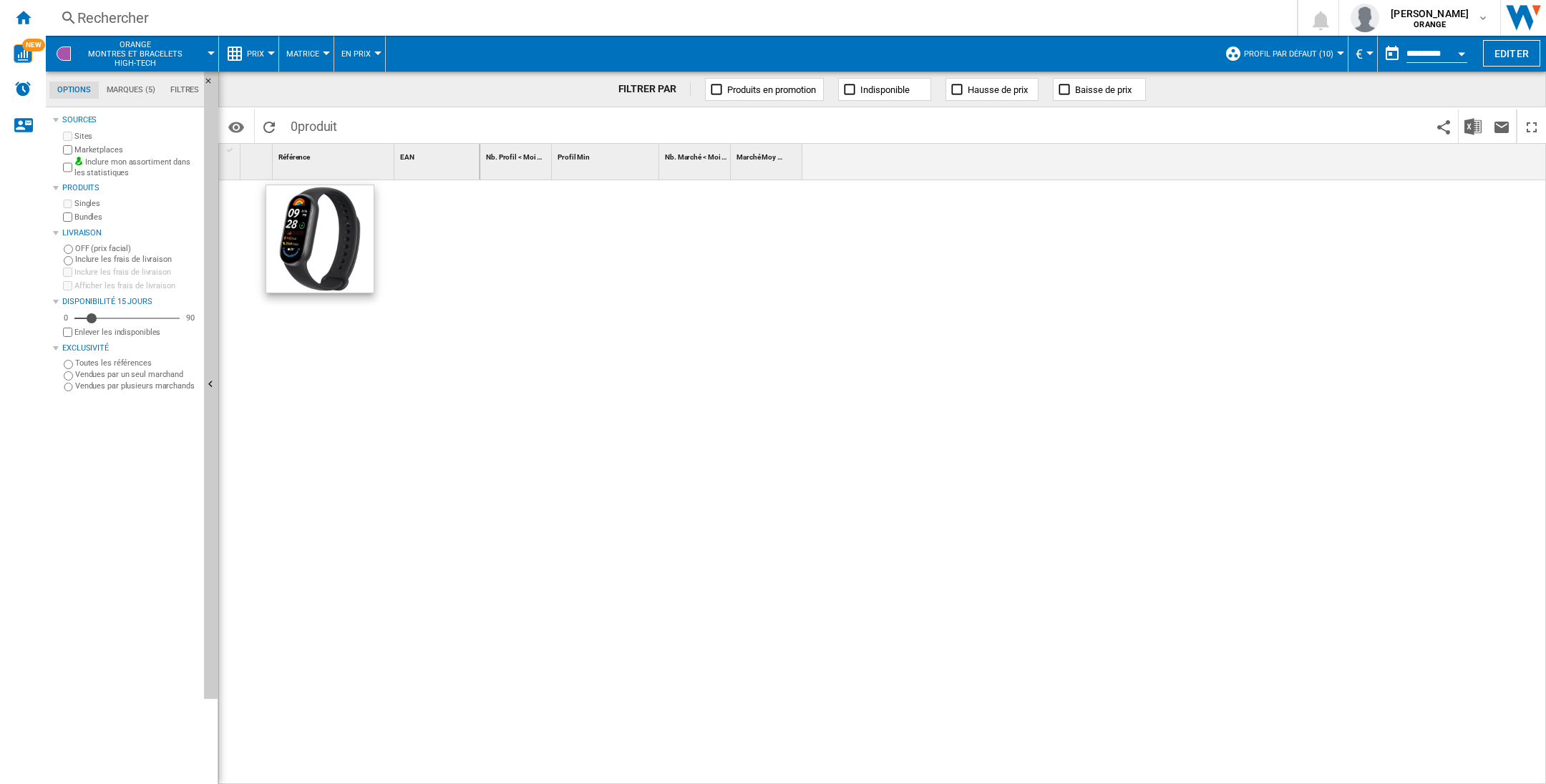
click at [764, 464] on div at bounding box center [1013, 483] width 1066 height 605
click at [613, 179] on div "Profil Min 1" at bounding box center [605, 162] width 107 height 36
click at [920, 164] on div "Nb. Profil < Moi 1 Profil Min 1 Nb. Marché < Moi 1 Marché Moy 1" at bounding box center [1013, 162] width 1066 height 36
click at [537, 212] on div at bounding box center [1013, 483] width 1066 height 605
click at [361, 236] on img at bounding box center [320, 238] width 107 height 107
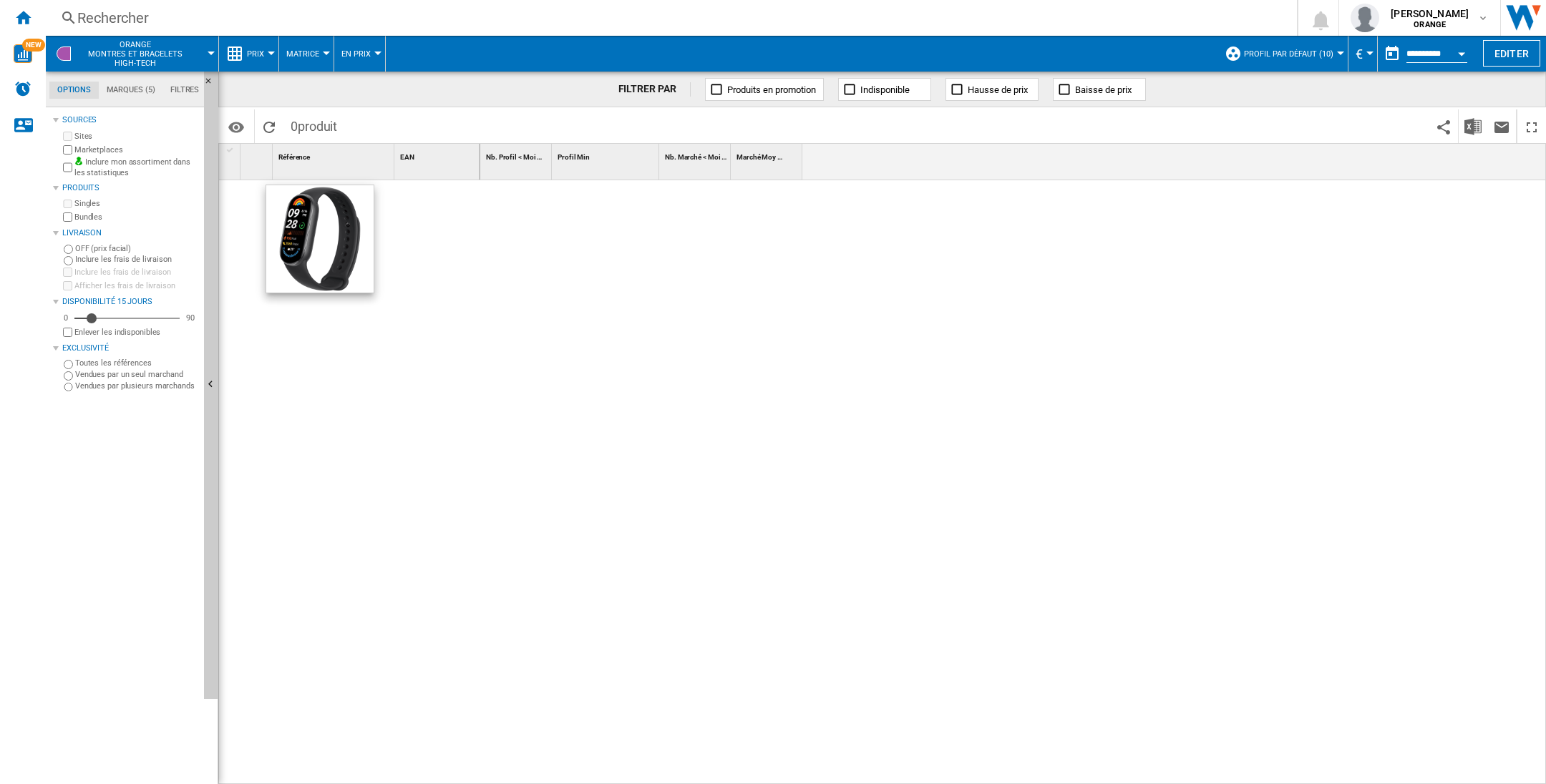
click at [329, 230] on img at bounding box center [320, 238] width 107 height 107
click at [98, 328] on label "Enlever les indisponibles" at bounding box center [136, 332] width 124 height 10
click at [1368, 51] on div "Currency" at bounding box center [1370, 53] width 8 height 4
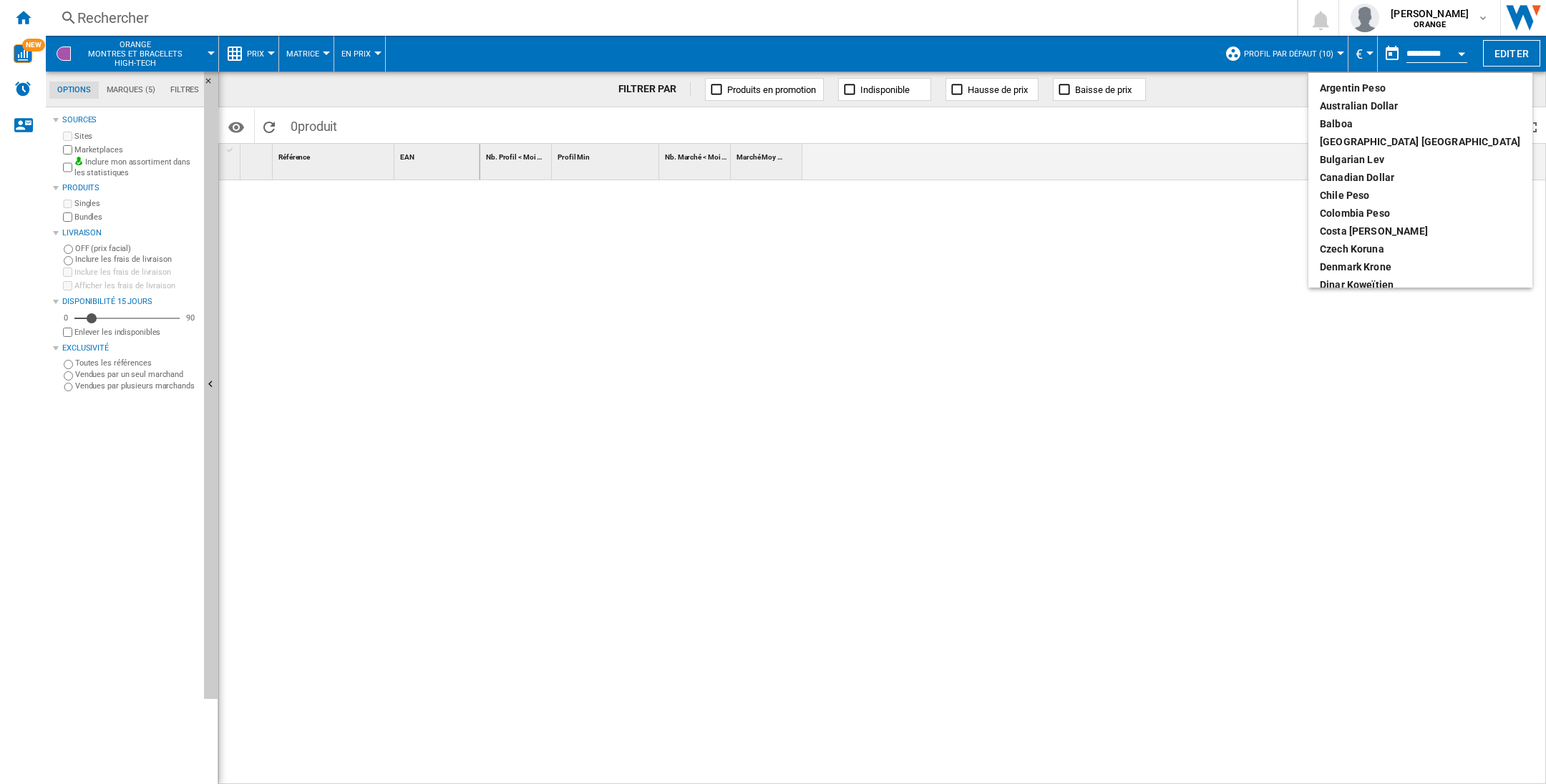
click at [1368, 51] on md-backdrop at bounding box center [773, 392] width 1546 height 784
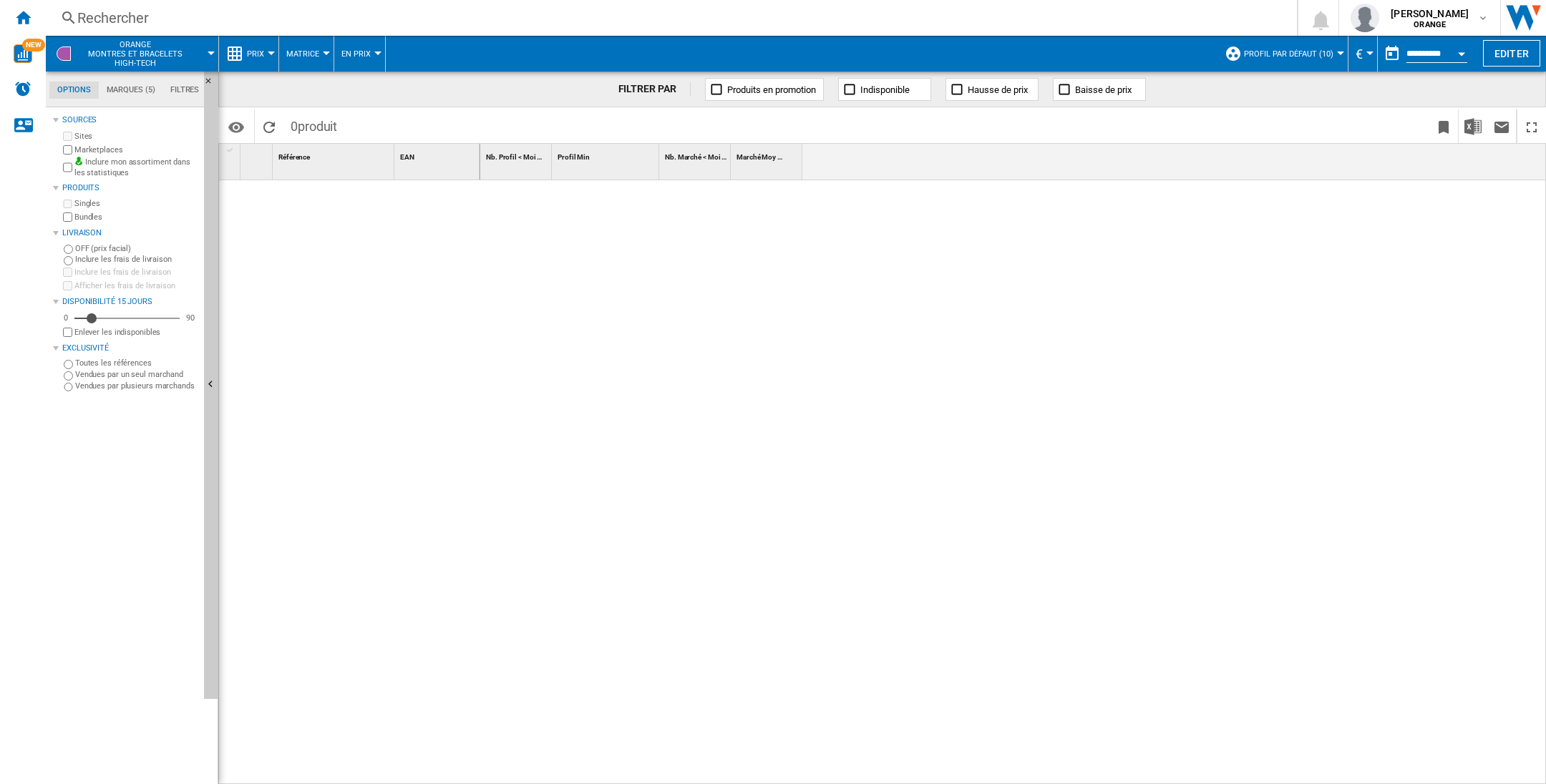
click at [1334, 60] on button "Profil par défaut (10)" at bounding box center [1292, 54] width 97 height 36
click at [608, 402] on md-backdrop at bounding box center [773, 392] width 1546 height 784
click at [24, 22] on ng-md-icon "Accueil" at bounding box center [23, 17] width 17 height 17
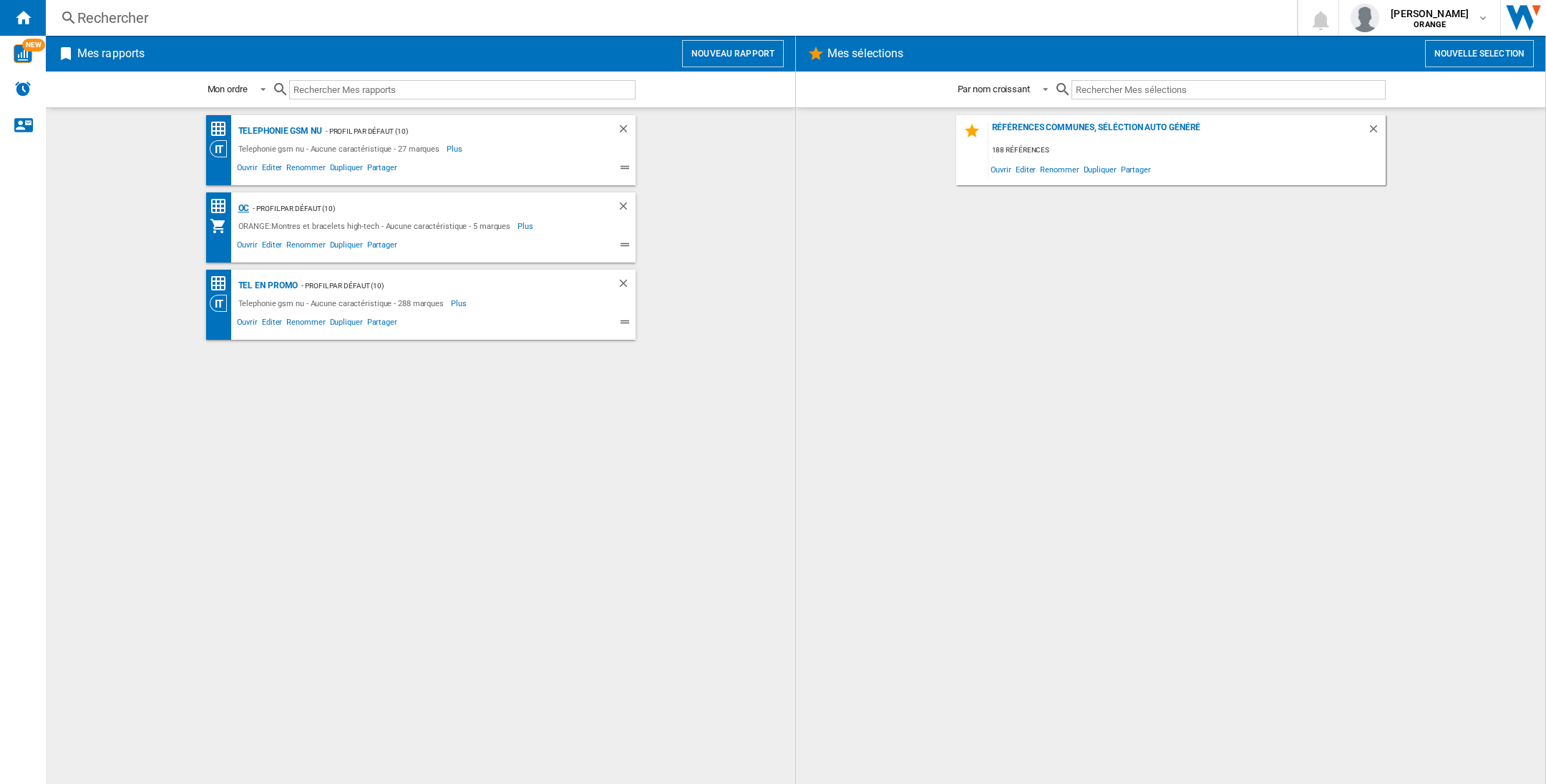
click at [239, 209] on div "OC" at bounding box center [242, 209] width 15 height 18
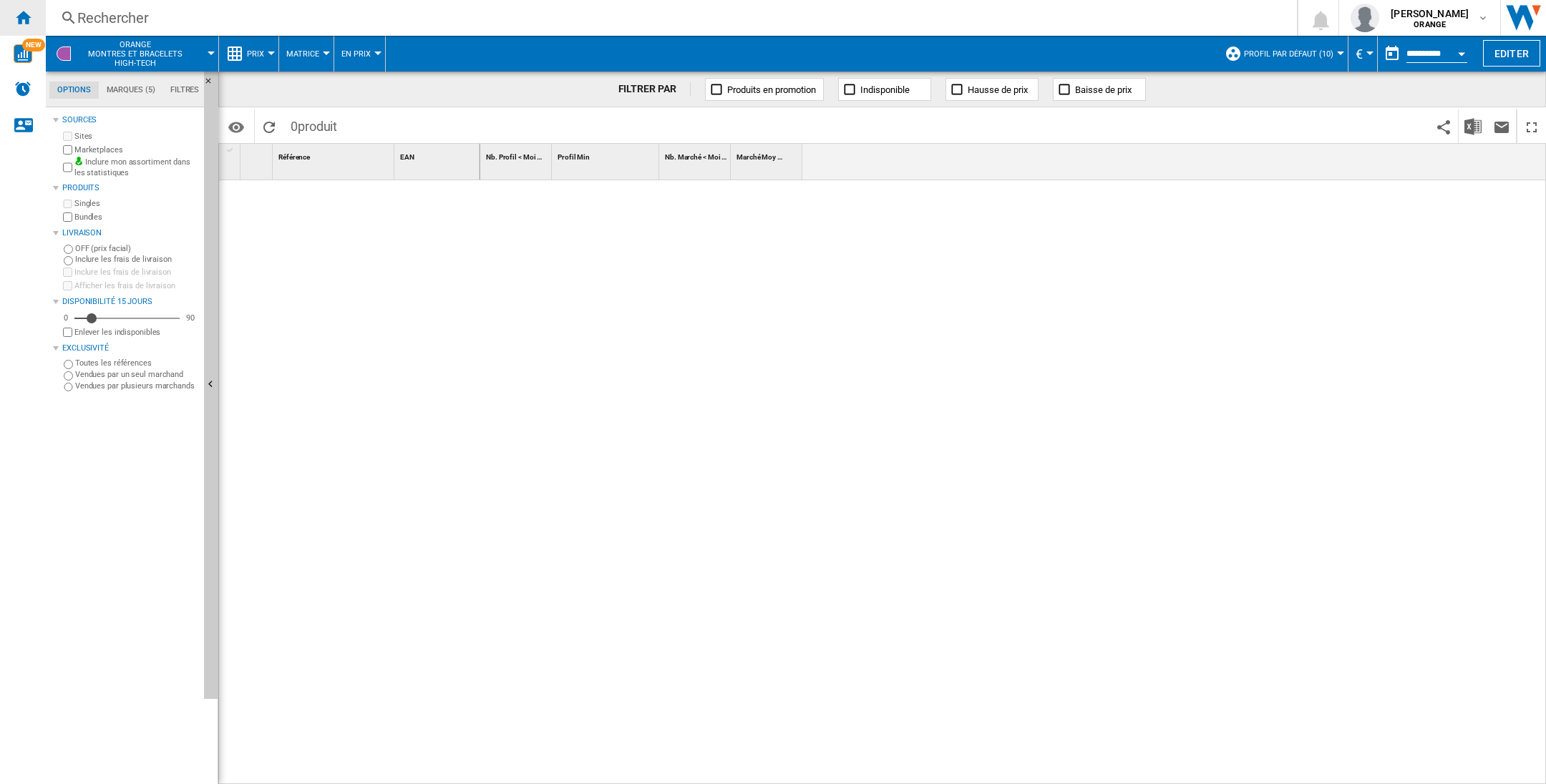
click at [24, 26] on div "Accueil" at bounding box center [23, 18] width 46 height 36
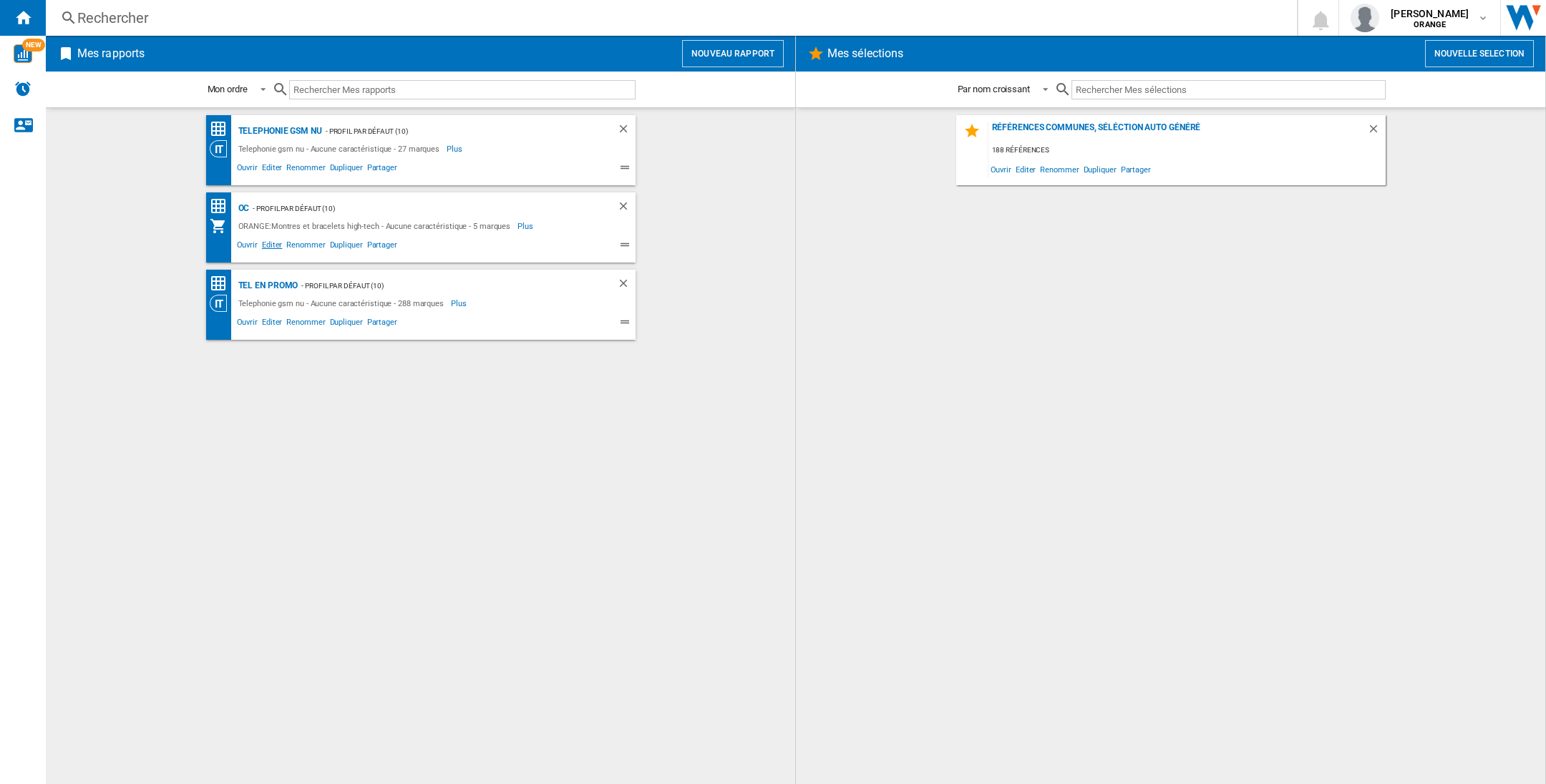
click at [275, 243] on span "Editer" at bounding box center [272, 246] width 25 height 17
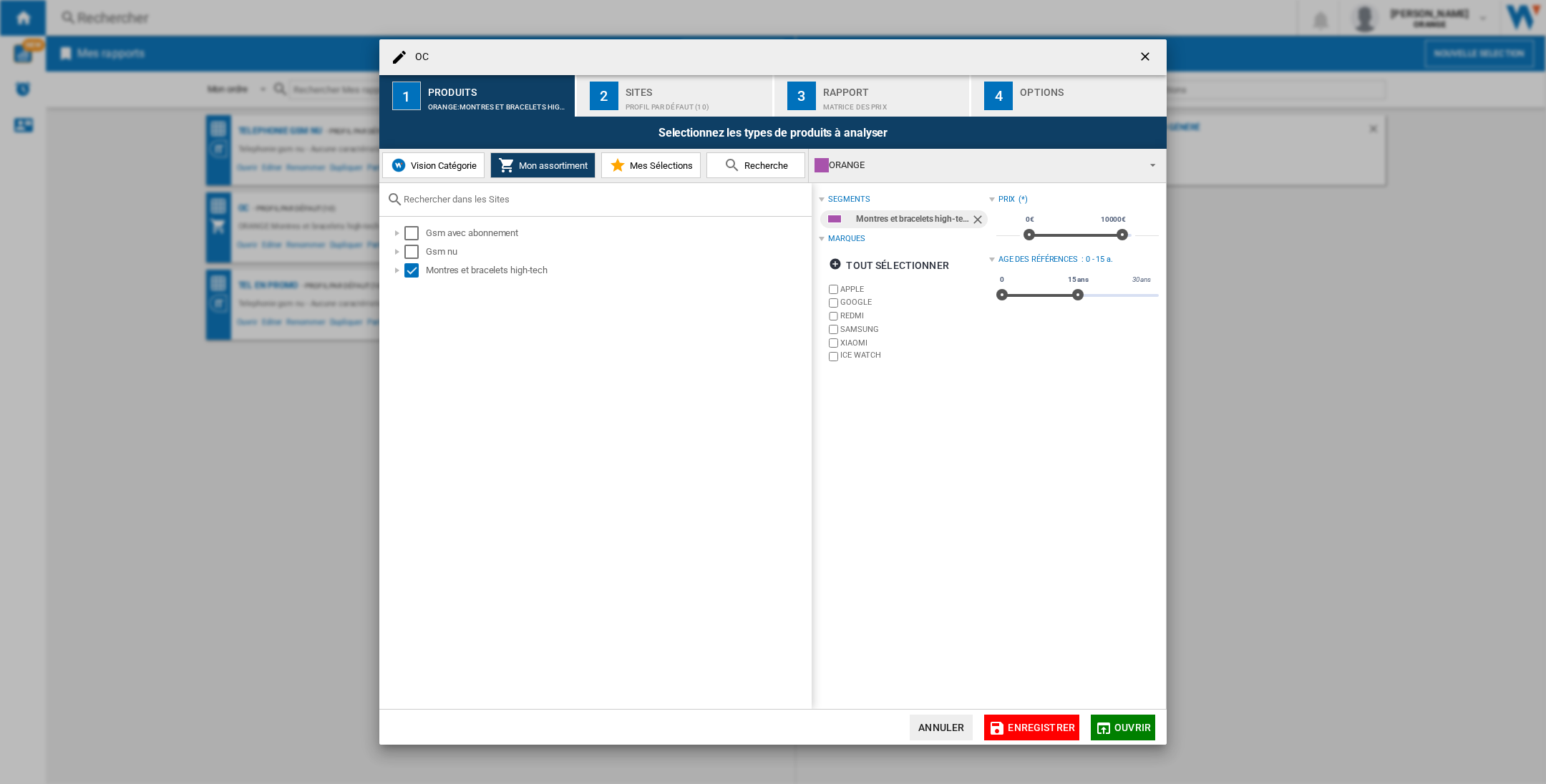
click at [453, 170] on span "Vision Catégorie" at bounding box center [441, 165] width 69 height 10
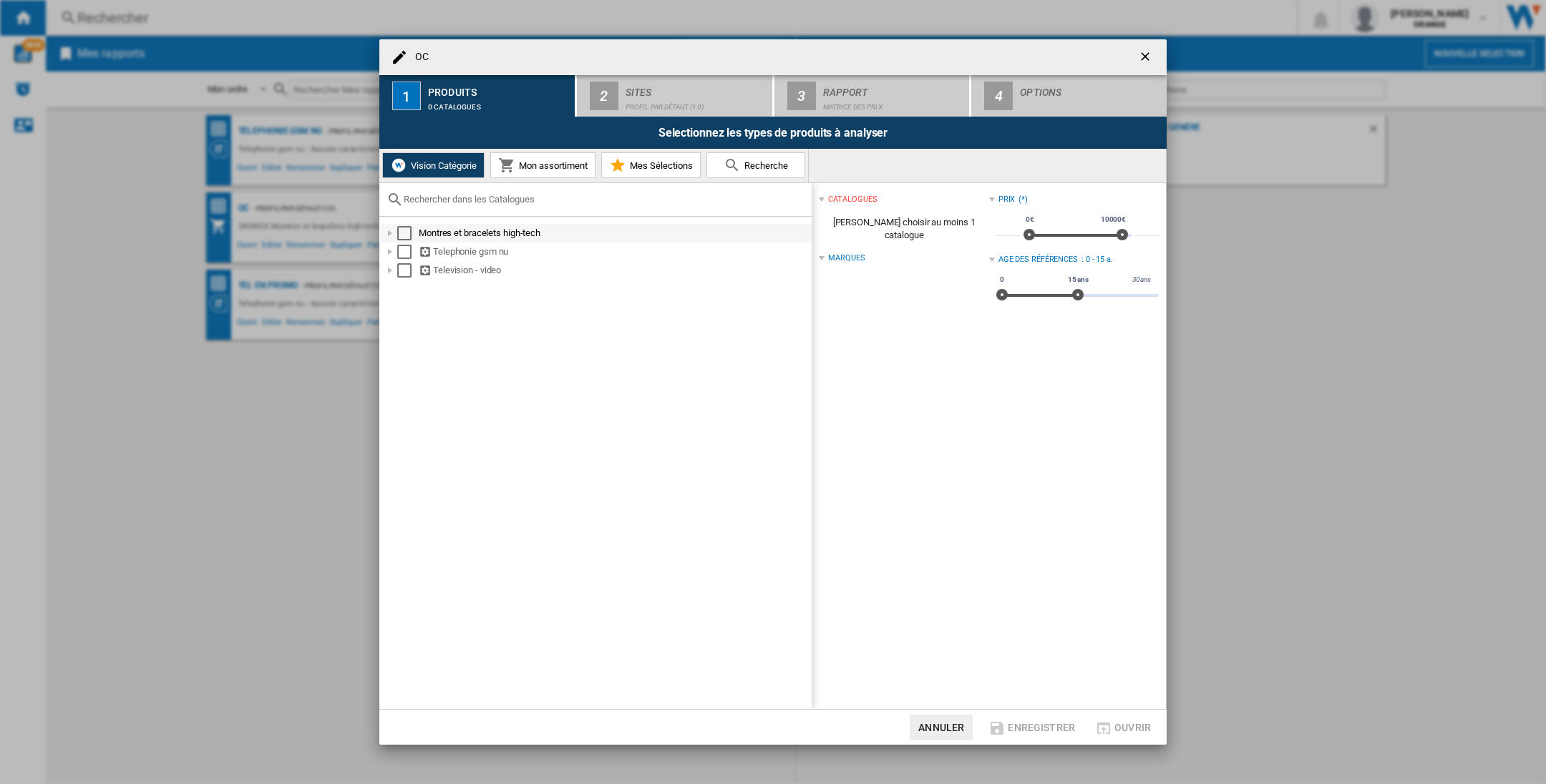
click at [400, 228] on div "Select" at bounding box center [404, 232] width 14 height 14
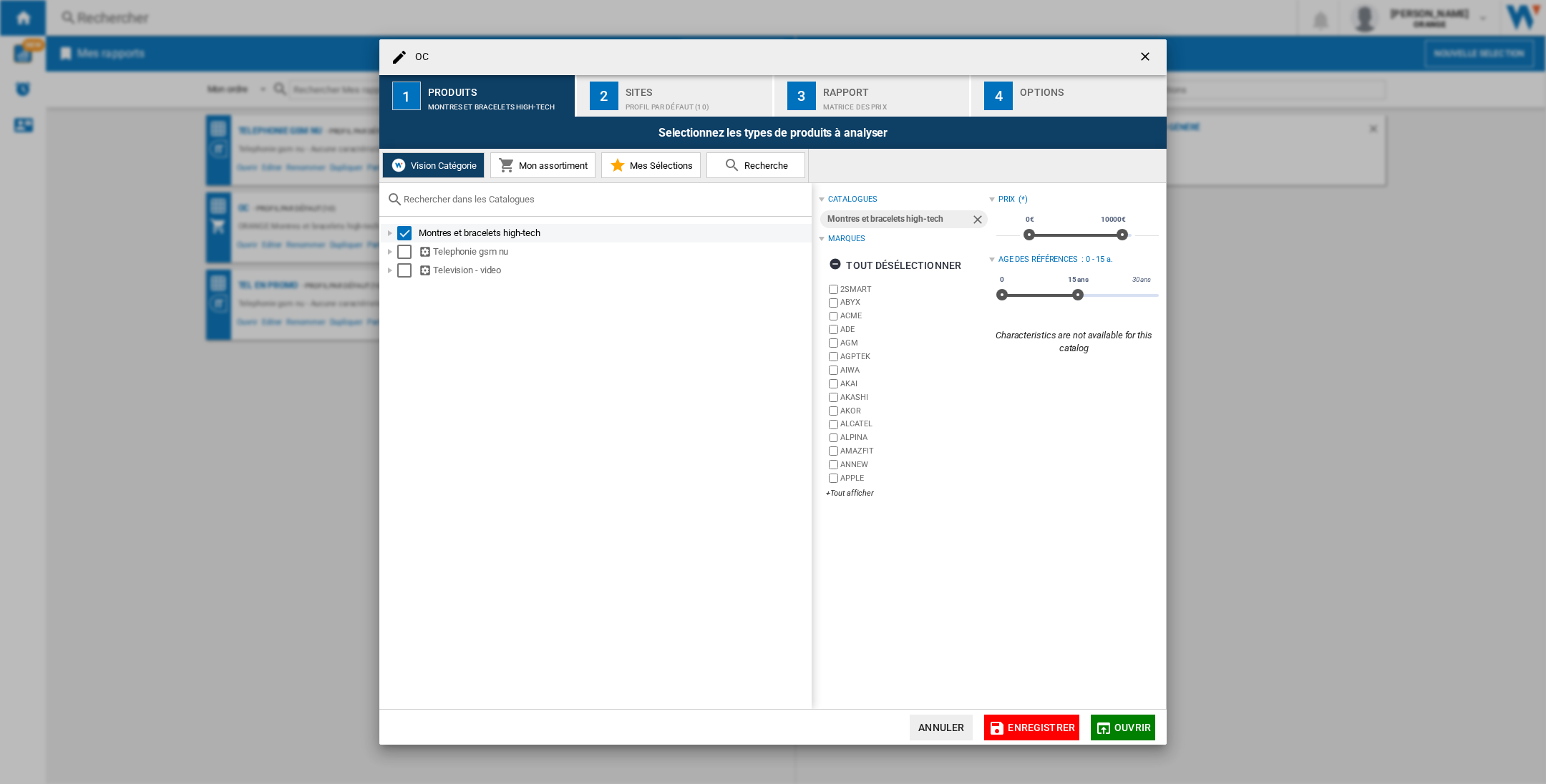
click at [387, 231] on div at bounding box center [390, 232] width 14 height 14
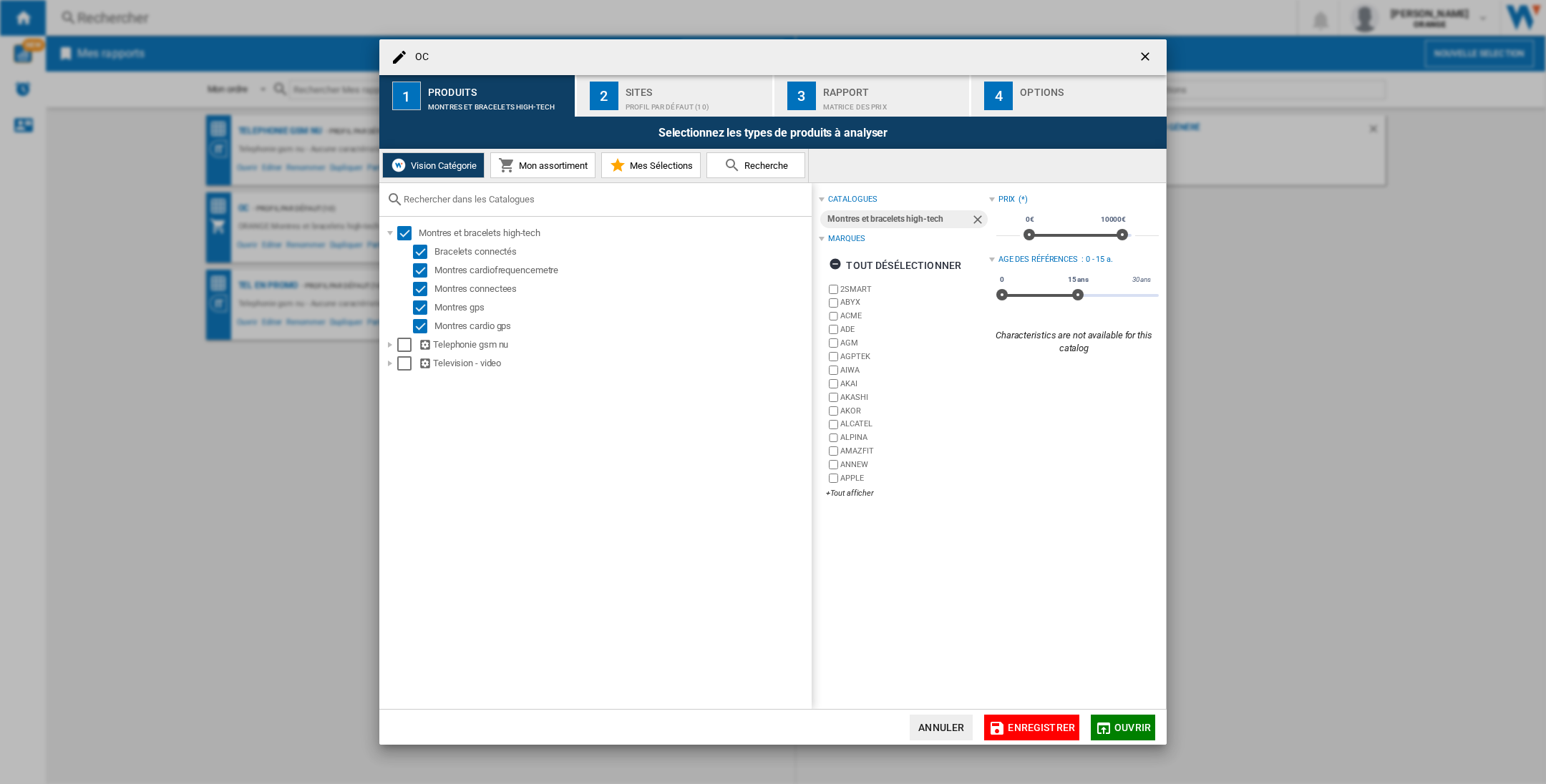
click at [652, 103] on div "Profil par défaut (10)" at bounding box center [695, 103] width 141 height 15
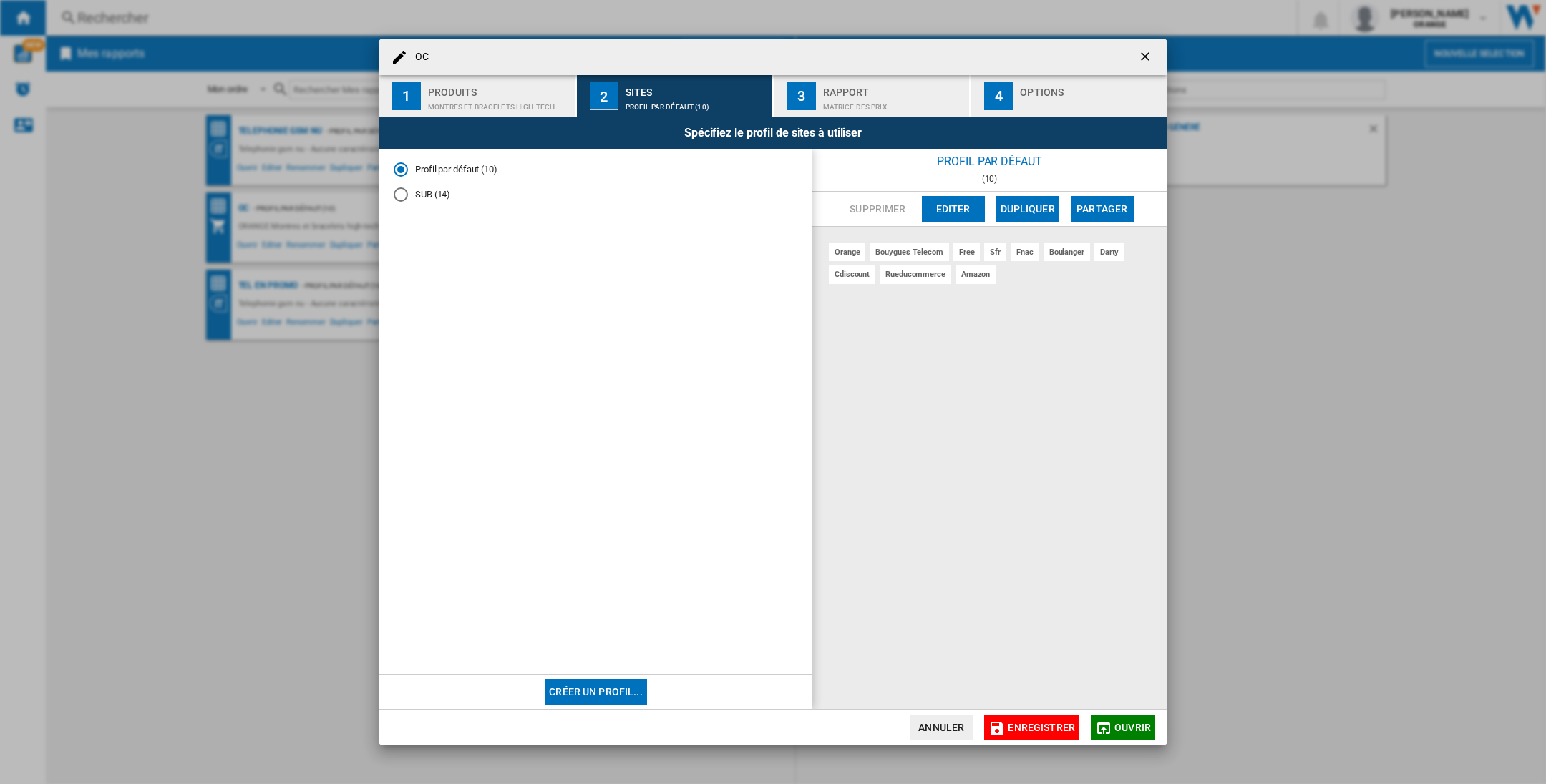
click at [611, 693] on button "Créer un profil..." at bounding box center [596, 691] width 102 height 26
click at [597, 692] on button "Créer un profil..." at bounding box center [596, 691] width 102 height 26
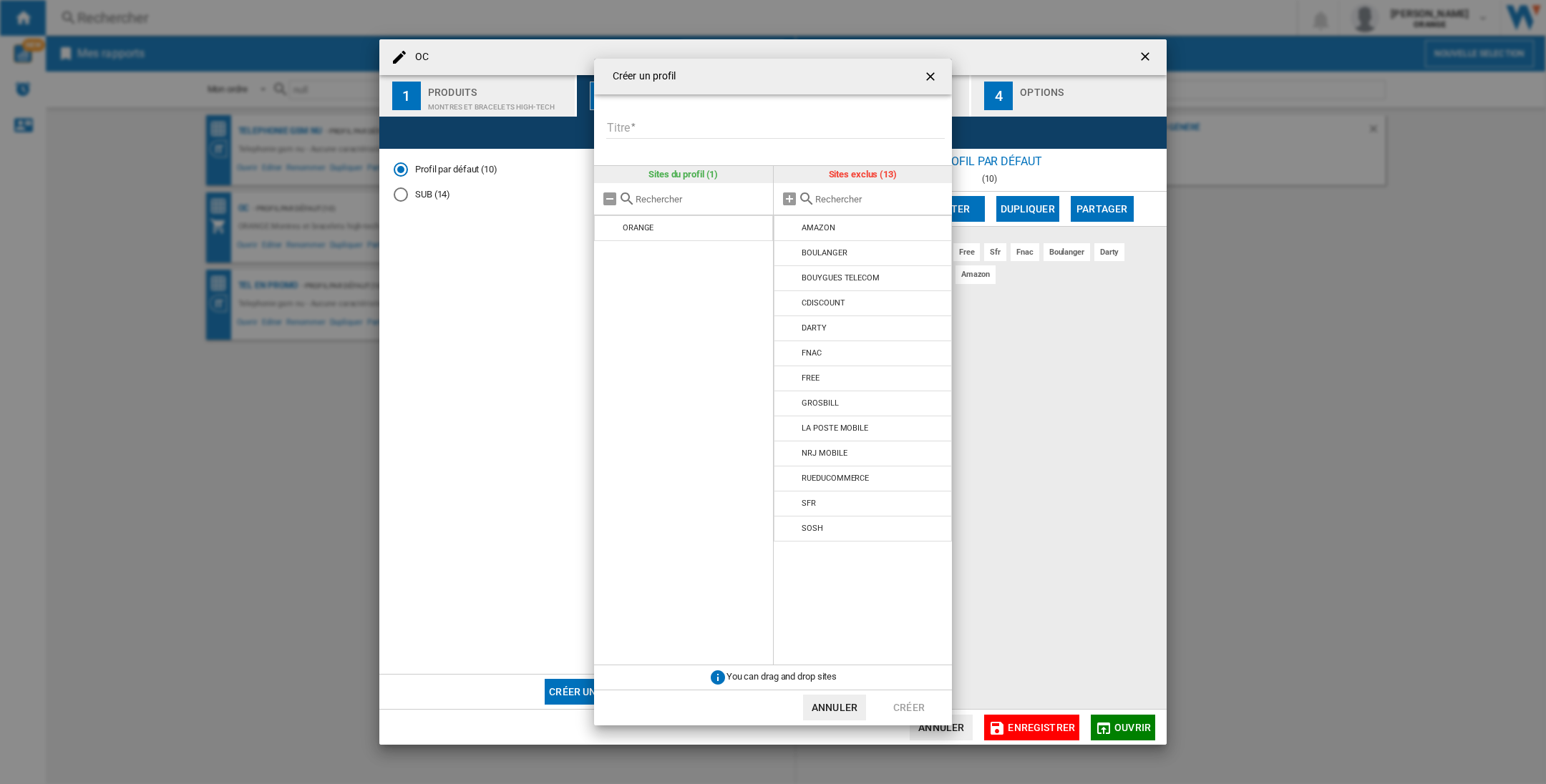
click at [666, 127] on input "Titre" at bounding box center [775, 128] width 339 height 22
type input "****"
click at [902, 706] on button "Créer" at bounding box center [909, 707] width 63 height 26
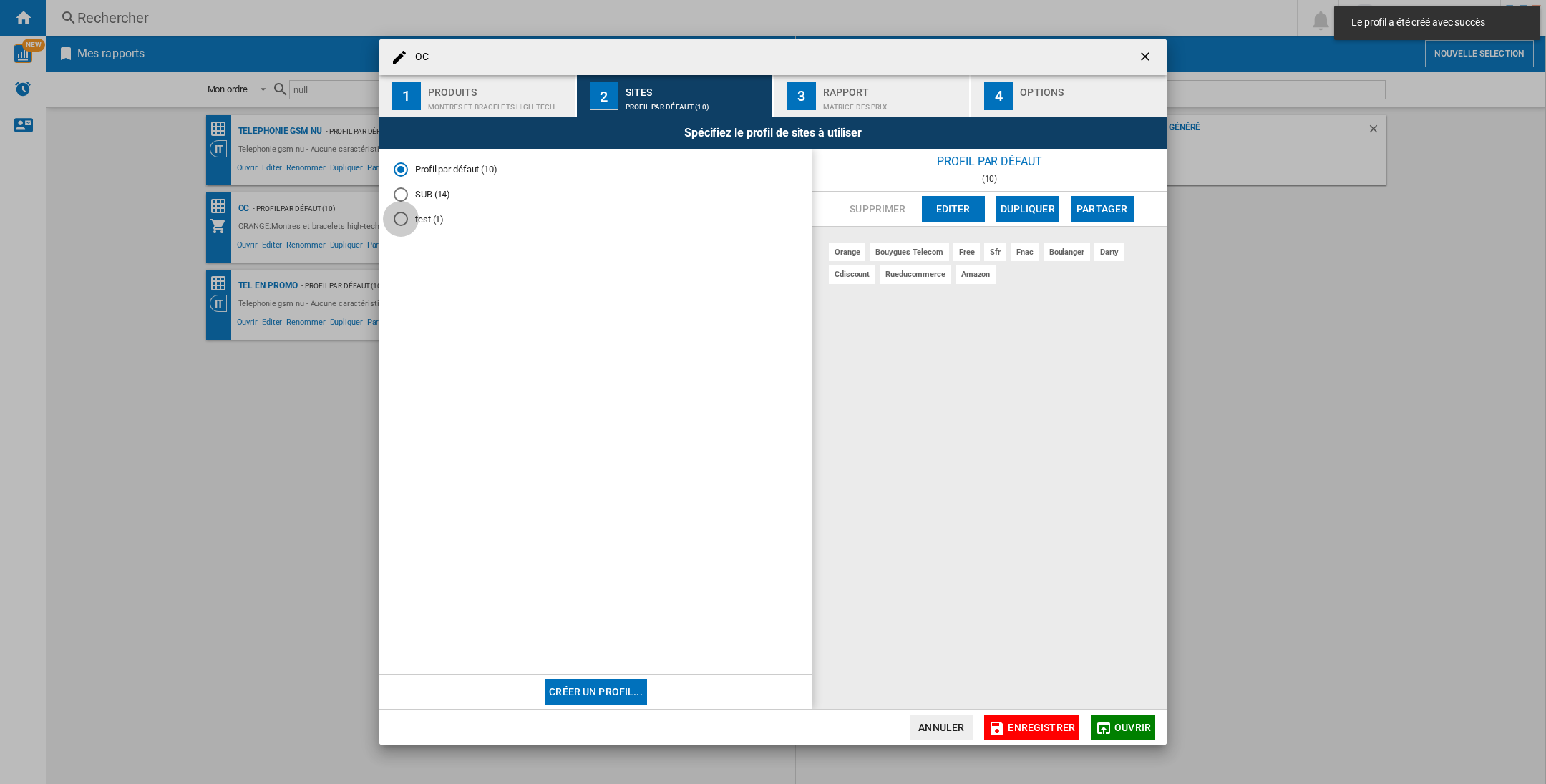
click at [401, 214] on div "test (1)" at bounding box center [400, 218] width 14 height 14
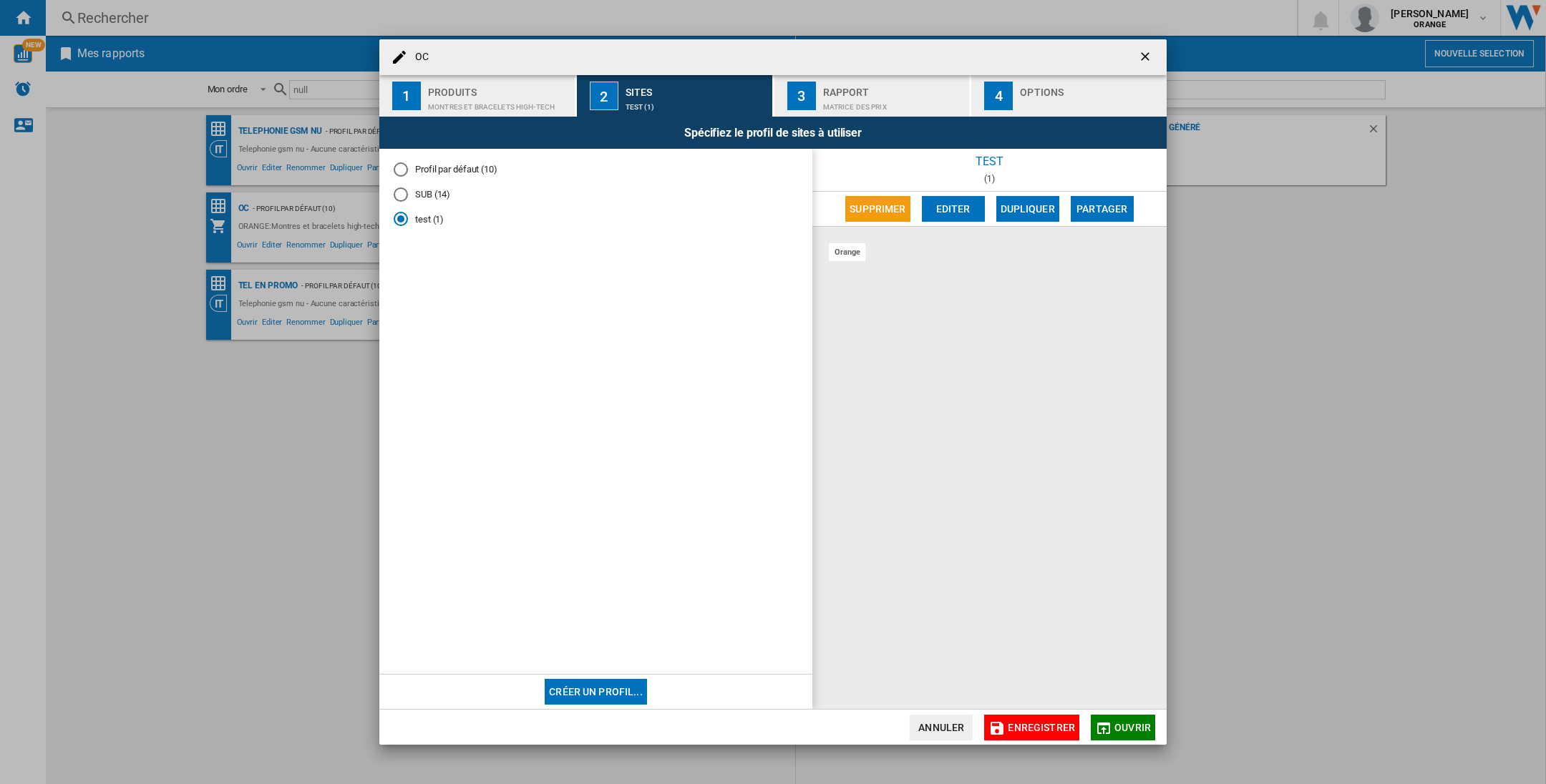
click at [1127, 724] on span "Ouvrir" at bounding box center [1132, 727] width 36 height 11
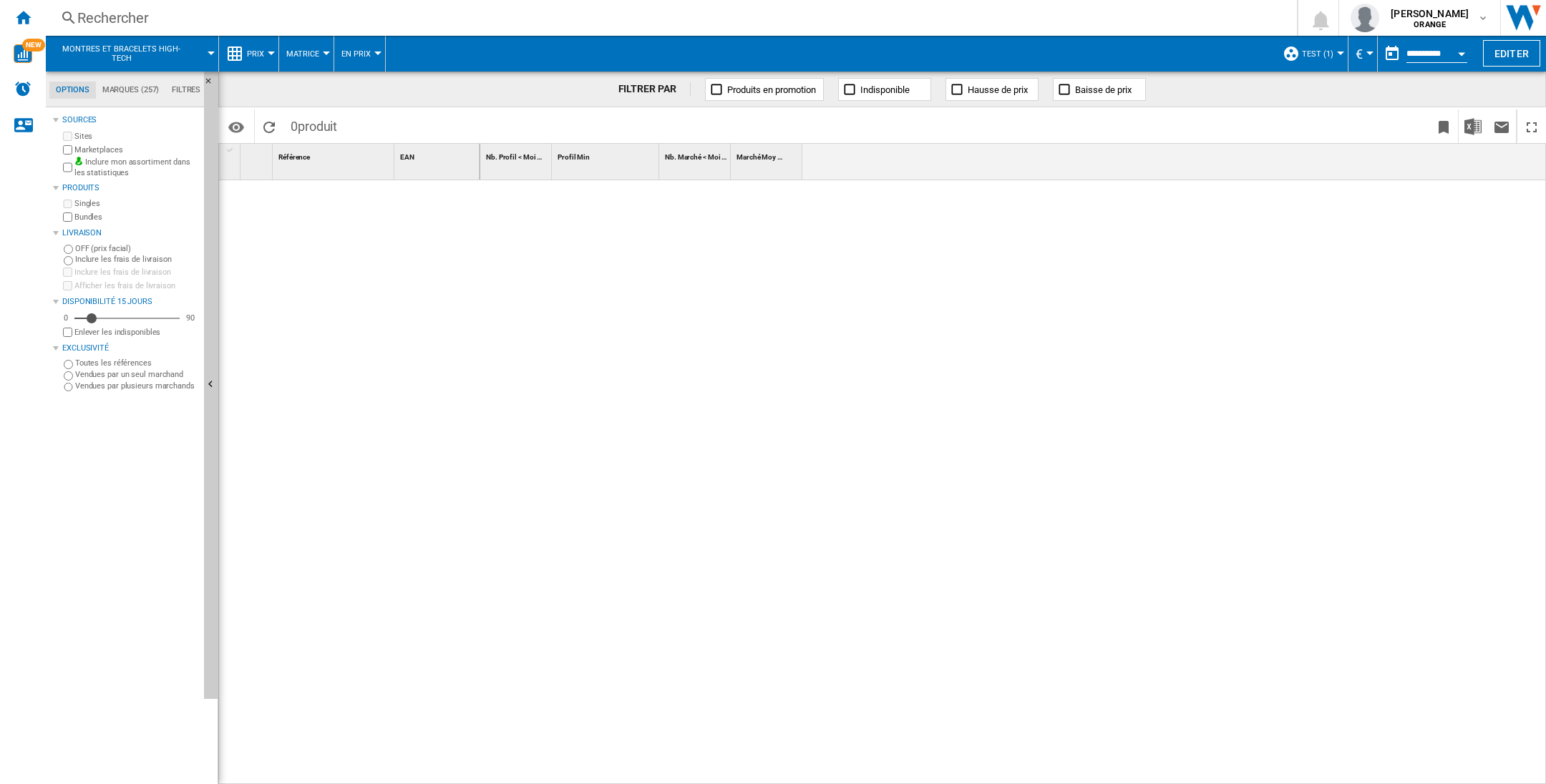
click at [130, 49] on span "Montres et bracelets high-tech" at bounding box center [121, 54] width 125 height 19
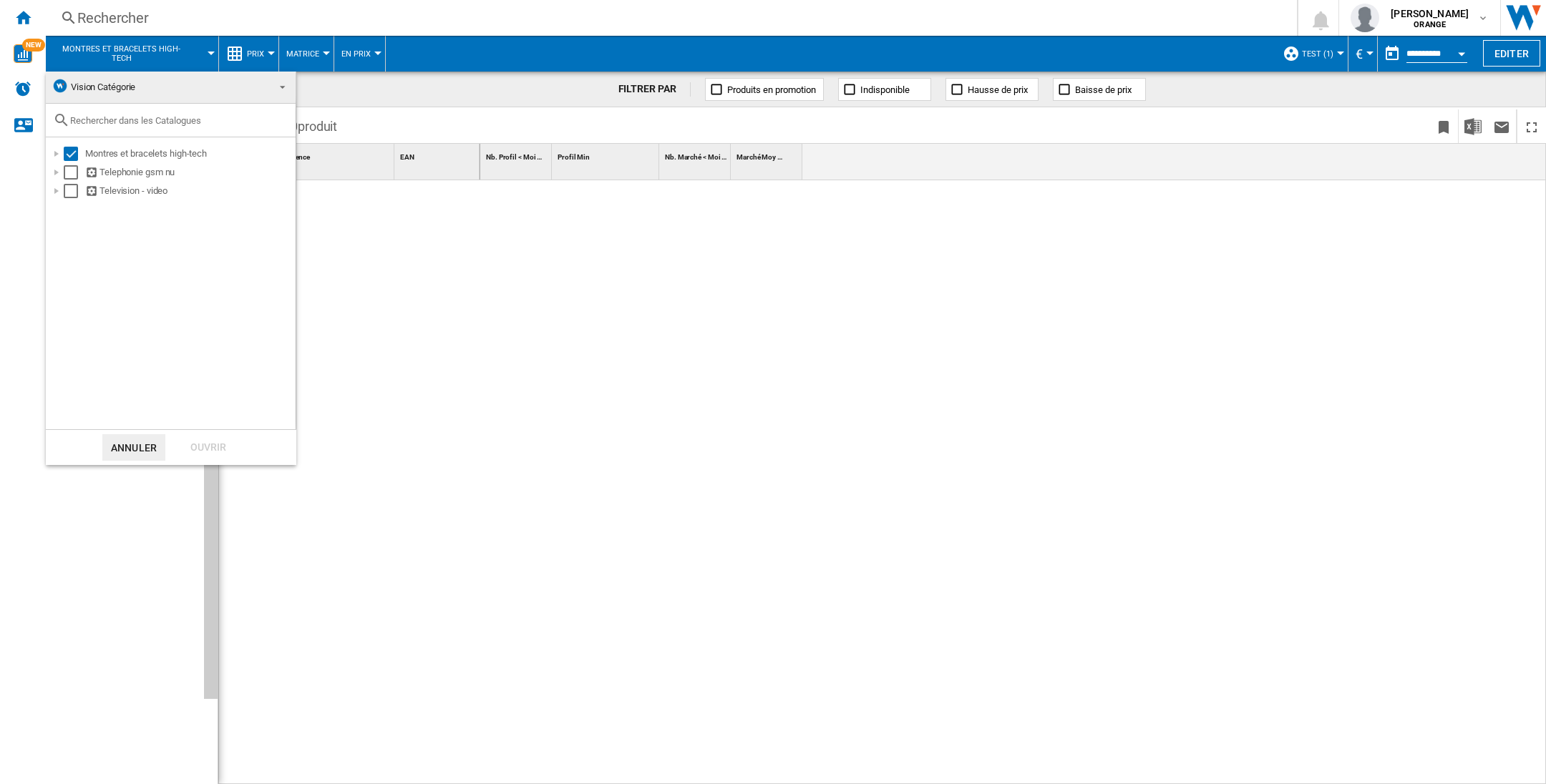
click at [130, 49] on md-backdrop at bounding box center [773, 392] width 1546 height 784
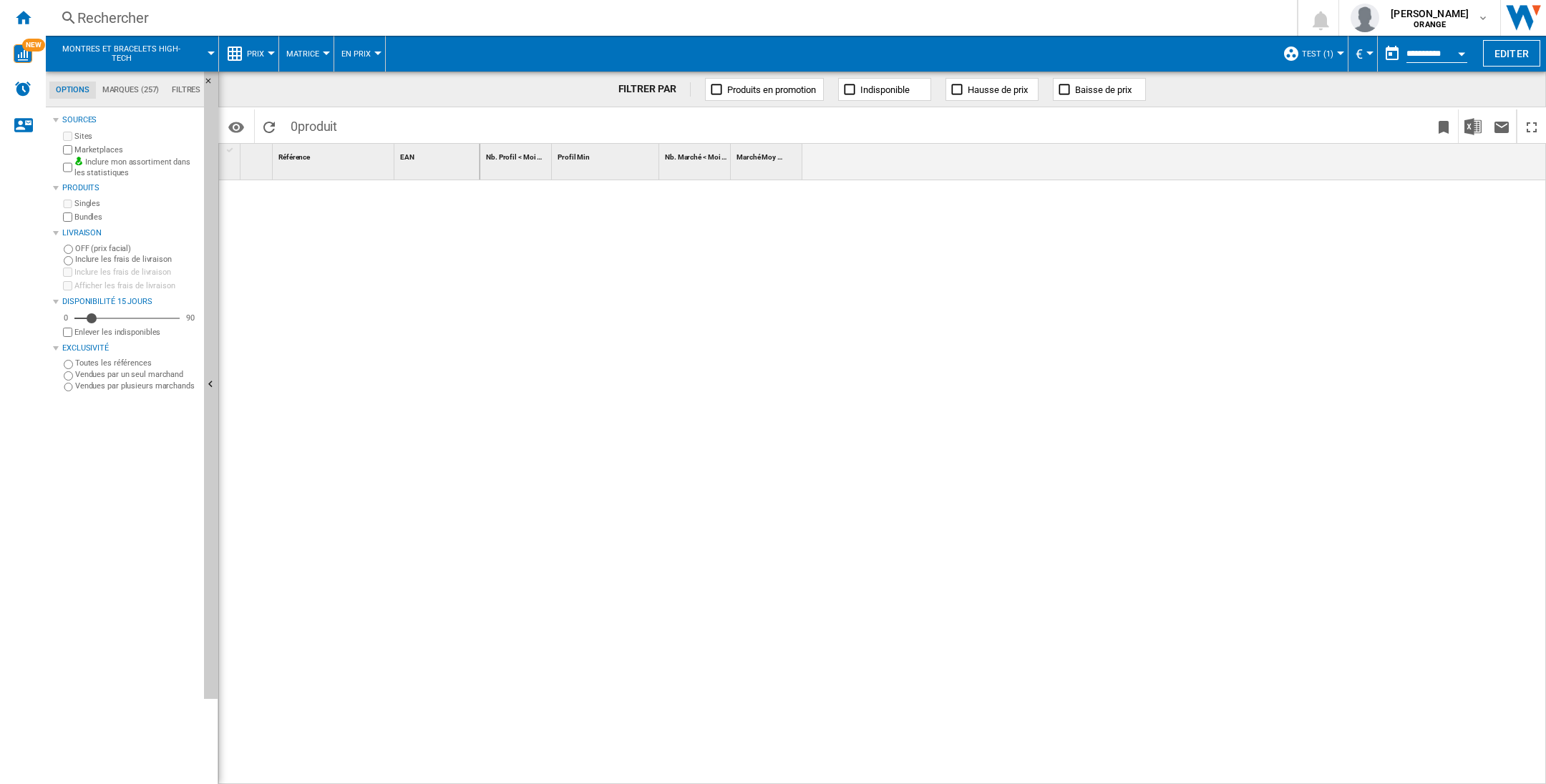
click at [138, 47] on span "Montres et bracelets high-tech" at bounding box center [121, 54] width 125 height 19
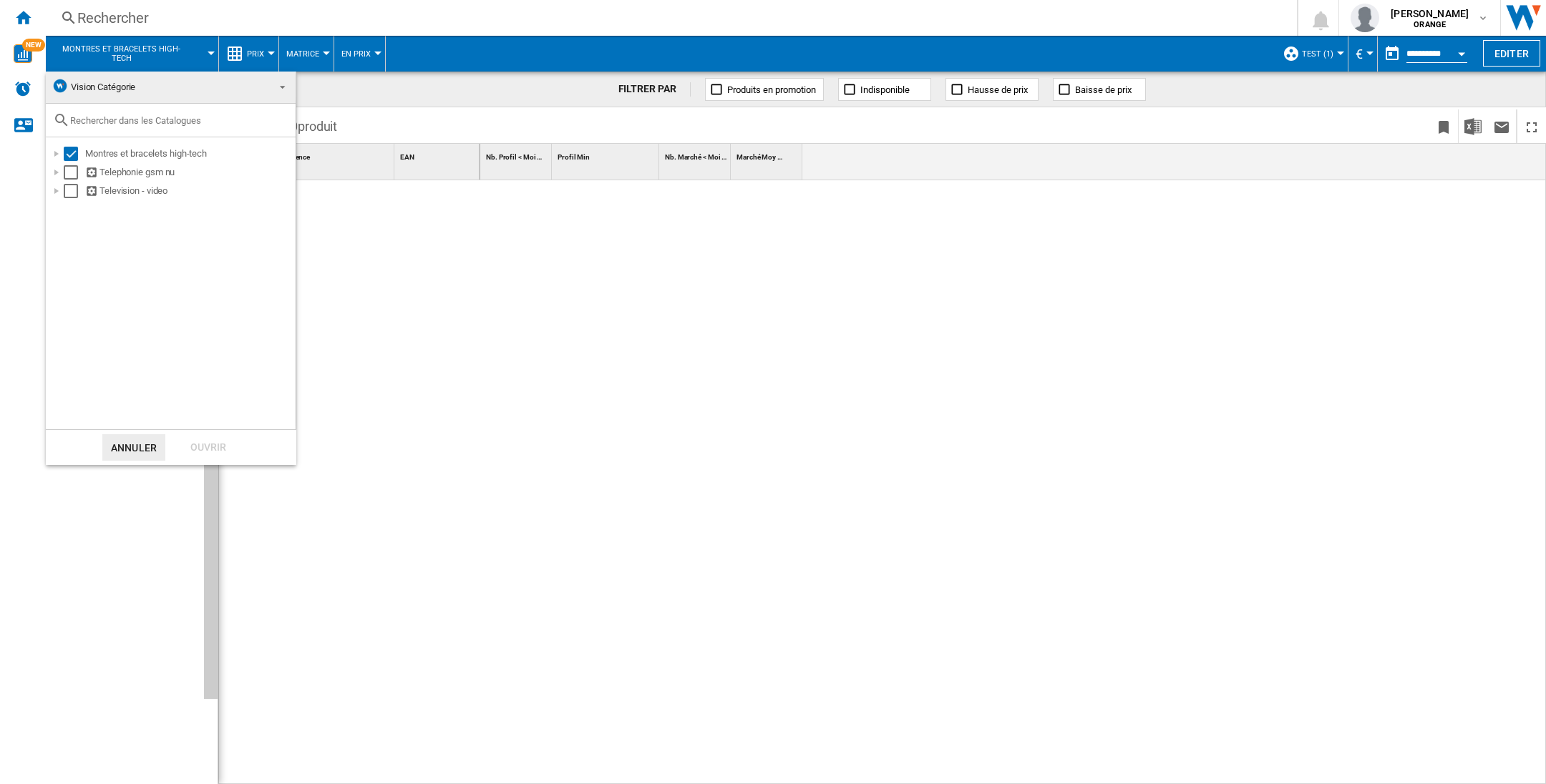
click at [538, 322] on md-backdrop at bounding box center [773, 392] width 1546 height 784
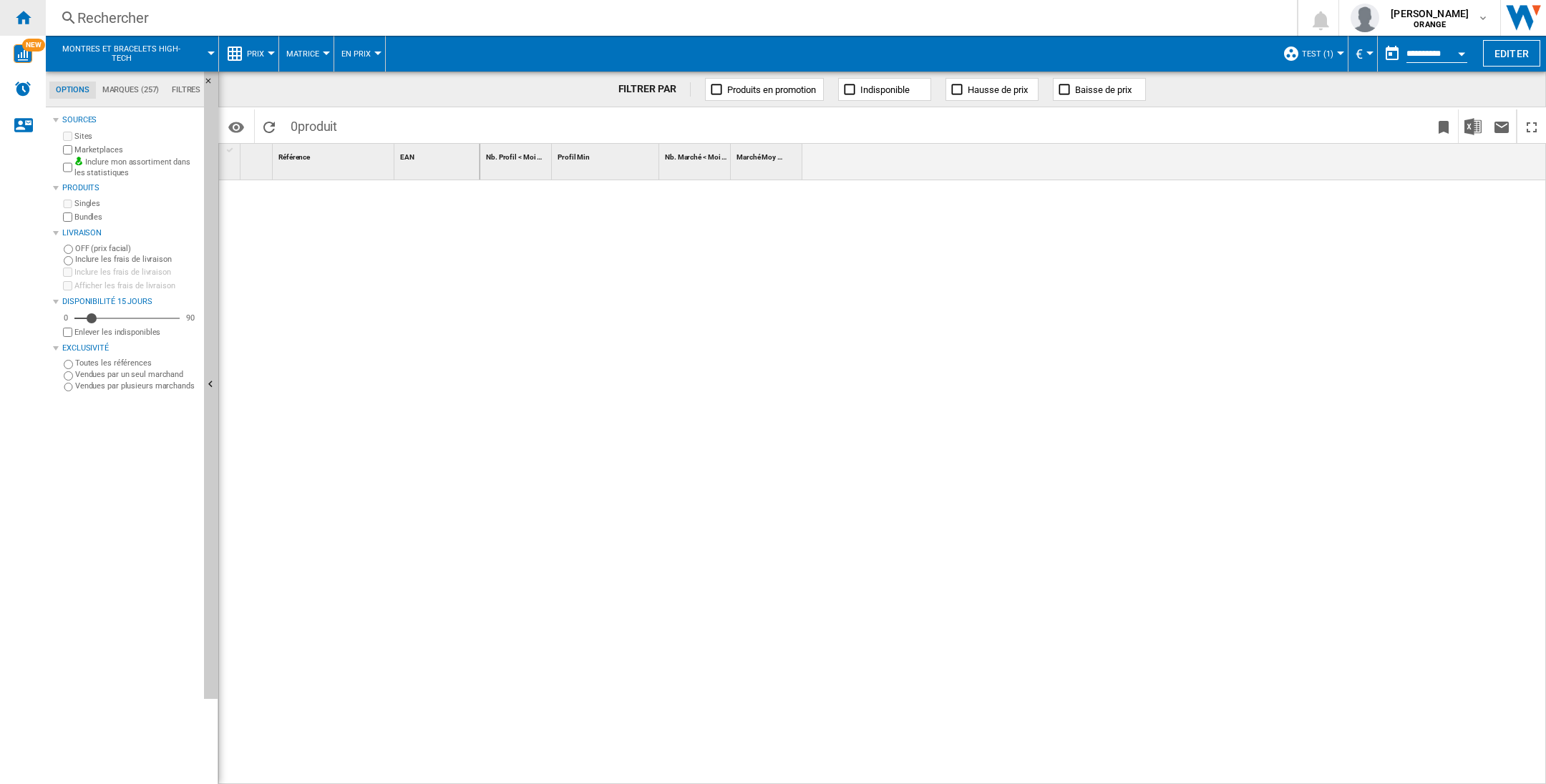
click at [16, 22] on ng-md-icon "Accueil" at bounding box center [23, 17] width 17 height 17
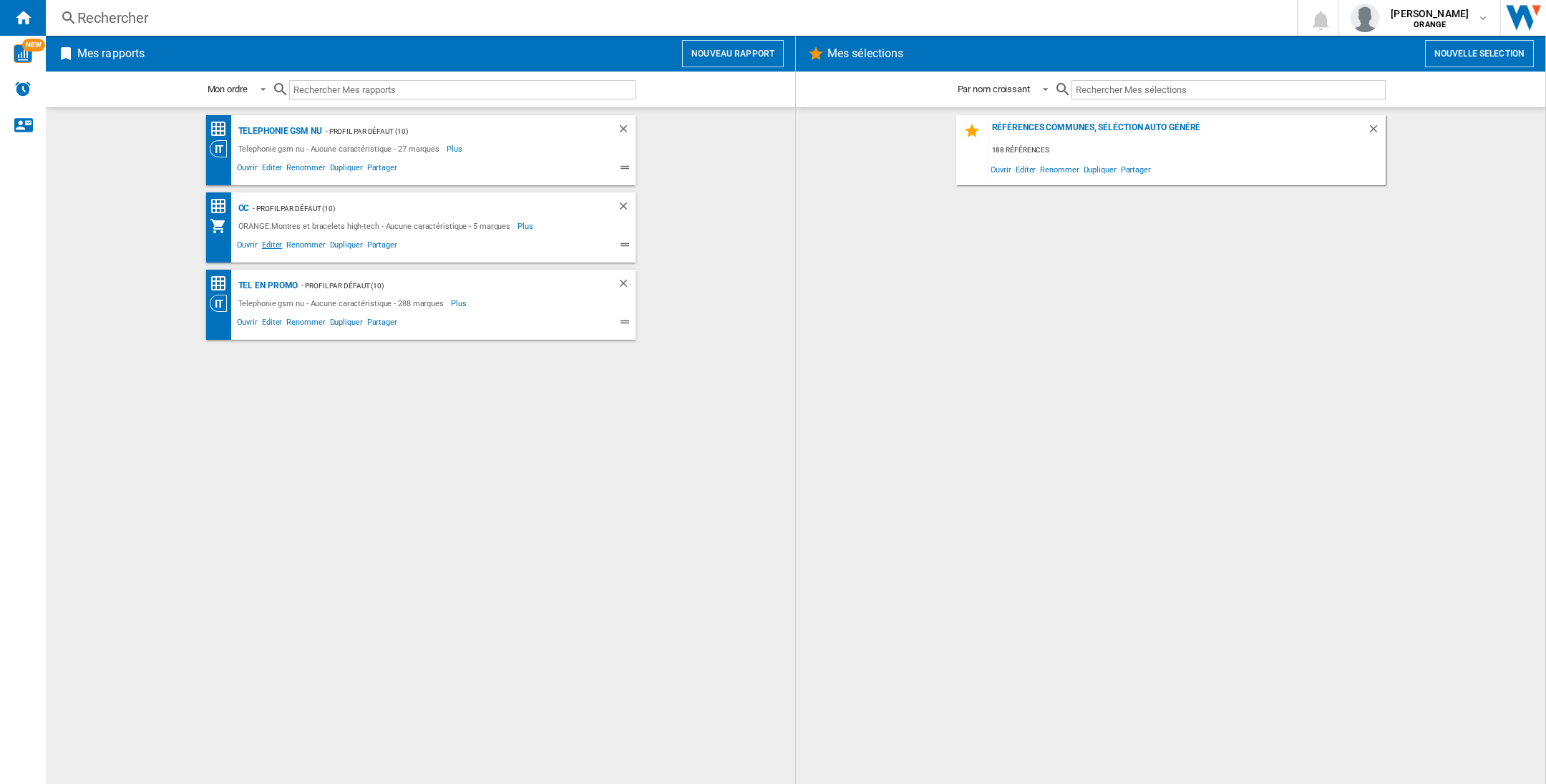
click at [272, 243] on span "Editer" at bounding box center [272, 246] width 25 height 17
